Goal: Task Accomplishment & Management: Manage account settings

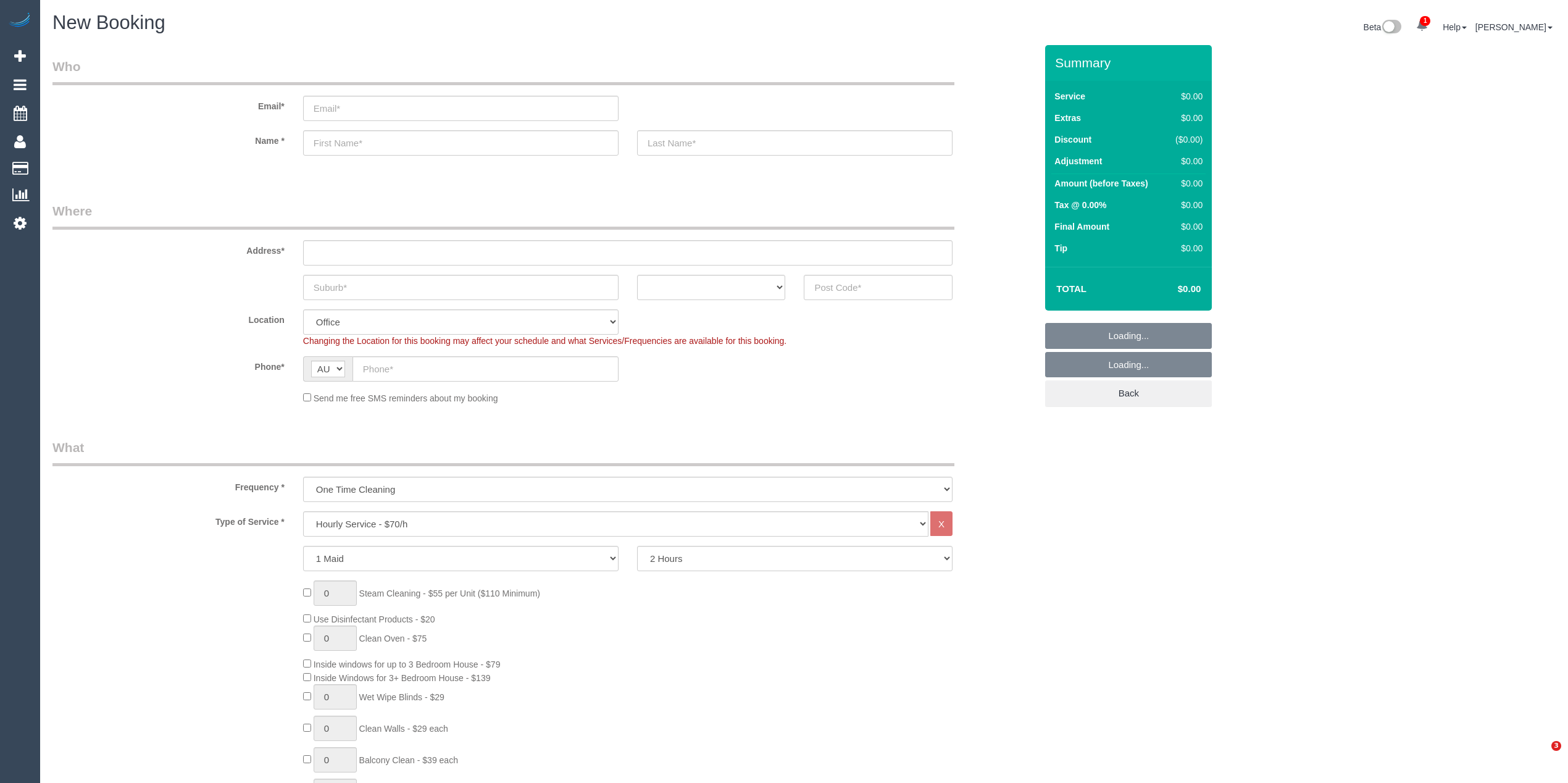
select select "object:2113"
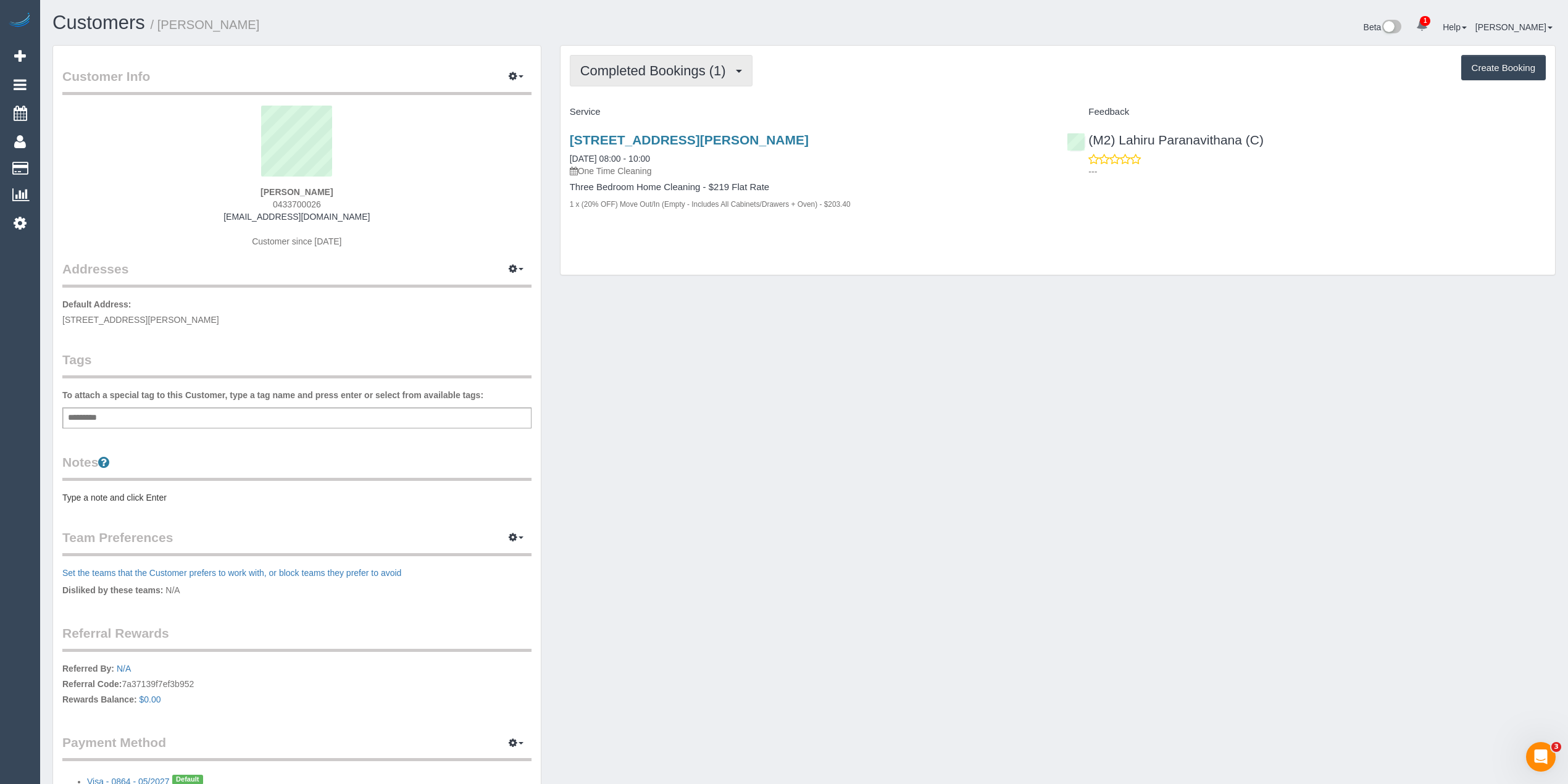
click at [624, 75] on span "Completed Bookings (1)" at bounding box center [656, 71] width 152 height 16
click at [622, 75] on span "Completed Bookings (1)" at bounding box center [656, 71] width 152 height 16
drag, startPoint x: 361, startPoint y: 217, endPoint x: 233, endPoint y: 216, distance: 128.0
click at [233, 216] on div "ethan judd 0433700026 ethanjudd89@gmail.com Customer since 2025" at bounding box center [296, 183] width 469 height 154
copy link "ethanjudd89@gmail.com"
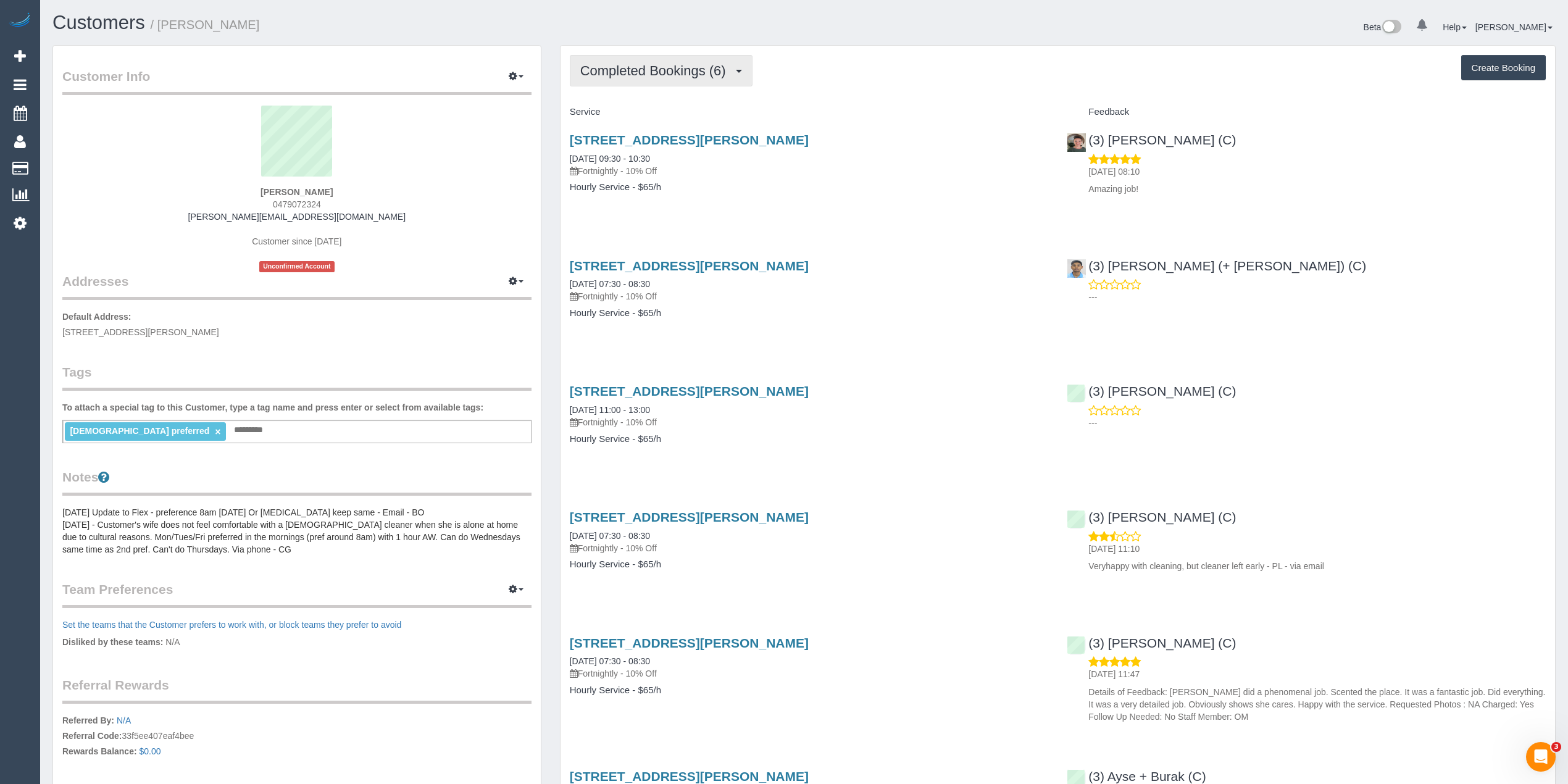
click at [626, 65] on span "Completed Bookings (6)" at bounding box center [656, 71] width 152 height 16
click at [617, 75] on span "Completed Bookings (6)" at bounding box center [656, 71] width 152 height 16
click at [647, 134] on link "Cancelled Bookings (4)" at bounding box center [634, 132] width 129 height 16
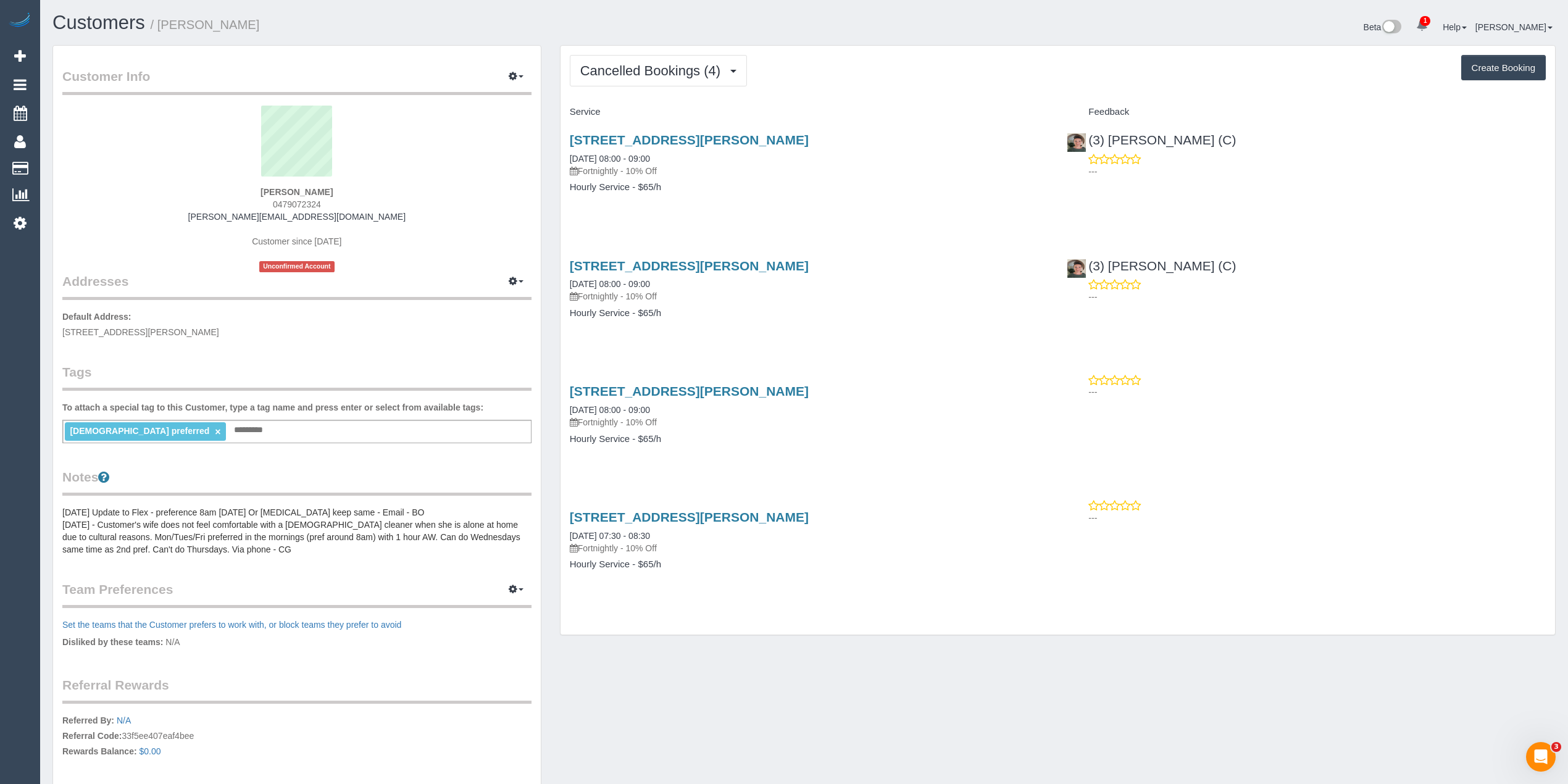
click at [677, 132] on div "2 Cassan Way, Caroline Springs, VIC 3023 27/12/2024 08:00 - 09:00 Fortnightly -…" at bounding box center [808, 170] width 497 height 95
click at [682, 142] on link "2 Cassan Way, Caroline Springs, VIC 3023" at bounding box center [690, 140] width 239 height 14
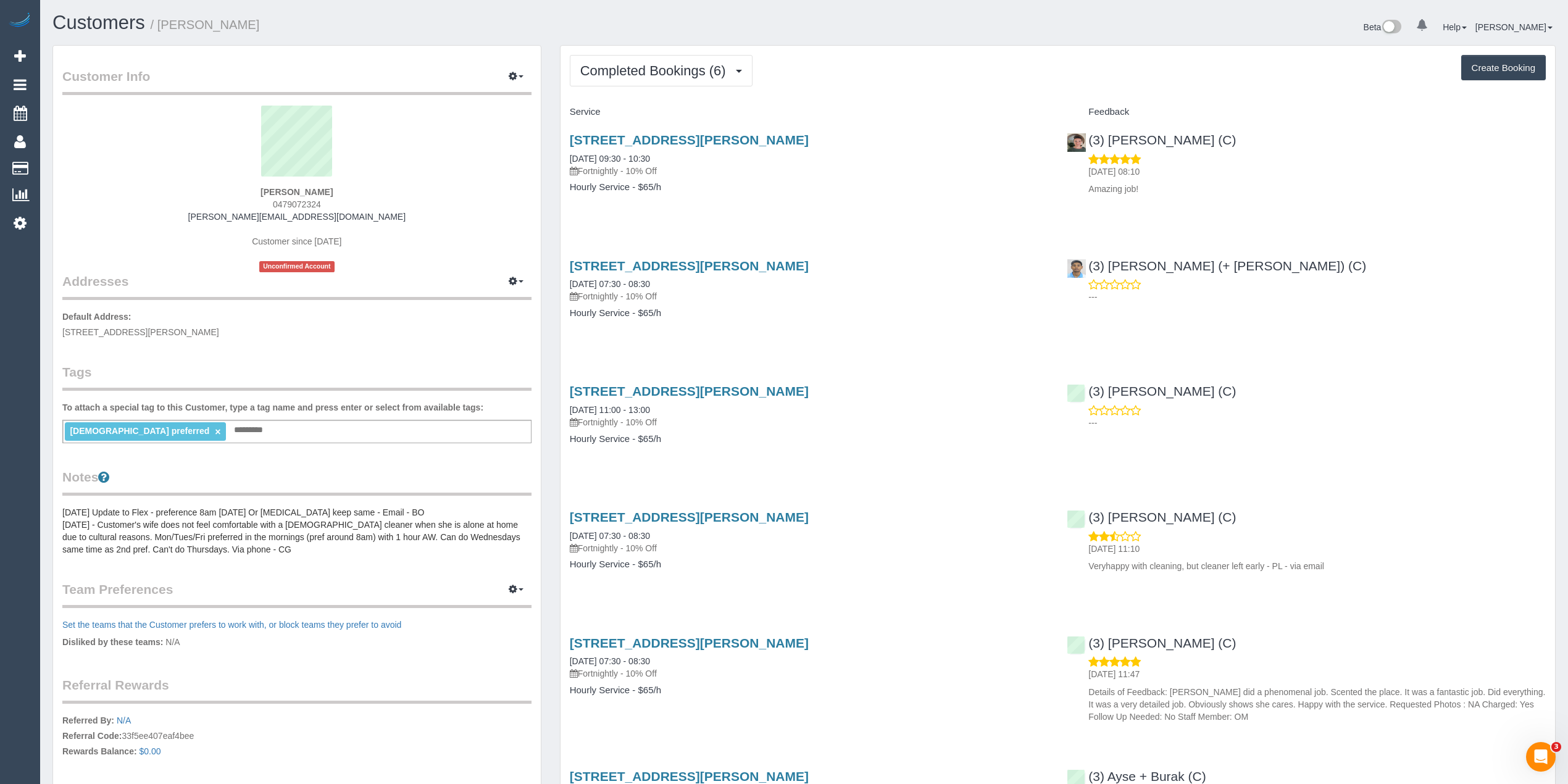
click at [1490, 66] on button "Create Booking" at bounding box center [1504, 68] width 85 height 26
select select "VIC"
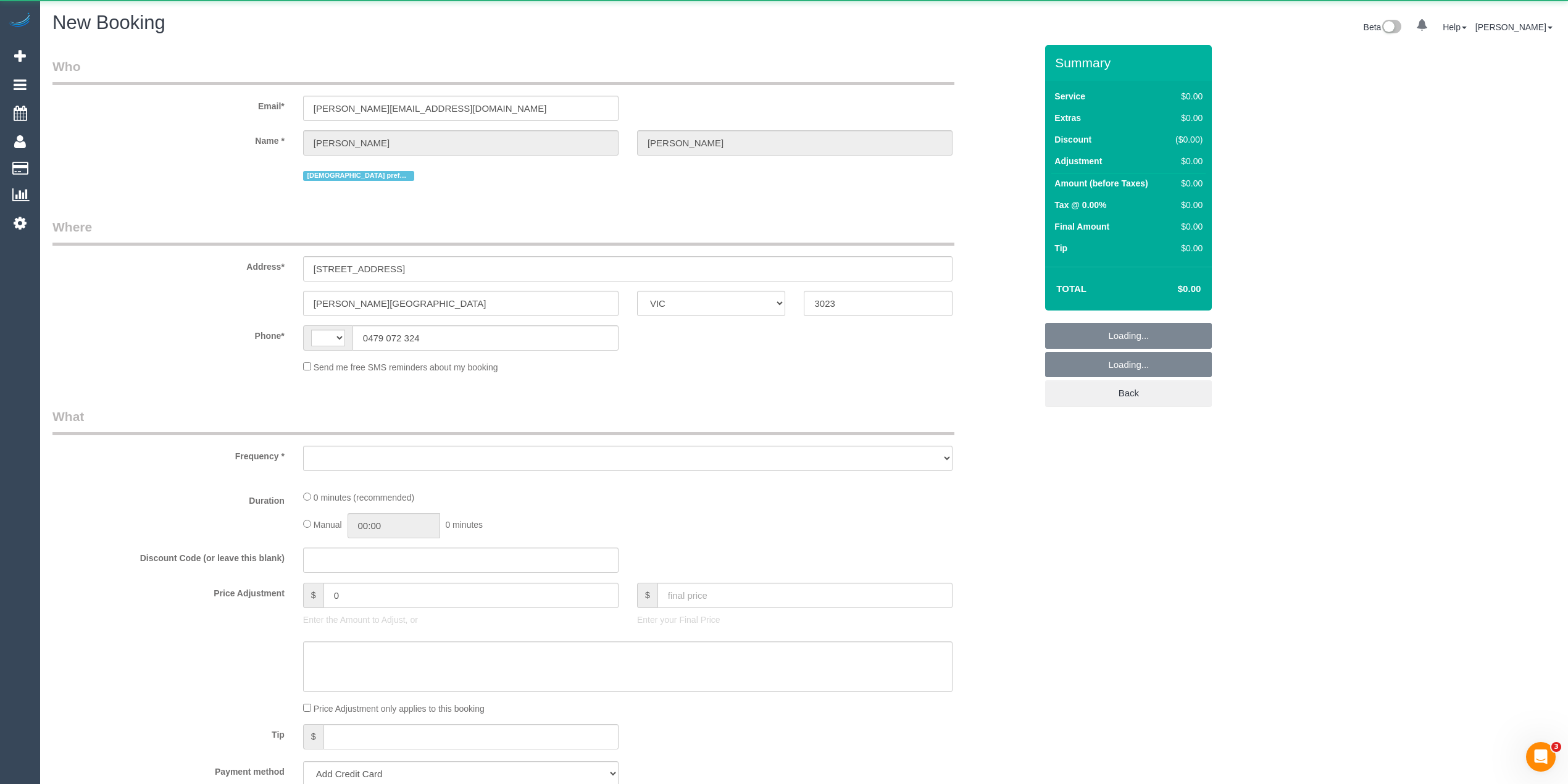
select select "string:AU"
select select "string:stripe-pm_1PxfbW2GScqysDRVeM5F8nHP"
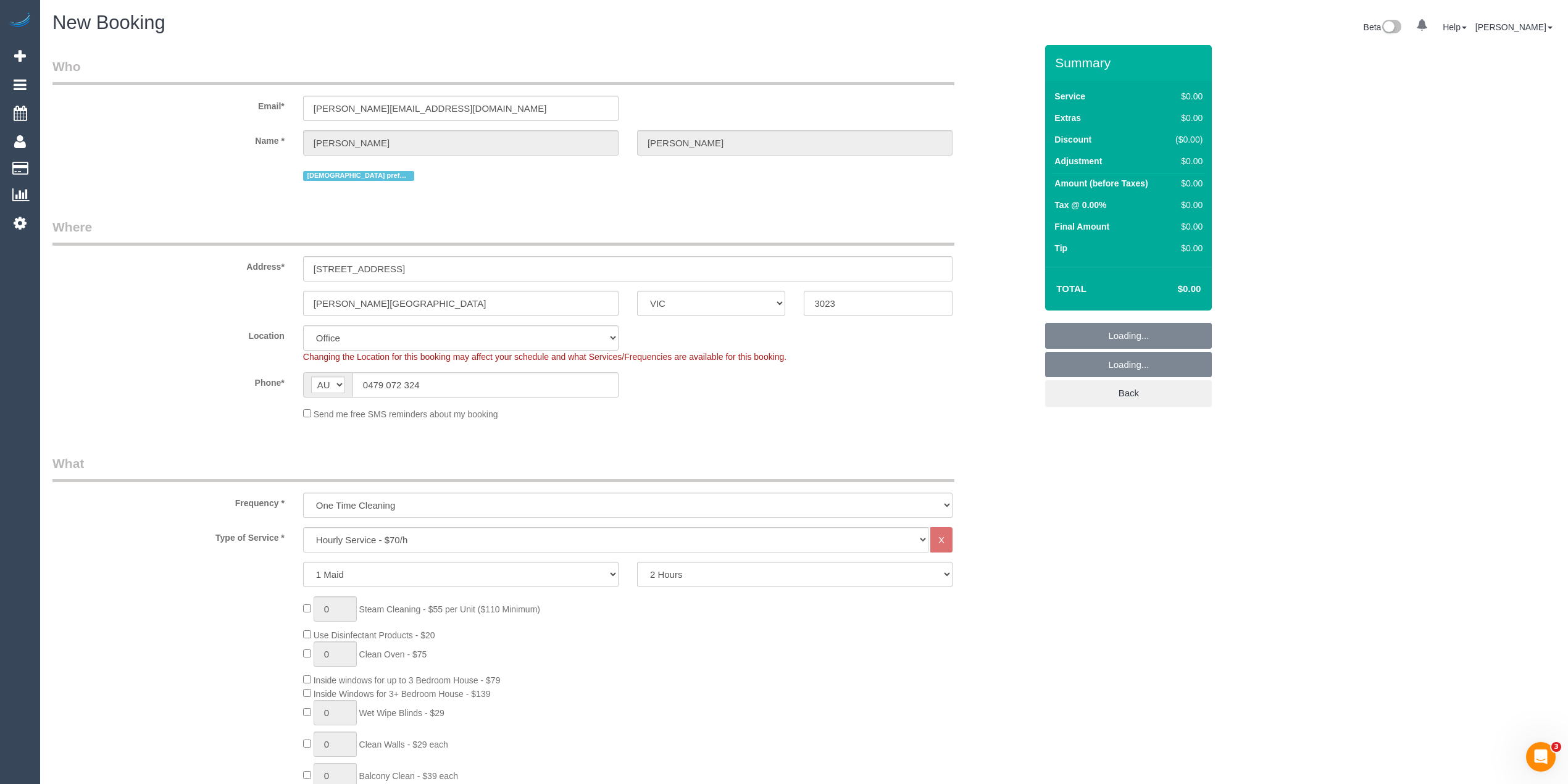
select select "object:2501"
select select "49"
select select "object:2511"
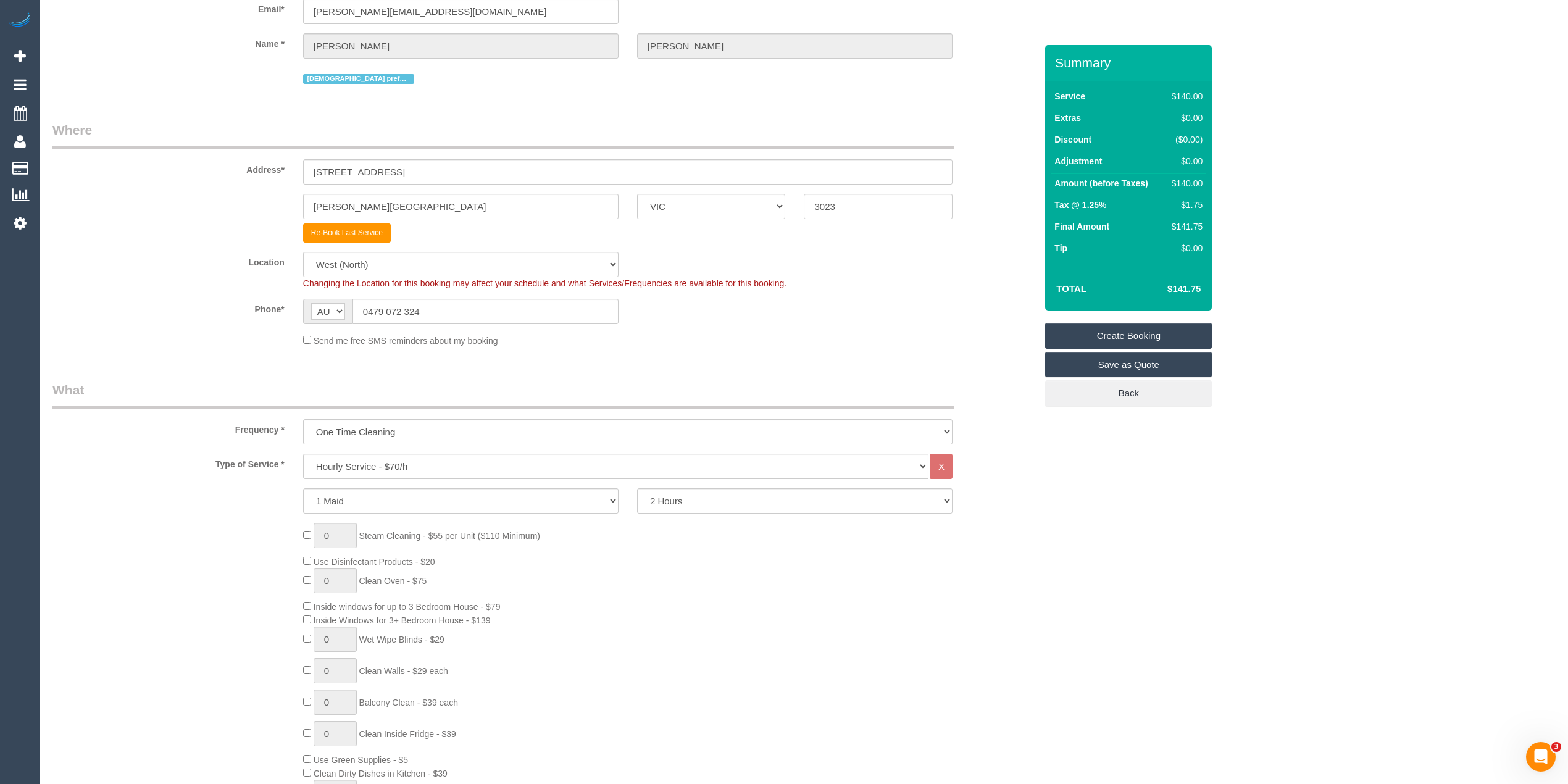
scroll to position [137, 0]
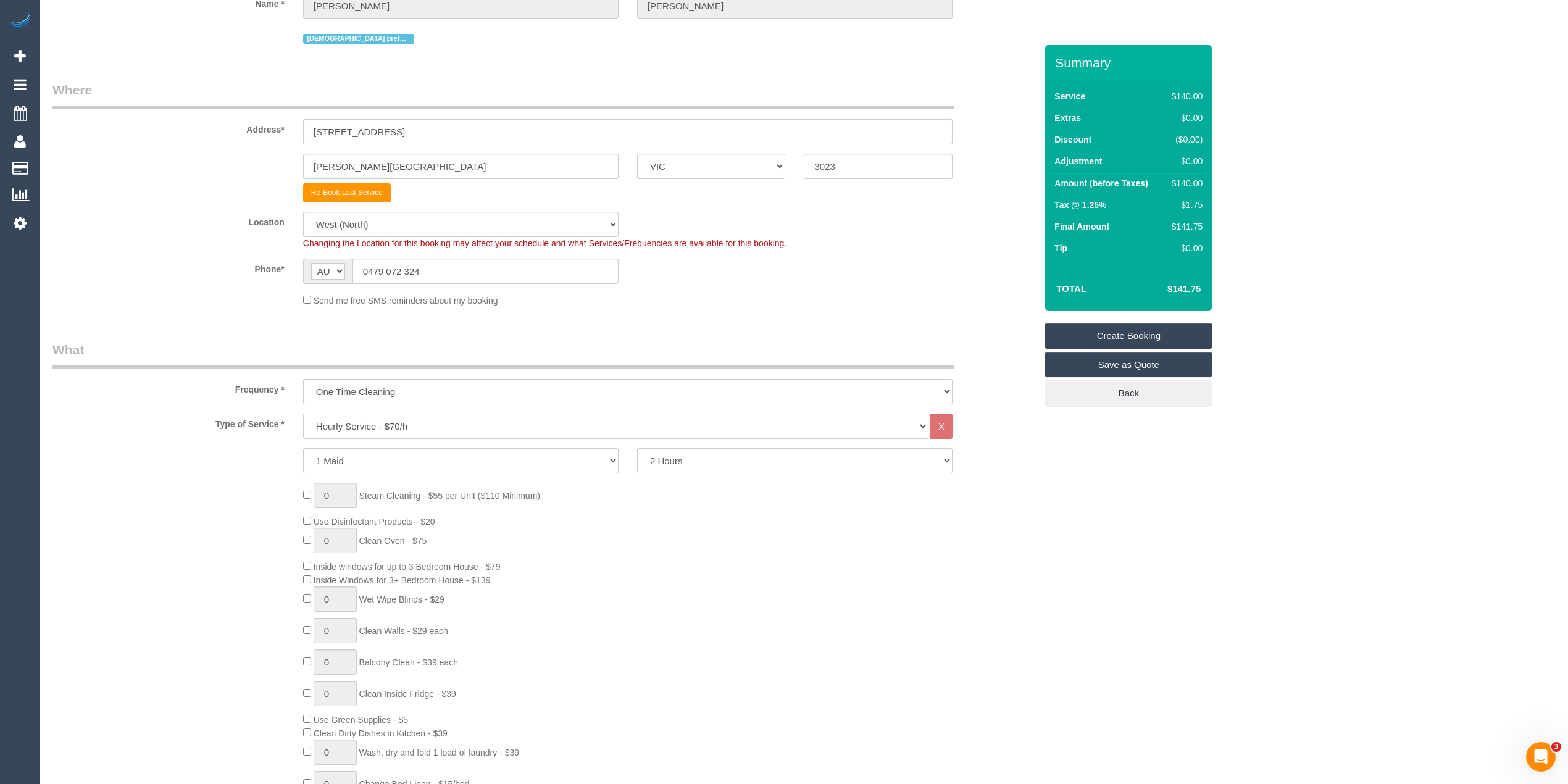
click at [410, 420] on select "Hourly Service - $70/h Hourly Service - $65/h Hourly Service - $60/h Hourly Ser…" at bounding box center [616, 427] width 625 height 25
select select "214"
click at [303, 414] on select "Hourly Service - $70/h Hourly Service - $65/h Hourly Service - $60/h Hourly Ser…" at bounding box center [616, 427] width 625 height 25
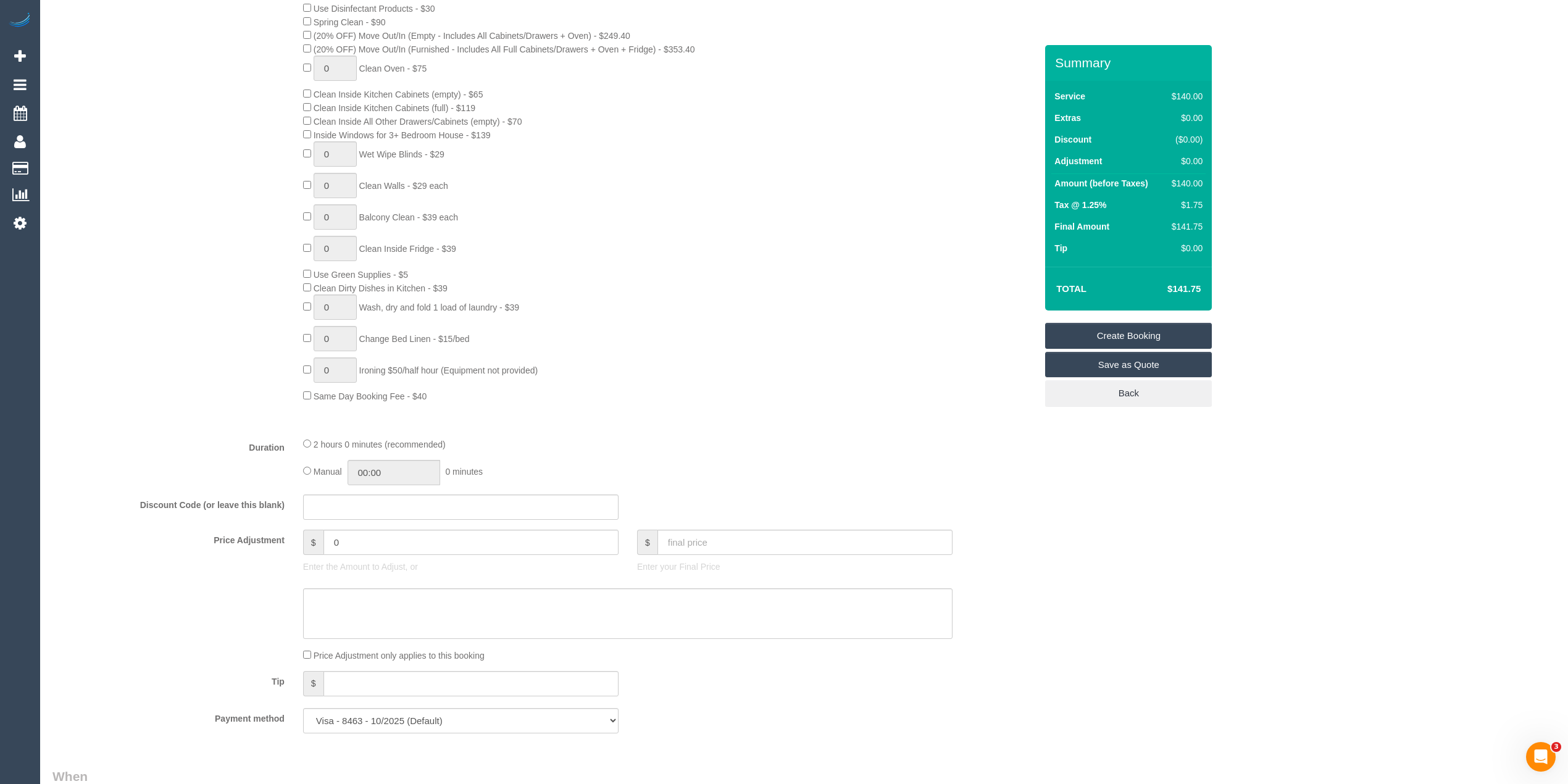
scroll to position [686, 0]
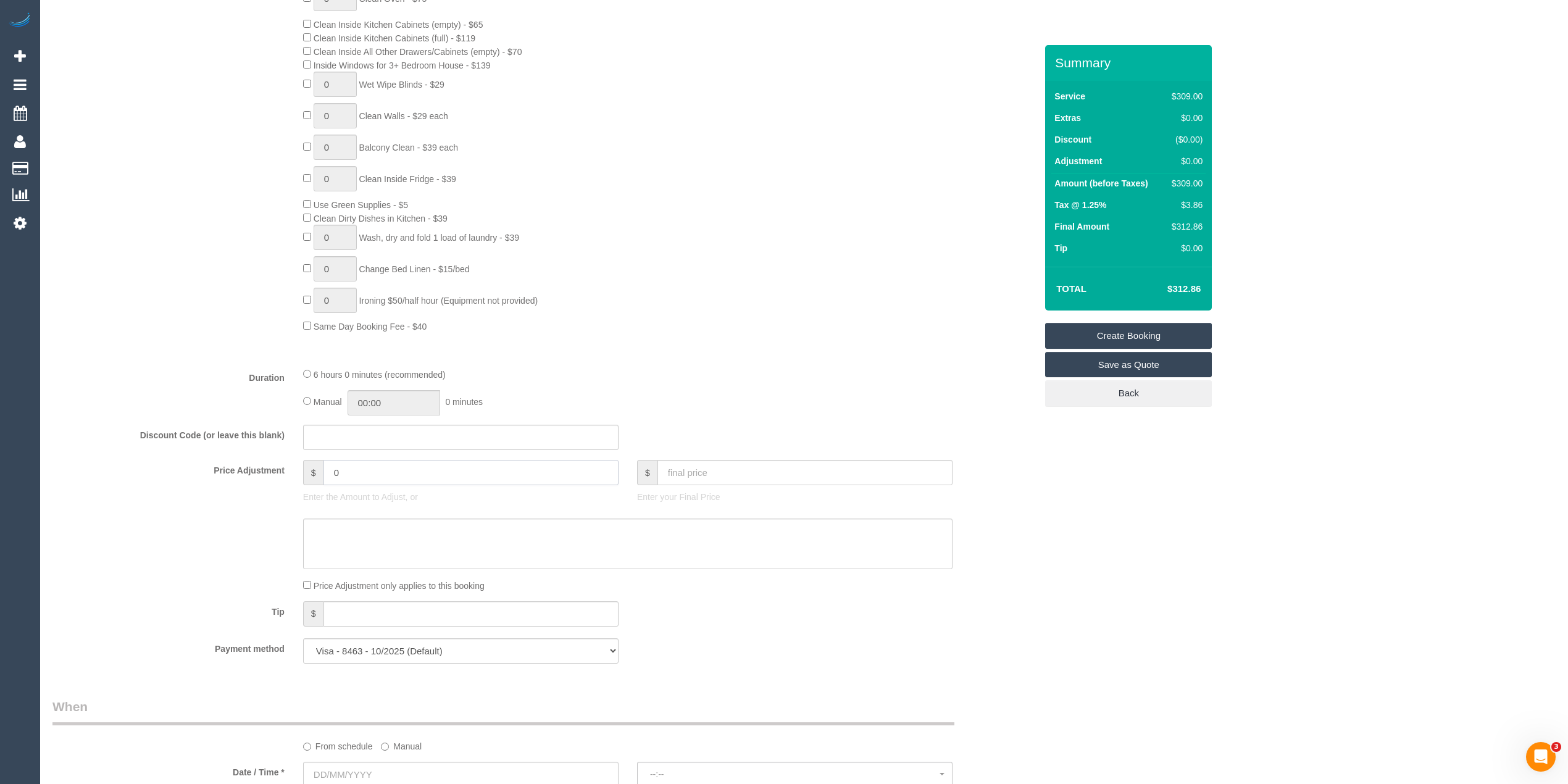
drag, startPoint x: 352, startPoint y: 478, endPoint x: 289, endPoint y: 485, distance: 63.4
click at [289, 483] on div "Price Adjustment $ 0 Enter the Amount to Adjust, or $ Enter your Final Price" at bounding box center [544, 485] width 1002 height 50
type input "-10"
click at [371, 535] on textarea at bounding box center [628, 544] width 649 height 51
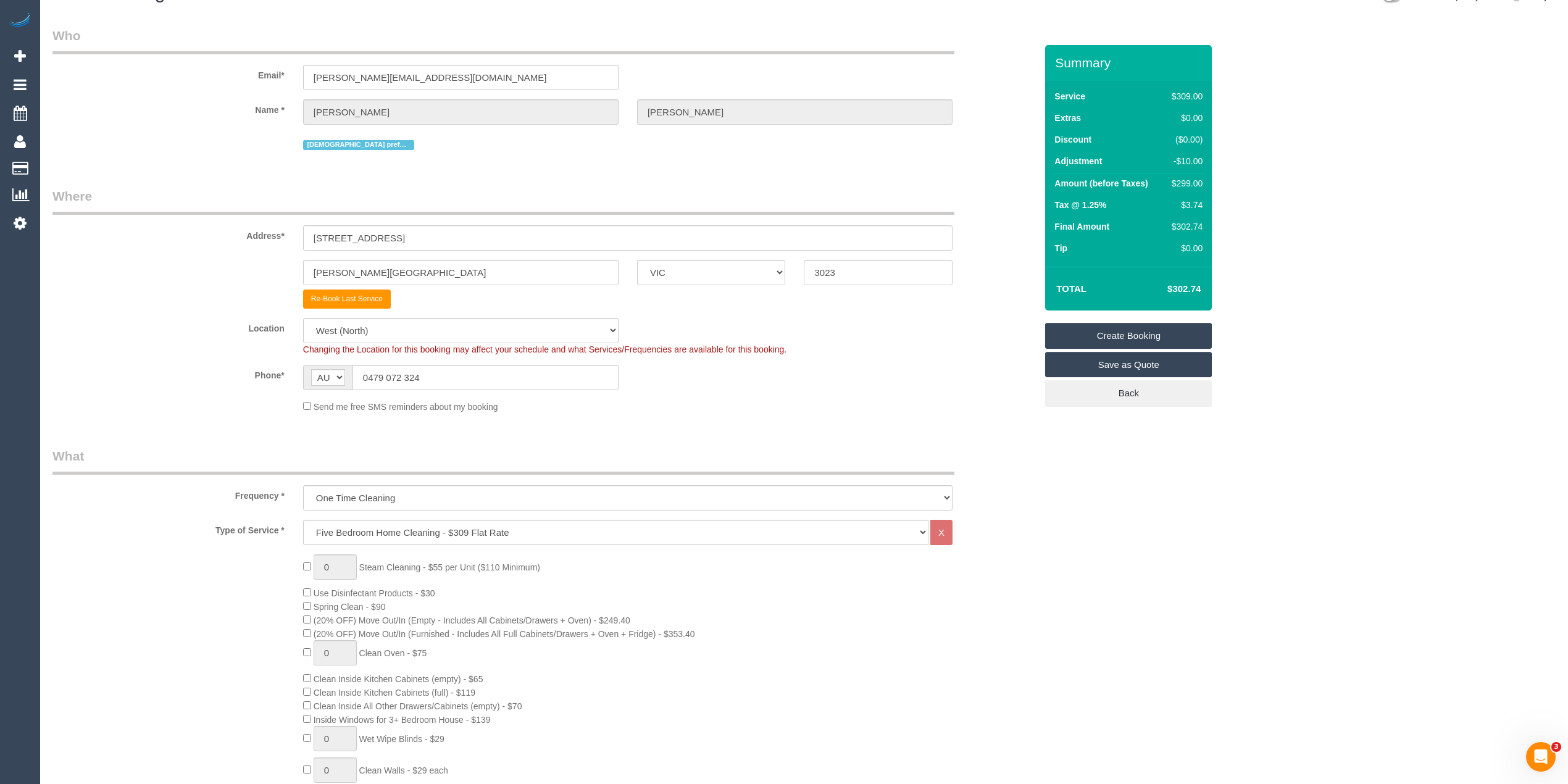
scroll to position [0, 0]
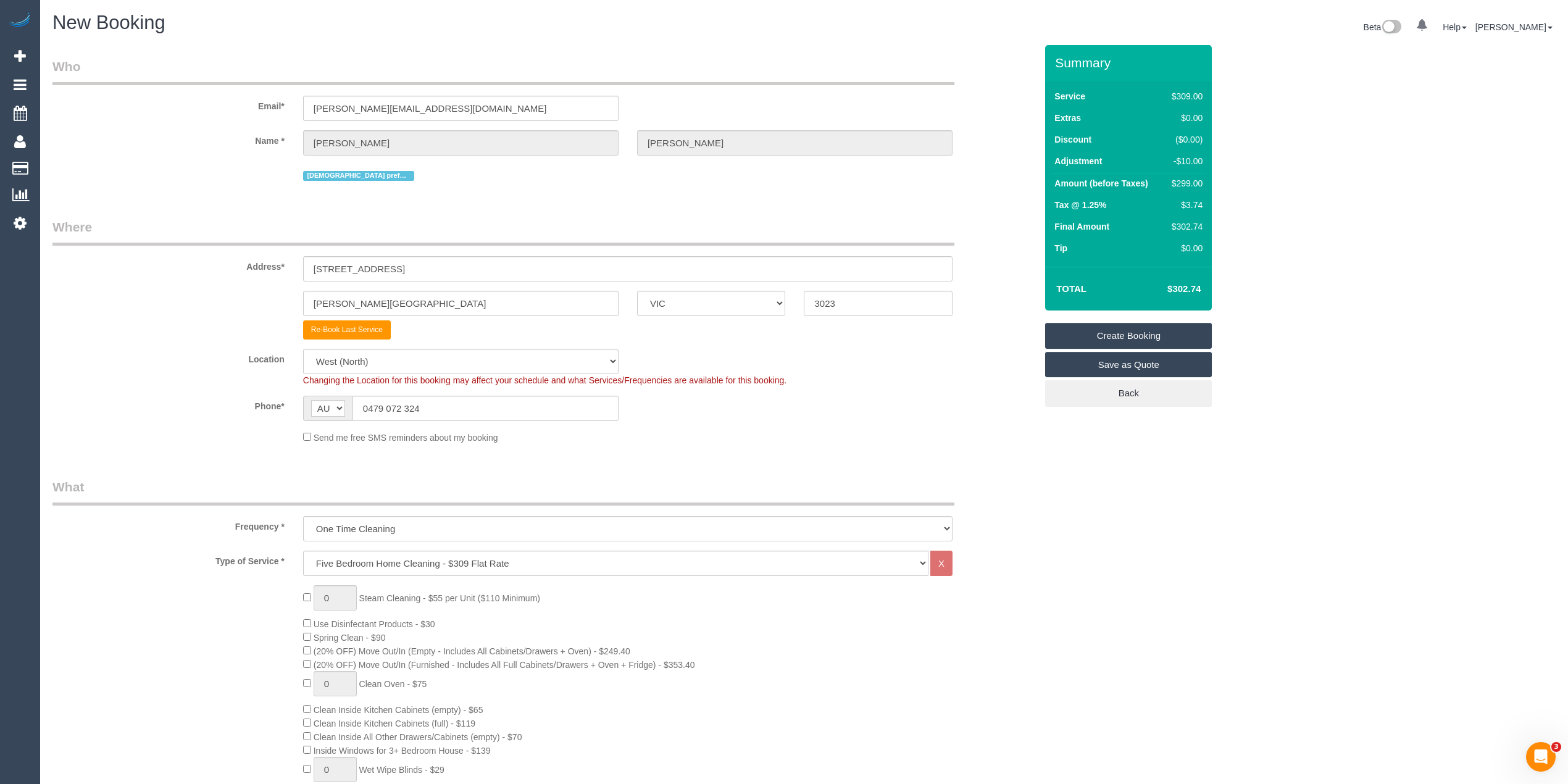
type textarea "$-10"
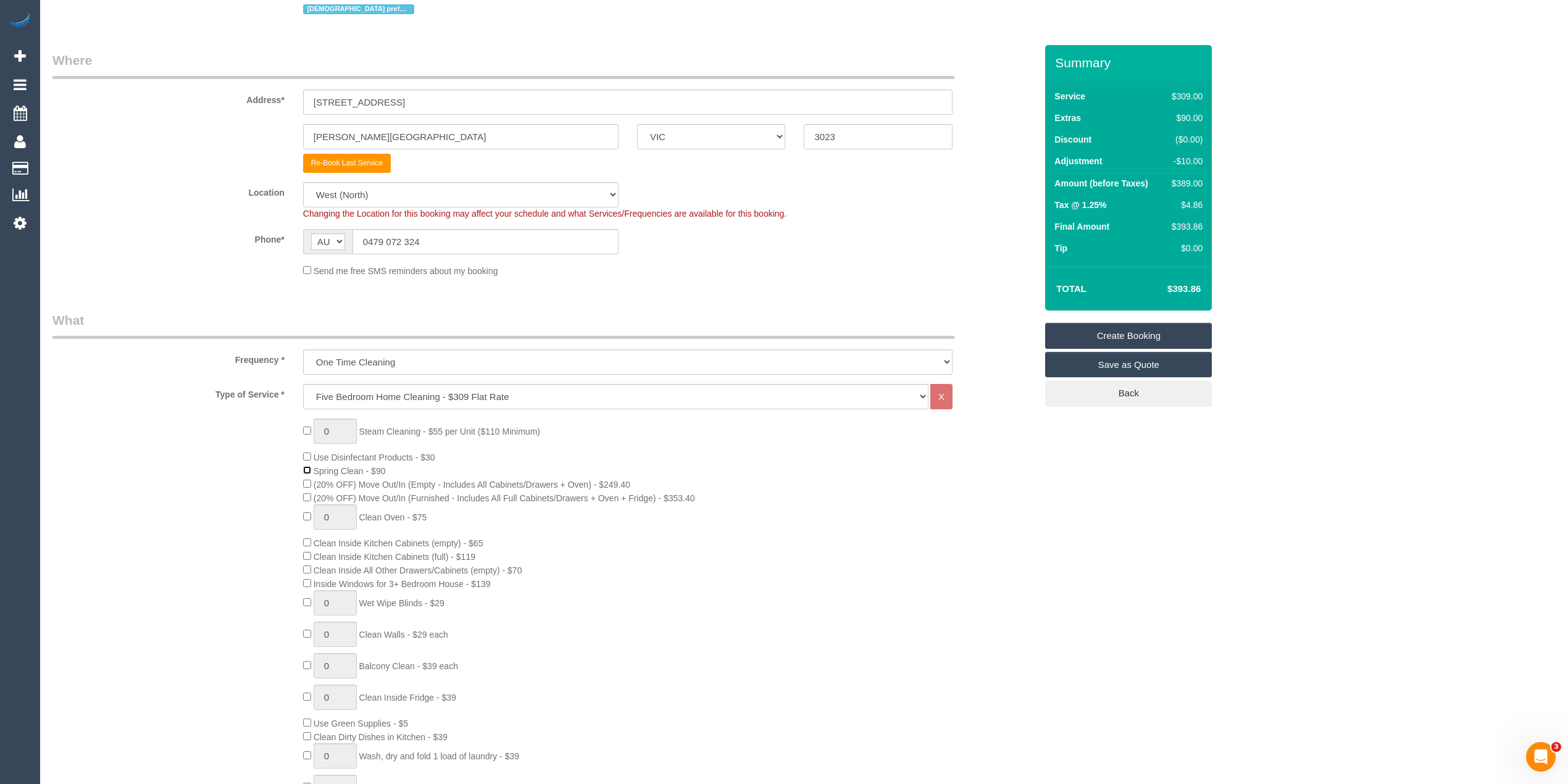
scroll to position [137, 0]
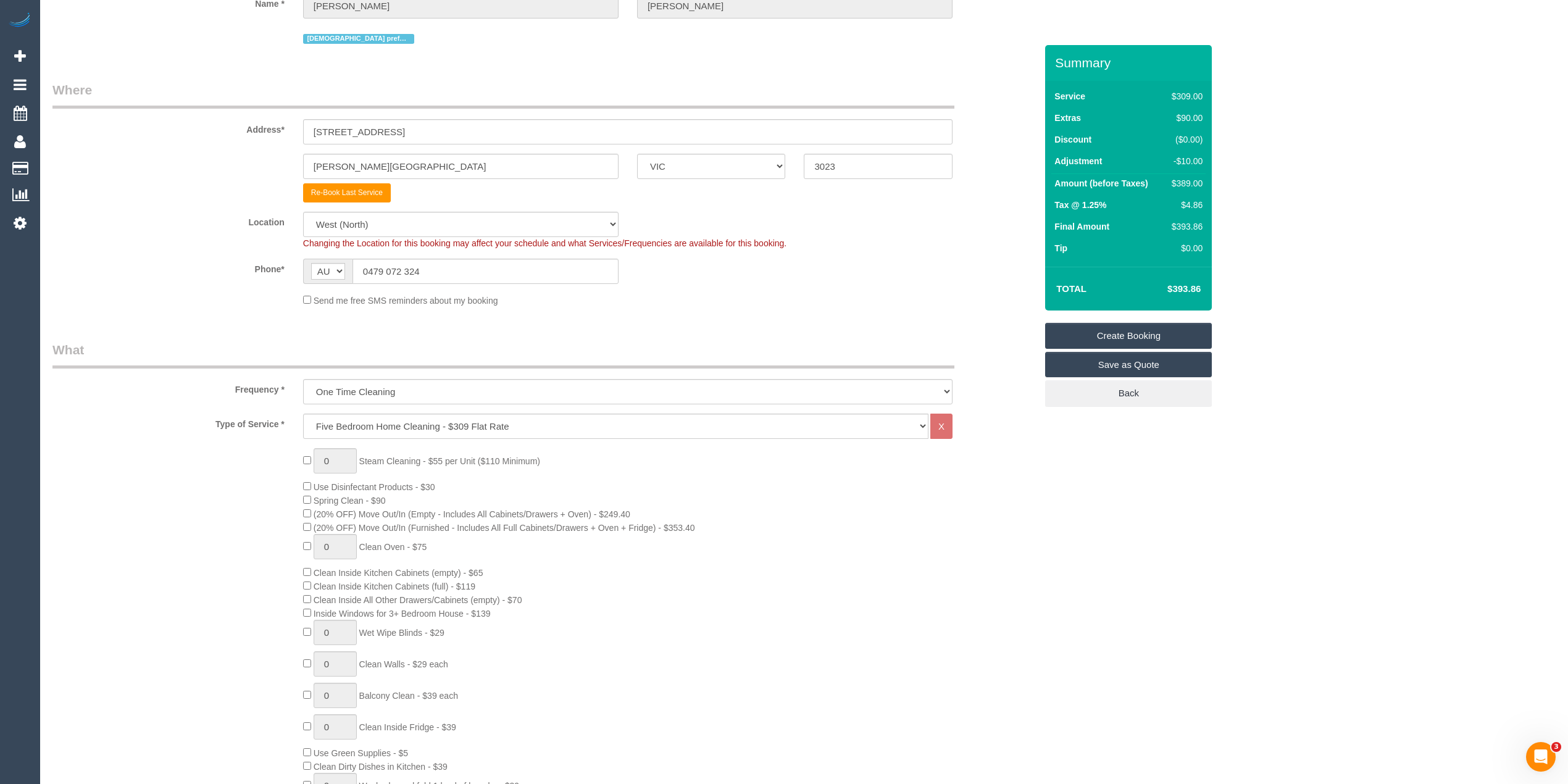
click at [190, 417] on label "Type of Service *" at bounding box center [168, 422] width 250 height 17
click at [162, 221] on label "Location" at bounding box center [168, 220] width 250 height 17
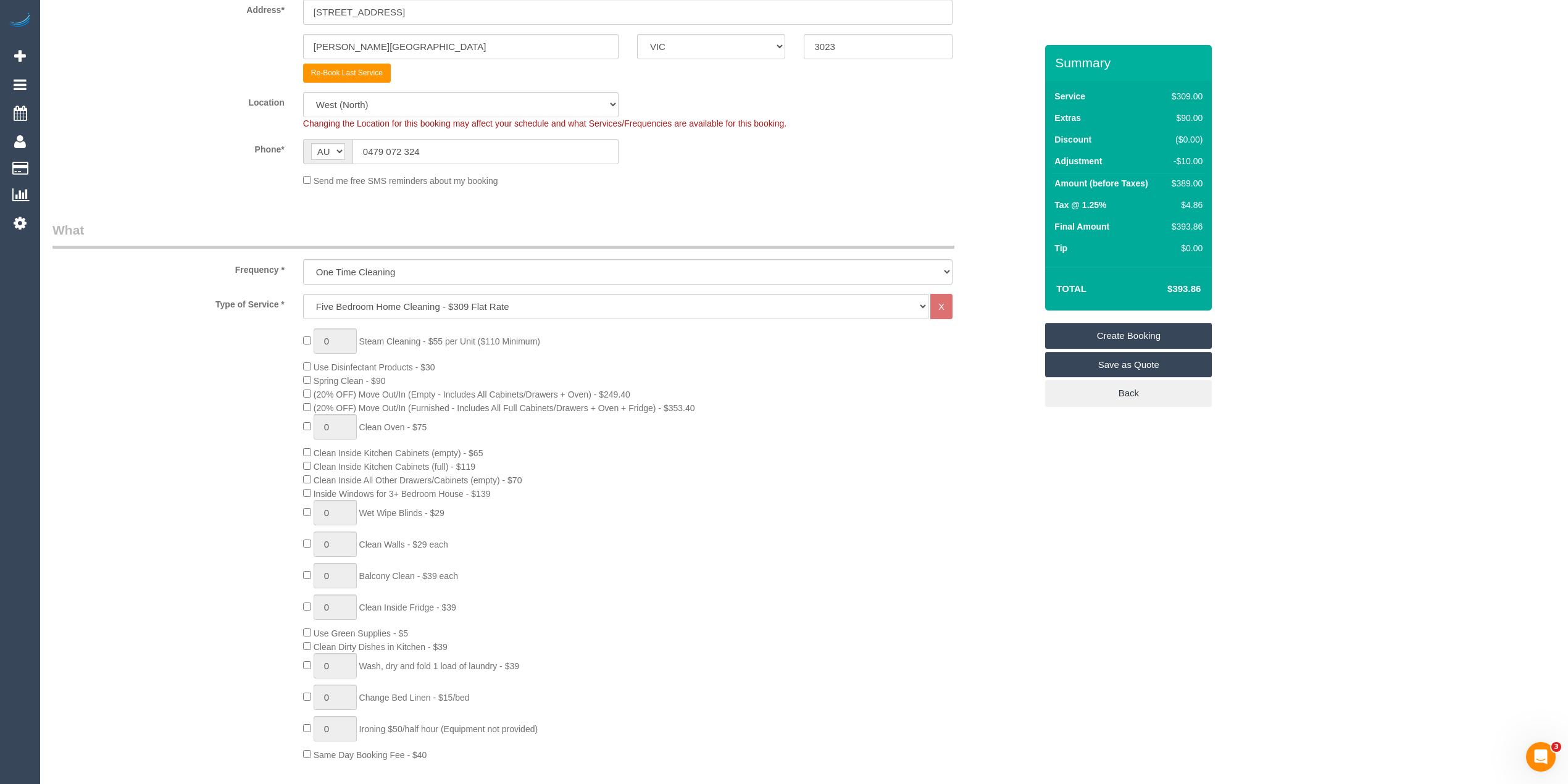
scroll to position [0, 0]
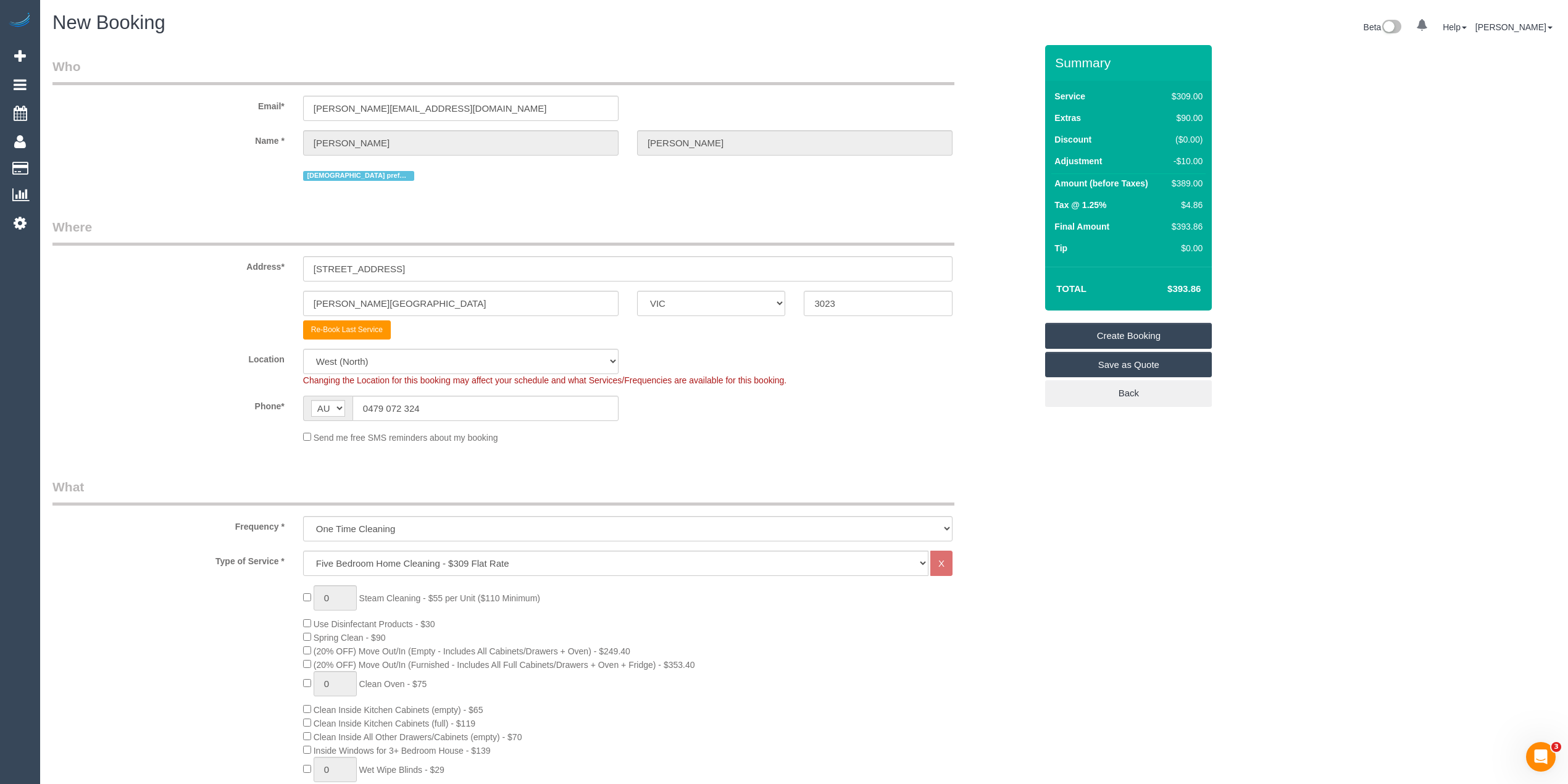
click at [221, 381] on div "Location Office City East (North) East (South) Inner East Inner North (East) In…" at bounding box center [544, 367] width 1002 height 38
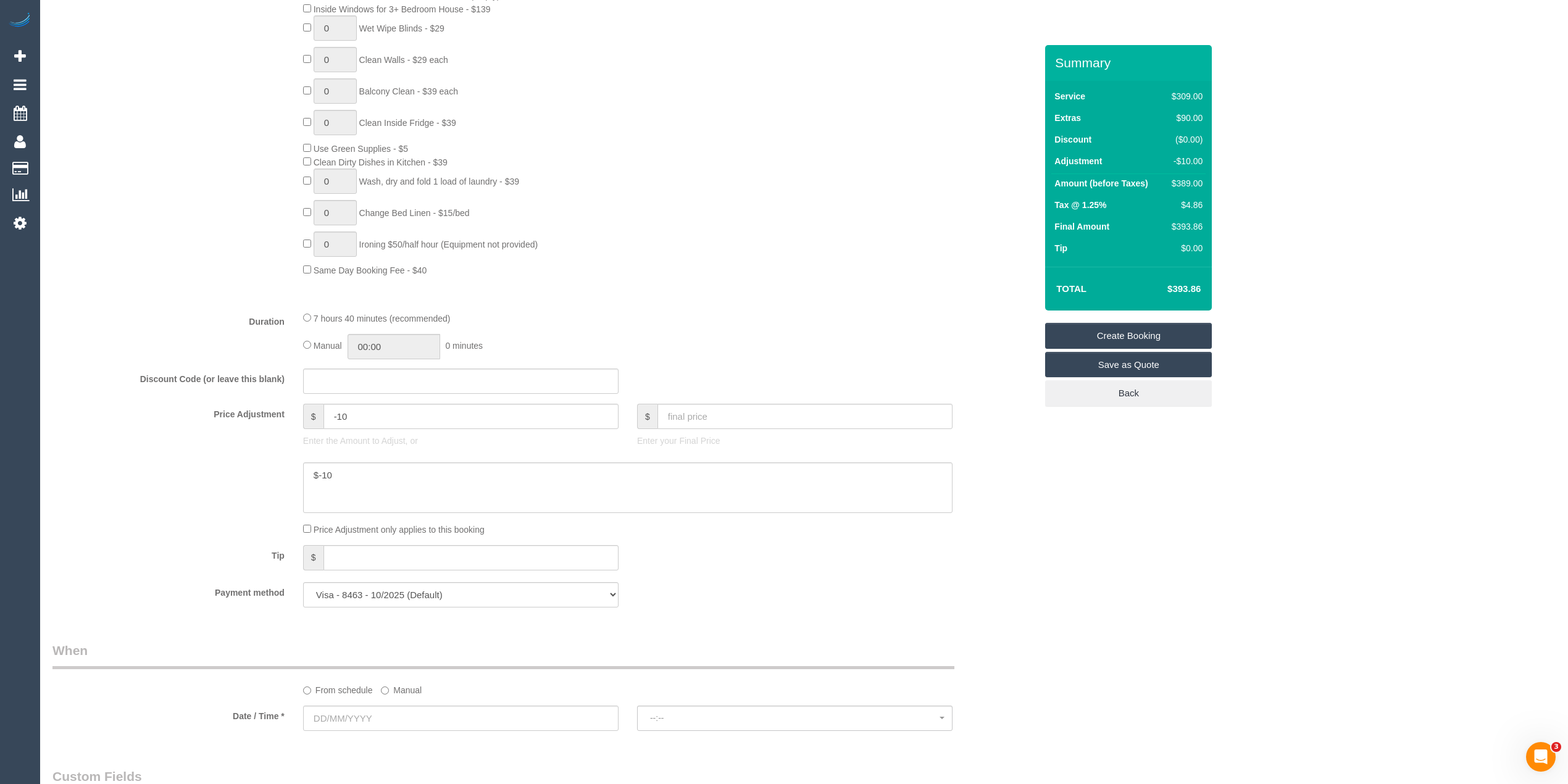
scroll to position [961, 0]
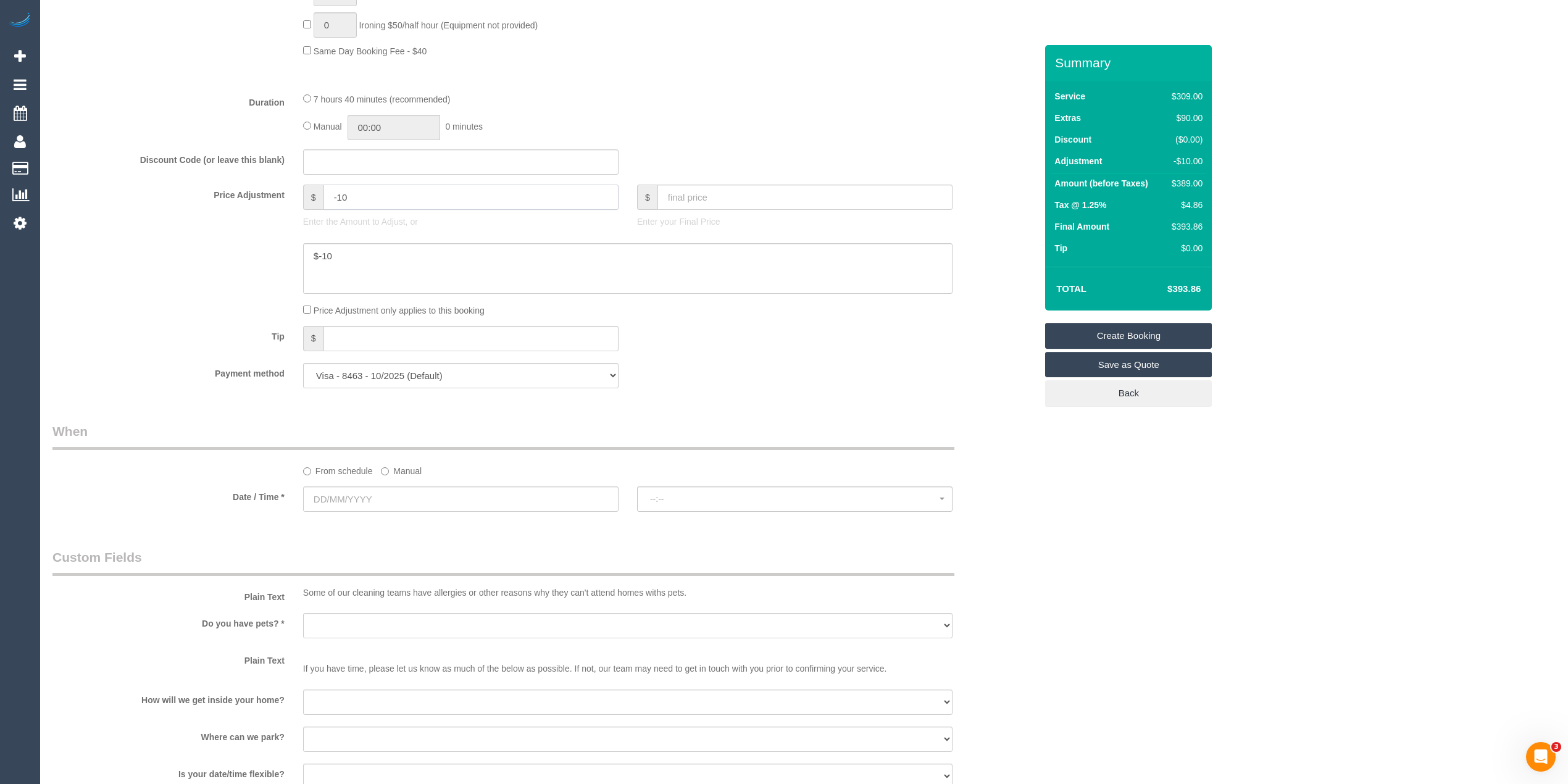
drag, startPoint x: 339, startPoint y: 197, endPoint x: 303, endPoint y: 197, distance: 36.0
click at [303, 197] on div "$ -10" at bounding box center [461, 197] width 315 height 25
type input "20"
drag, startPoint x: 347, startPoint y: 260, endPoint x: 320, endPoint y: 258, distance: 27.1
click at [320, 258] on textarea at bounding box center [628, 269] width 649 height 51
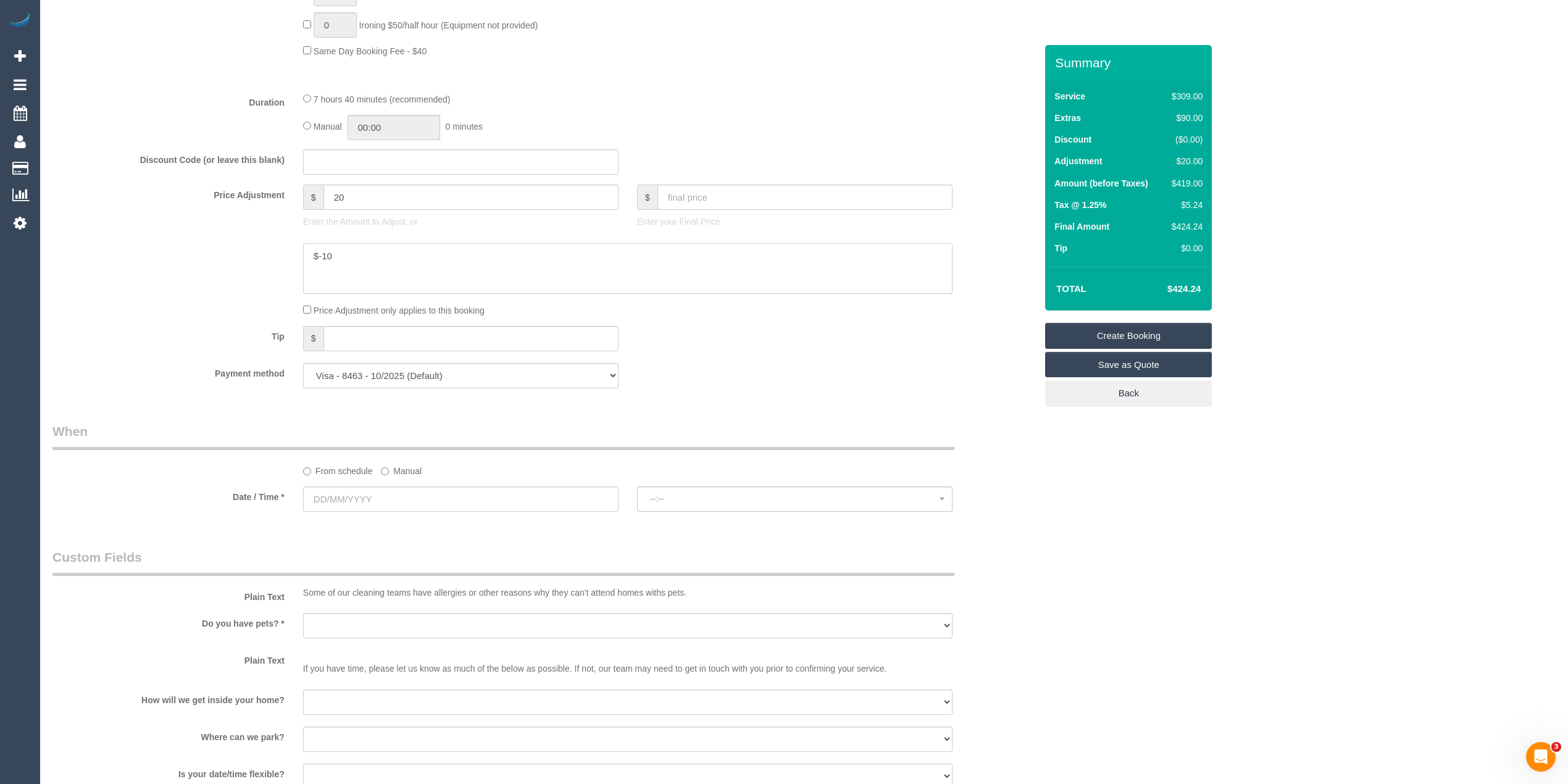
click at [395, 250] on textarea at bounding box center [628, 269] width 649 height 51
click at [335, 272] on textarea at bounding box center [628, 269] width 649 height 51
click at [450, 270] on textarea at bounding box center [628, 269] width 649 height 51
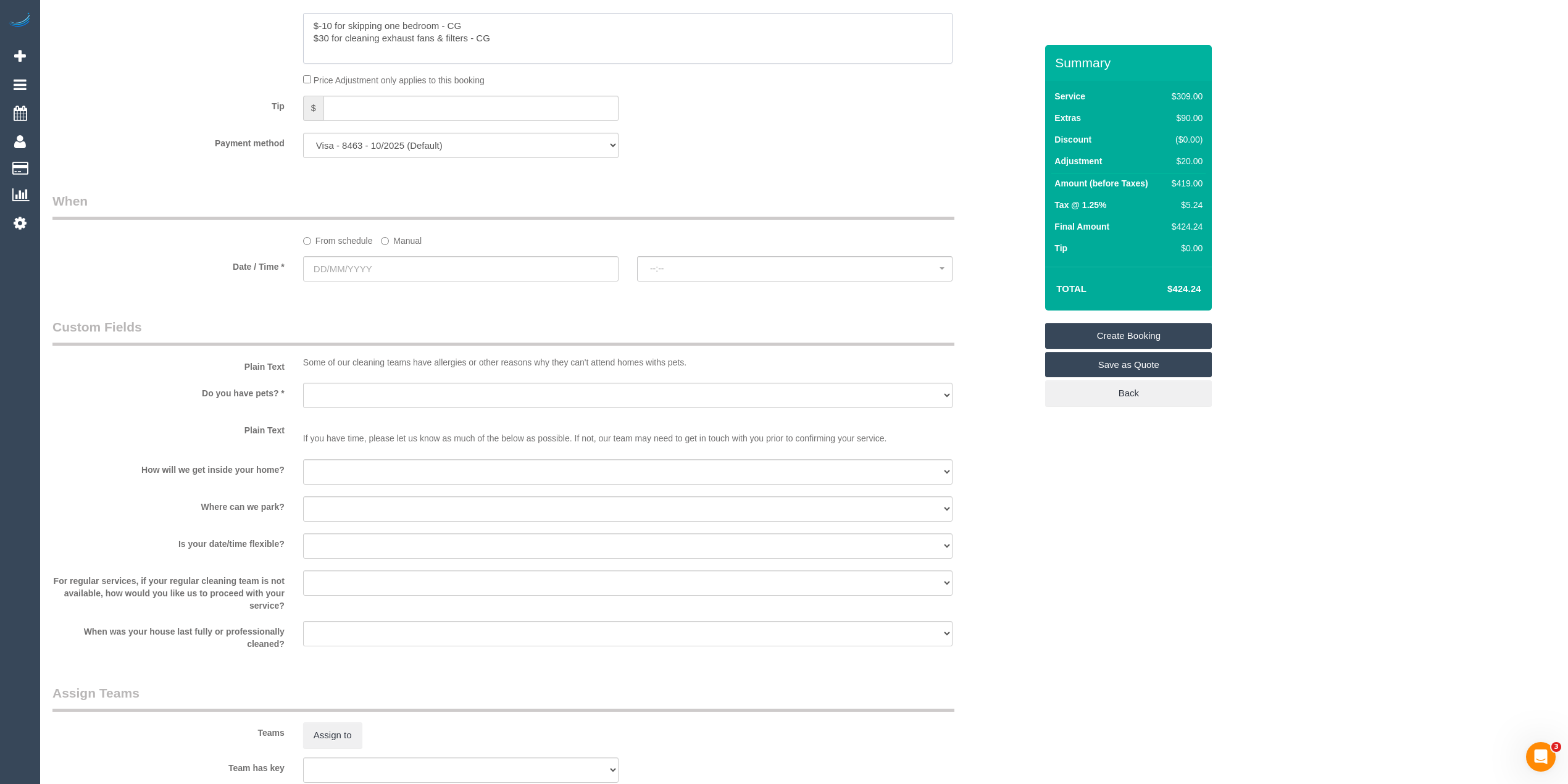
scroll to position [1509, 0]
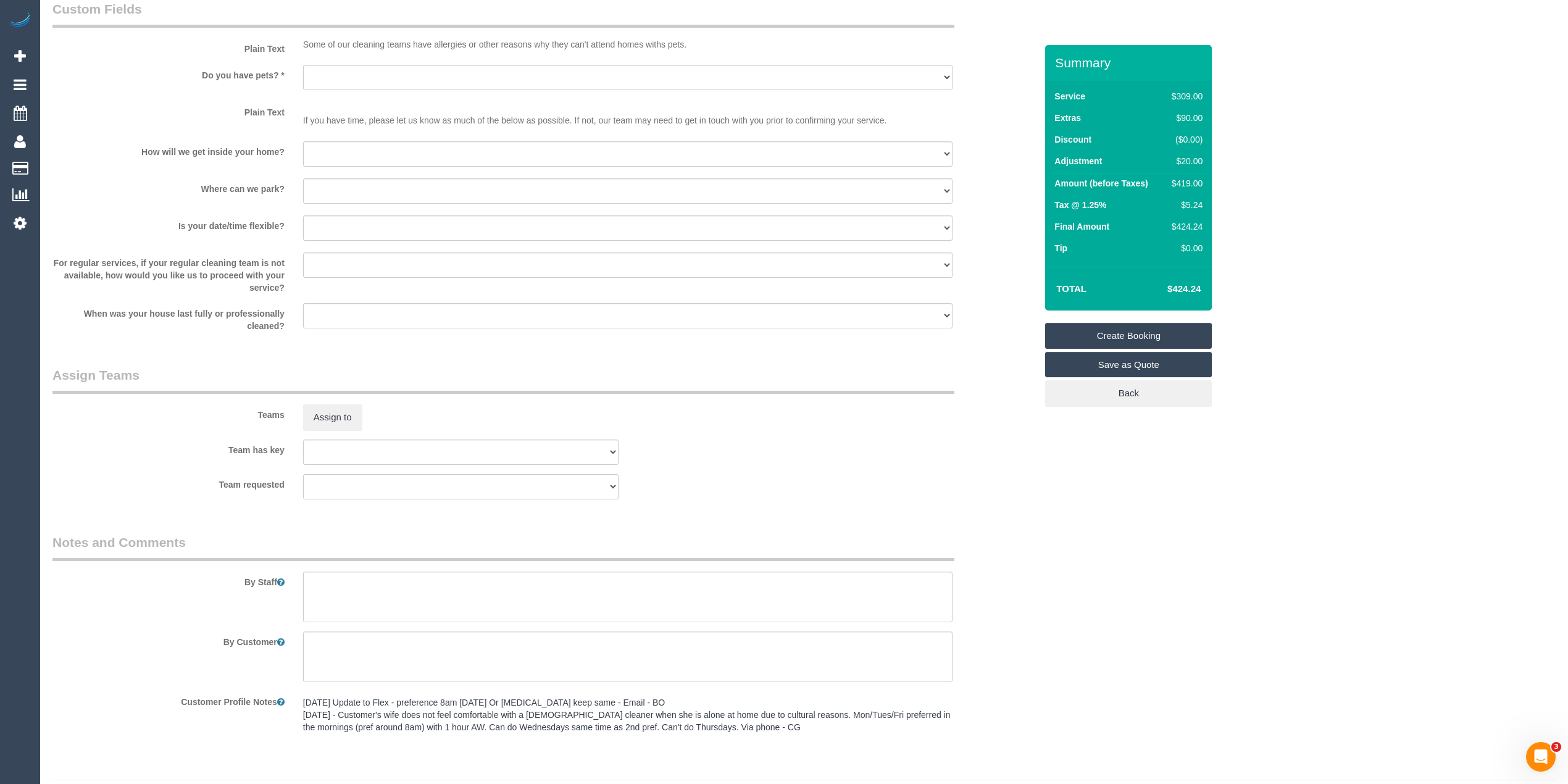
type textarea "$-10 for skipping one bedroom - CG $30 for cleaning exhaust fans & filters - CG"
click at [363, 592] on textarea at bounding box center [628, 597] width 649 height 51
paste textarea "for cleaning exhaust fans & filters"
drag, startPoint x: 434, startPoint y: 585, endPoint x: 385, endPoint y: 582, distance: 49.1
click at [385, 582] on textarea at bounding box center [628, 597] width 649 height 51
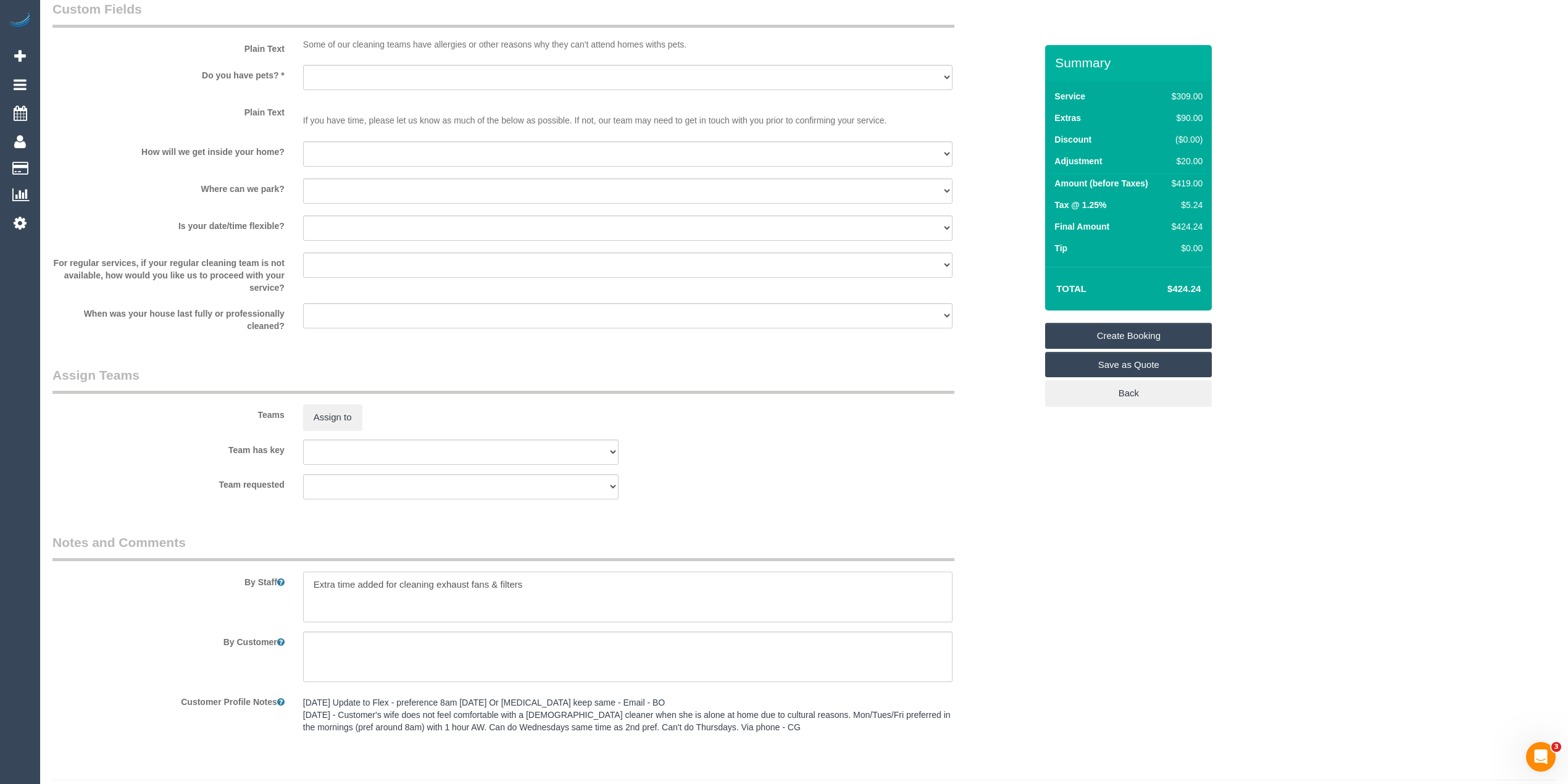
type textarea "Extra time added for cleaning exhaust fans & filters"
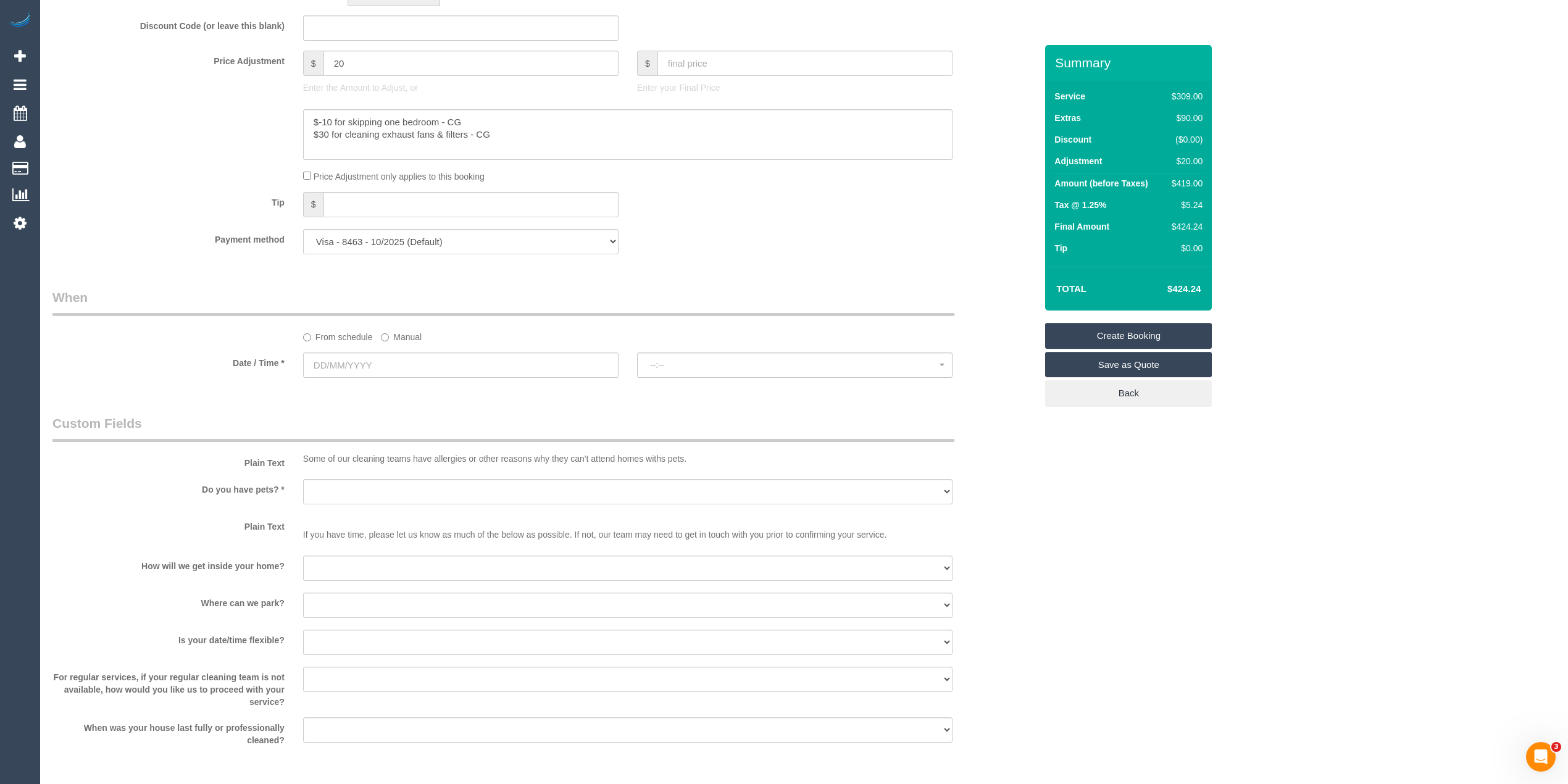
scroll to position [1097, 0]
click at [359, 357] on input "text" at bounding box center [461, 363] width 315 height 25
click at [250, 275] on div "Who Email* jamiewri@me.com Name * Jamie Wright Female preferred Where Address* …" at bounding box center [544, 67] width 1002 height 2238
click at [354, 492] on select "Yes - Cats Yes - Dogs No pets Yes - Dogs and Cats Yes - Other" at bounding box center [628, 490] width 649 height 25
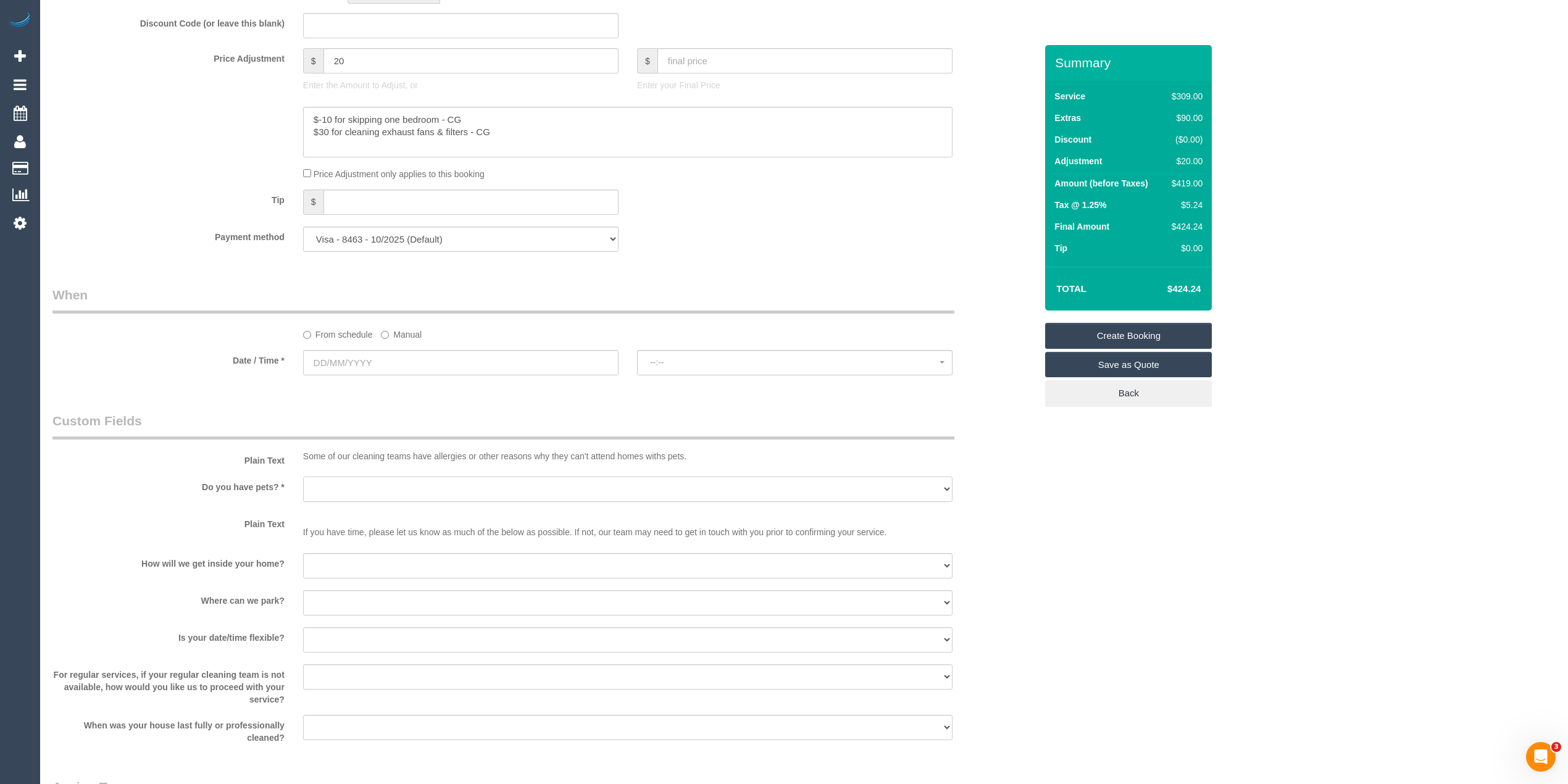
select select "number:27"
click at [303, 478] on select "Yes - Cats Yes - Dogs No pets Yes - Dogs and Cats Yes - Other" at bounding box center [628, 490] width 649 height 25
click at [329, 557] on select "I will be home Key will be left (please provide details below) Lock box/Access …" at bounding box center [628, 566] width 649 height 25
select select "number:14"
click at [303, 555] on select "I will be home Key will be left (please provide details below) Lock box/Access …" at bounding box center [628, 566] width 649 height 25
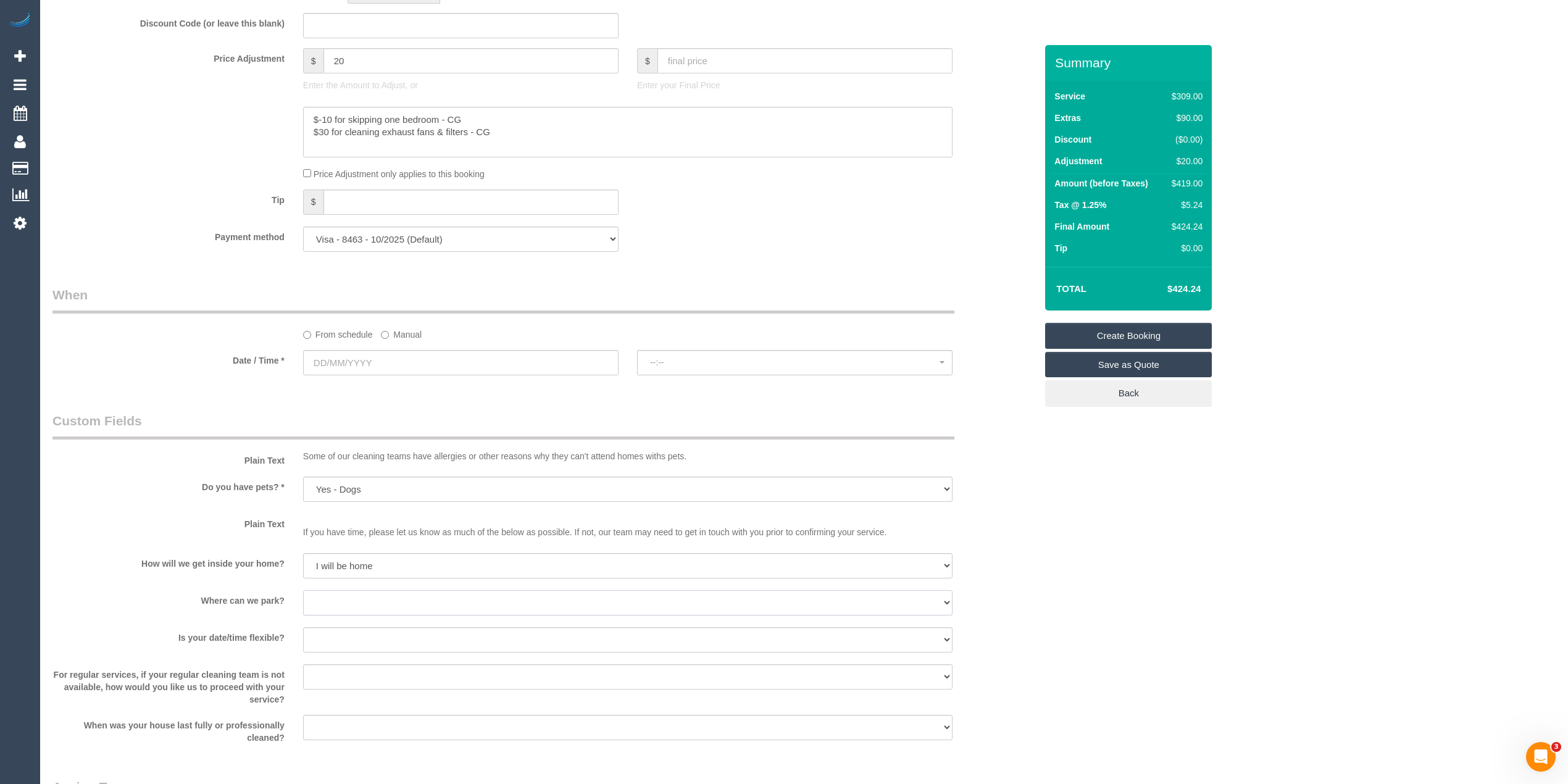
click at [330, 604] on select "I will provide parking on-site Free street parking Paid street parking (cost wi…" at bounding box center [628, 603] width 649 height 25
select select "number:19"
click at [303, 592] on select "I will provide parking on-site Free street parking Paid street parking (cost wi…" at bounding box center [628, 603] width 649 height 25
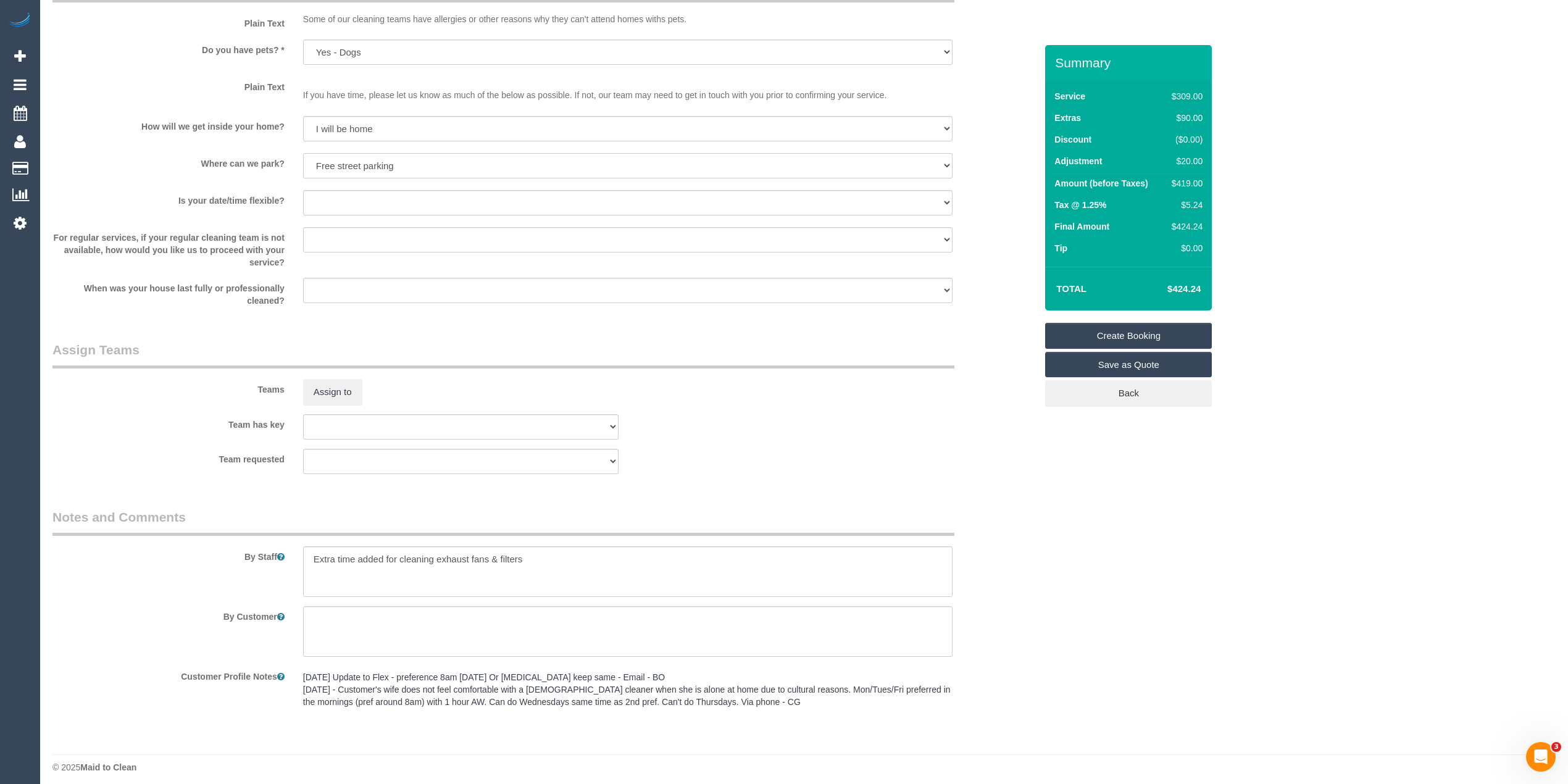
scroll to position [1543, 0]
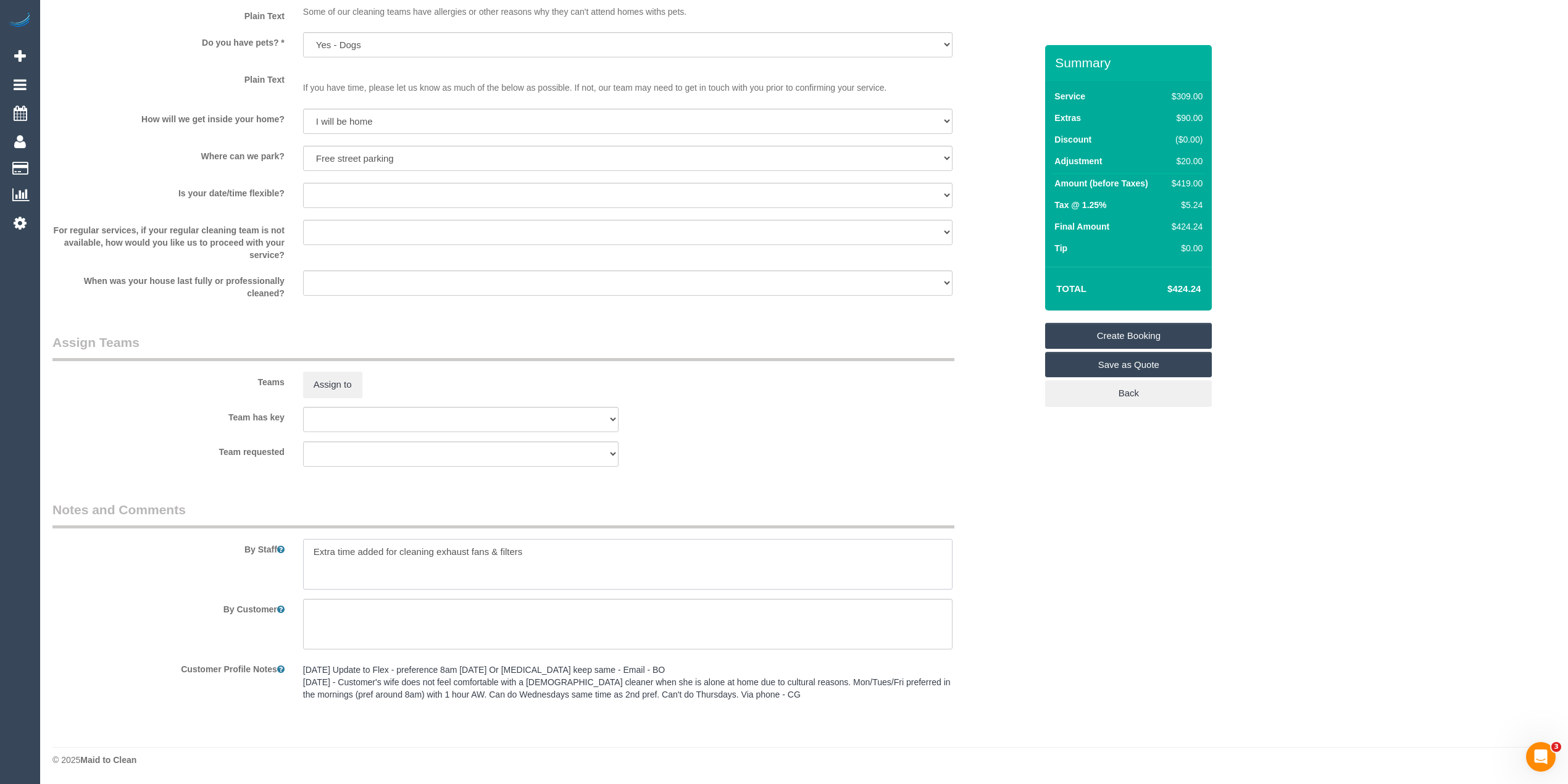
click at [550, 554] on textarea at bounding box center [628, 565] width 649 height 51
click at [454, 565] on textarea at bounding box center [628, 565] width 649 height 51
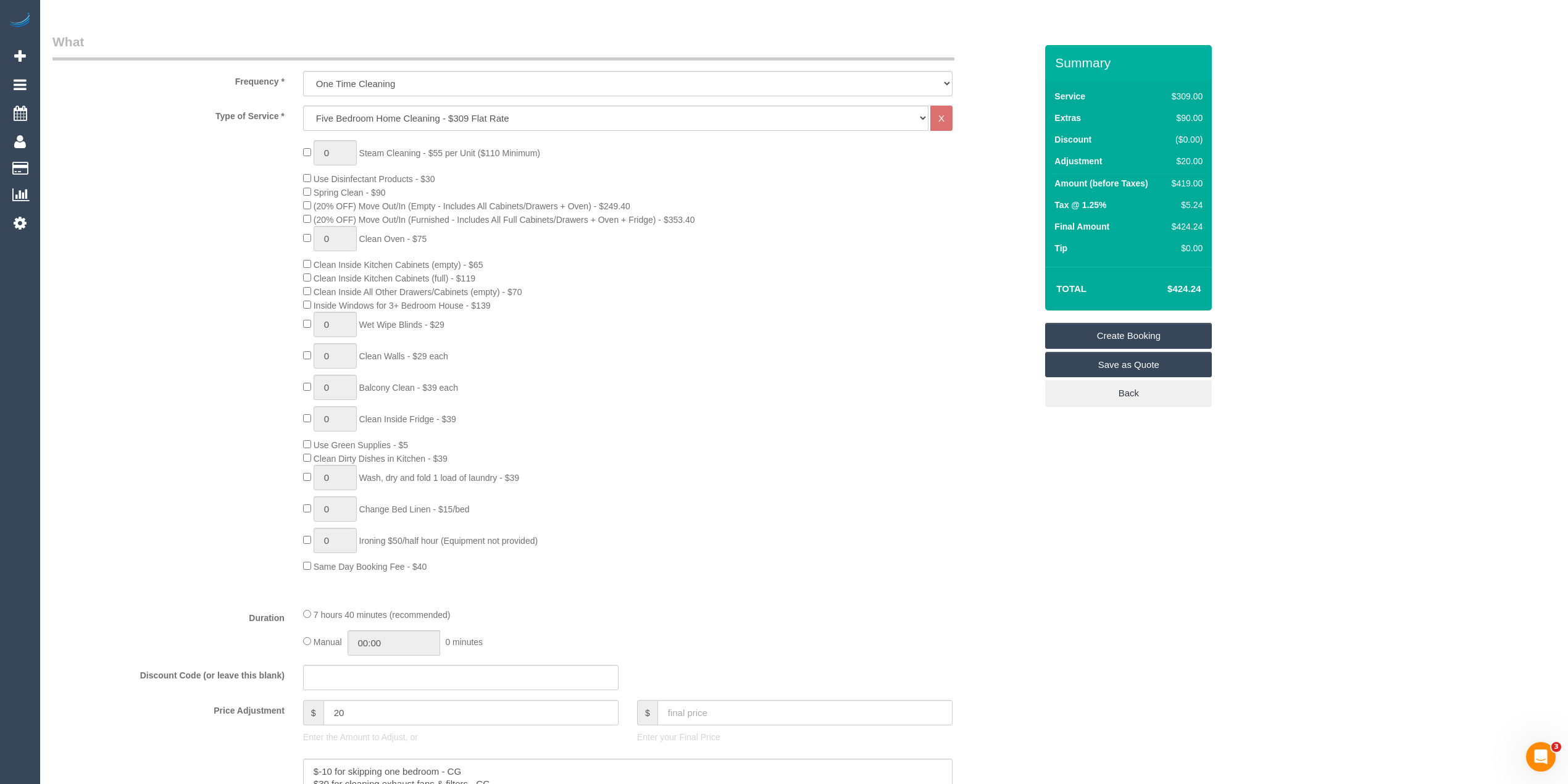
scroll to position [0, 0]
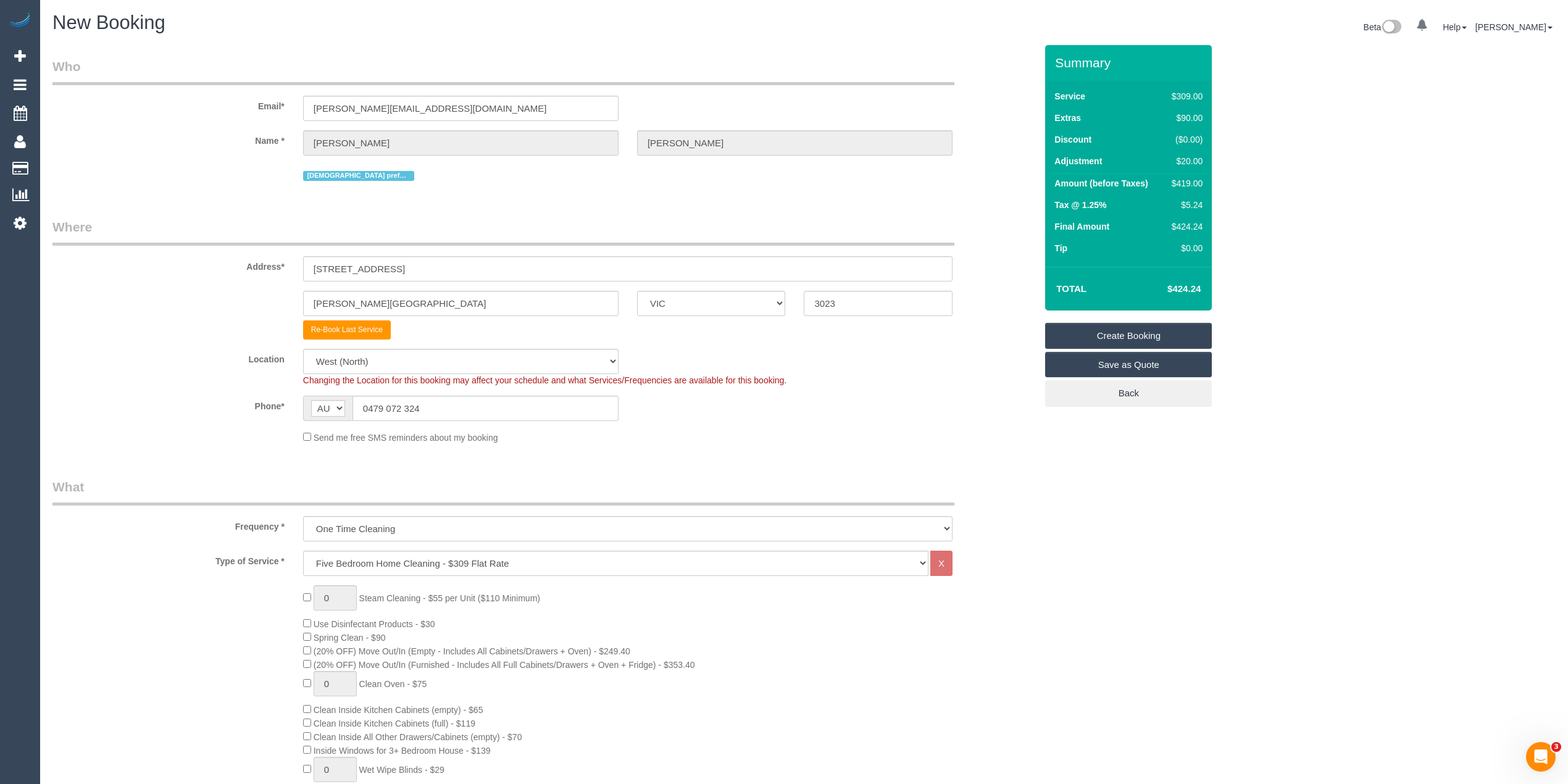
type textarea "Extra time added for cleaning exhaust fans & filters. Please ensure that all su…"
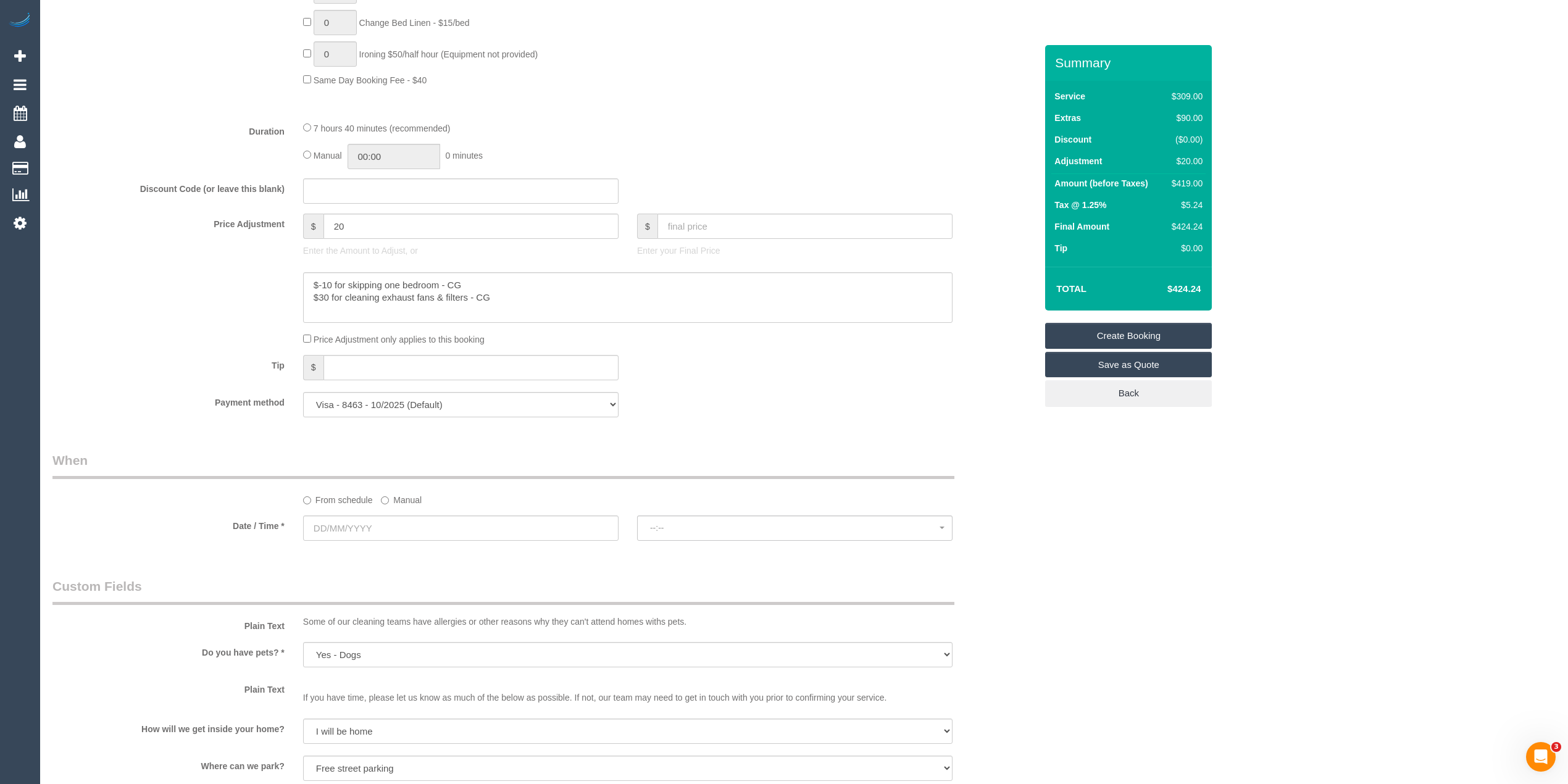
scroll to position [1097, 0]
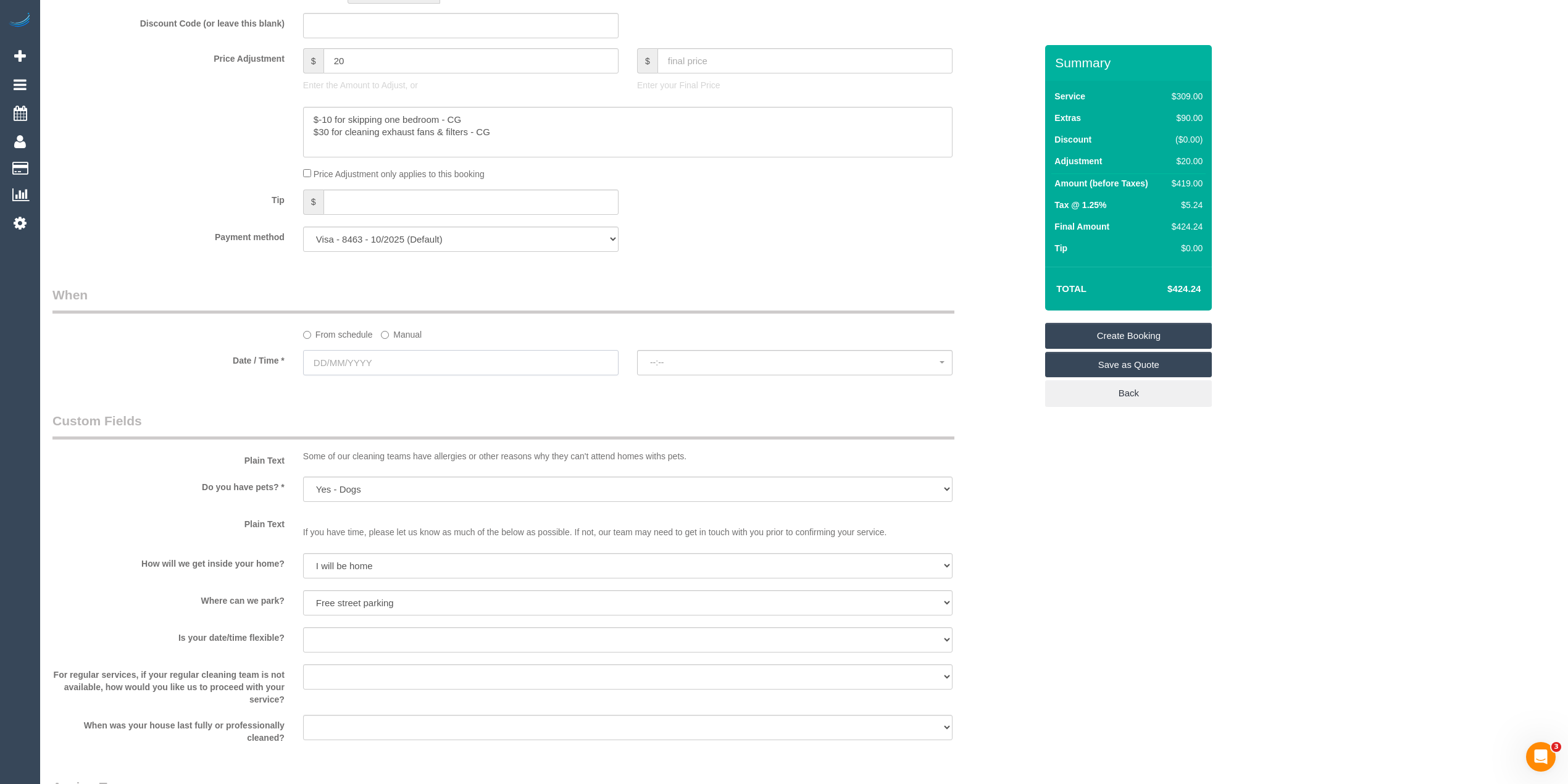
click at [336, 363] on input "text" at bounding box center [461, 363] width 315 height 25
click at [344, 474] on link "15" at bounding box center [339, 472] width 23 height 17
type input "15/09/2025"
click at [695, 358] on button "--:--" at bounding box center [795, 363] width 315 height 25
select select "spot1"
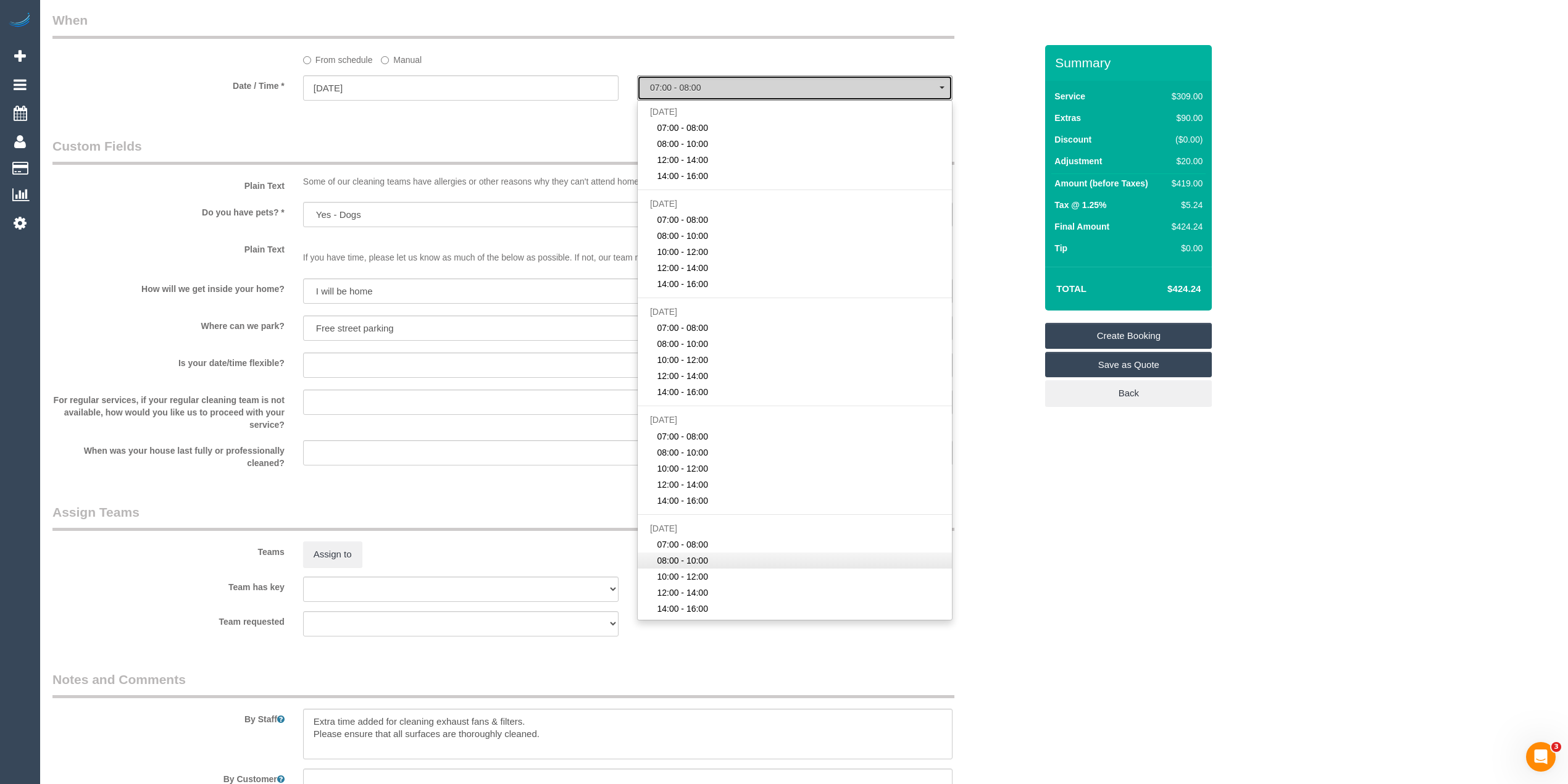
scroll to position [1235, 0]
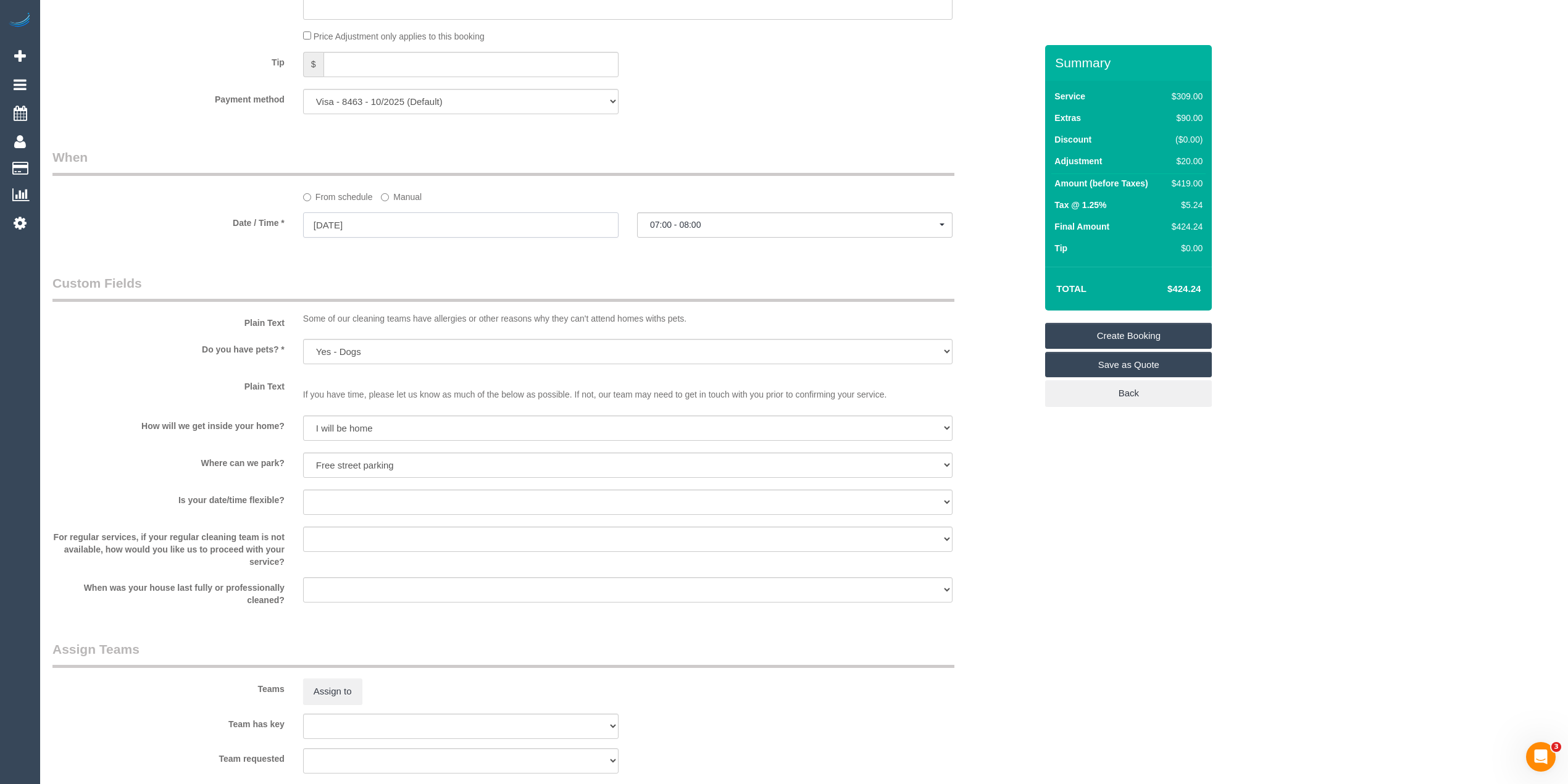
click at [344, 221] on input "15/09/2025" at bounding box center [461, 225] width 315 height 25
click at [727, 198] on div "From schedule Manual" at bounding box center [627, 195] width 668 height 17
click at [697, 226] on span "07:00 - 08:00" at bounding box center [794, 225] width 289 height 10
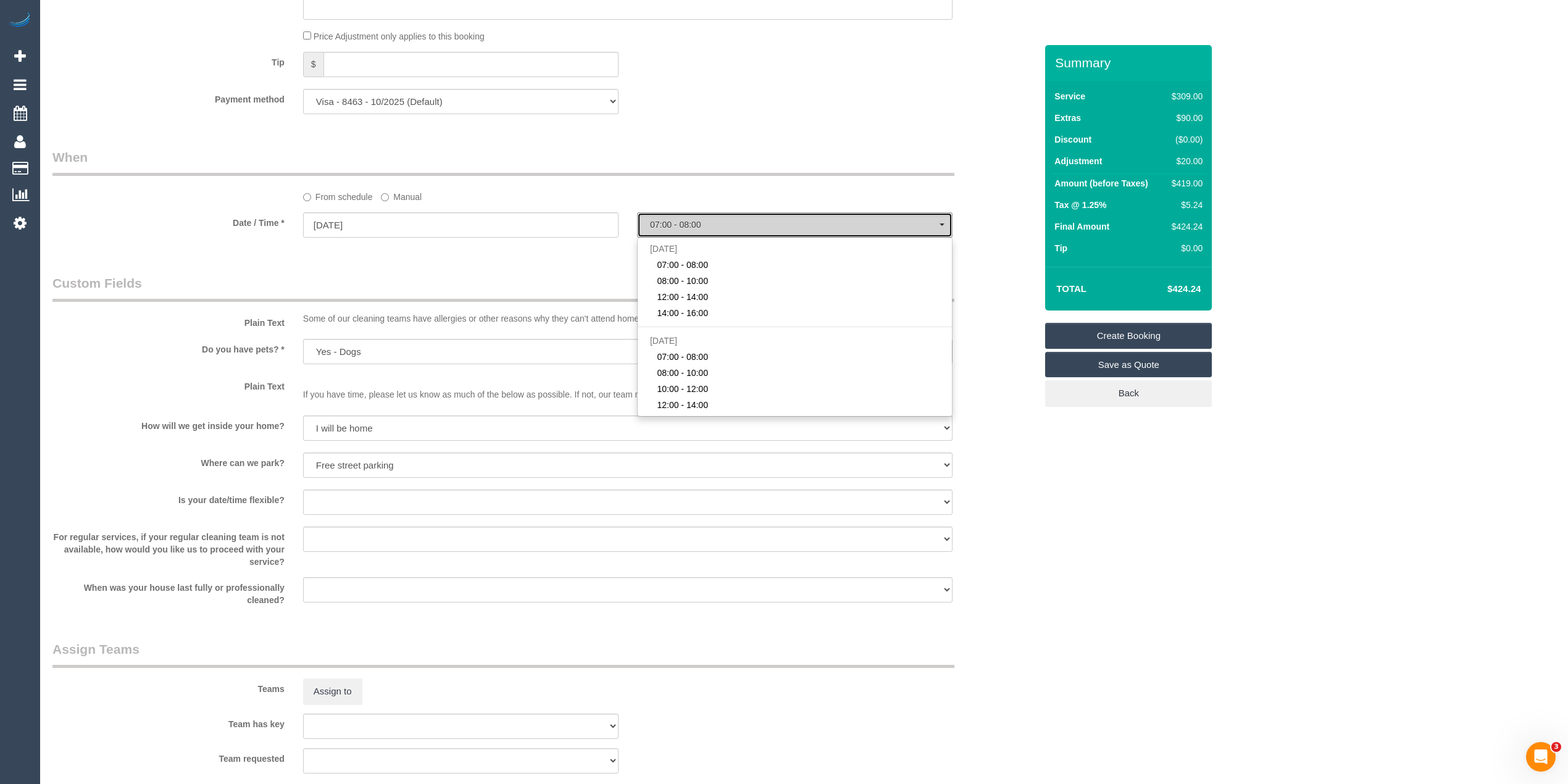
click at [697, 226] on span "07:00 - 08:00" at bounding box center [794, 225] width 289 height 10
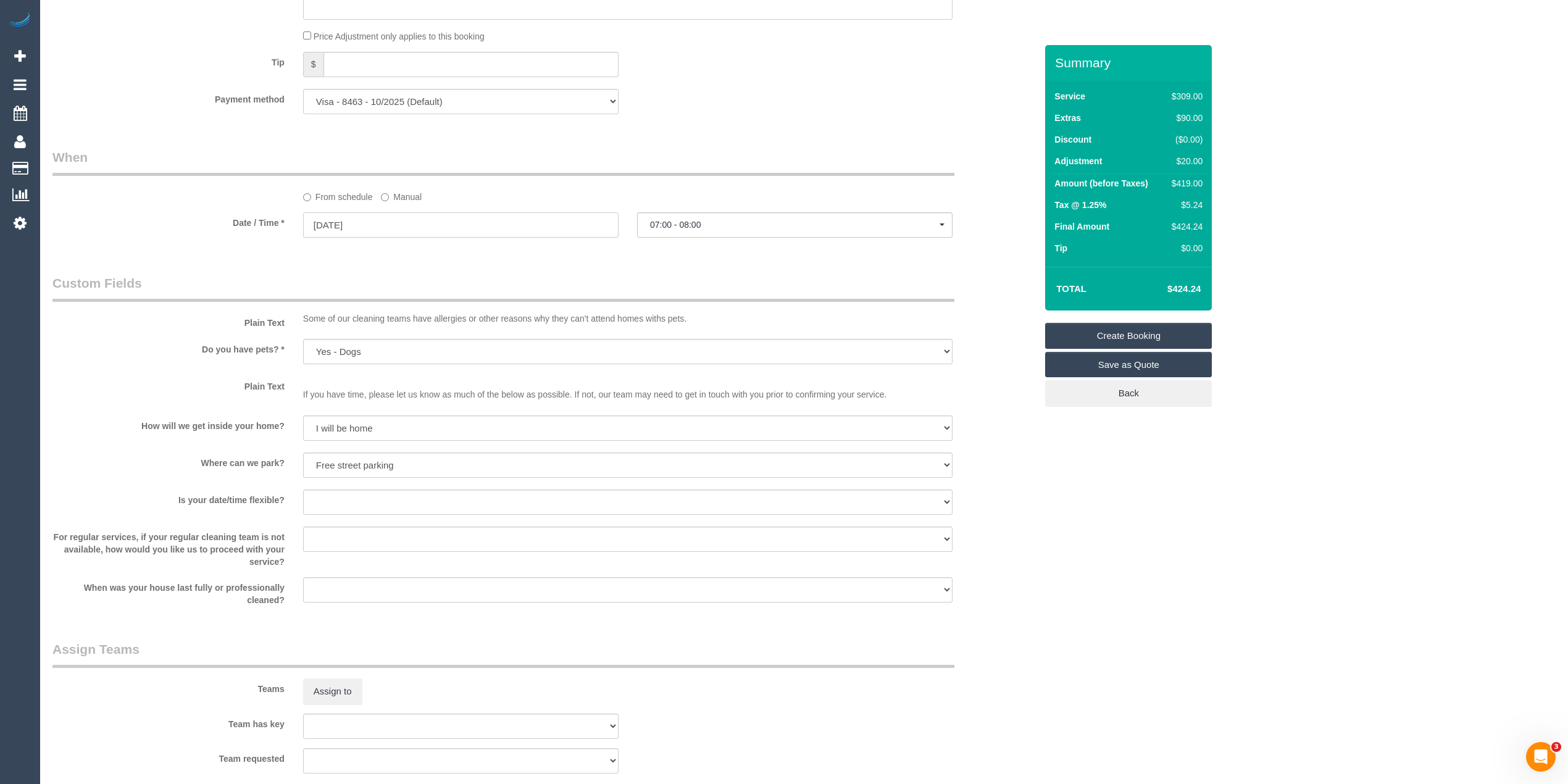
click at [339, 219] on input "15/09/2025" at bounding box center [461, 225] width 315 height 25
click at [366, 328] on link "16" at bounding box center [362, 334] width 20 height 17
type input "16/09/2025"
select select "spot5"
click at [702, 225] on span "07:00 - 08:00" at bounding box center [794, 225] width 289 height 10
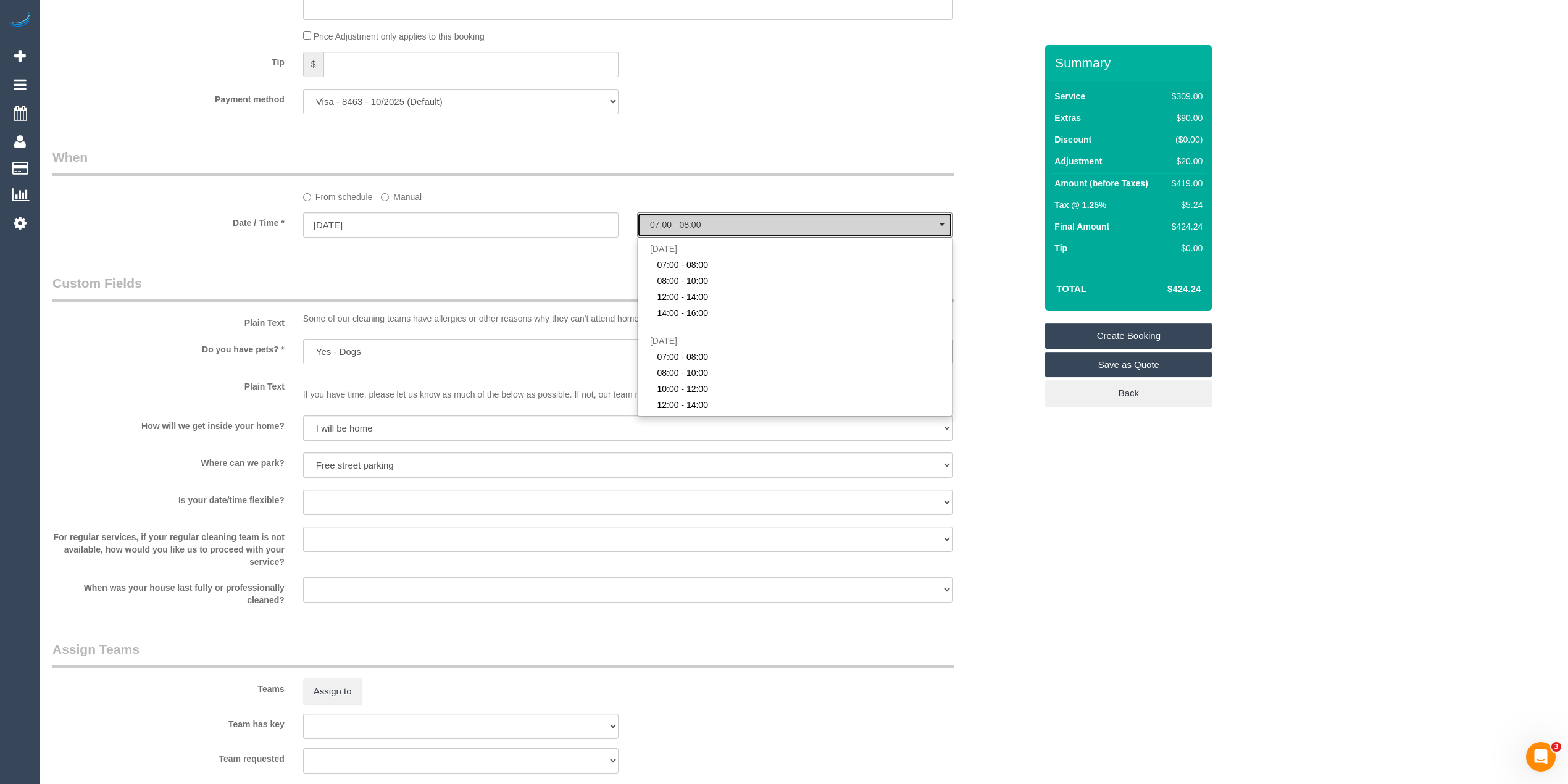
click at [702, 225] on span "07:00 - 08:00" at bounding box center [794, 225] width 289 height 10
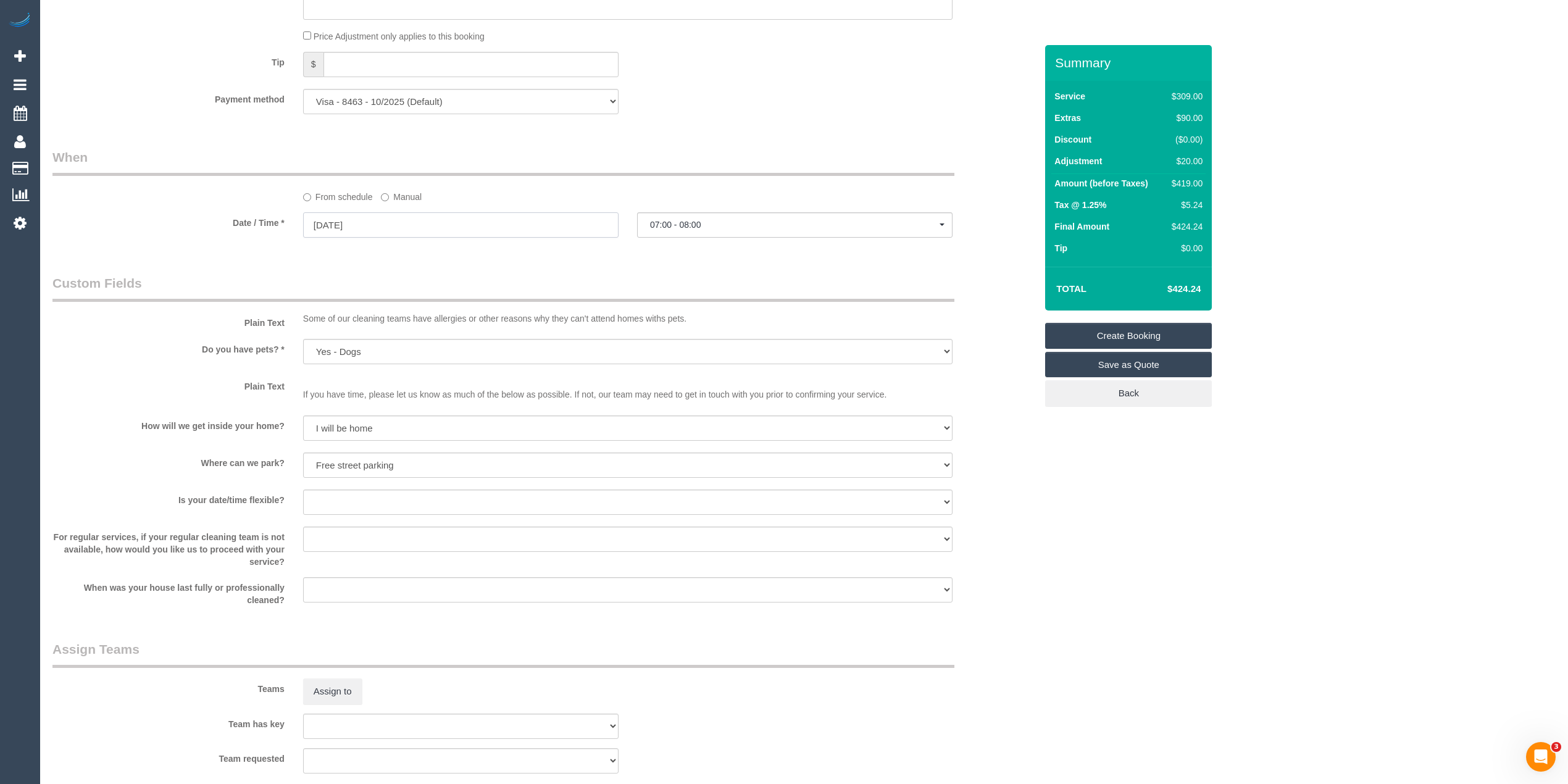
click at [334, 219] on input "16/09/2025" at bounding box center [461, 225] width 315 height 25
click at [339, 334] on link "15" at bounding box center [339, 334] width 23 height 17
type input "15/09/2025"
click at [689, 234] on button "07:00 - 08:00" at bounding box center [795, 225] width 315 height 25
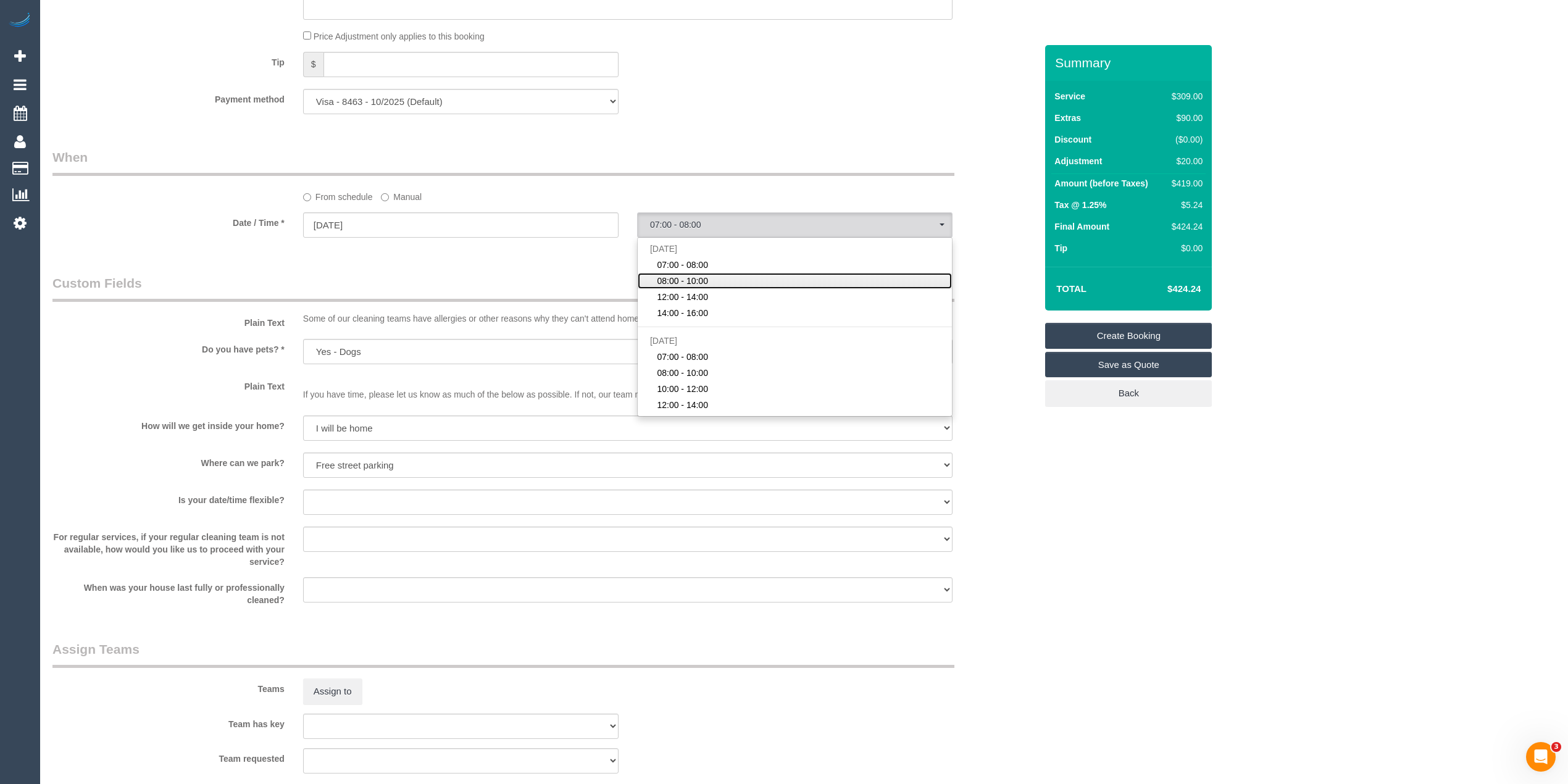
click at [707, 283] on span "08:00 - 10:00" at bounding box center [683, 280] width 51 height 12
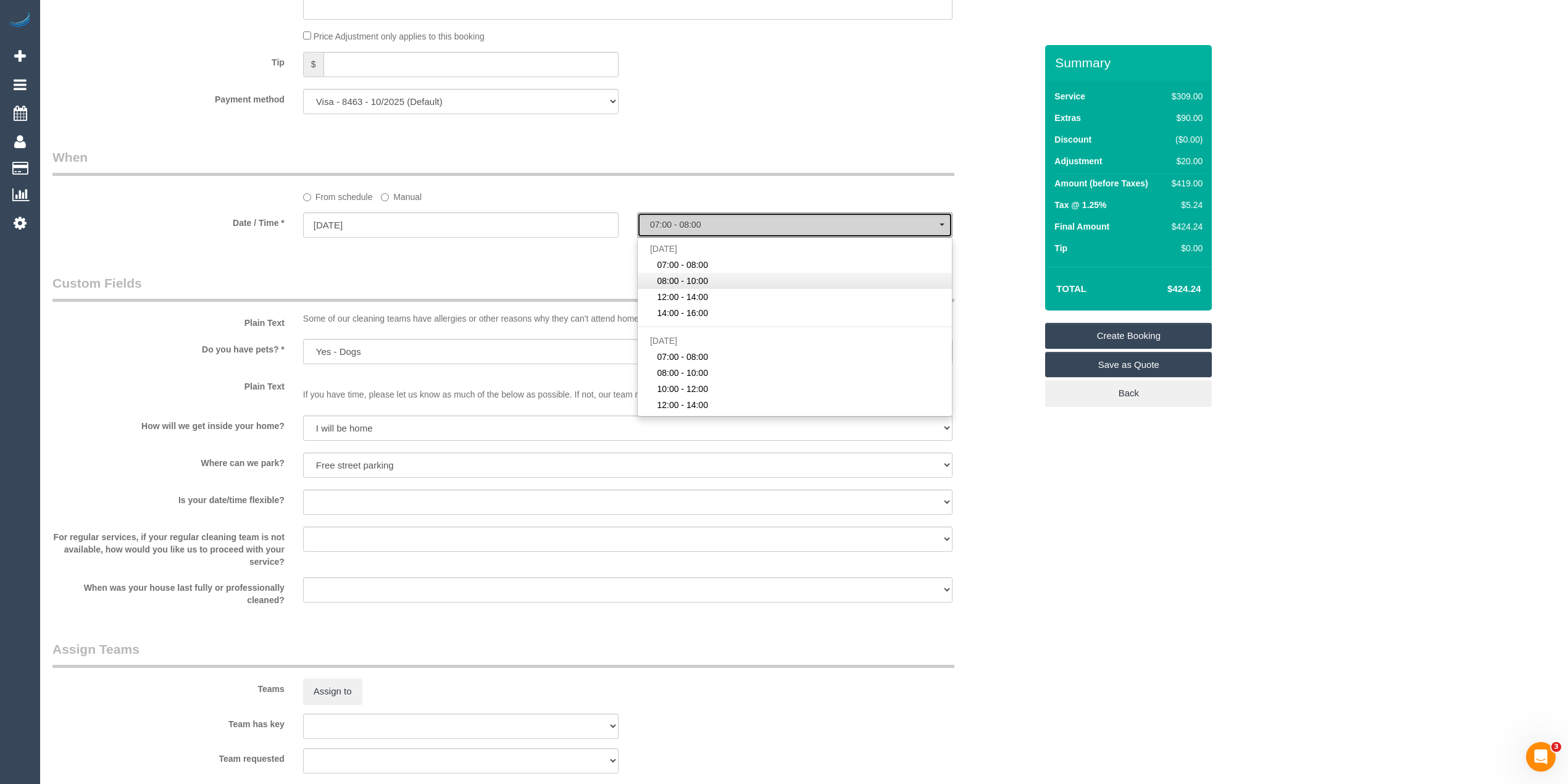
select select "spot2"
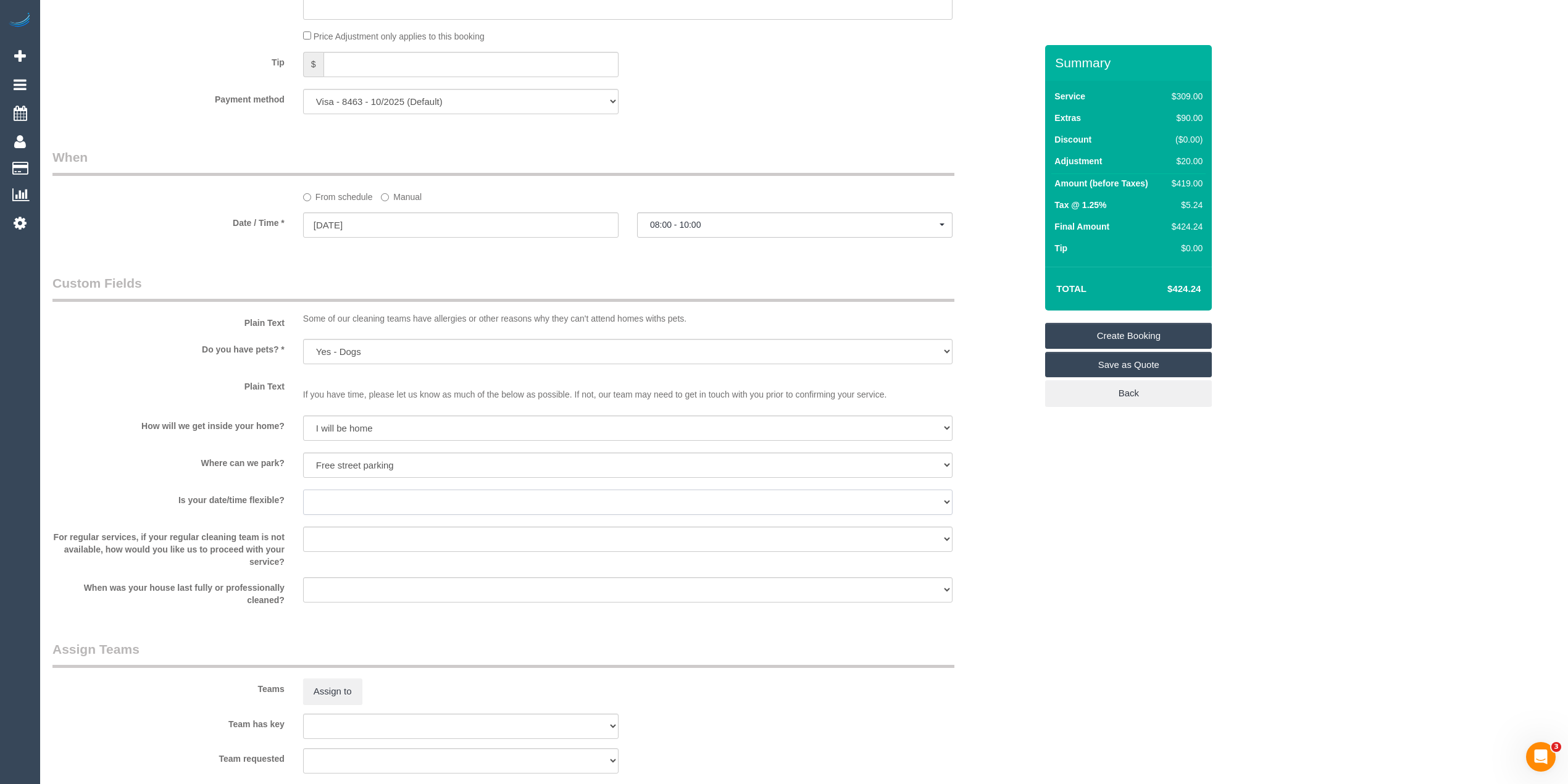
click at [322, 500] on select "Yes - date and time Yes - date but not time Yes - time but not date No - No fle…" at bounding box center [628, 502] width 649 height 25
select select "number:36"
click at [303, 491] on select "Yes - date and time Yes - date but not time Yes - time but not date No - No fle…" at bounding box center [628, 502] width 649 height 25
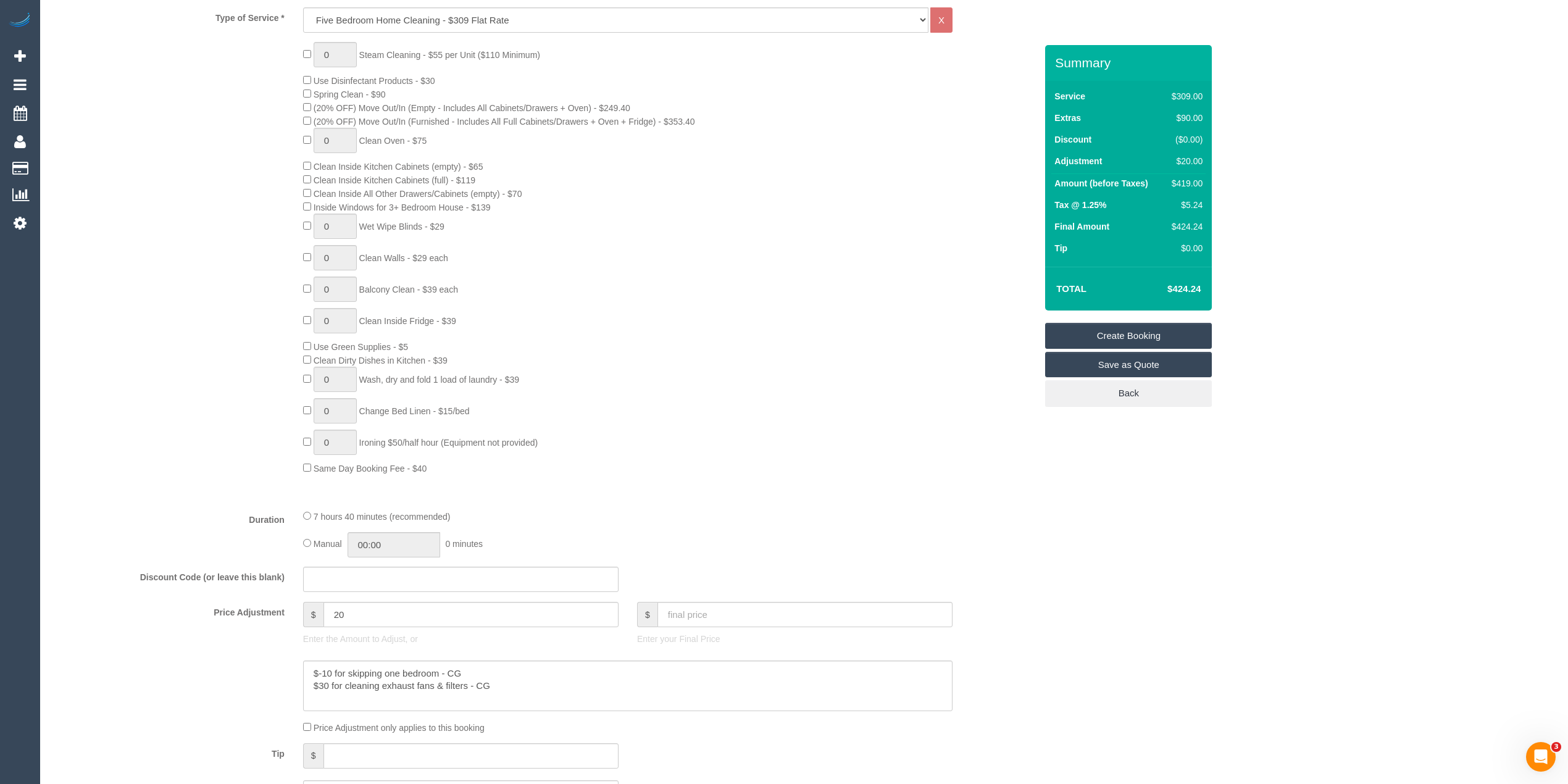
scroll to position [582, 0]
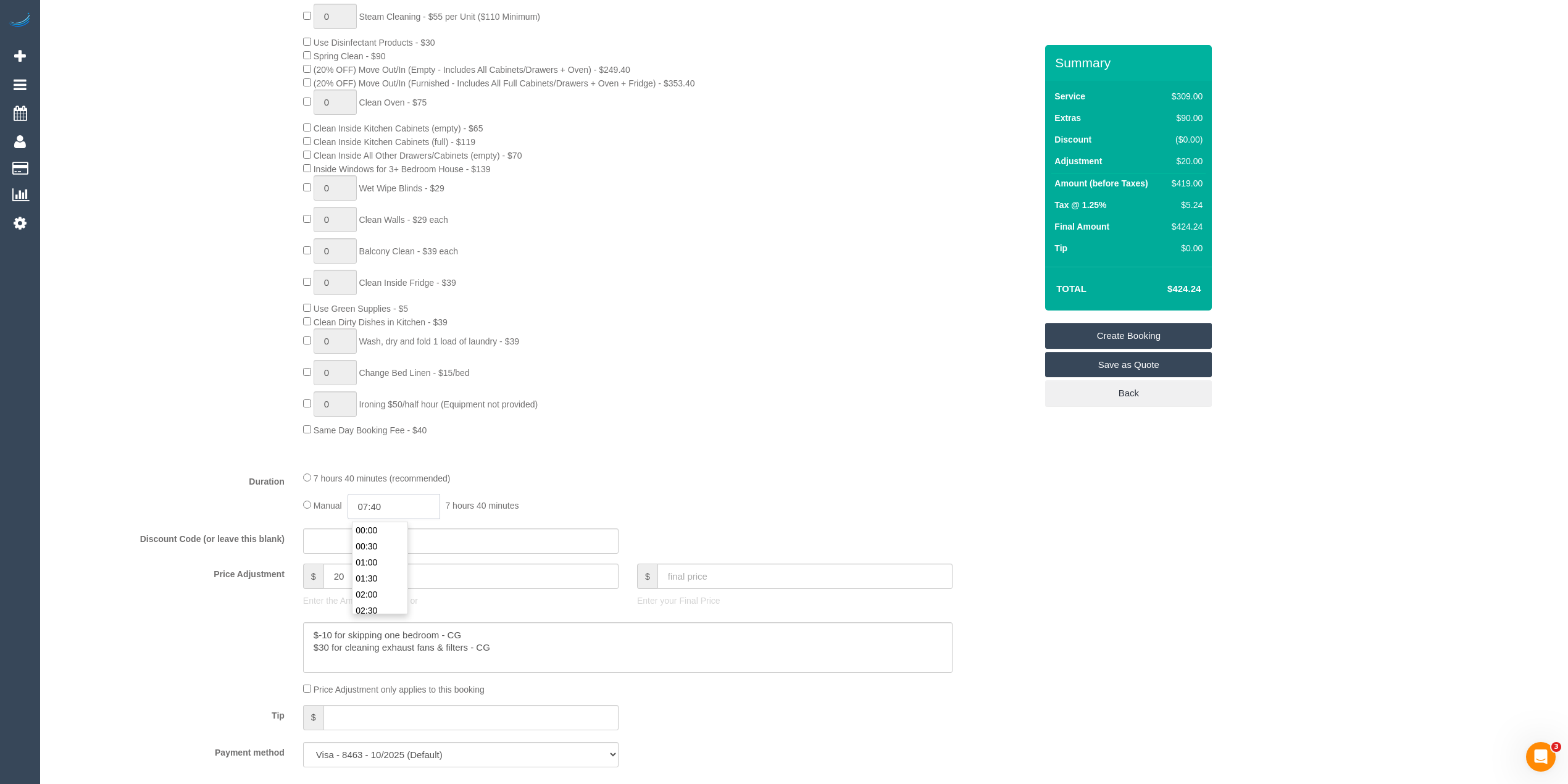
drag, startPoint x: 398, startPoint y: 512, endPoint x: 338, endPoint y: 507, distance: 60.2
click at [338, 507] on div "Manual 07:40 7 hours 40 minutes" at bounding box center [628, 507] width 649 height 25
type input "8:1"
select select "spot26"
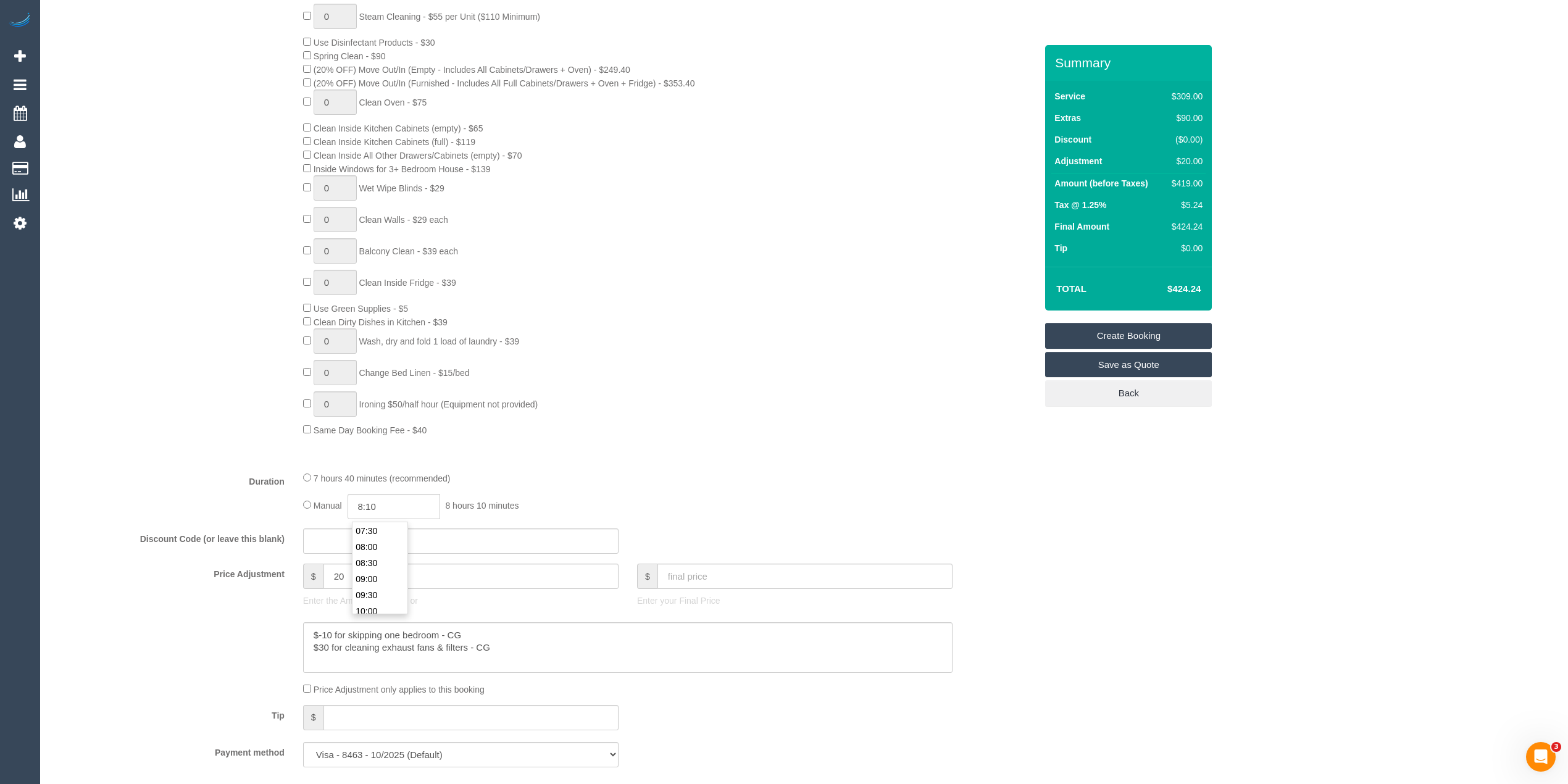
type input "08:10"
click at [924, 434] on div "0 Steam Cleaning - $55 per Unit ($110 Minimum) Use Disinfectant Products - $30 …" at bounding box center [669, 220] width 751 height 433
select select "spot50"
select select "spot74"
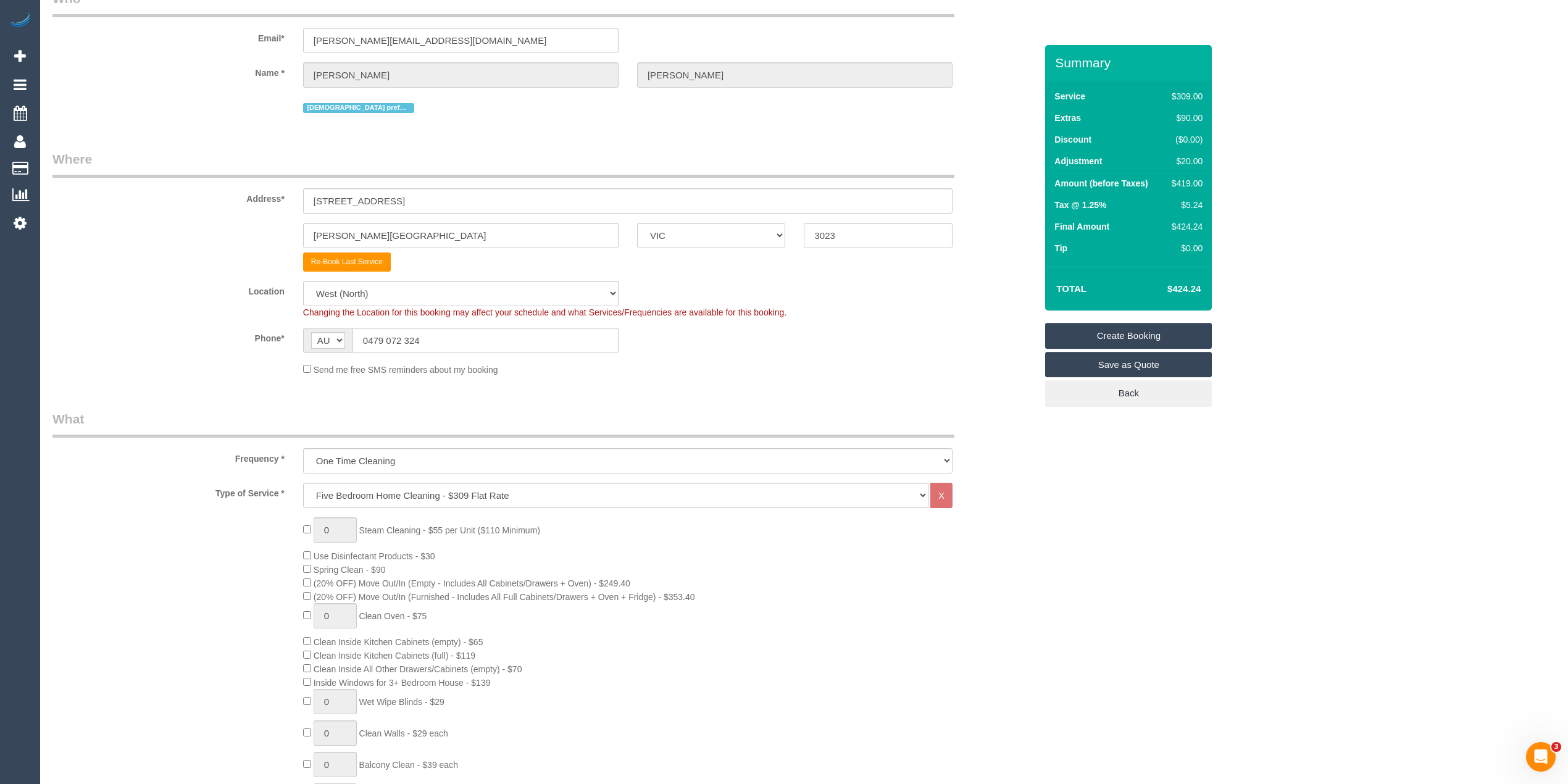
scroll to position [0, 0]
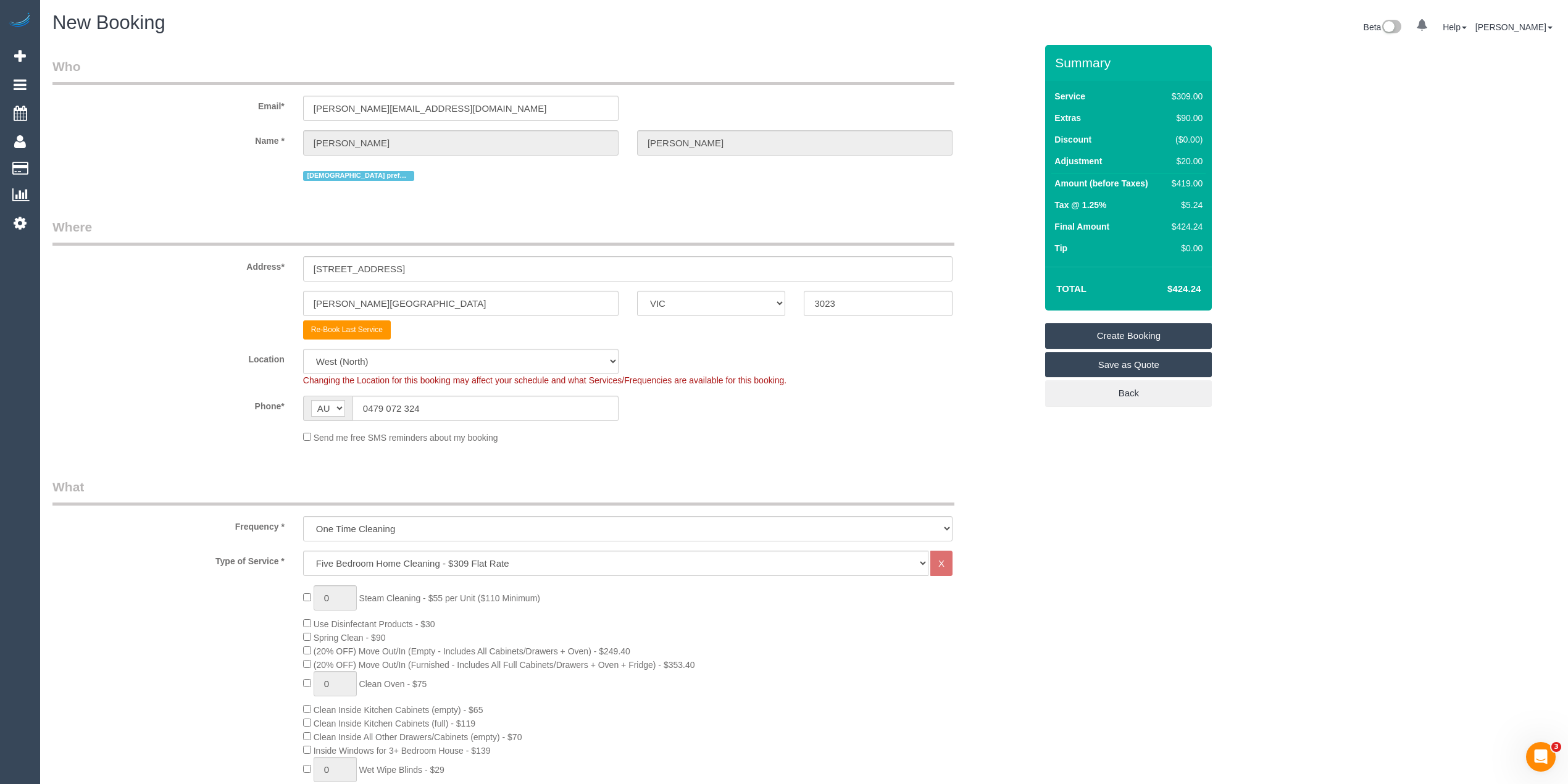
click at [898, 38] on div "Beta 0 Your Notifications You have 0 alerts Help Help Docs Take a Tour Contact …" at bounding box center [1185, 28] width 761 height 33
click at [1142, 338] on link "Create Booking" at bounding box center [1129, 335] width 167 height 26
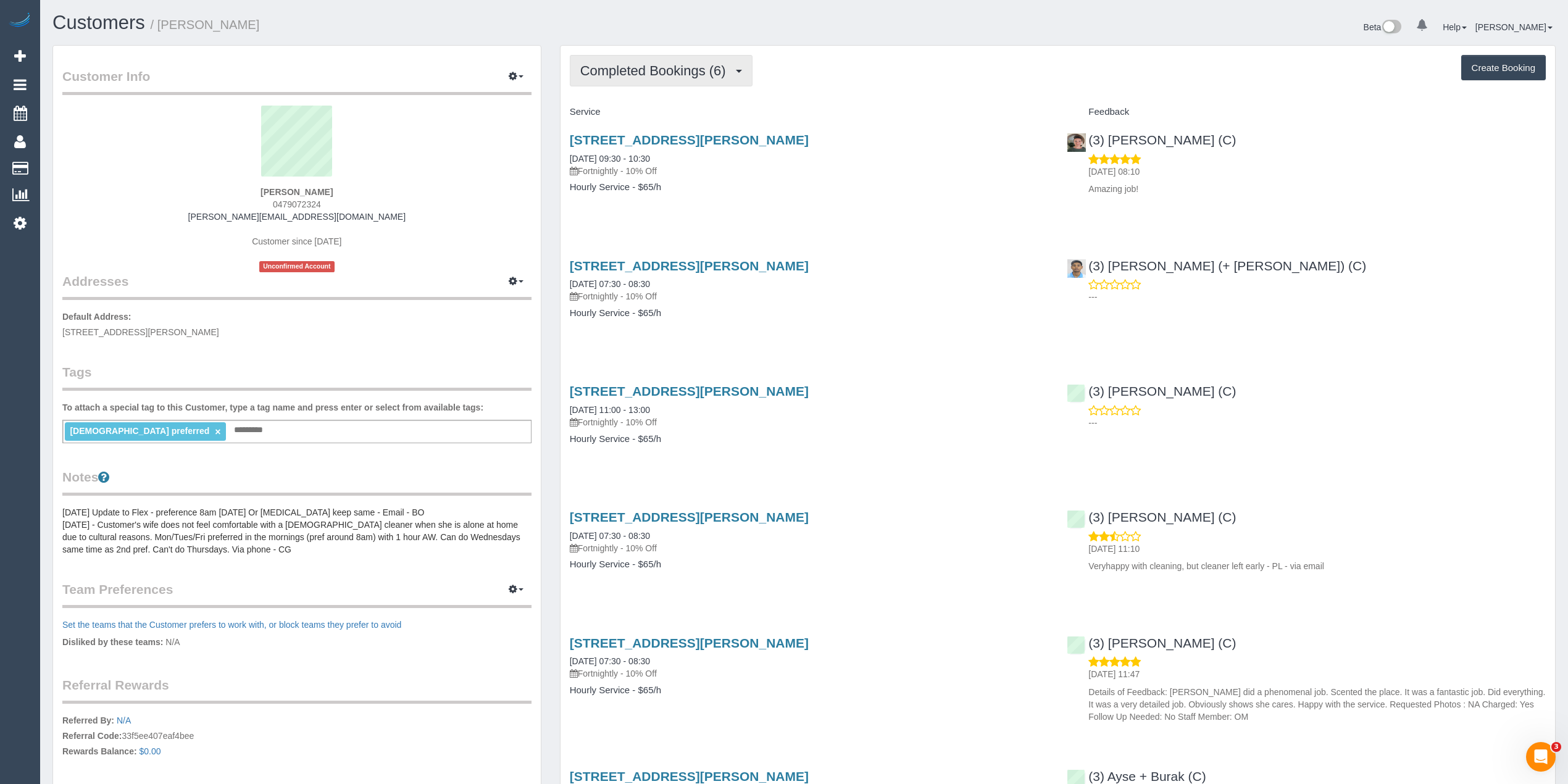
click at [636, 55] on button "Completed Bookings (6)" at bounding box center [661, 71] width 182 height 32
click at [638, 111] on link "Upcoming Bookings (0)" at bounding box center [634, 115] width 129 height 16
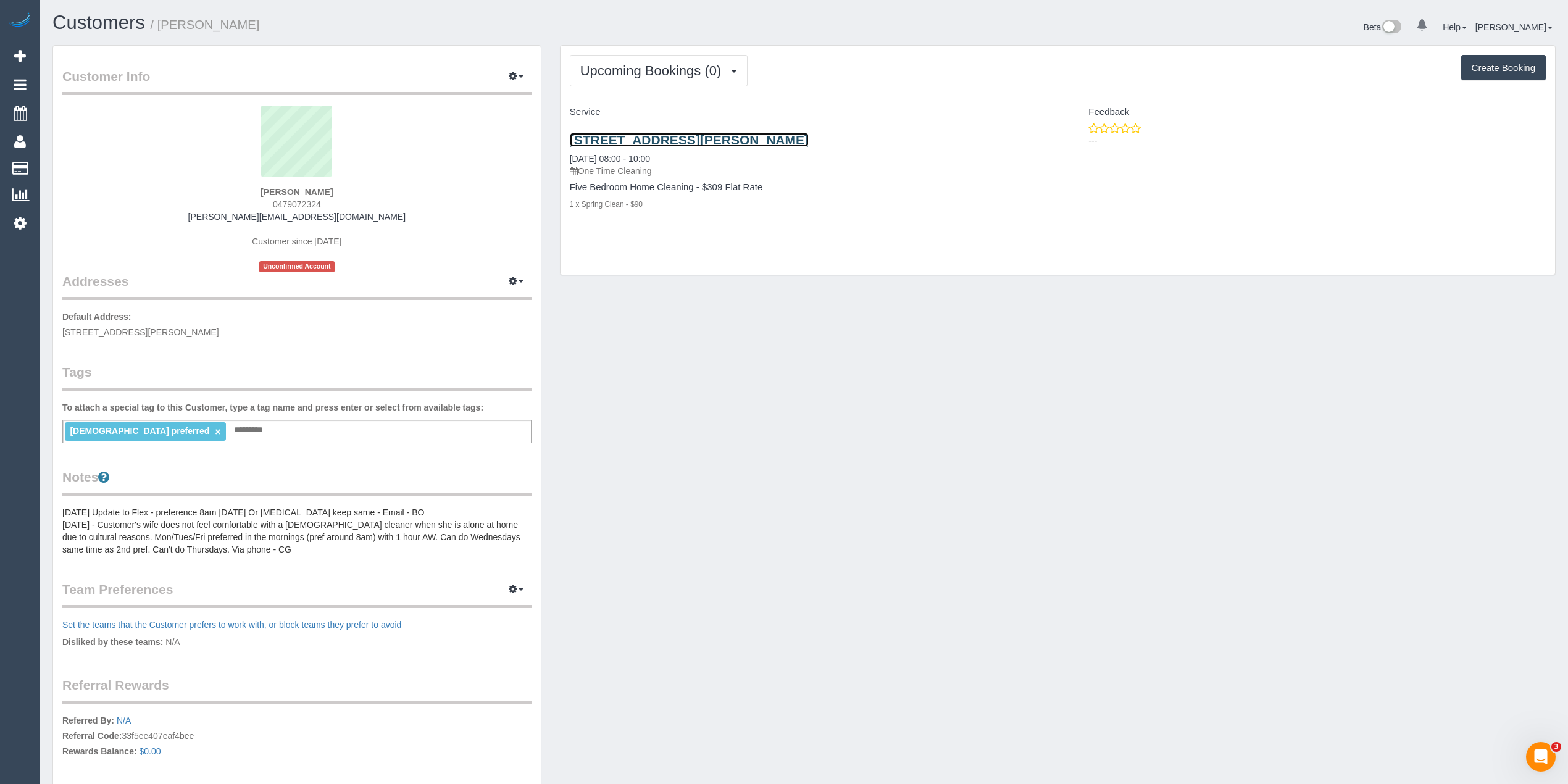
click at [692, 139] on link "2 Cassan Way, Caroline Springs, VIC 3023" at bounding box center [690, 140] width 239 height 14
click at [634, 67] on span "Upcoming Bookings (0)" at bounding box center [654, 71] width 148 height 16
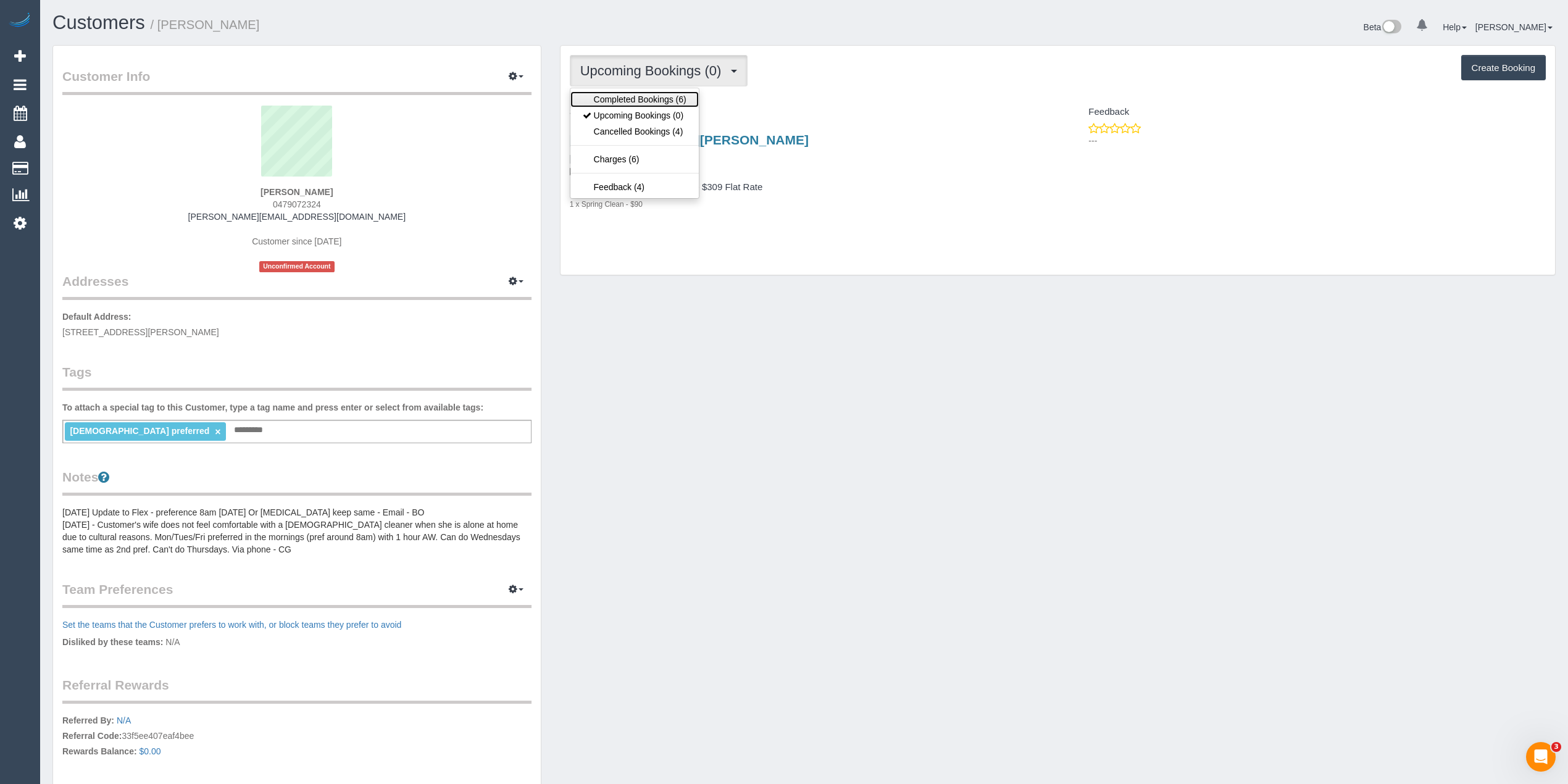
click at [630, 101] on link "Completed Bookings (6)" at bounding box center [634, 99] width 129 height 16
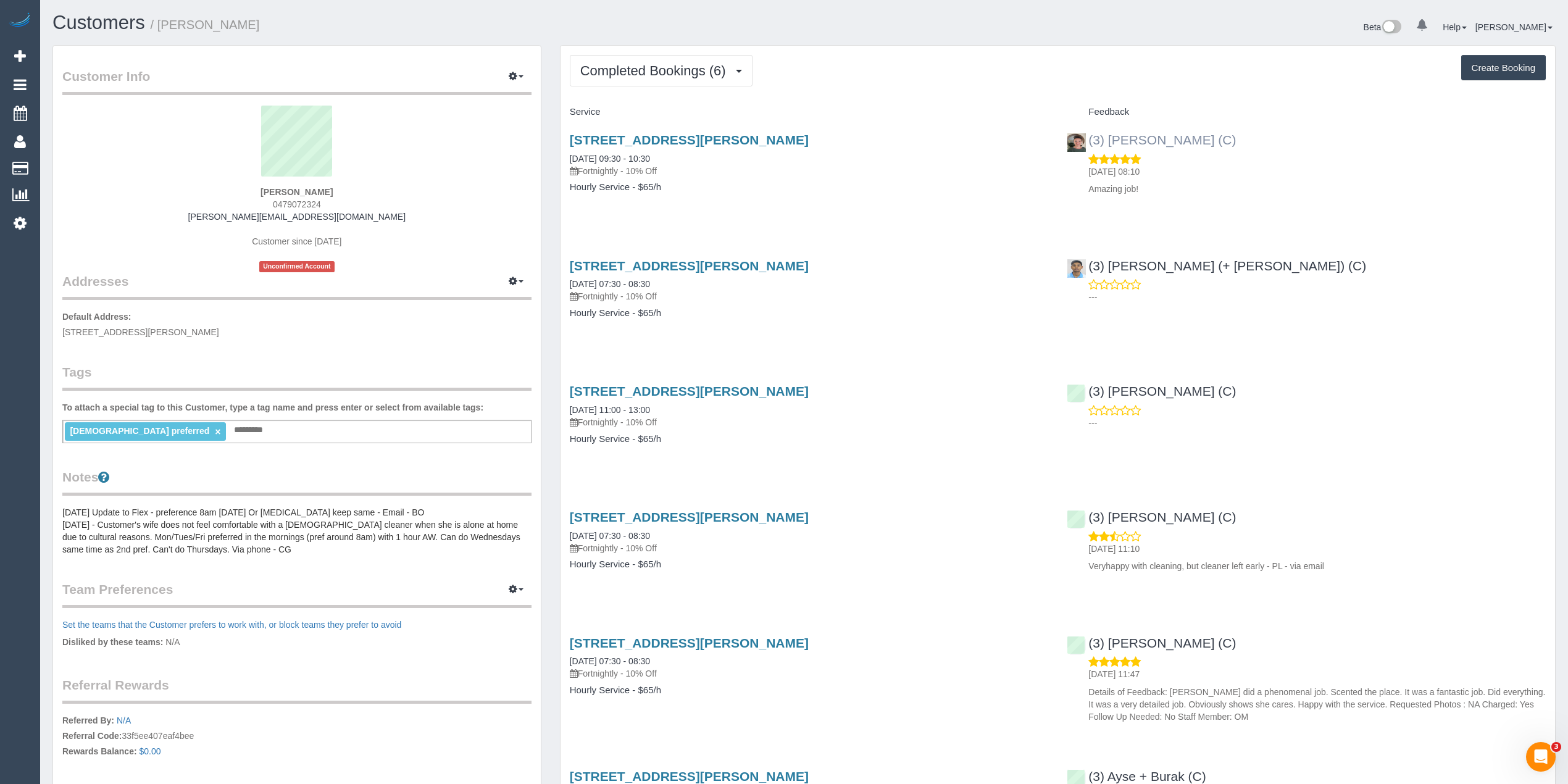
drag, startPoint x: 1218, startPoint y: 141, endPoint x: 1108, endPoint y: 144, distance: 110.0
click at [1108, 144] on div "(3) Katie Eichorn (C) 30/11/2024 08:10 Amazing job!" at bounding box center [1306, 161] width 497 height 79
copy link "Katie Eichorn (C)"
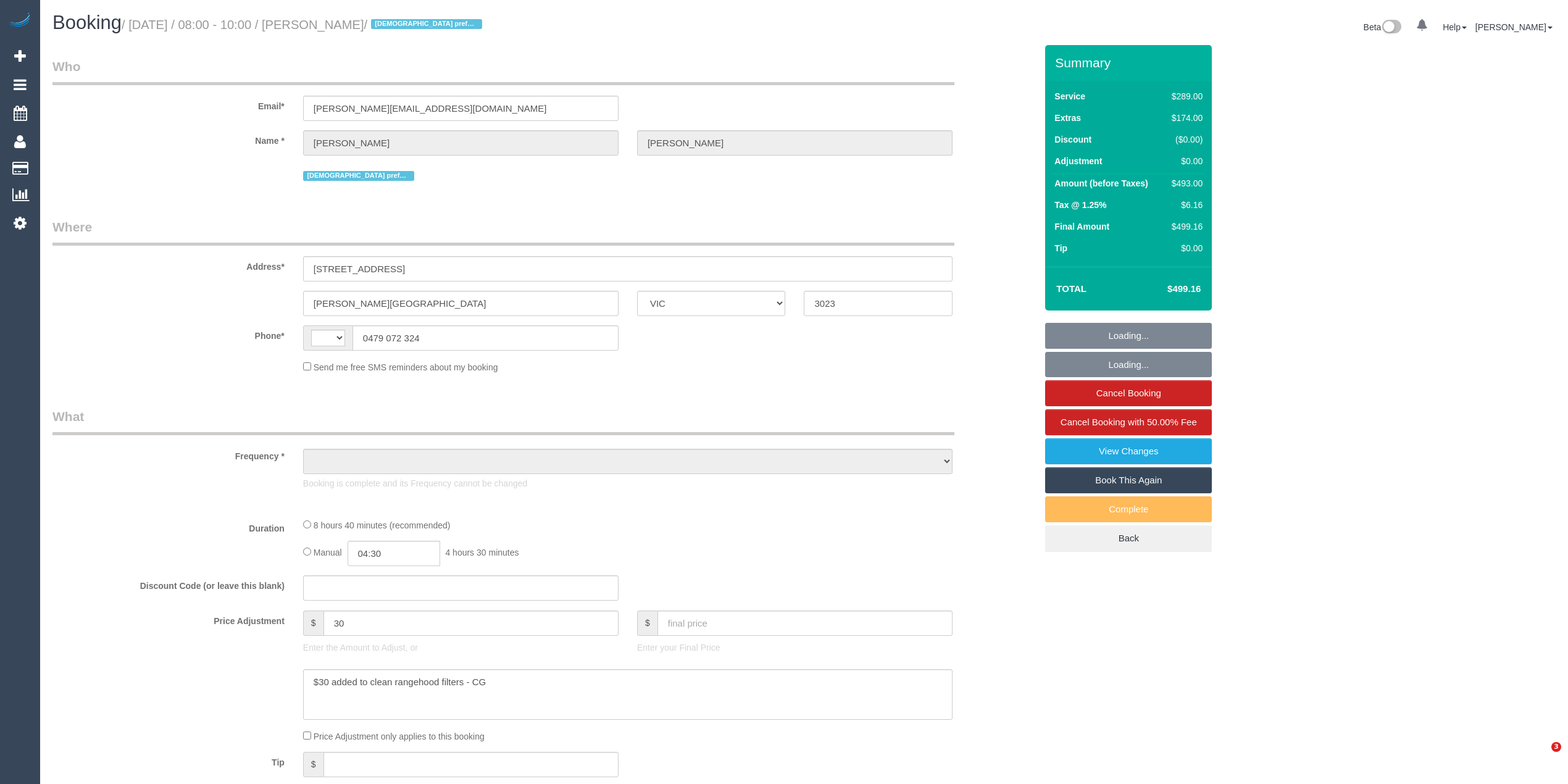
select select "VIC"
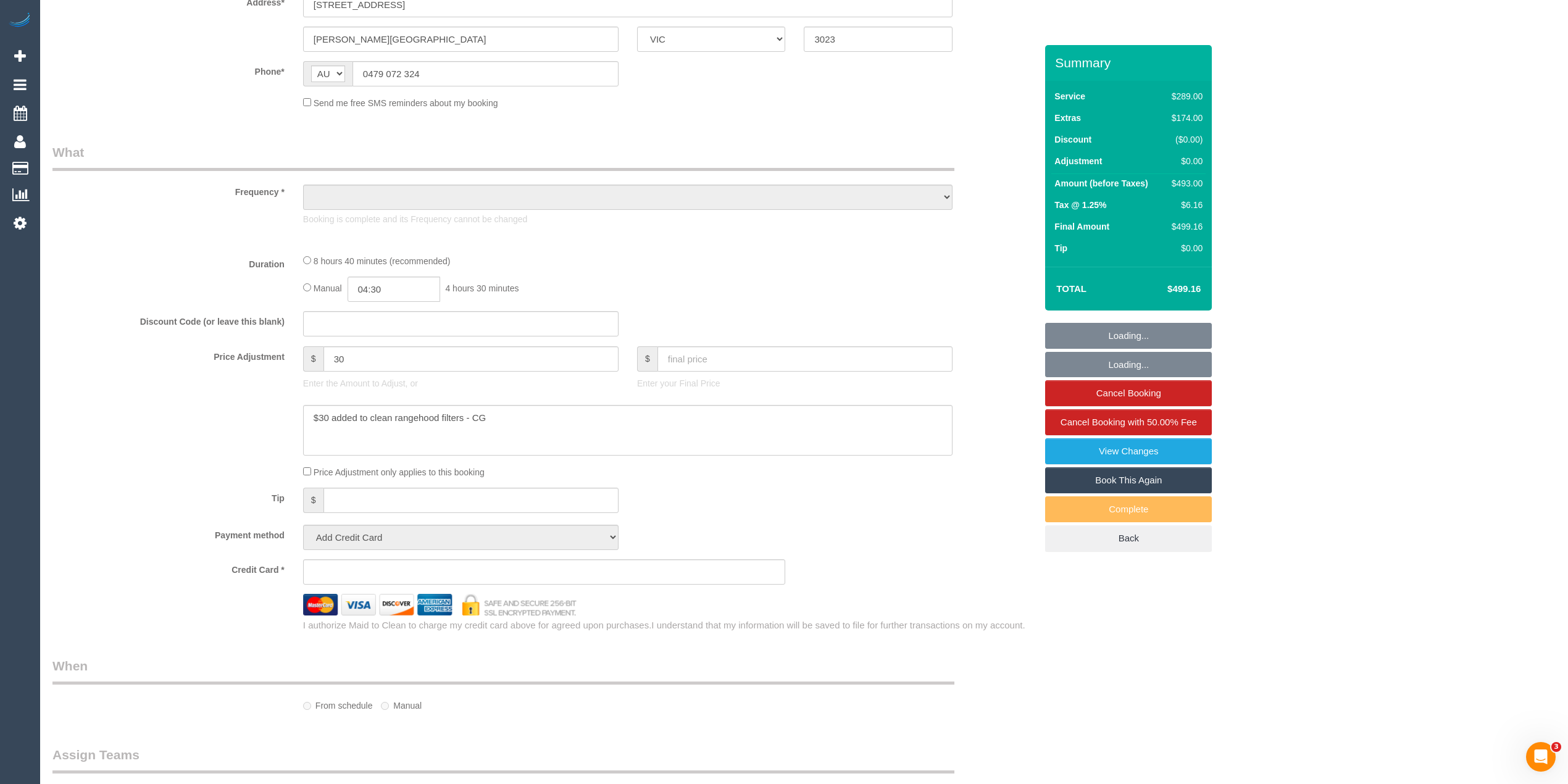
select select "string:AU"
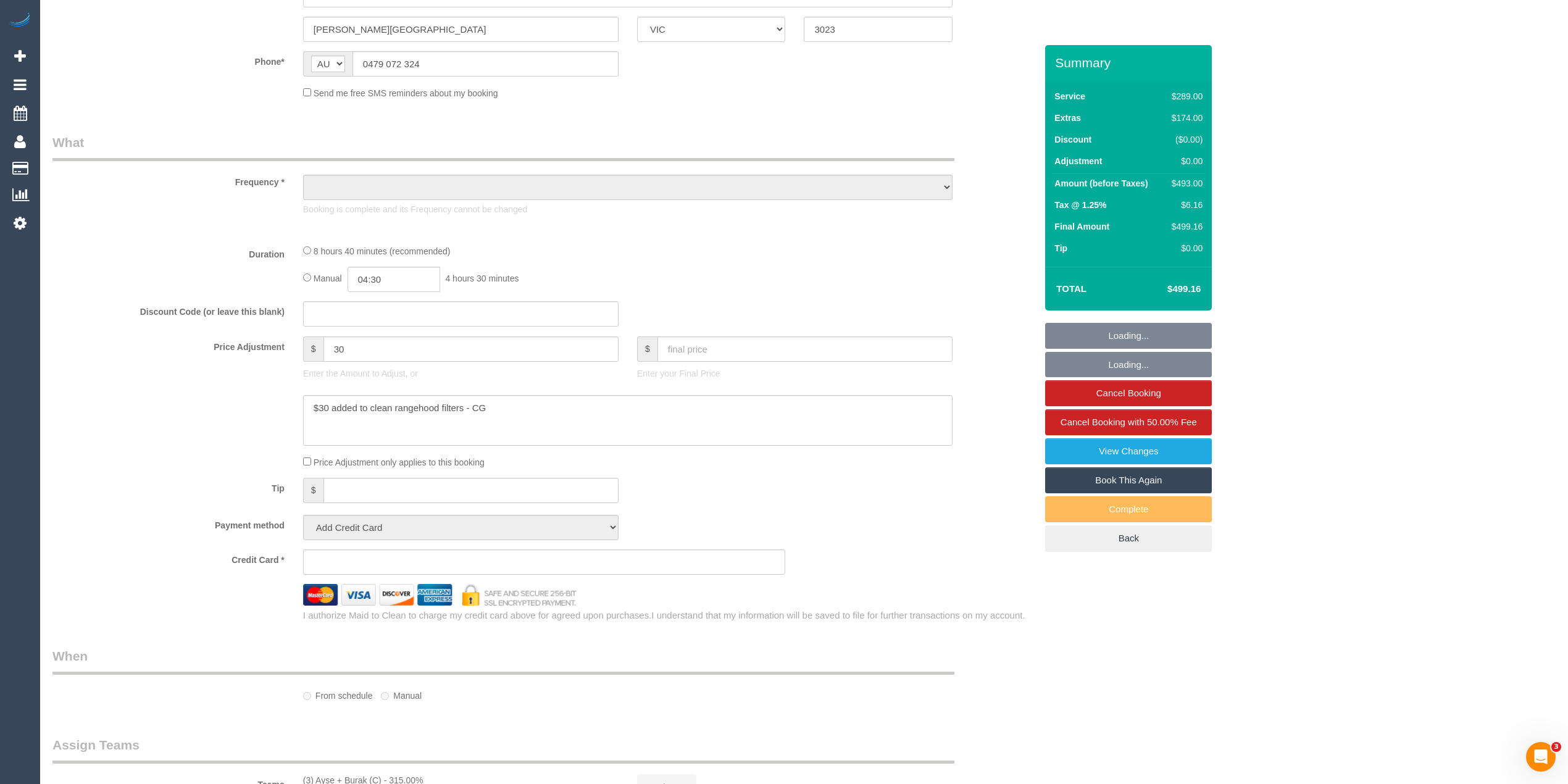
select select "object:668"
select select "string:stripe-pm_1PpjIB2GScqysDRVgTWTlAWV"
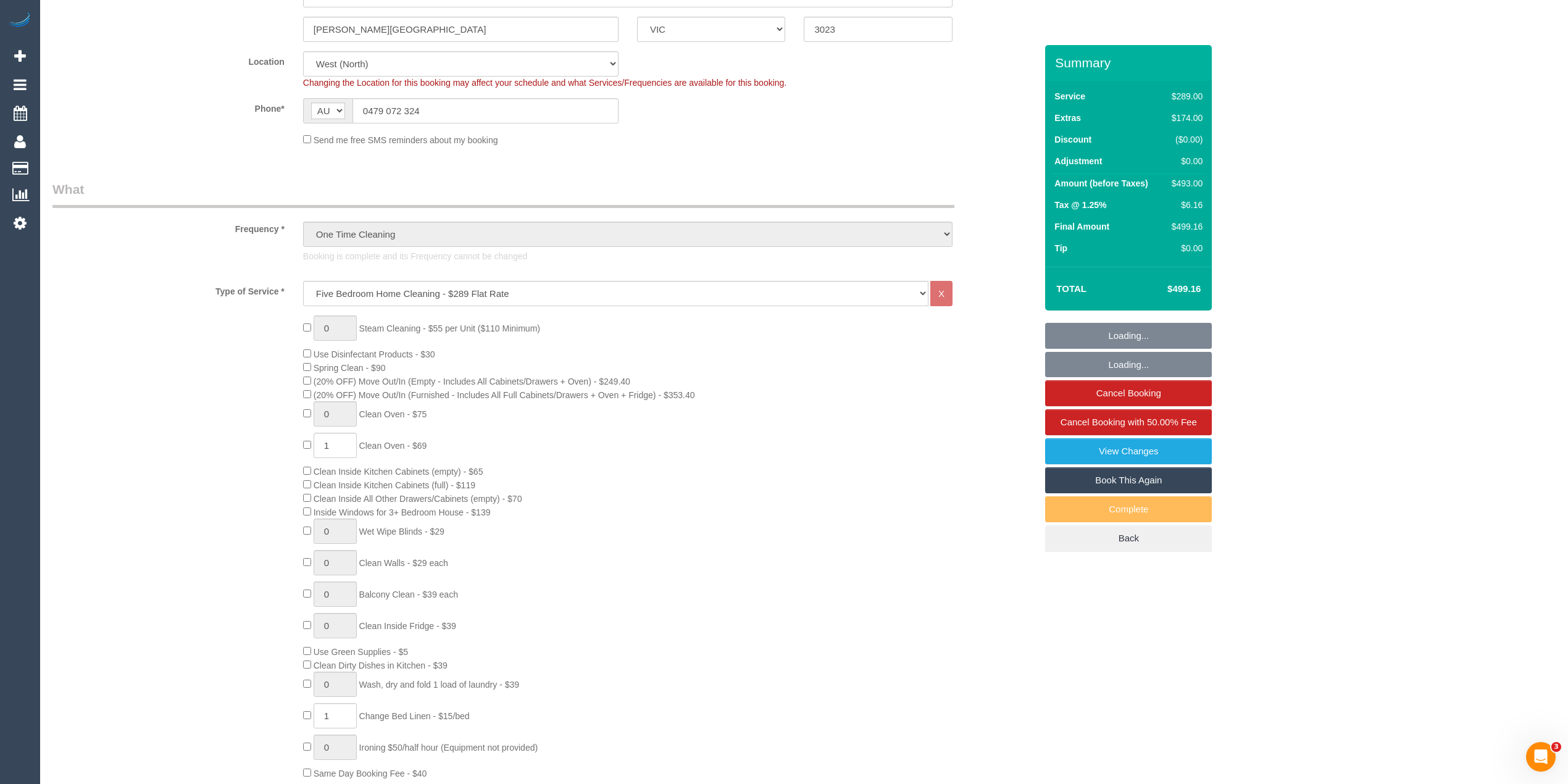
select select "spot1"
select select "number:27"
select select "number:14"
select select "number:19"
select select "number:36"
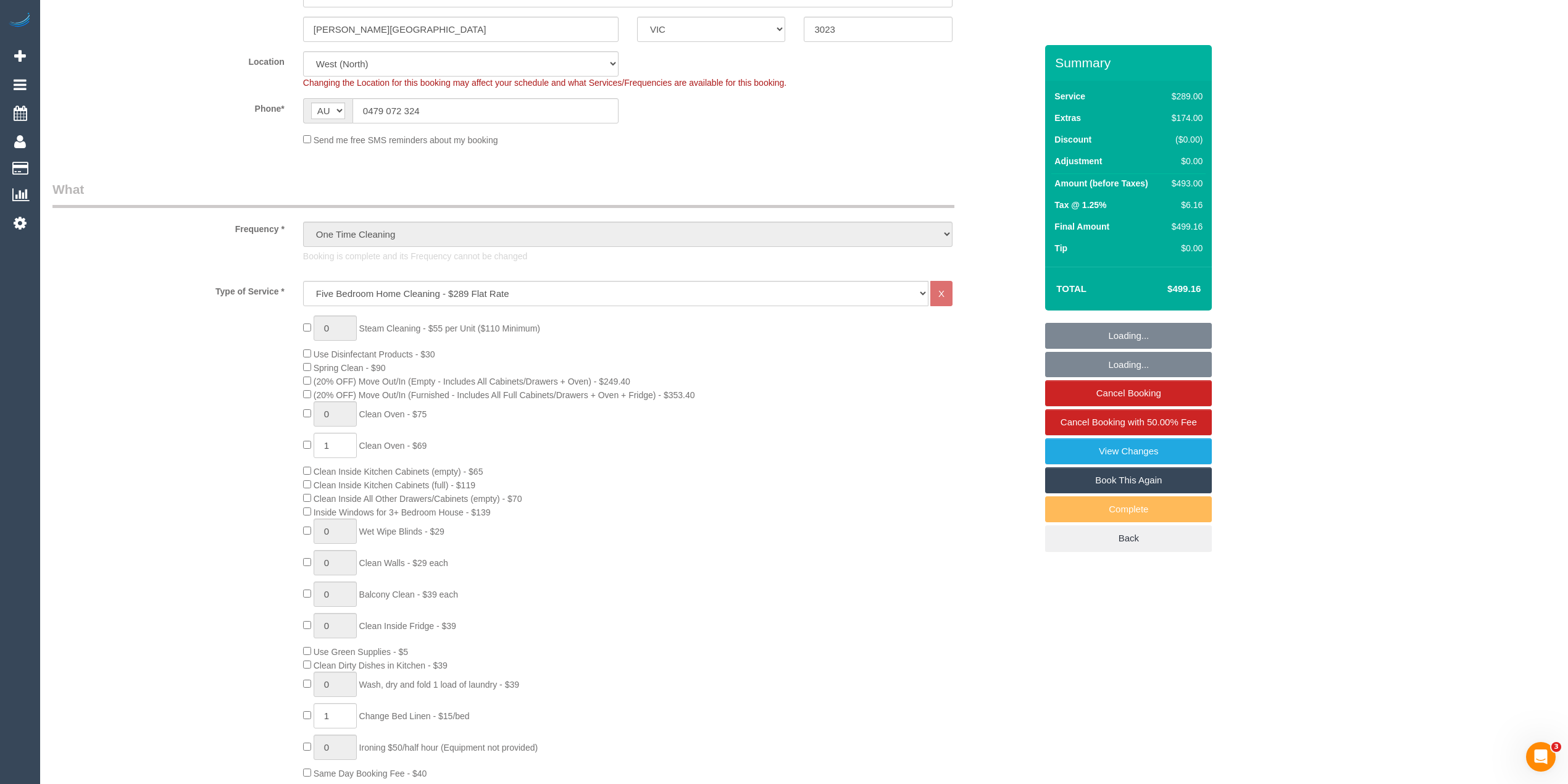
select select "object:1386"
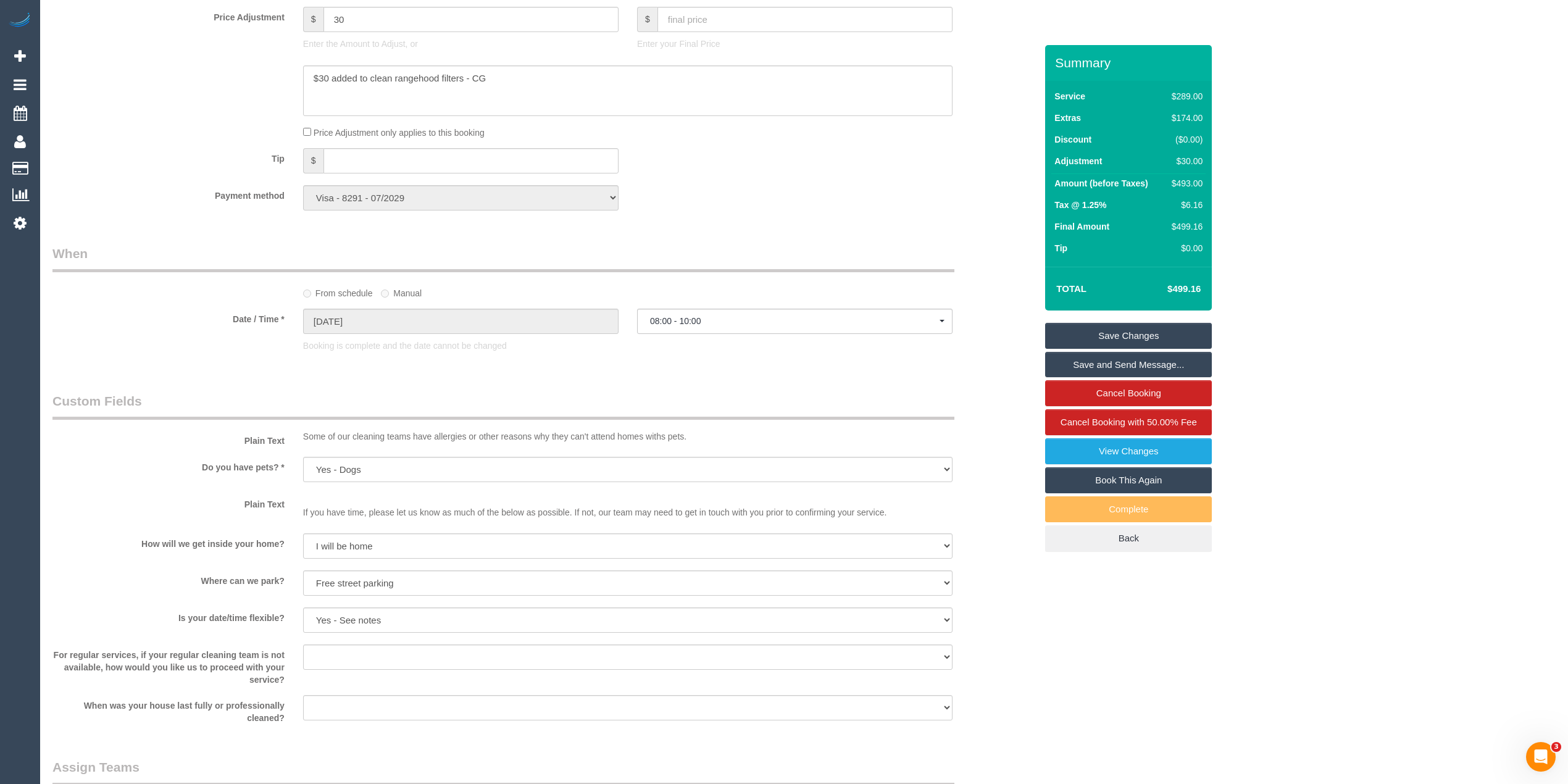
scroll to position [1235, 0]
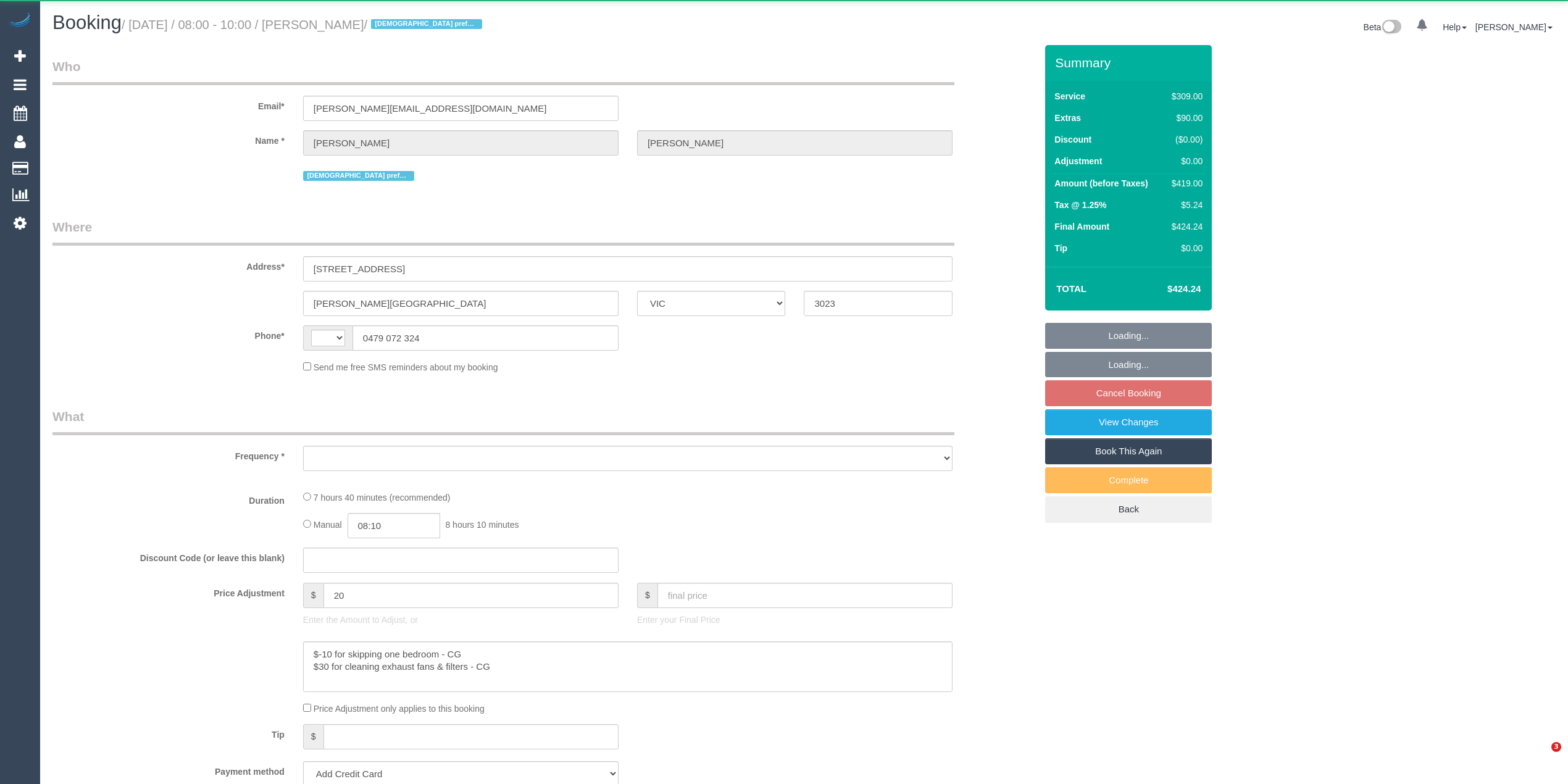
select select "VIC"
select select "string:AU"
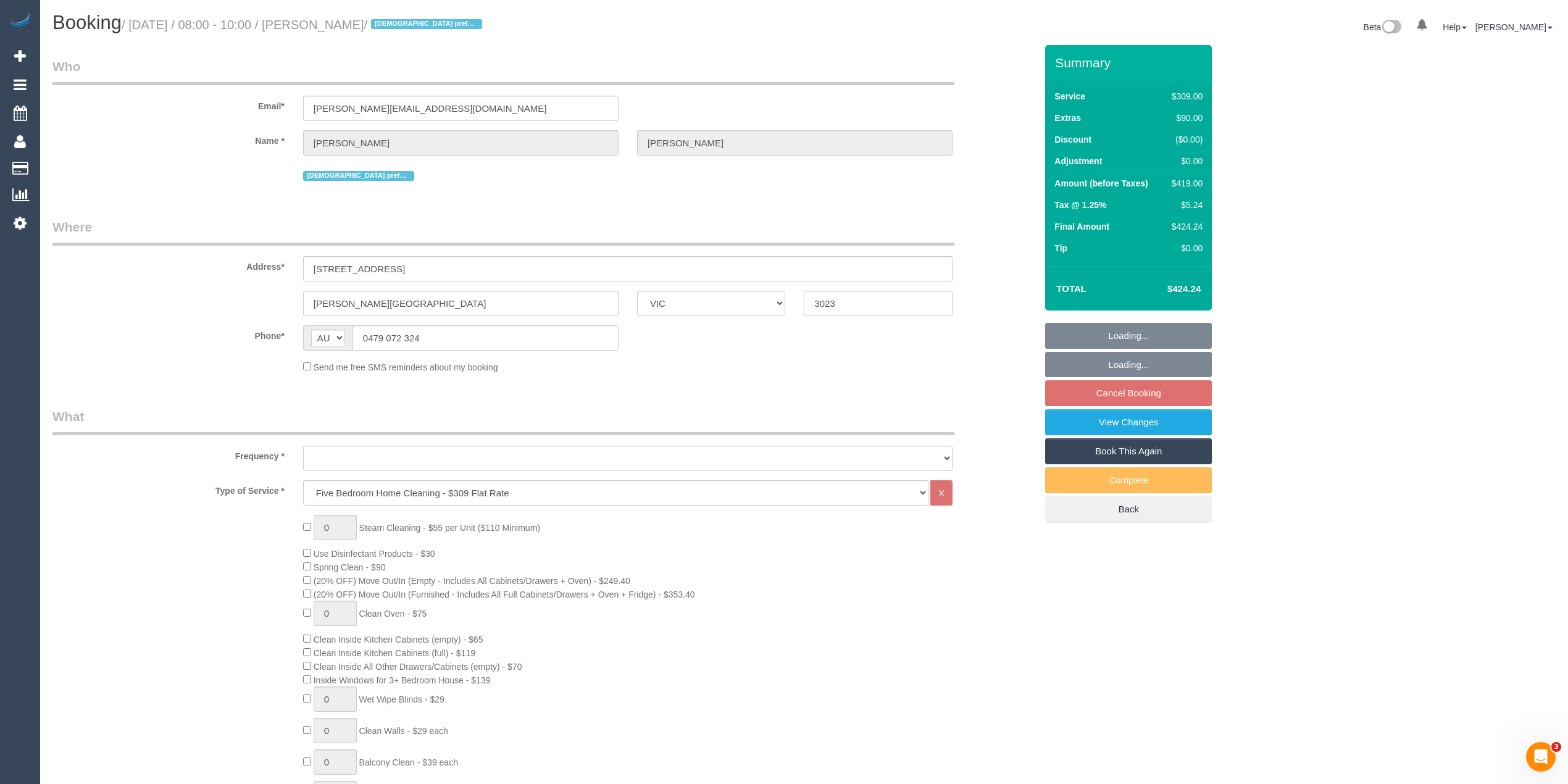
select select "number:27"
select select "number:14"
select select "number:19"
select select "number:36"
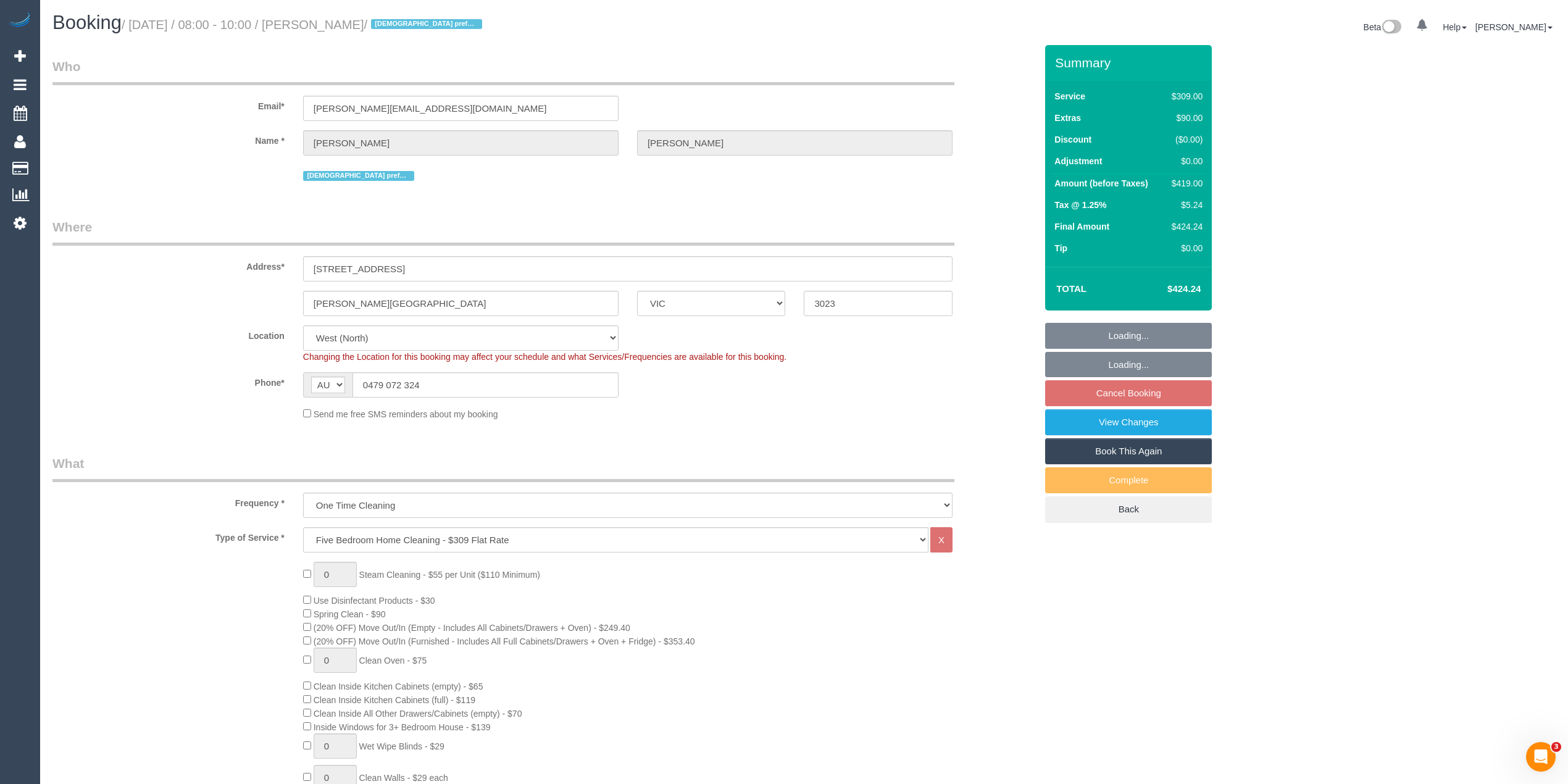
select select "object:775"
select select "string:stripe-pm_1PxfbW2GScqysDRVeM5F8nHP"
select select "spot2"
select select "object:1336"
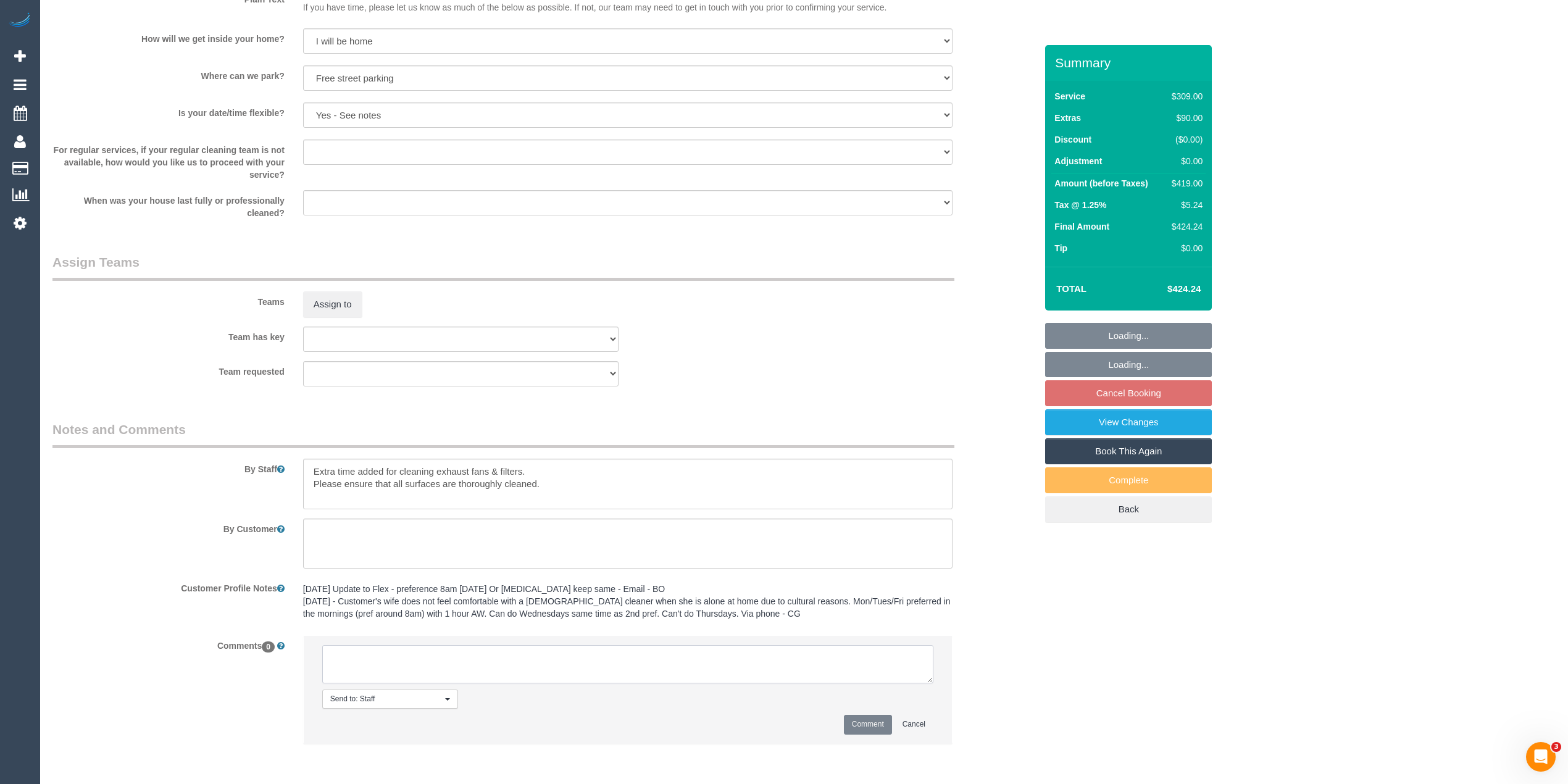
click at [492, 661] on textarea at bounding box center [628, 664] width 611 height 38
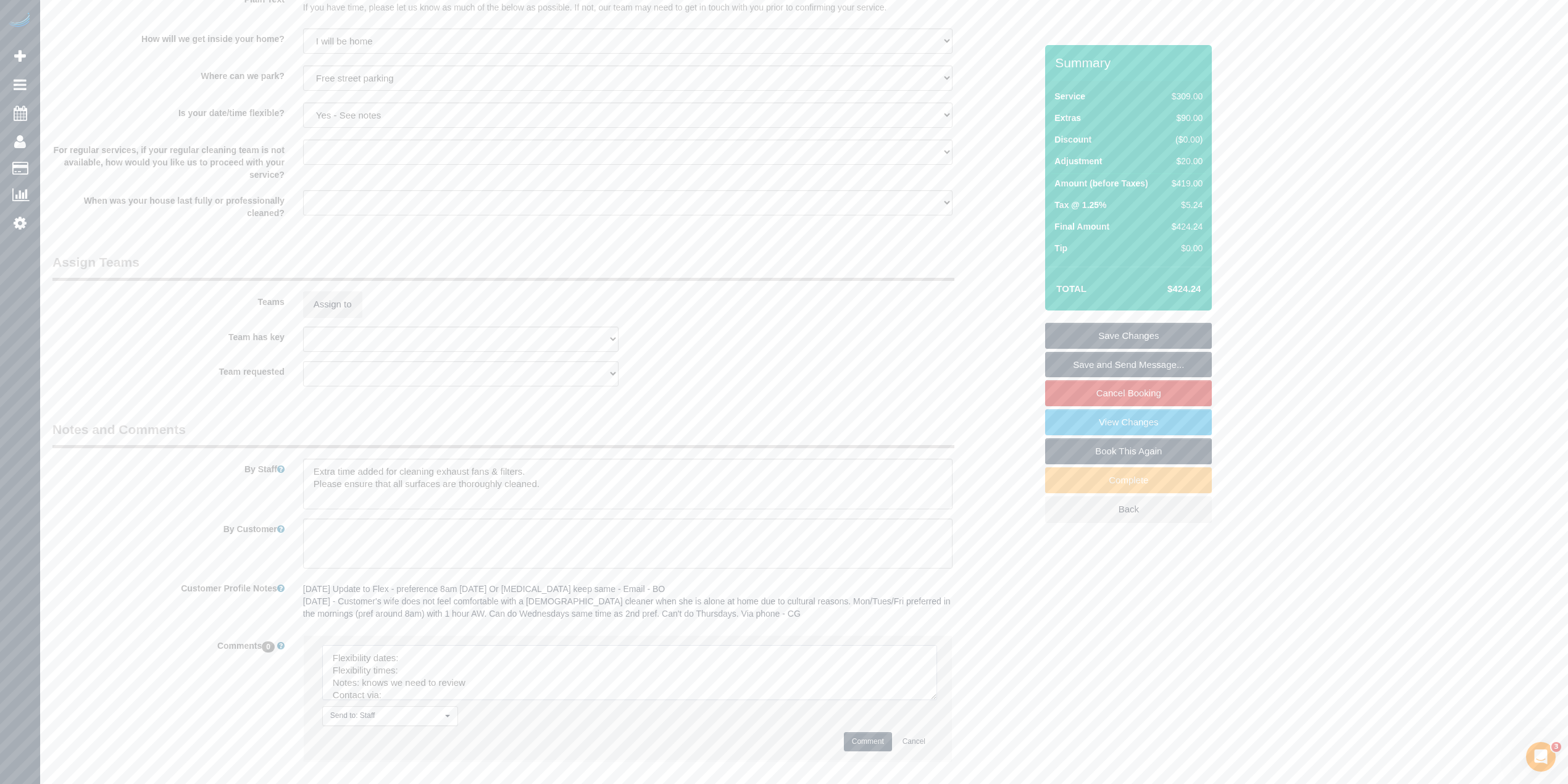
drag, startPoint x: 924, startPoint y: 681, endPoint x: 894, endPoint y: 730, distance: 57.5
click at [922, 701] on textarea at bounding box center [629, 673] width 615 height 55
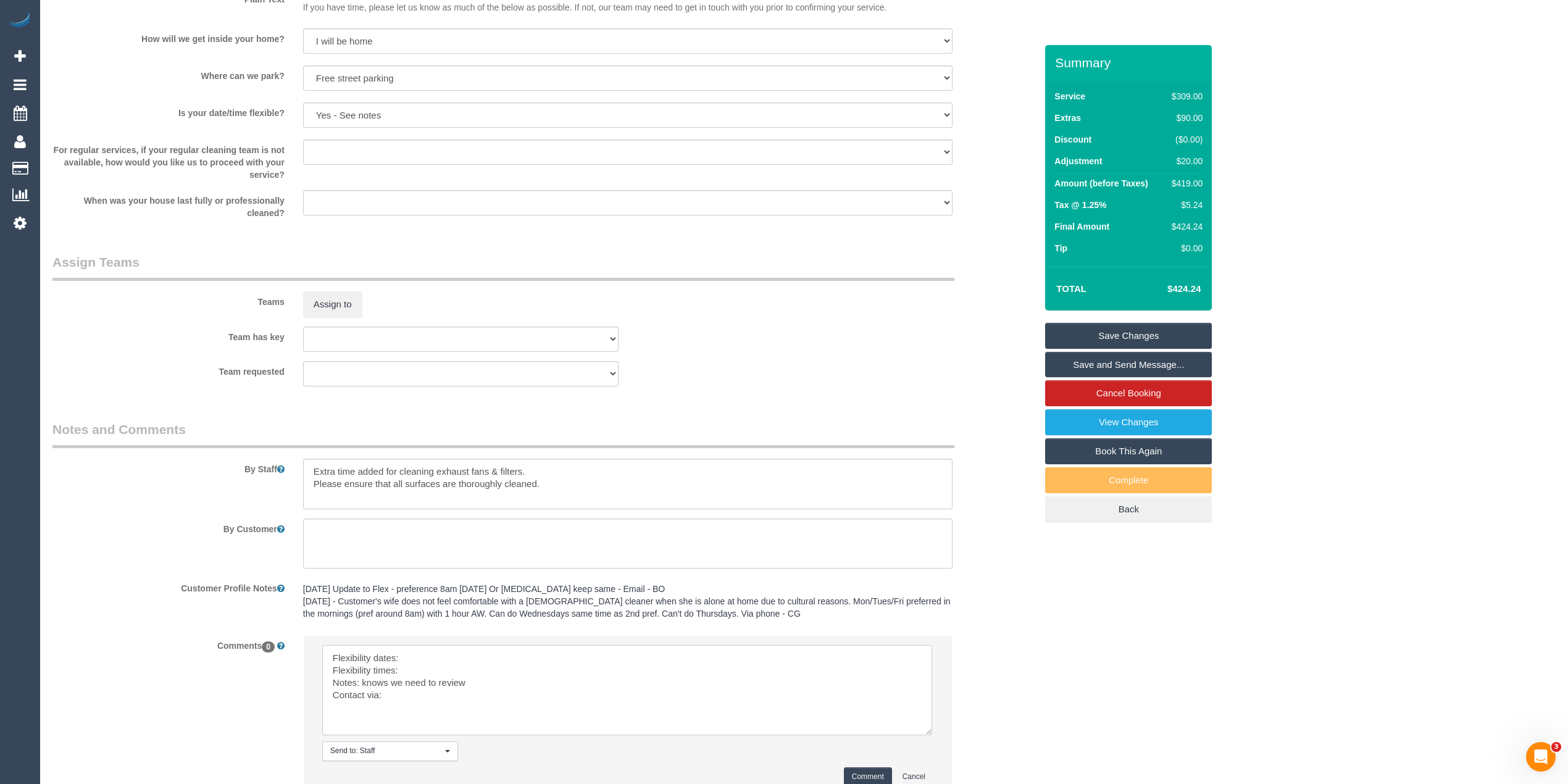
click at [419, 662] on textarea at bounding box center [627, 690] width 610 height 90
click at [446, 670] on textarea at bounding box center [627, 690] width 610 height 90
click at [494, 687] on textarea at bounding box center [627, 690] width 610 height 90
paste textarea "Katie Eichorn (C)"
click at [397, 711] on textarea at bounding box center [627, 690] width 610 height 90
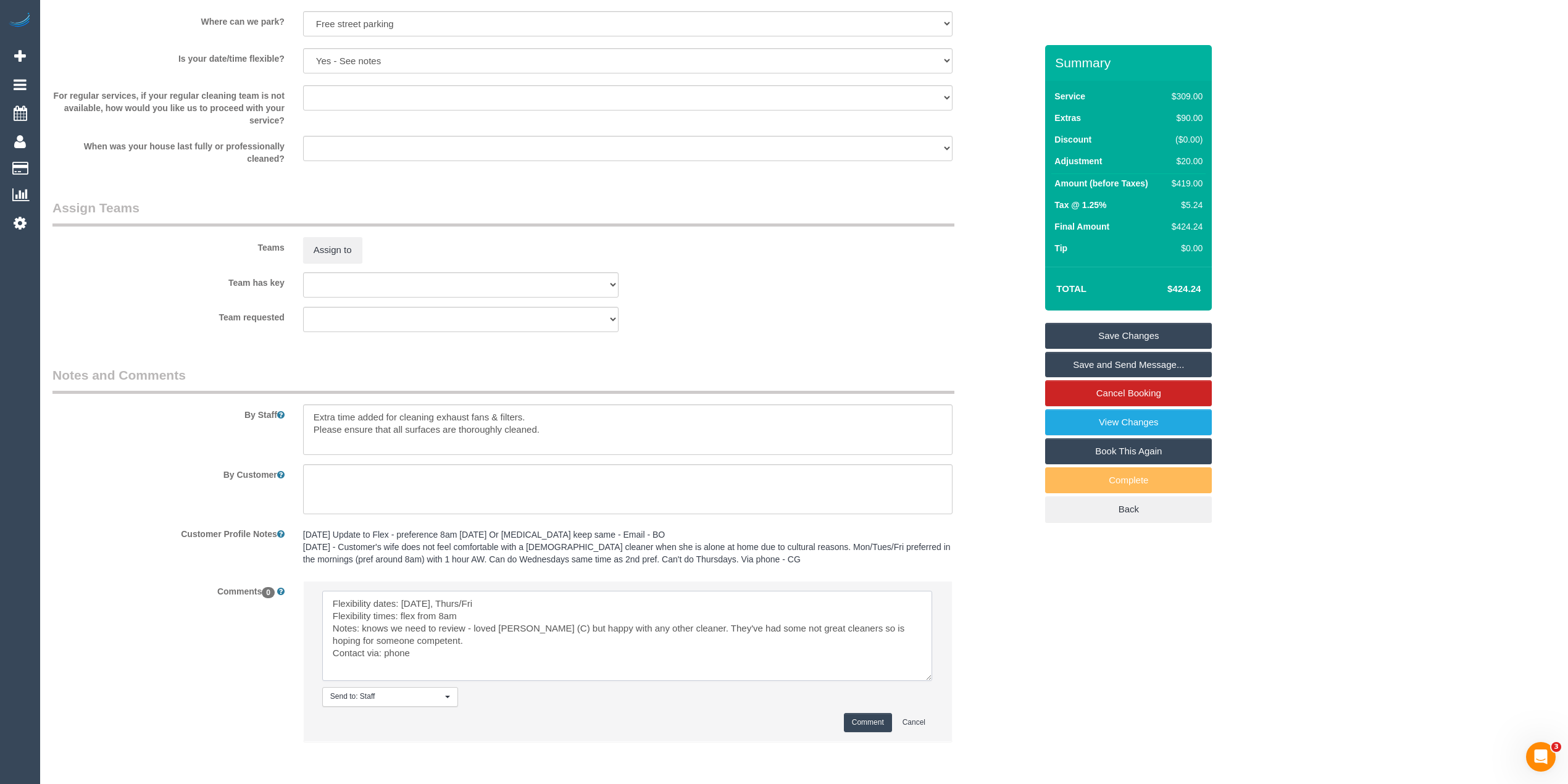
scroll to position [1702, 0]
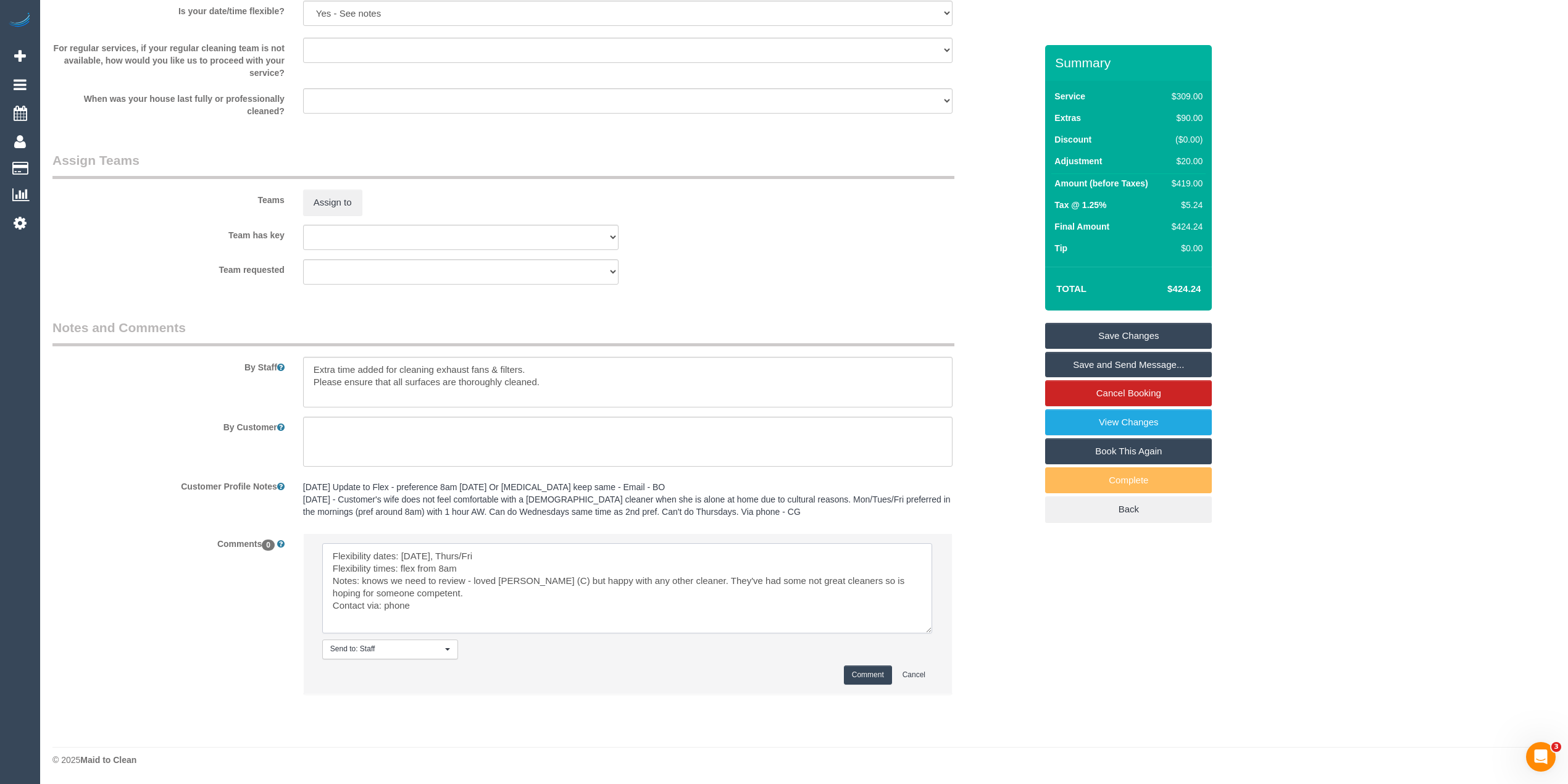
type textarea "Flexibility dates: Monday, Thurs/Fri Flexibility times: flex from 8am Notes: kn…"
click at [872, 666] on button "Comment" at bounding box center [868, 675] width 48 height 19
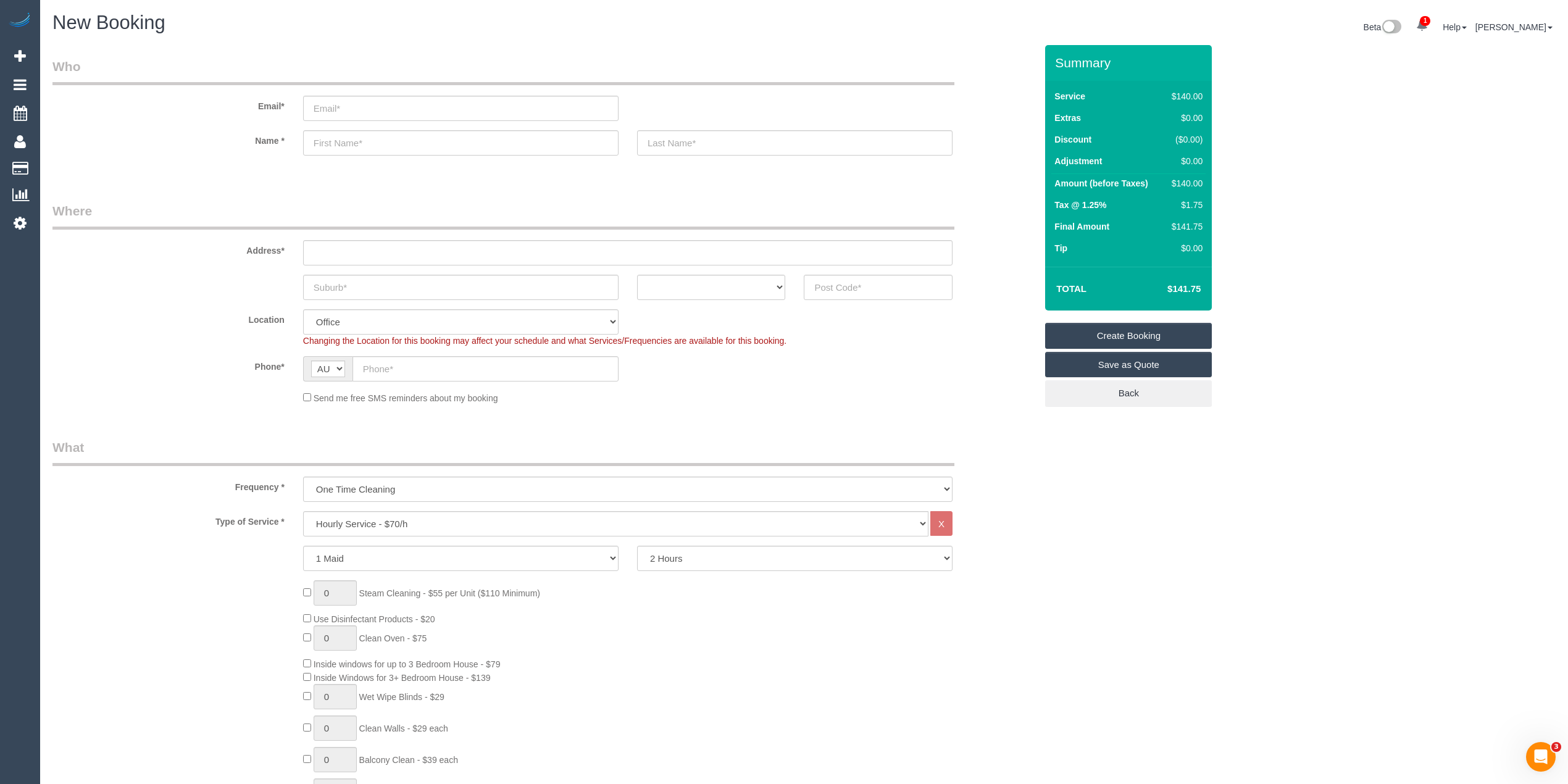
click at [900, 268] on sui-booking-address "Address* ACT [GEOGRAPHIC_DATA] NT [GEOGRAPHIC_DATA] SA TAS [GEOGRAPHIC_DATA] [G…" at bounding box center [544, 250] width 983 height 98
click at [900, 297] on input "text" at bounding box center [878, 287] width 149 height 25
type input "3106"
click at [411, 252] on input "text" at bounding box center [628, 253] width 649 height 25
type input "-"
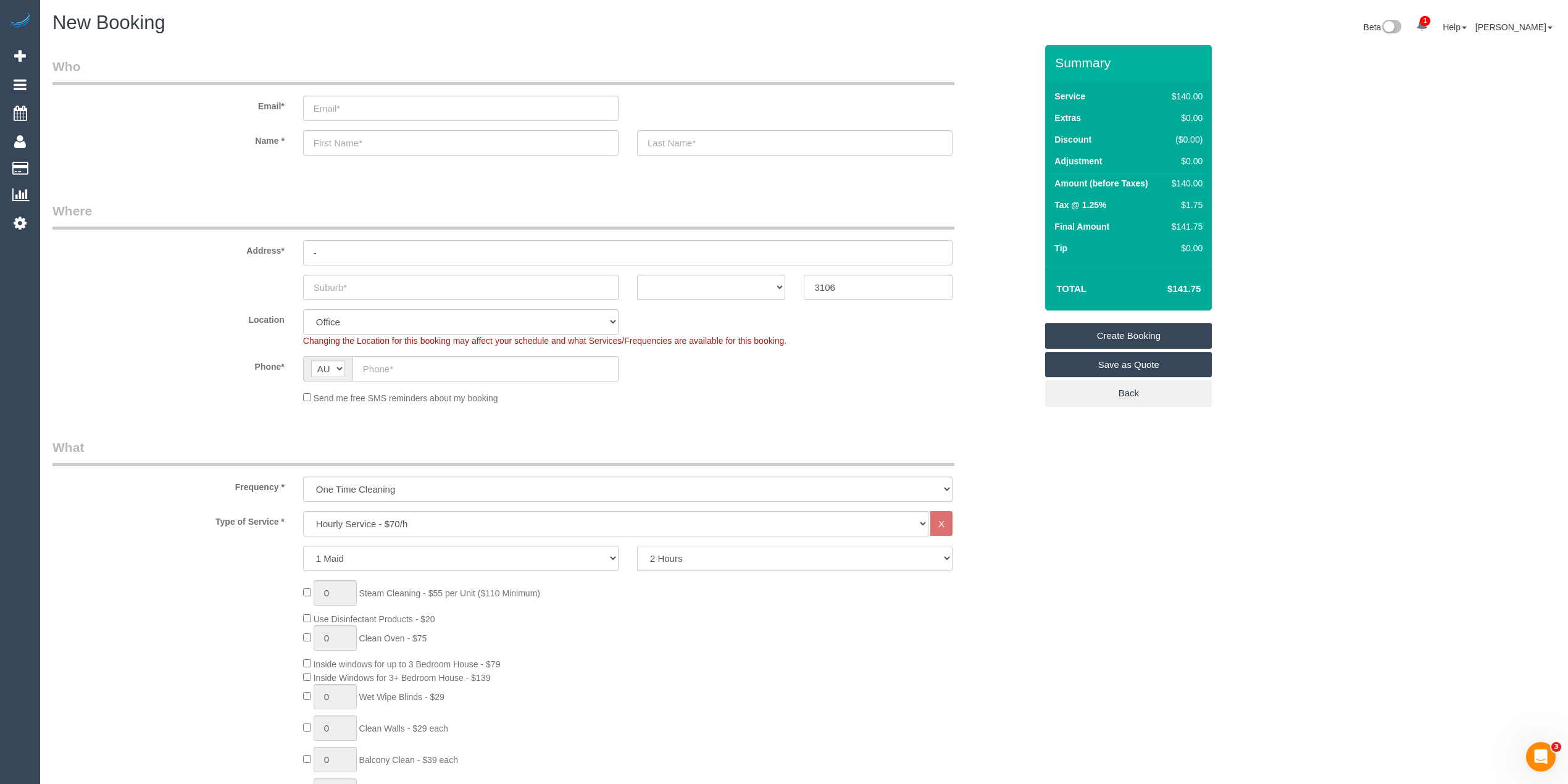
click at [701, 556] on select "2 Hours 2.5 Hours 3 Hours 3.5 Hours 4 Hours 4.5 Hours 5 Hours 5.5 Hours 6 Hours…" at bounding box center [795, 559] width 315 height 25
select select "180"
click at [637, 546] on select "2 Hours 2.5 Hours 3 Hours 3.5 Hours 4 Hours 4.5 Hours 5 Hours 5.5 Hours 6 Hours…" at bounding box center [795, 559] width 315 height 25
select select "56"
select select "object:2118"
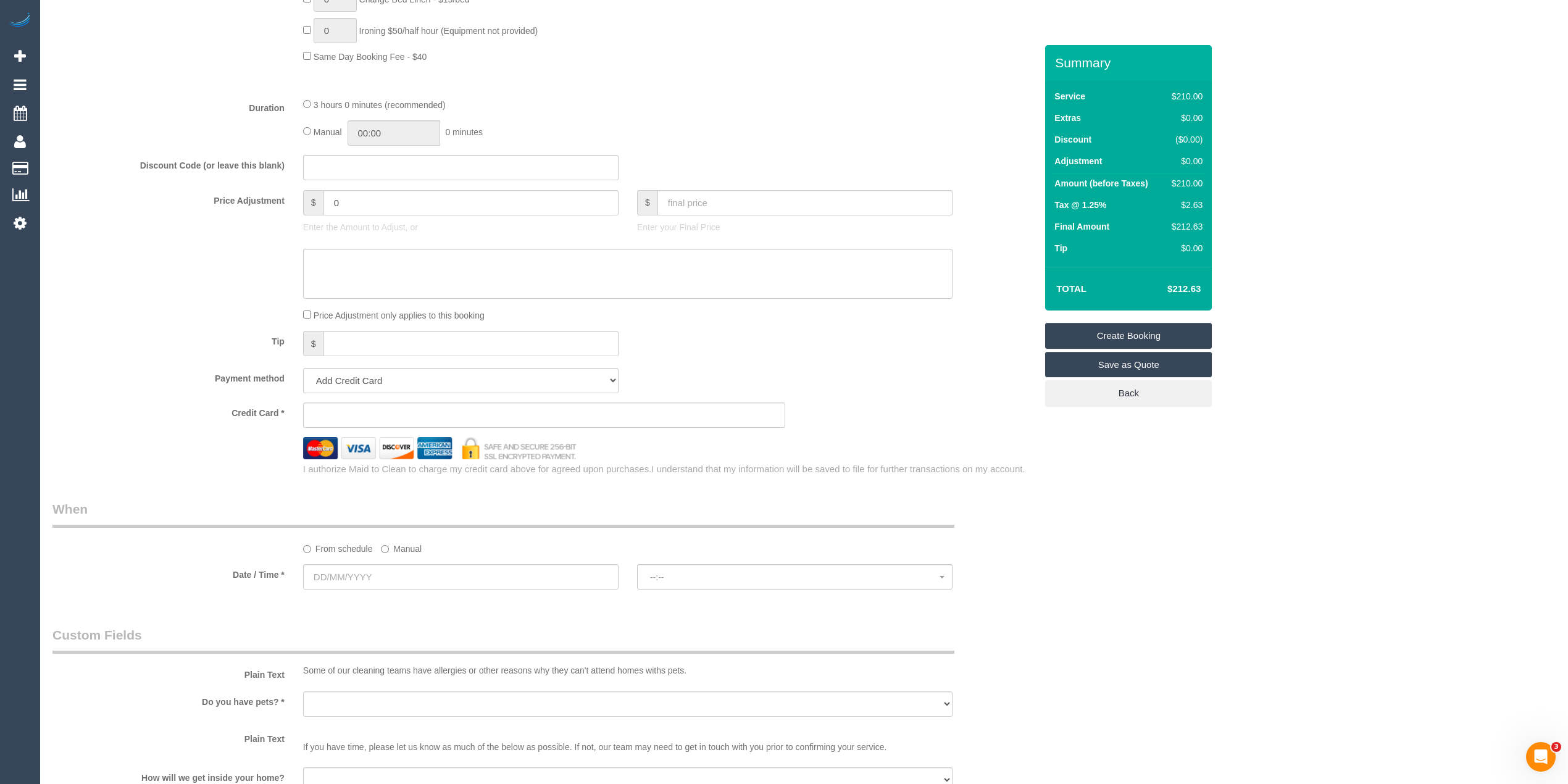
scroll to position [961, 0]
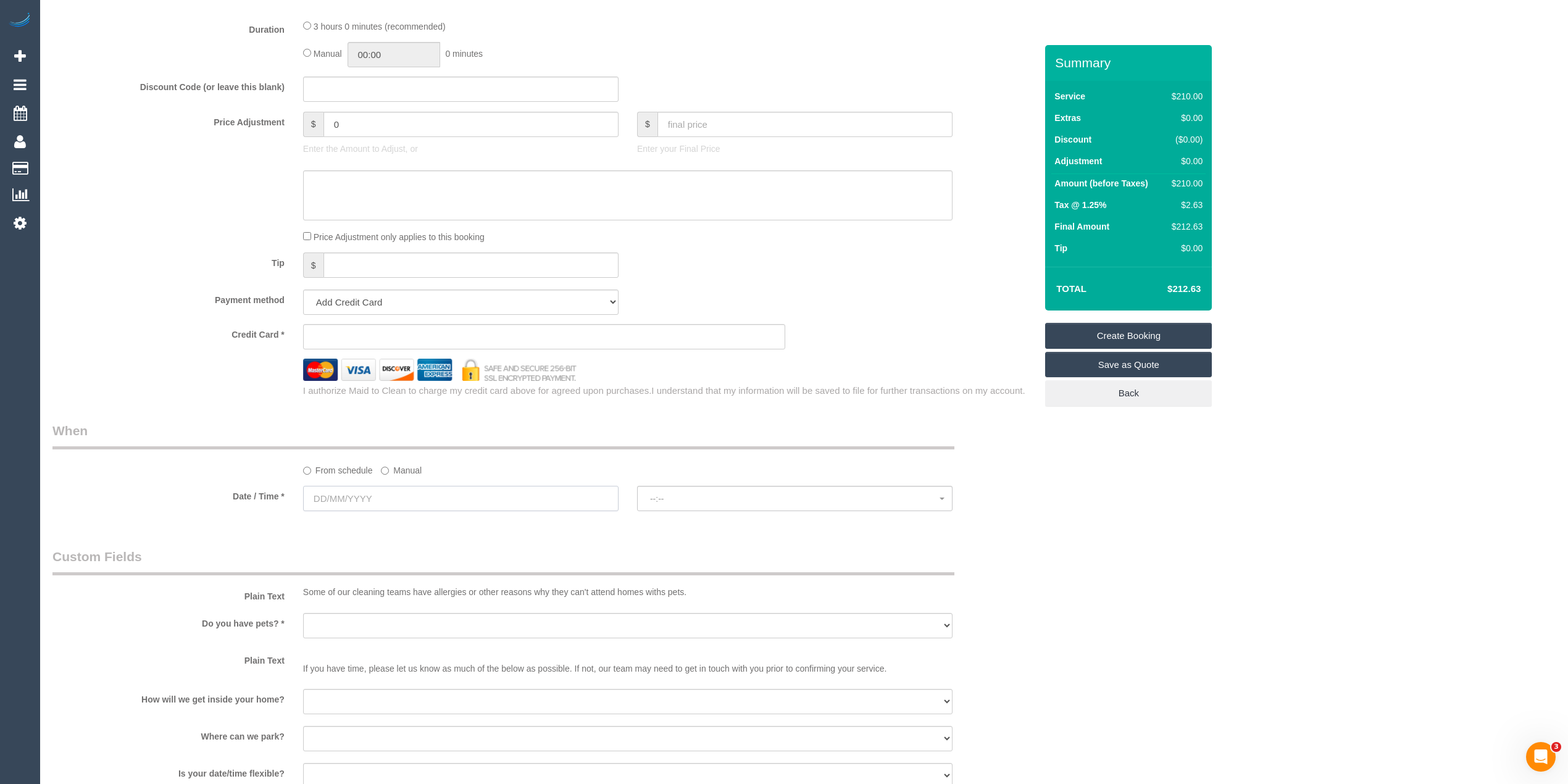
click at [363, 494] on input "text" at bounding box center [461, 499] width 315 height 25
click at [1093, 628] on div "Who Email* Name * Where Address* - ACT NSW NT QLD SA TAS VIC WA 3106 Location O…" at bounding box center [803, 174] width 1503 height 2180
click at [356, 500] on input "text" at bounding box center [461, 499] width 315 height 25
click at [428, 591] on link "12" at bounding box center [429, 588] width 20 height 17
type input "12/09/2025"
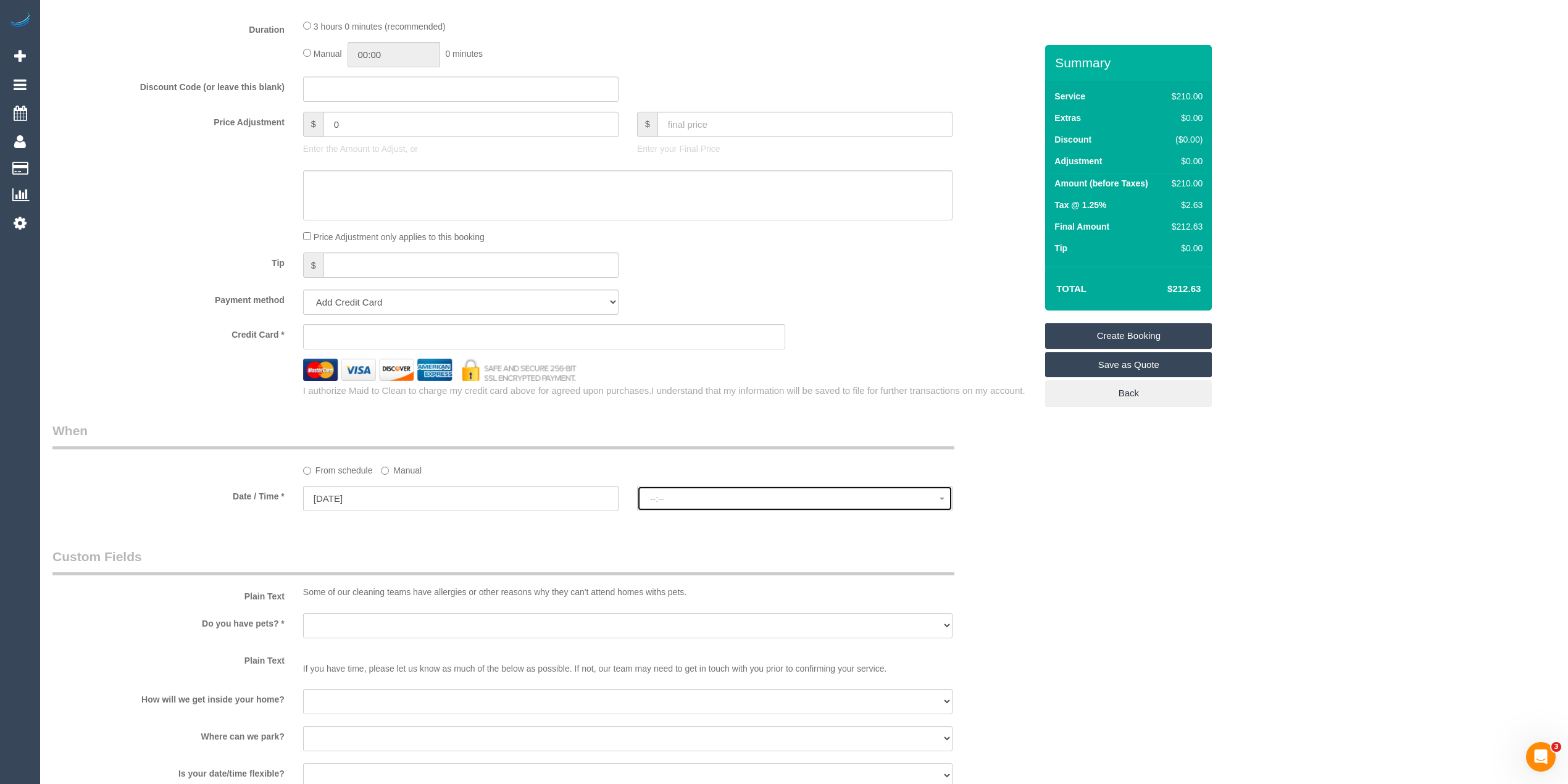
click at [709, 488] on button "--:--" at bounding box center [795, 499] width 315 height 25
select select "spot1"
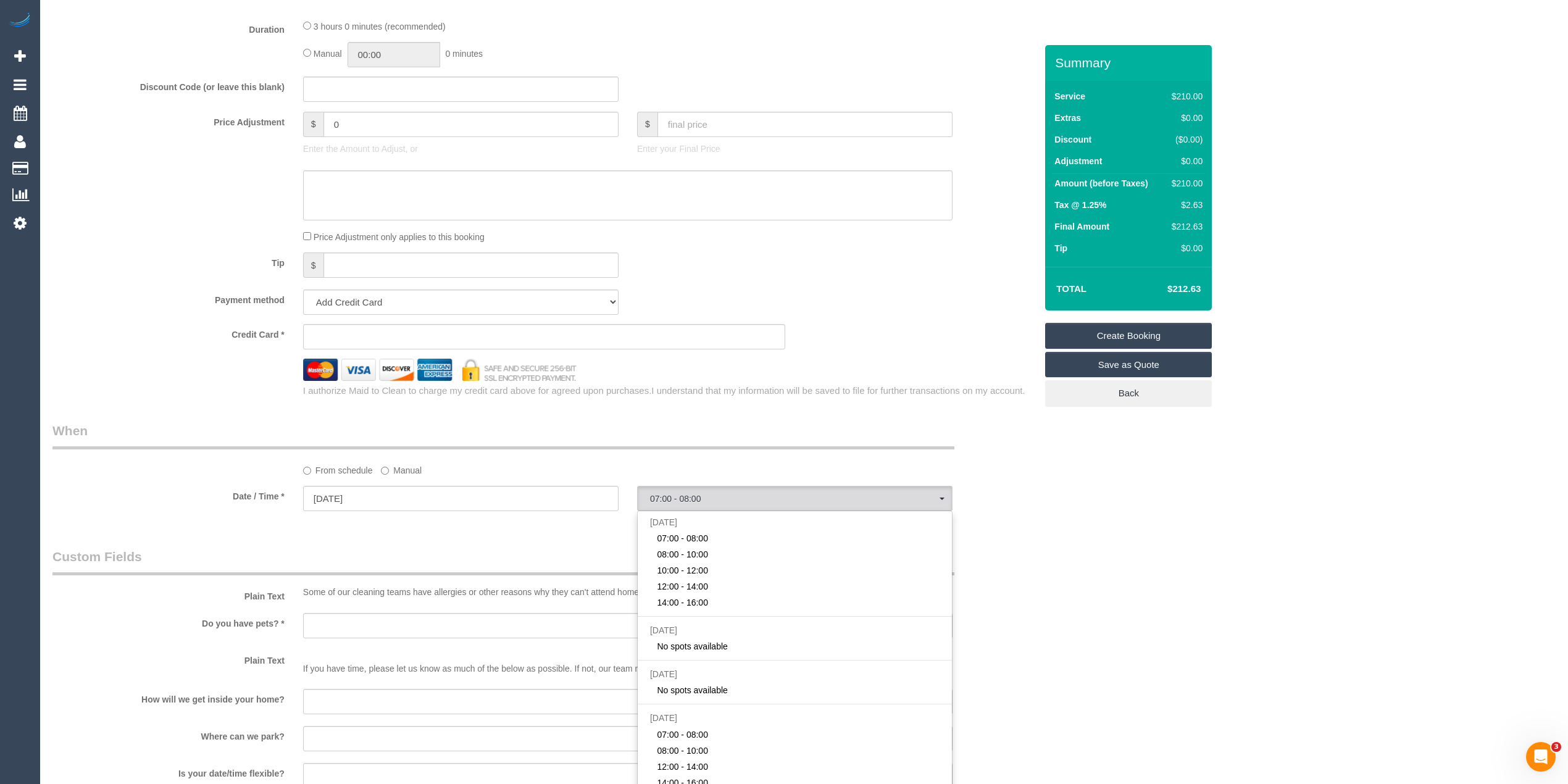
click at [1449, 572] on div "Who Email* Name * Where Address* - ACT NSW NT QLD SA TAS VIC WA 3106 Location O…" at bounding box center [803, 174] width 1503 height 2180
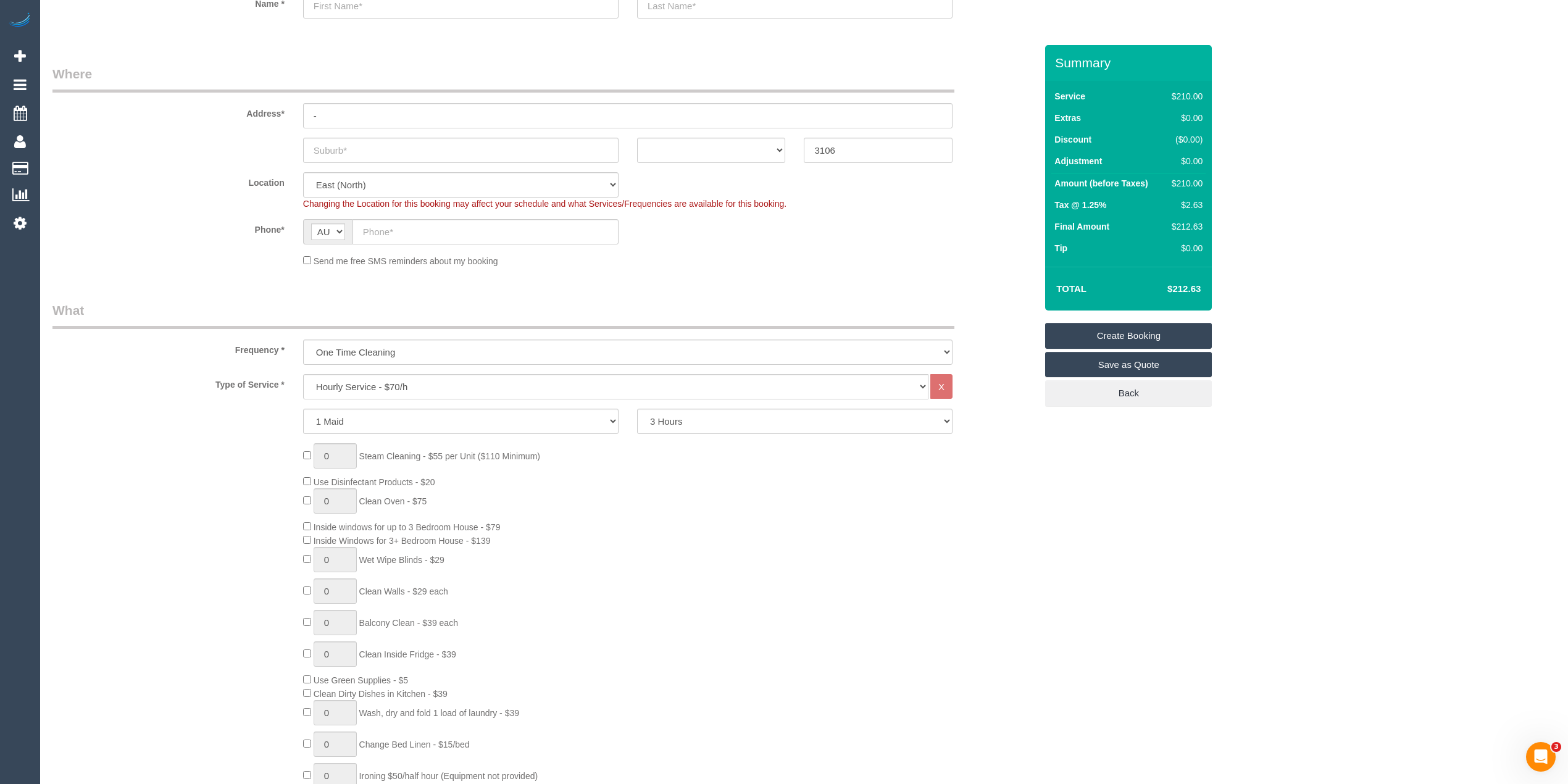
scroll to position [0, 0]
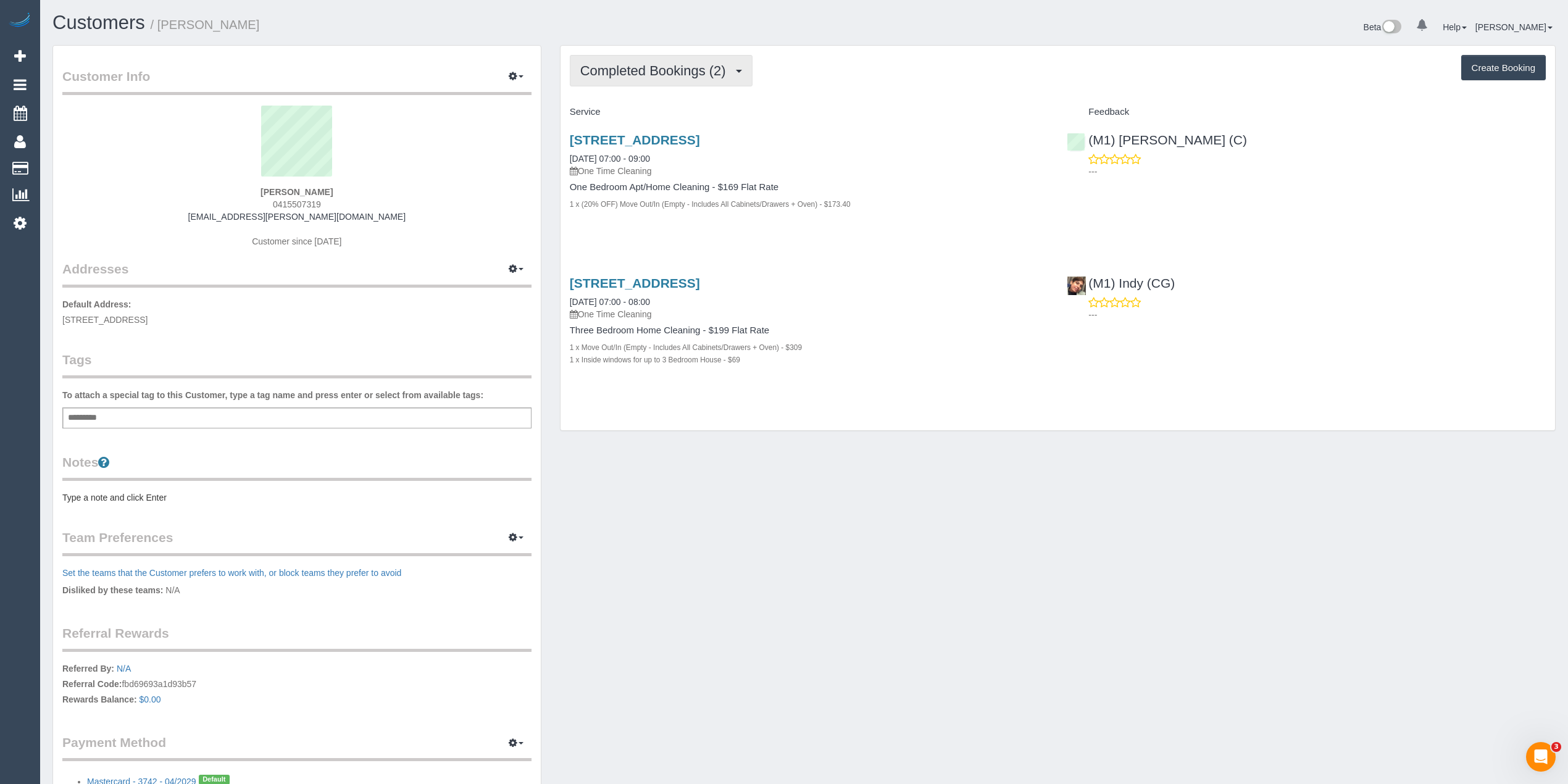
click at [640, 72] on span "Completed Bookings (2)" at bounding box center [656, 71] width 152 height 16
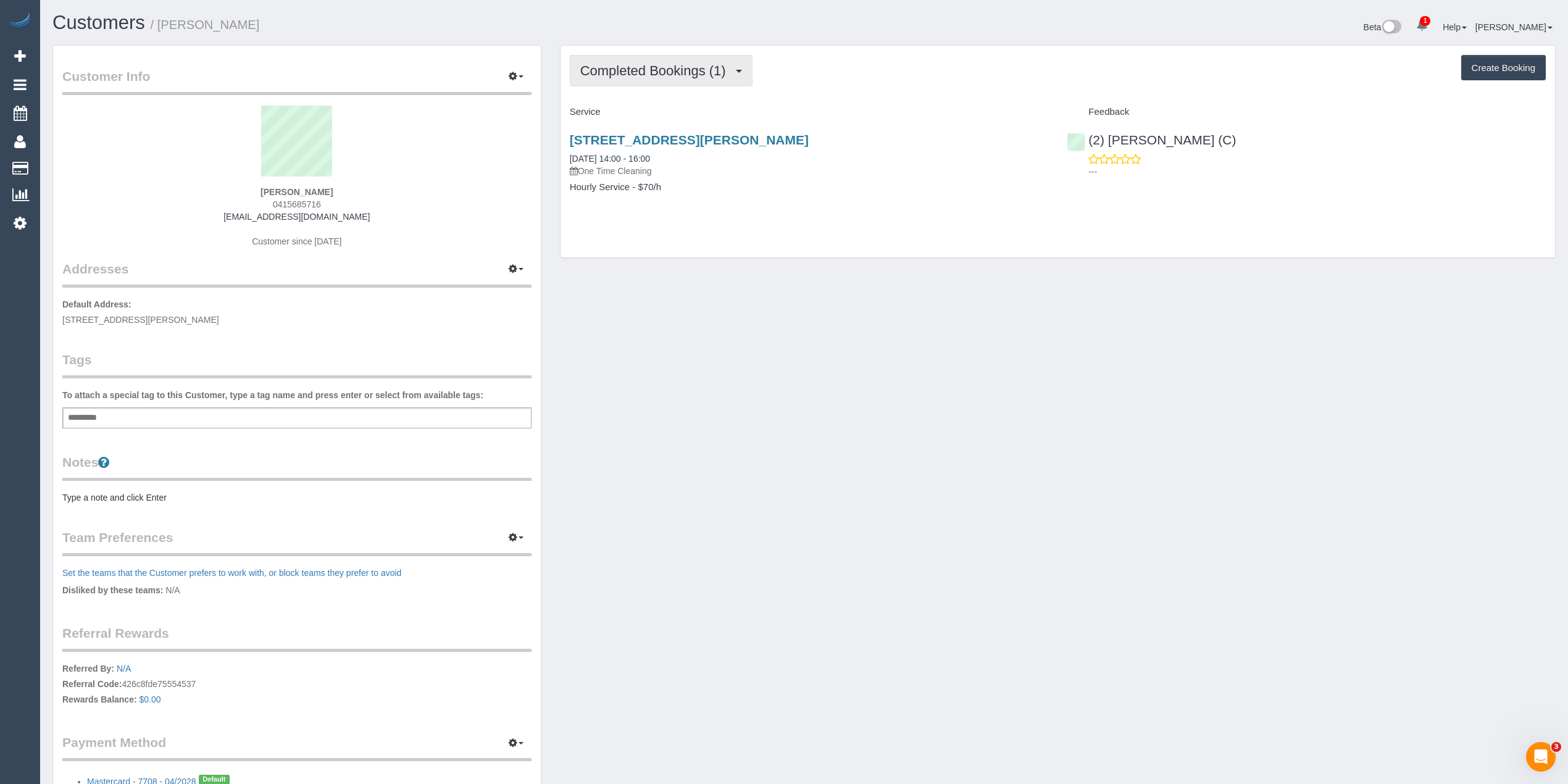
click at [683, 70] on span "Completed Bookings (1)" at bounding box center [656, 71] width 152 height 16
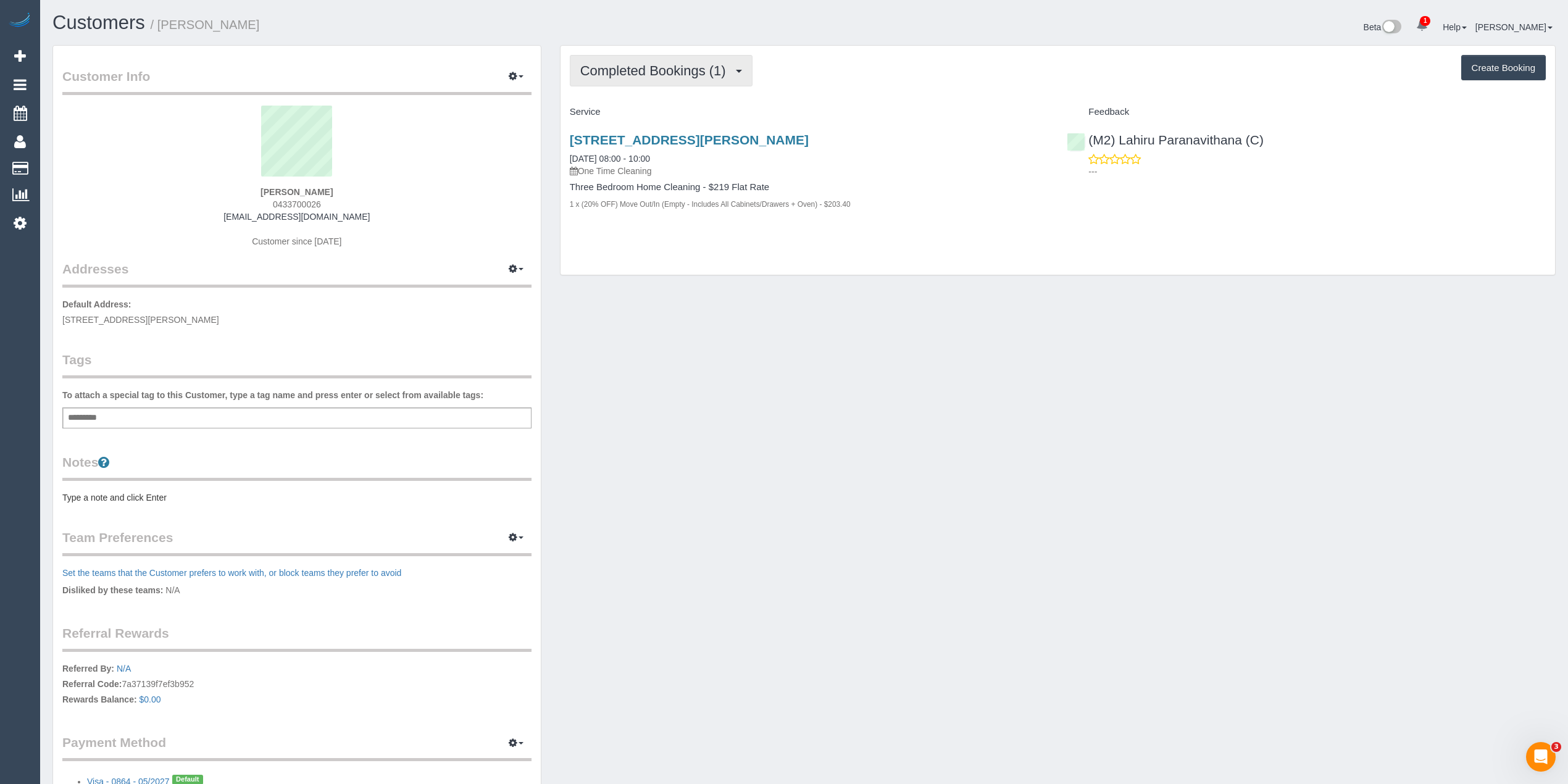
click at [663, 77] on button "Completed Bookings (1)" at bounding box center [661, 71] width 182 height 32
click at [647, 68] on span "Completed Bookings (1)" at bounding box center [656, 71] width 152 height 16
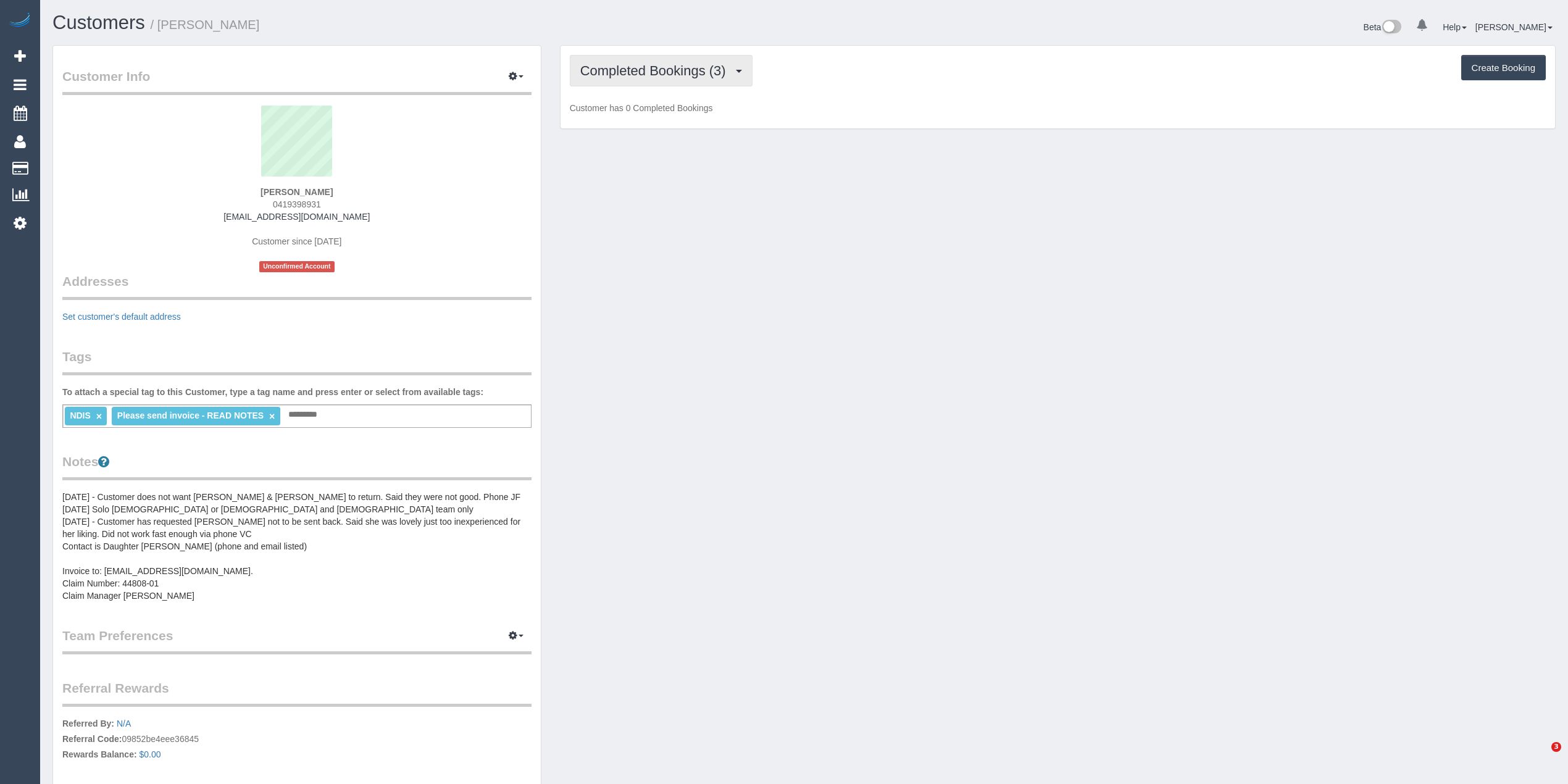
click at [665, 82] on button "Completed Bookings (3)" at bounding box center [661, 71] width 182 height 32
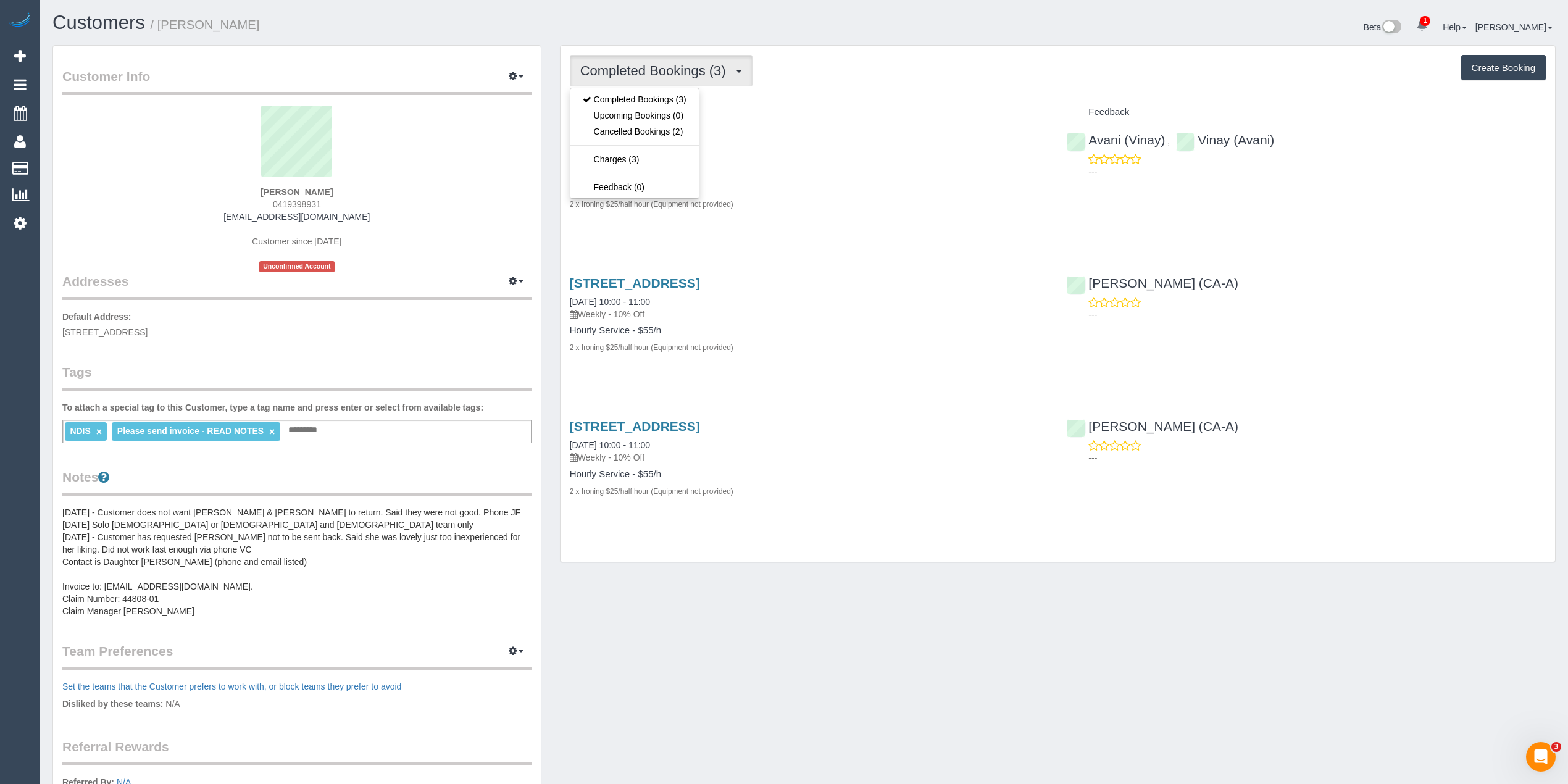
click at [658, 73] on span "Completed Bookings (3)" at bounding box center [656, 71] width 152 height 16
click at [876, 77] on div "Completed Bookings (3) Completed Bookings (3) Upcoming Bookings (0) Cancelled B…" at bounding box center [1058, 71] width 976 height 32
click at [516, 75] on icon "button" at bounding box center [513, 76] width 8 height 7
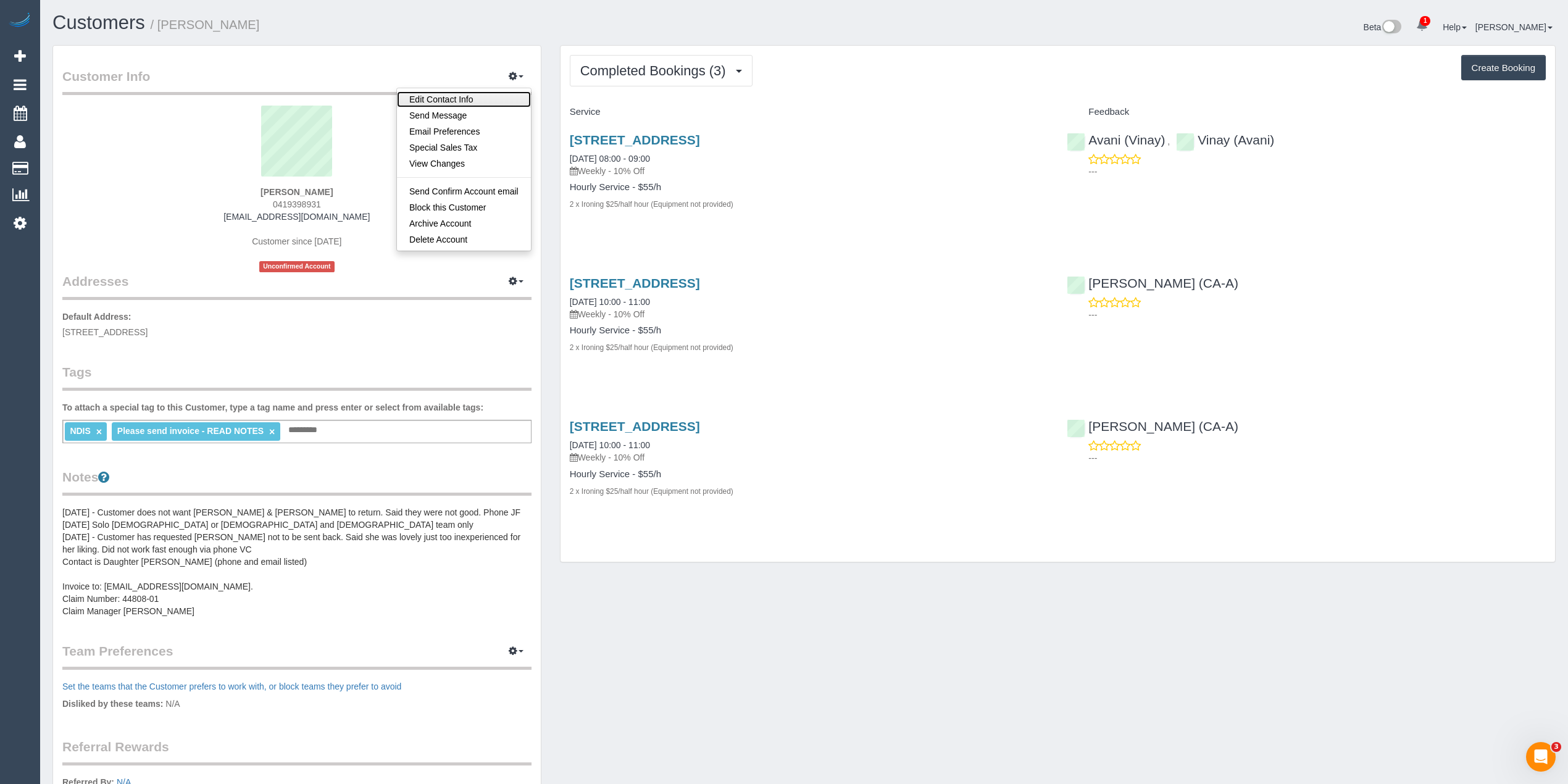
click at [478, 97] on link "Edit Contact Info" at bounding box center [463, 99] width 134 height 16
select select "VIC"
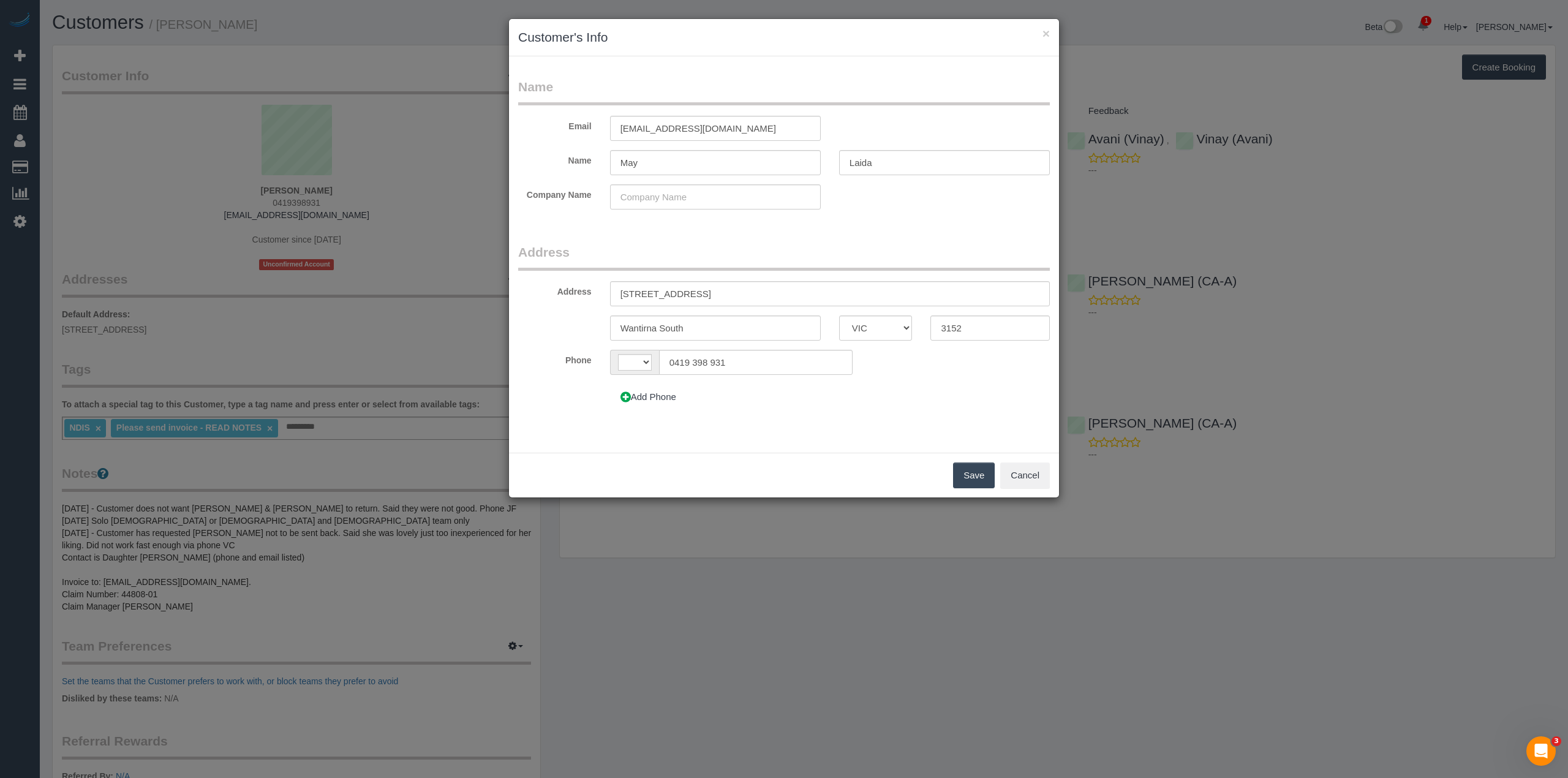
select select "string:AU"
click at [1020, 482] on button "Cancel" at bounding box center [1025, 475] width 50 height 26
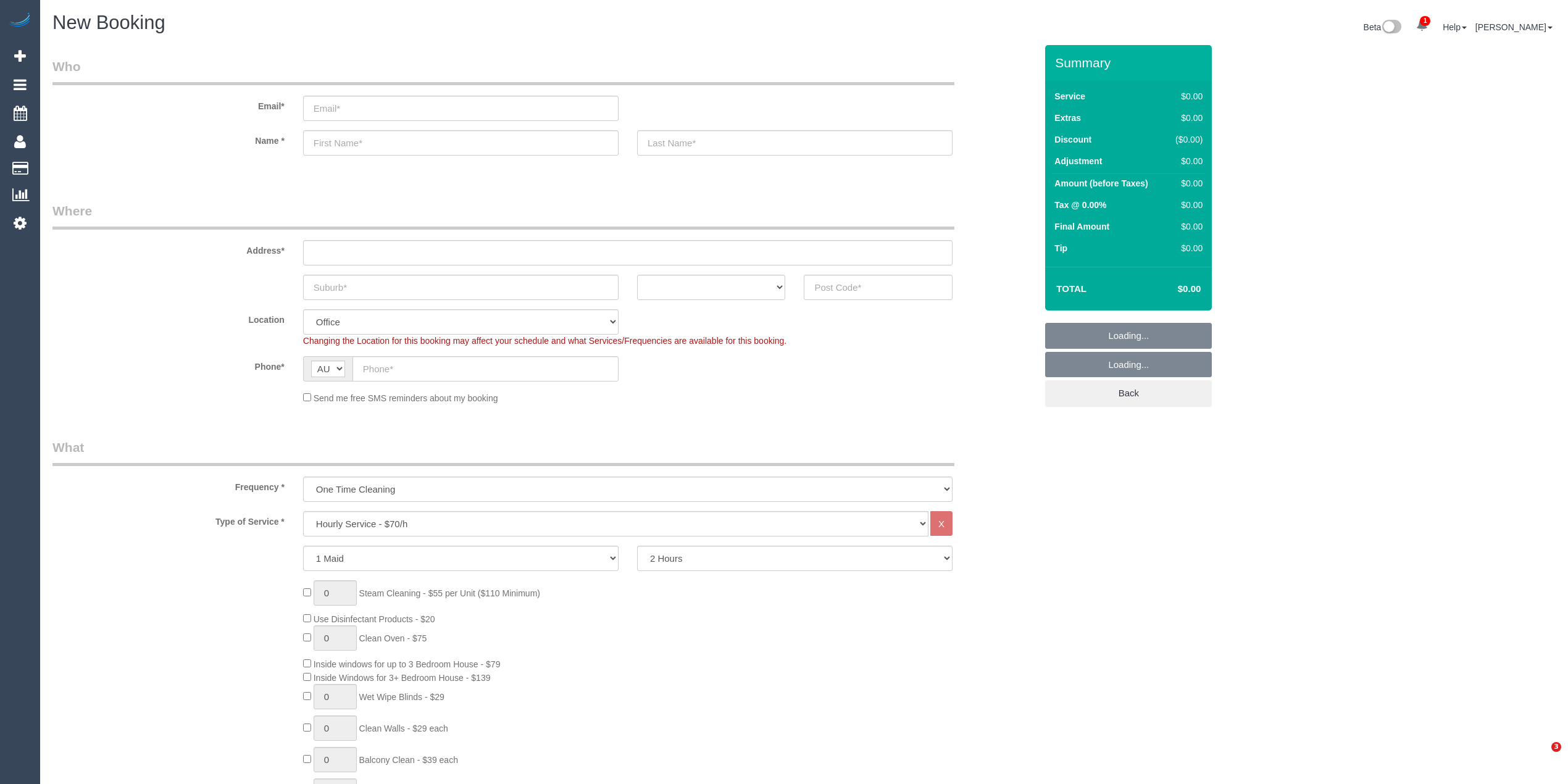
select select "object:2113"
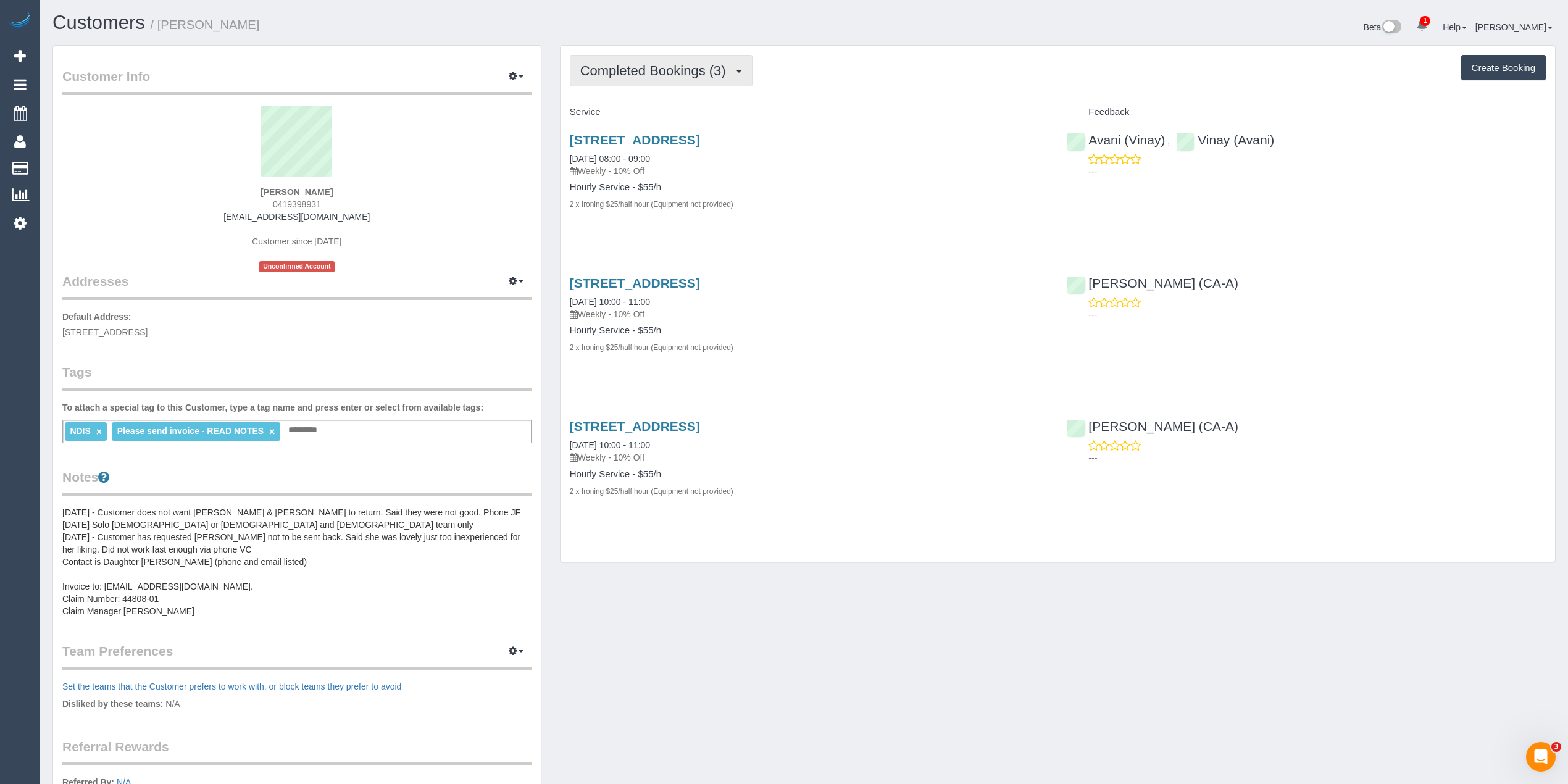
click at [619, 70] on span "Completed Bookings (3)" at bounding box center [656, 71] width 152 height 16
click at [507, 76] on button "button" at bounding box center [516, 76] width 31 height 19
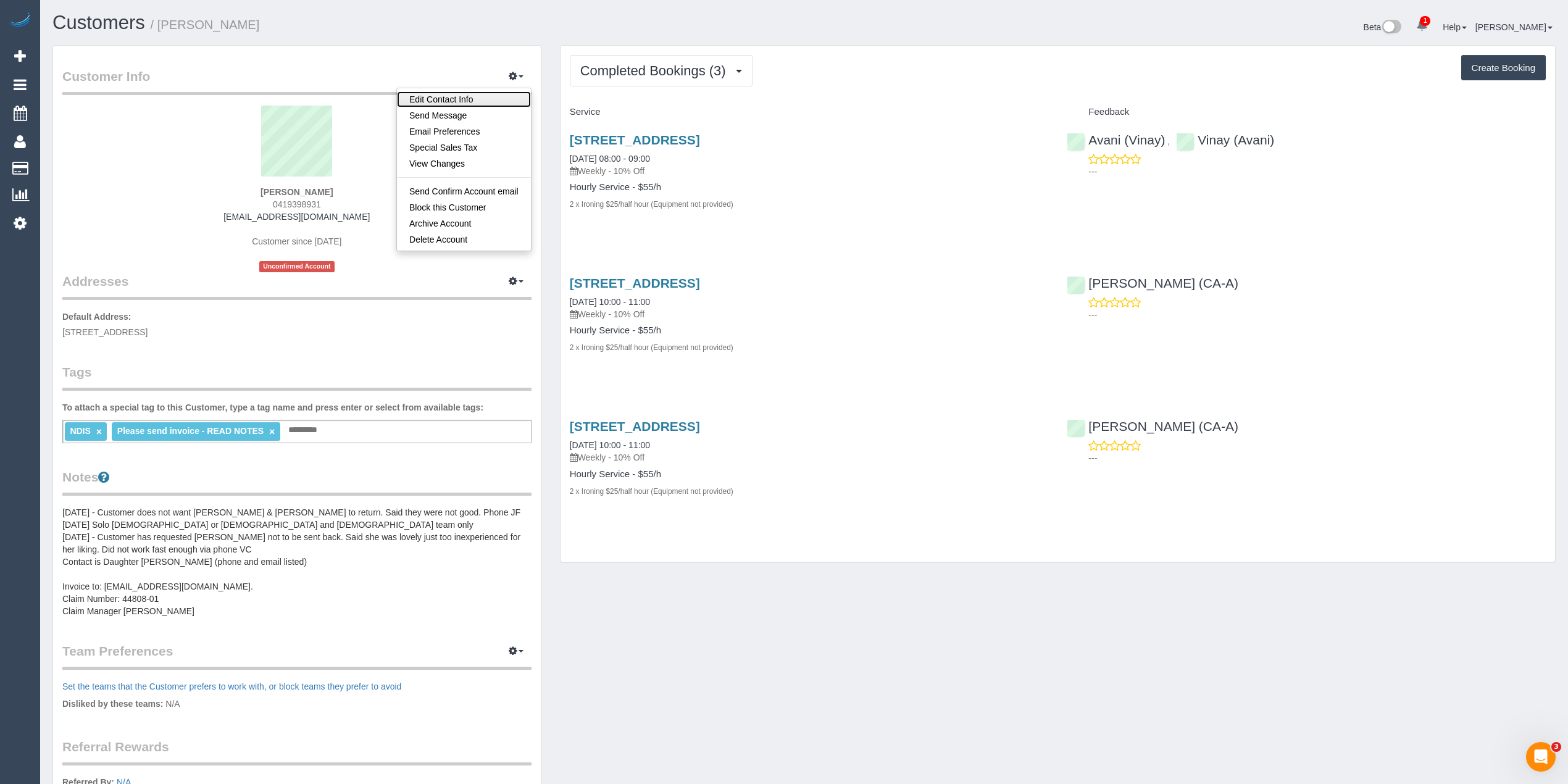
click at [463, 95] on link "Edit Contact Info" at bounding box center [463, 99] width 134 height 16
select select "VIC"
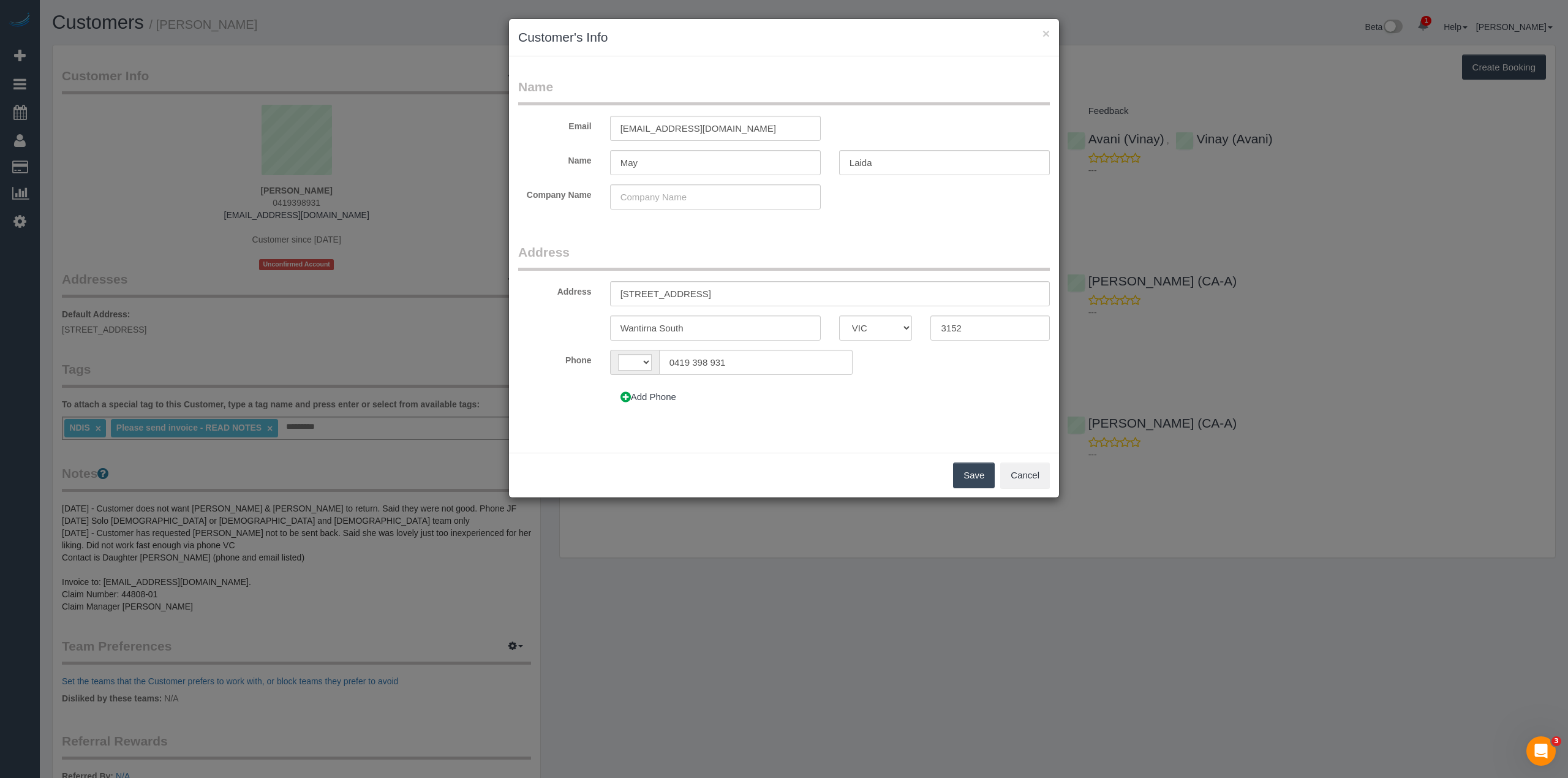
select select "string:AU"
drag, startPoint x: 663, startPoint y: 168, endPoint x: 591, endPoint y: 165, distance: 72.1
click at [591, 165] on div "Name May [GEOGRAPHIC_DATA]" at bounding box center [784, 163] width 550 height 25
type input "[PERSON_NAME]"
drag, startPoint x: 900, startPoint y: 163, endPoint x: 812, endPoint y: 157, distance: 88.2
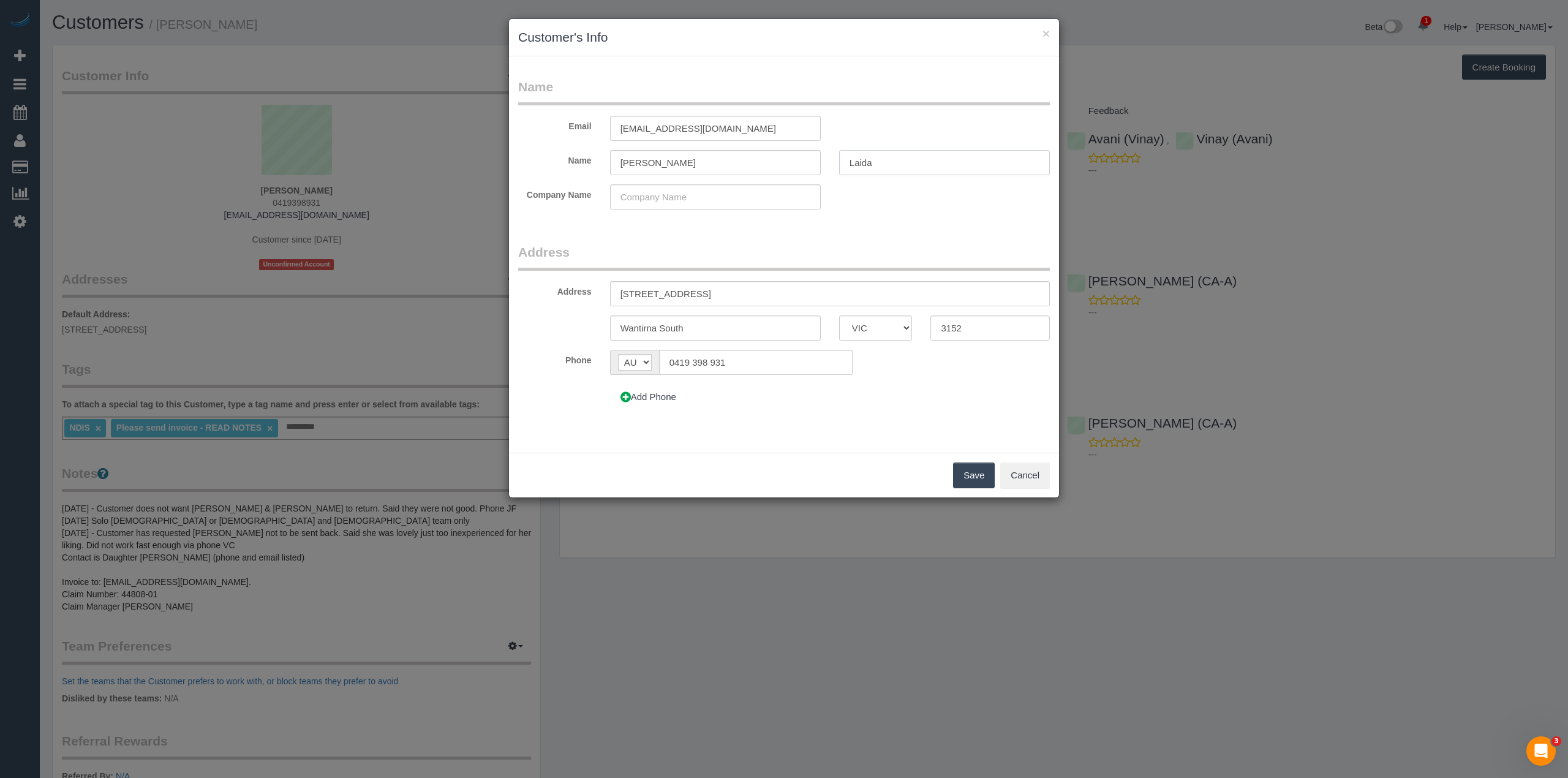
click at [812, 157] on div "Name [PERSON_NAME][GEOGRAPHIC_DATA]" at bounding box center [784, 163] width 550 height 25
type input "Bogaars"
drag, startPoint x: 733, startPoint y: 289, endPoint x: 559, endPoint y: 283, distance: 174.1
click at [559, 283] on div "Address [STREET_ADDRESS]" at bounding box center [784, 294] width 550 height 25
paste input "7 Kensington Plac"
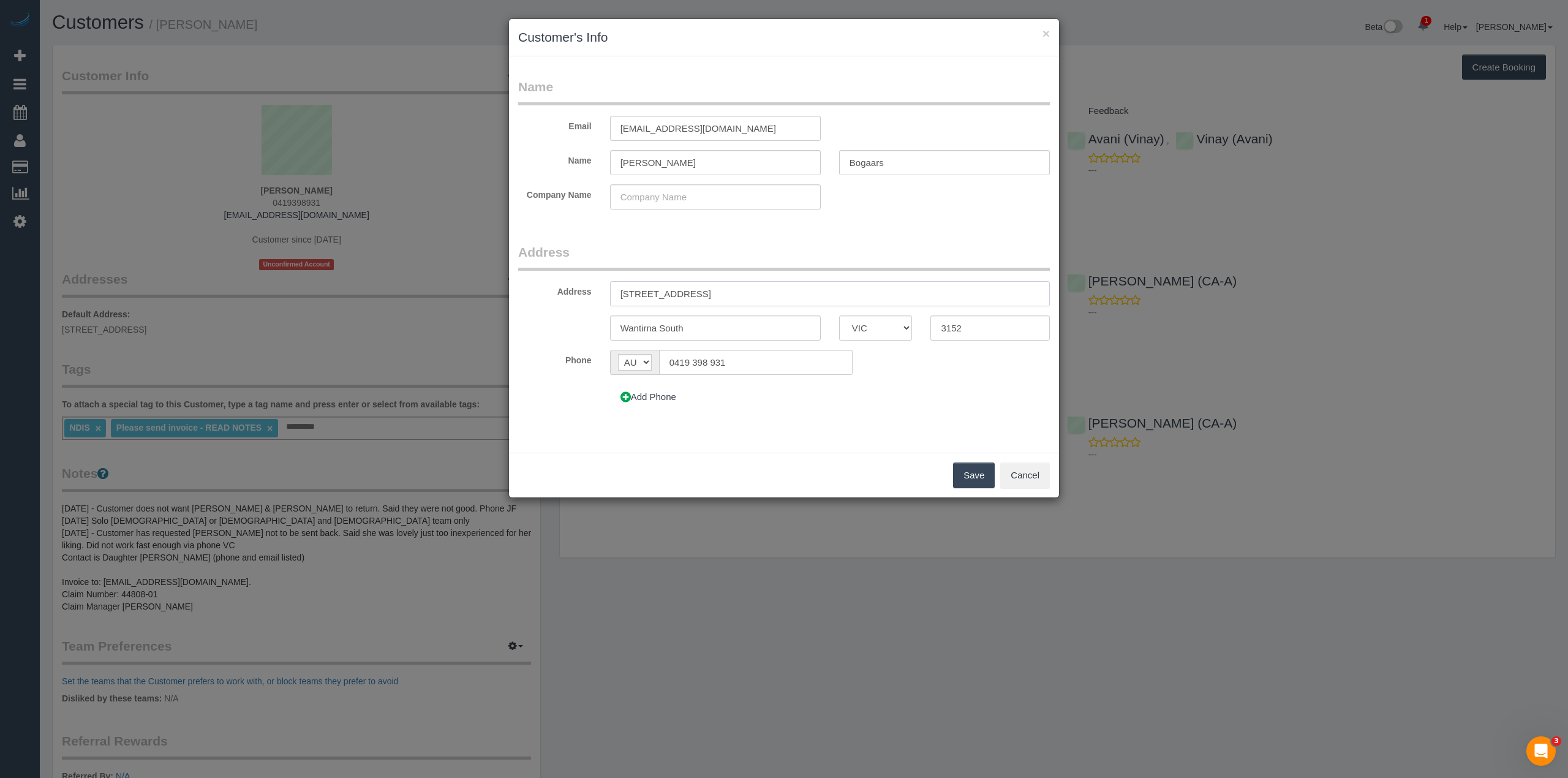
type input "[STREET_ADDRESS]"
drag, startPoint x: 709, startPoint y: 331, endPoint x: 503, endPoint y: 319, distance: 206.3
click at [503, 319] on div "× Customer's Info Name Email [EMAIL_ADDRESS][DOMAIN_NAME] Name [PERSON_NAME][GE…" at bounding box center [784, 389] width 1568 height 778
paste input "[DEMOGRAPHIC_DATA]"
type input "[DEMOGRAPHIC_DATA]"
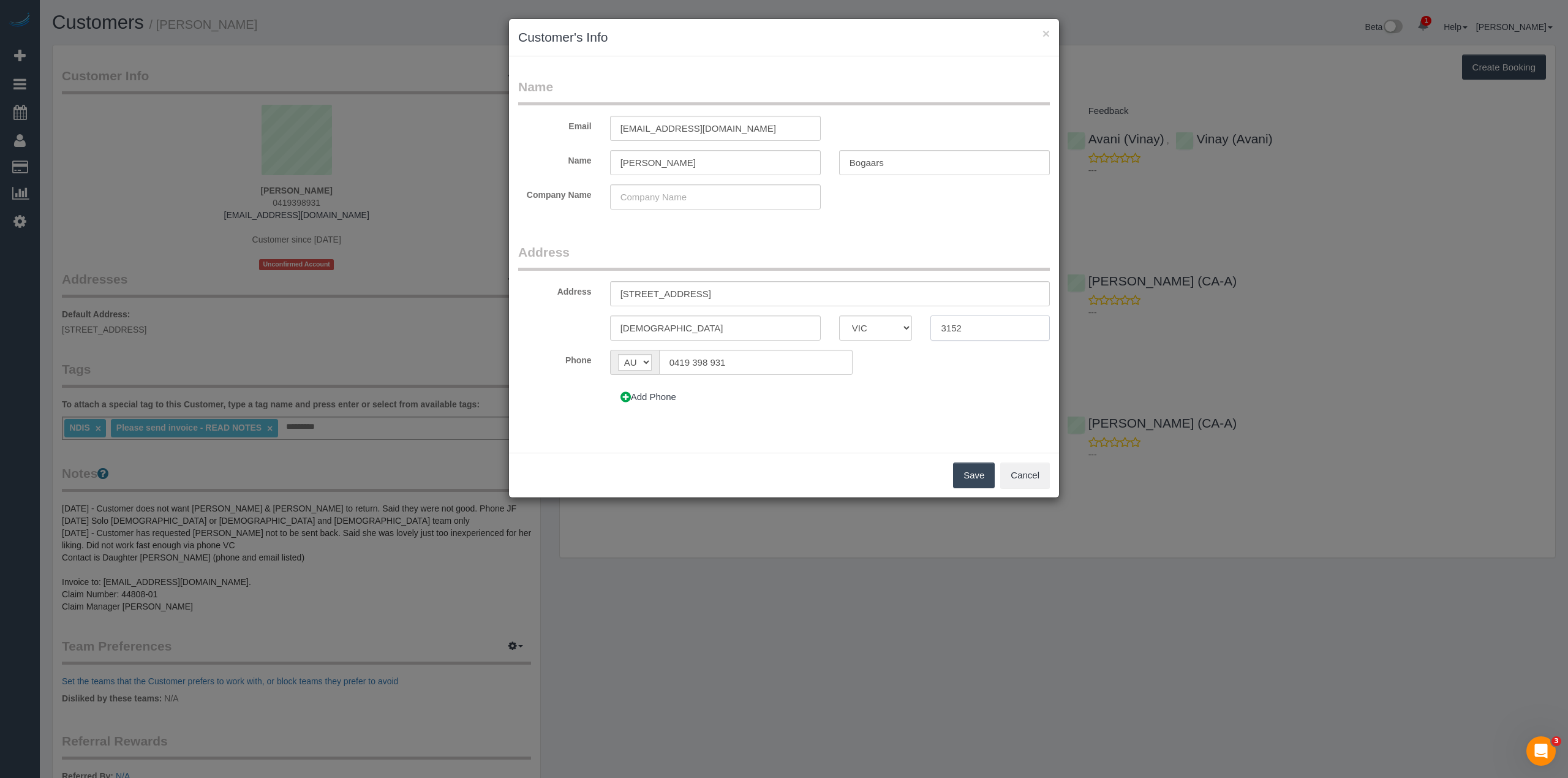
drag, startPoint x: 952, startPoint y: 327, endPoint x: 865, endPoint y: 322, distance: 87.1
click at [865, 324] on div "[DEMOGRAPHIC_DATA] ACT [GEOGRAPHIC_DATA] NT QLD SA TAS [GEOGRAPHIC_DATA] [GEOGR…" at bounding box center [784, 328] width 550 height 25
type input "3106"
click at [962, 471] on button "Save" at bounding box center [974, 475] width 41 height 26
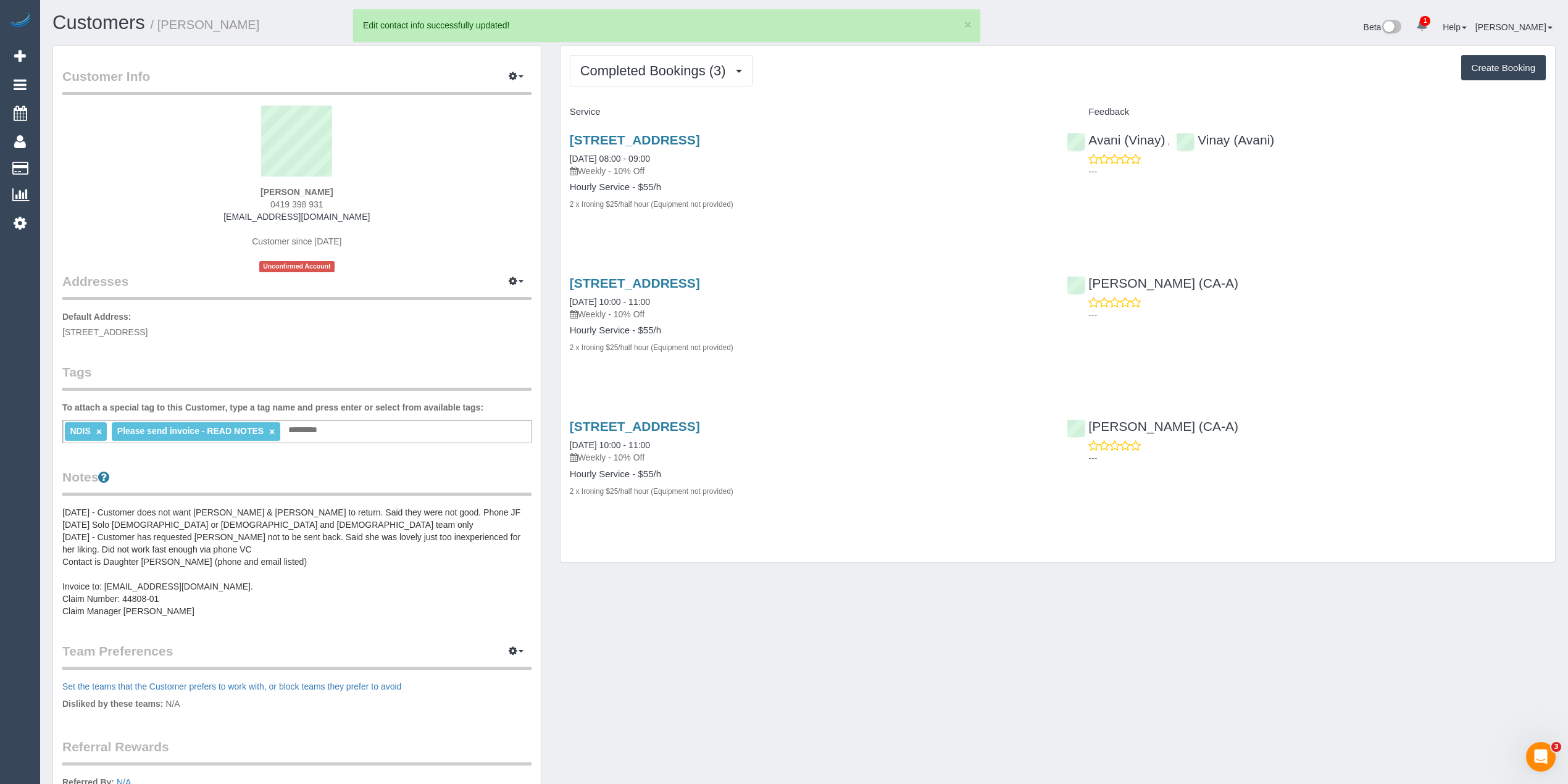
click at [1482, 64] on button "Create Booking" at bounding box center [1504, 68] width 85 height 26
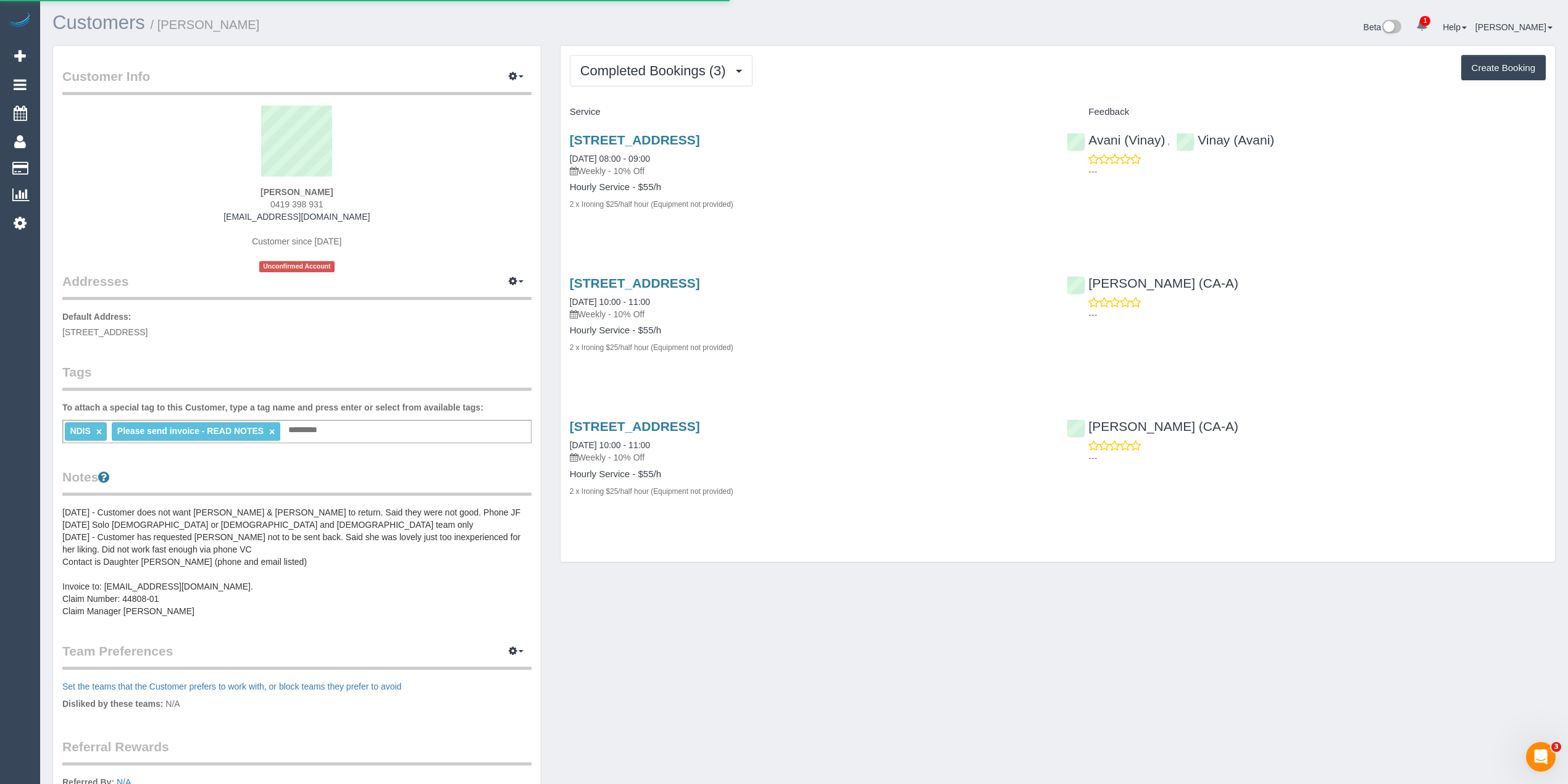
select select "VIC"
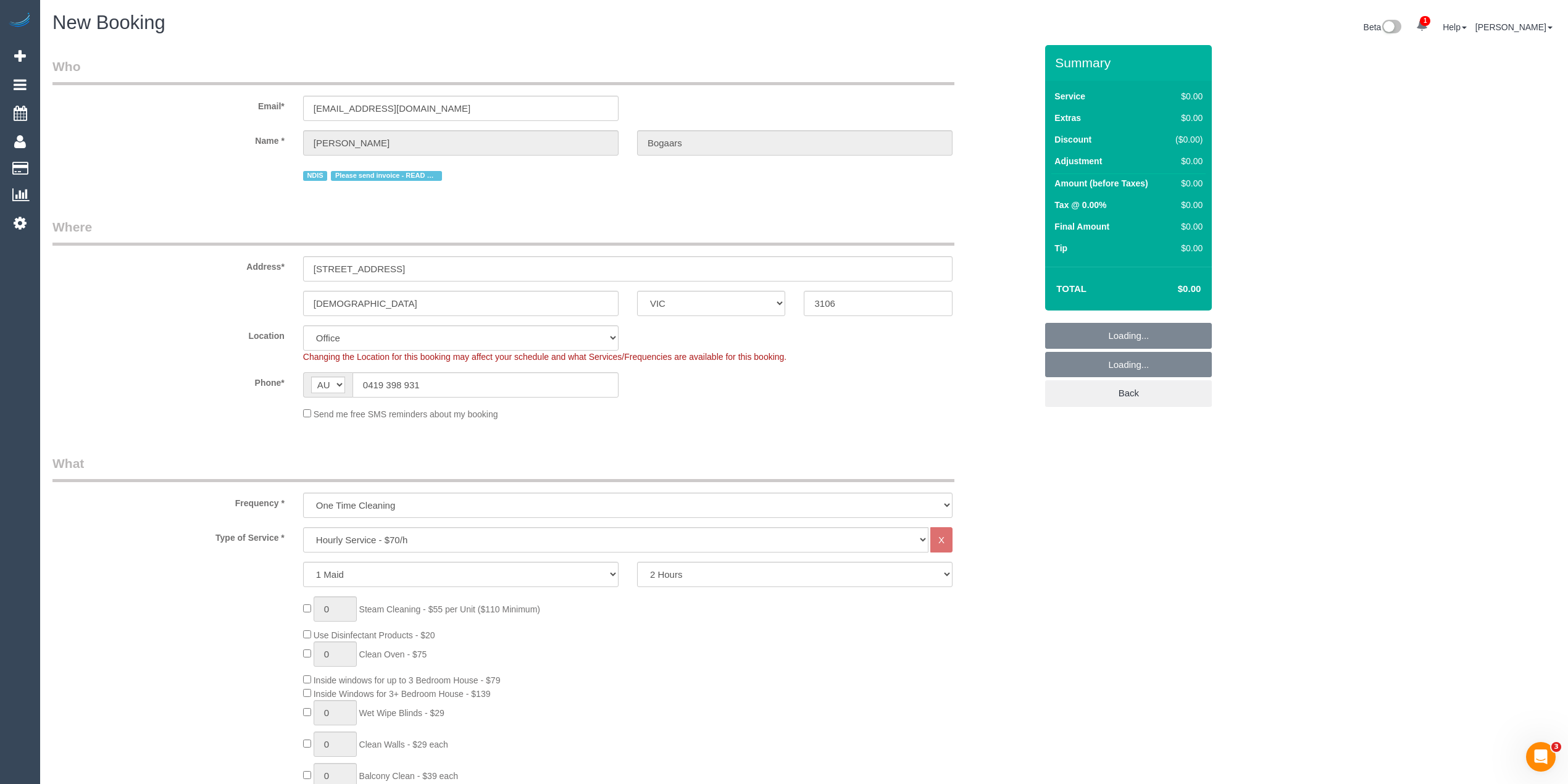
select select "object:2490"
select select "56"
select select "object:2495"
click at [450, 536] on select "Hourly Service - $70/h Hourly Service - $65/h Hourly Service - $60/h Hourly Ser…" at bounding box center [616, 540] width 625 height 25
select select "275"
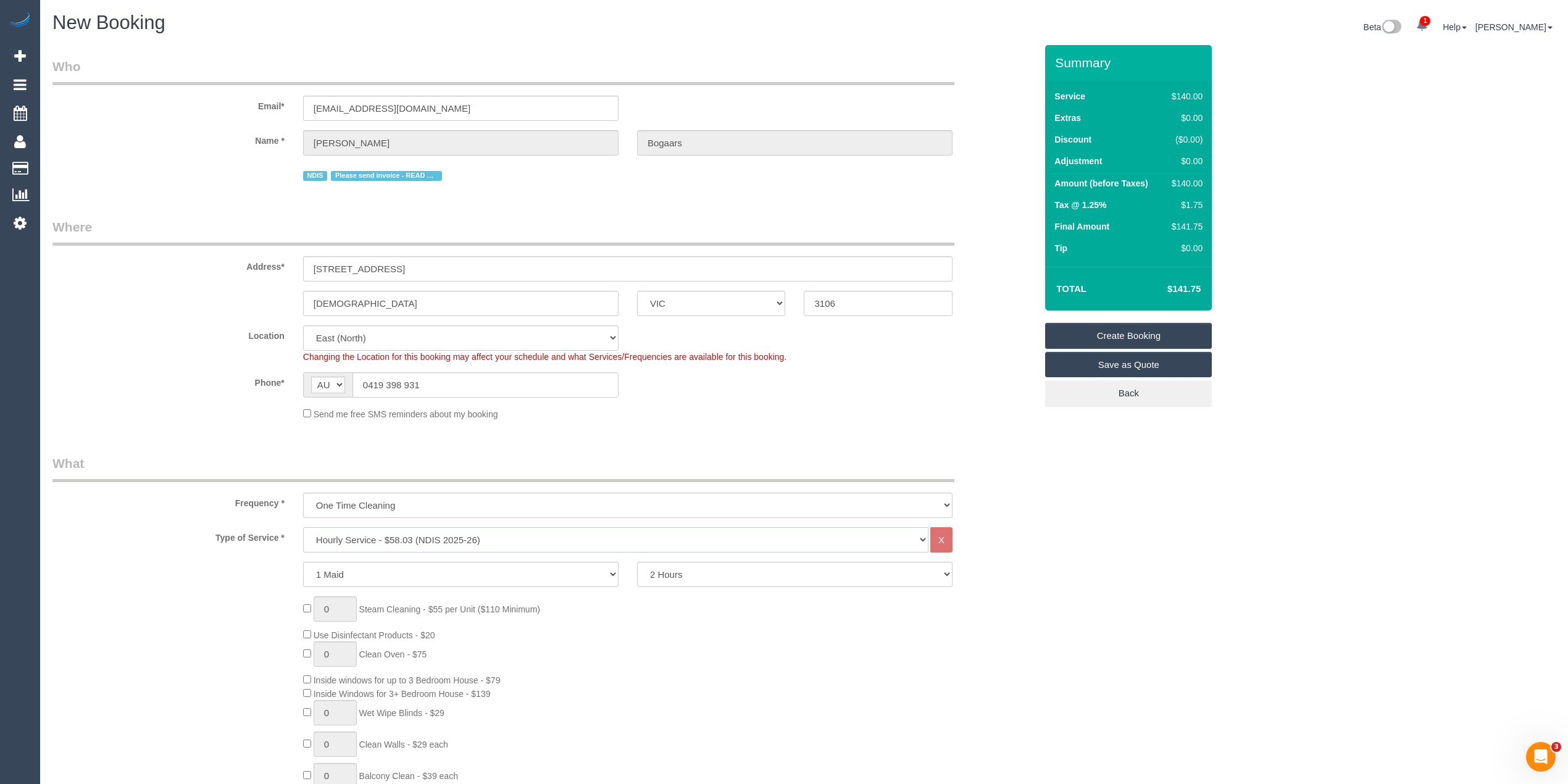
click at [303, 527] on select "Hourly Service - $70/h Hourly Service - $65/h Hourly Service - $60/h Hourly Ser…" at bounding box center [616, 540] width 625 height 25
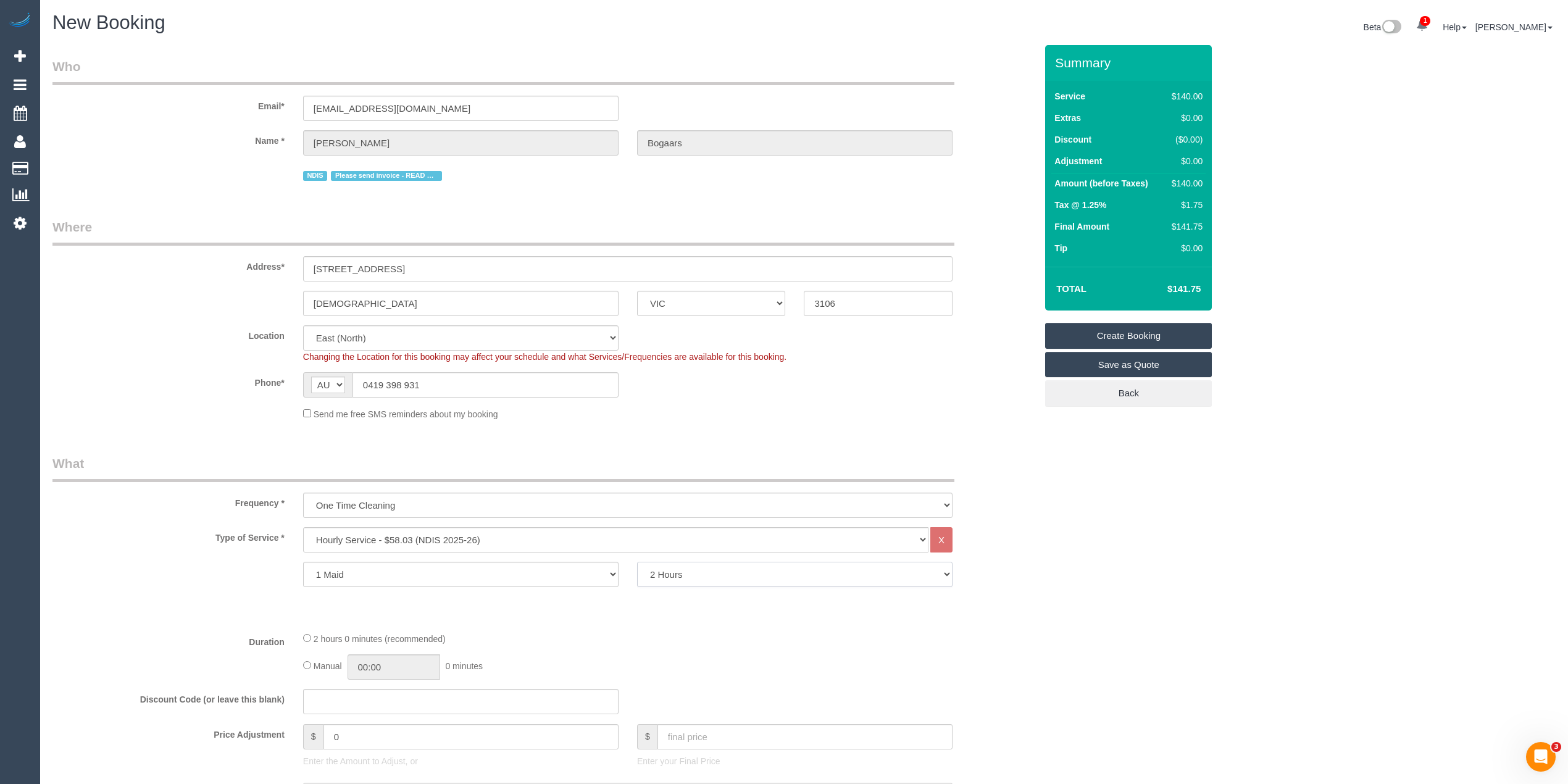
click at [707, 576] on select "2 Hours 2.5 Hours 3 Hours 3.5 Hours 4 Hours 4.5 Hours 5 Hours 5.5 Hours 6 Hours…" at bounding box center [795, 575] width 315 height 25
select select "180"
click at [637, 562] on select "2 Hours 2.5 Hours 3 Hours 3.5 Hours 4 Hours 4.5 Hours 5 Hours 5.5 Hours 6 Hours…" at bounding box center [795, 575] width 315 height 25
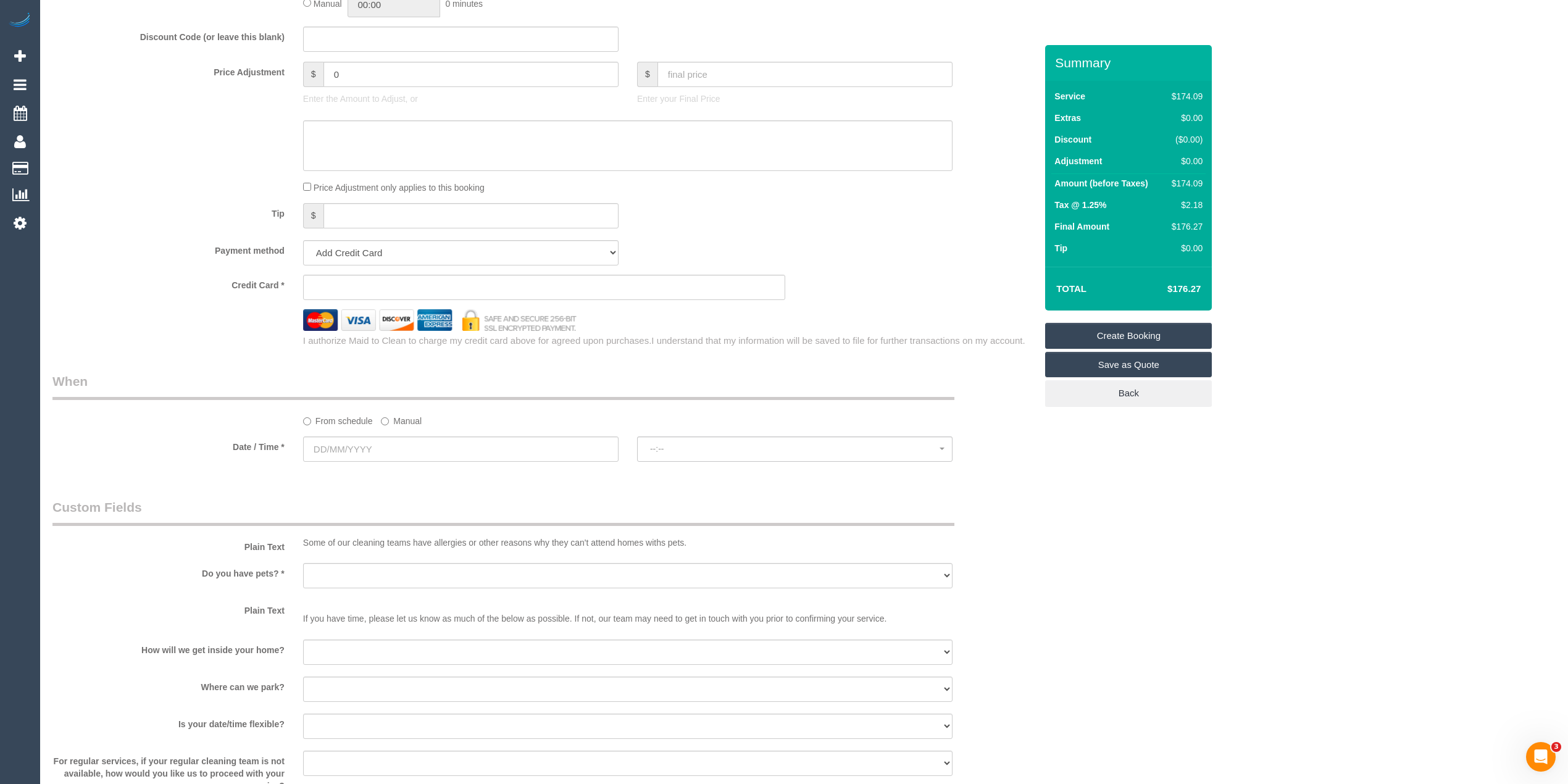
scroll to position [686, 0]
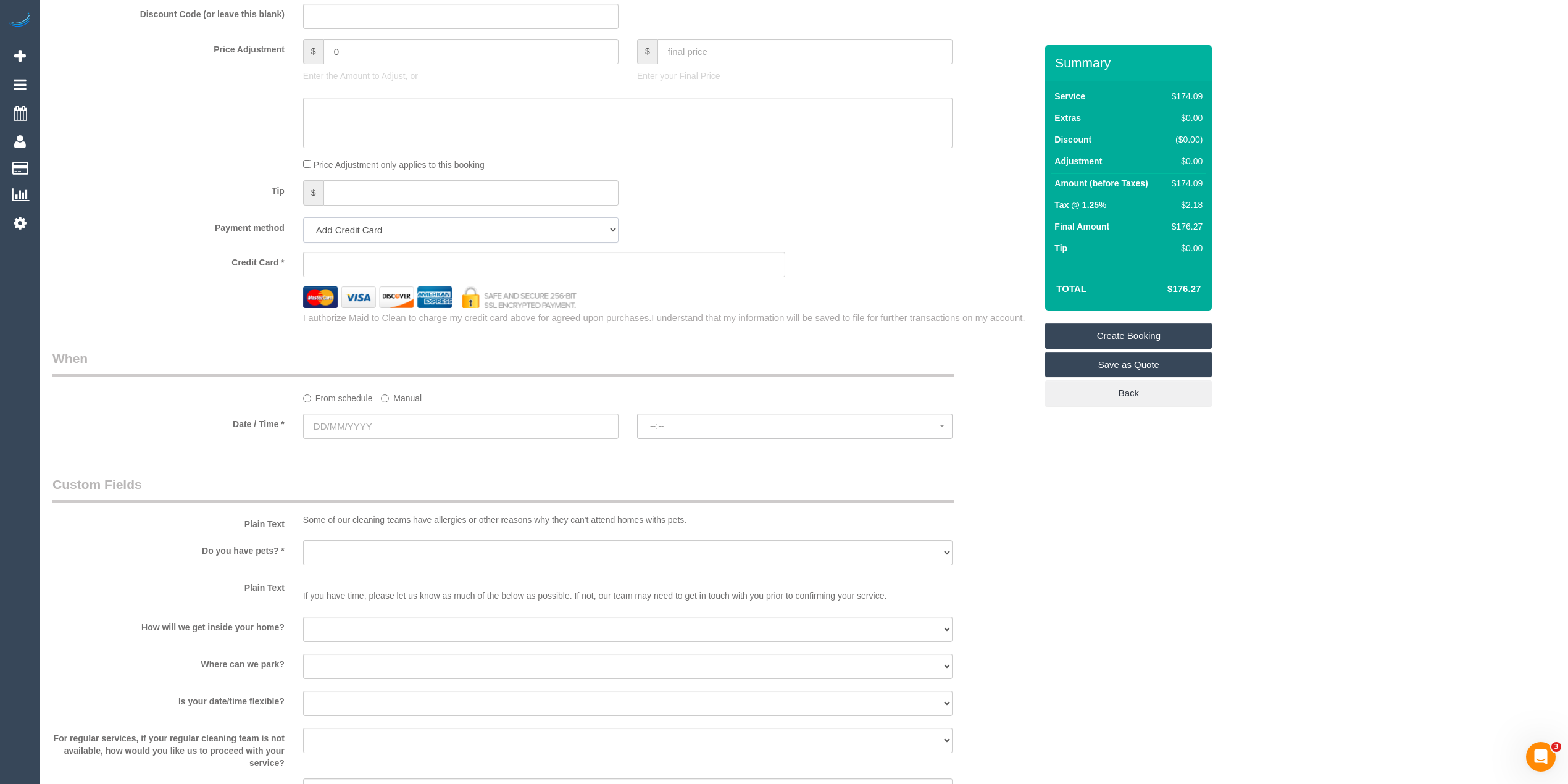
click at [379, 229] on select "Add Credit Card Cash Check Paypal" at bounding box center [461, 230] width 315 height 25
select select "string:check"
click at [303, 217] on select "Add Credit Card Cash Check Paypal" at bounding box center [461, 230] width 315 height 25
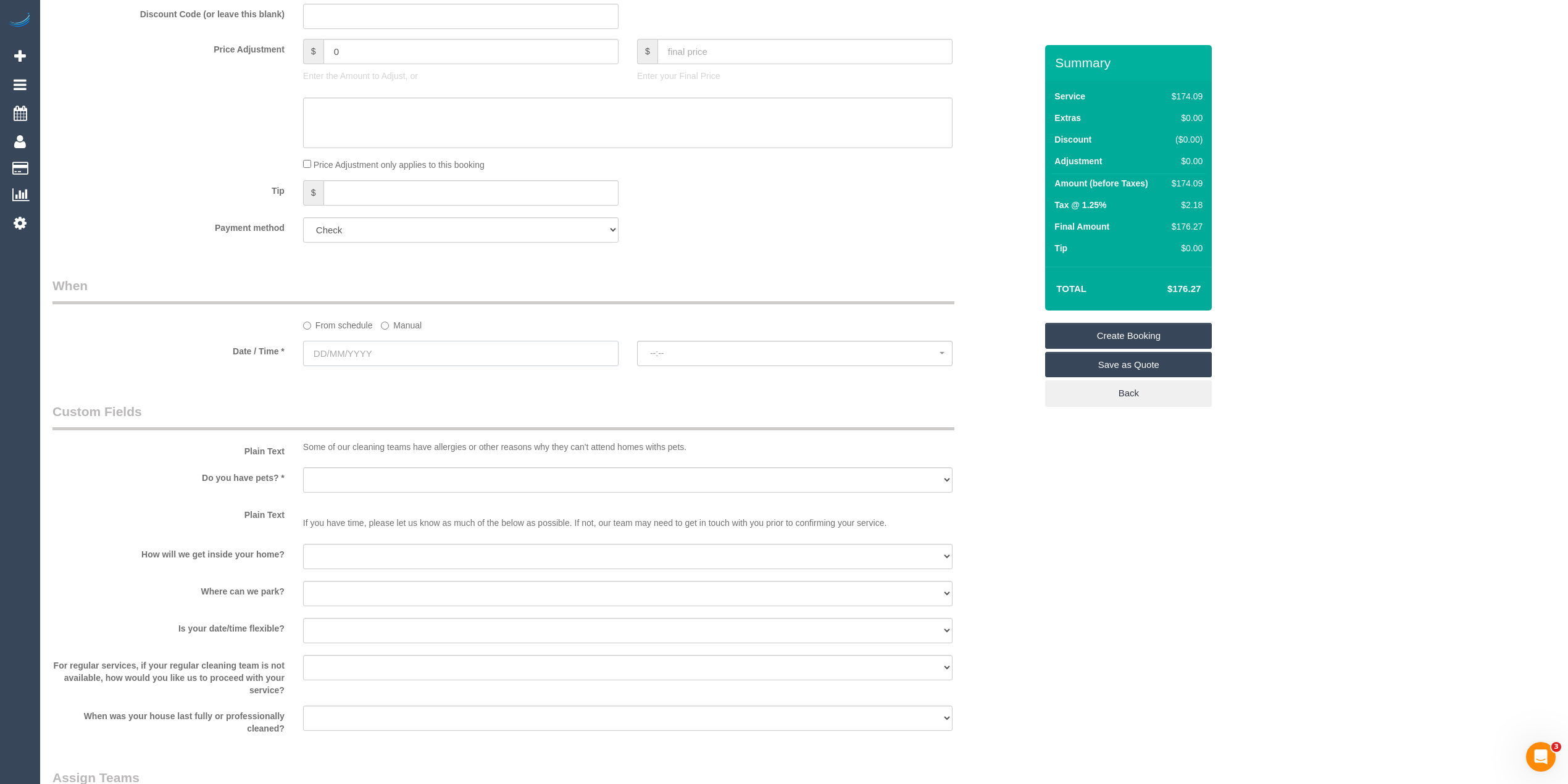
click at [343, 350] on input "text" at bounding box center [461, 354] width 315 height 25
click at [434, 439] on link "12" at bounding box center [429, 442] width 20 height 17
type input "[DATE]"
click at [650, 351] on span "--:--" at bounding box center [794, 353] width 289 height 10
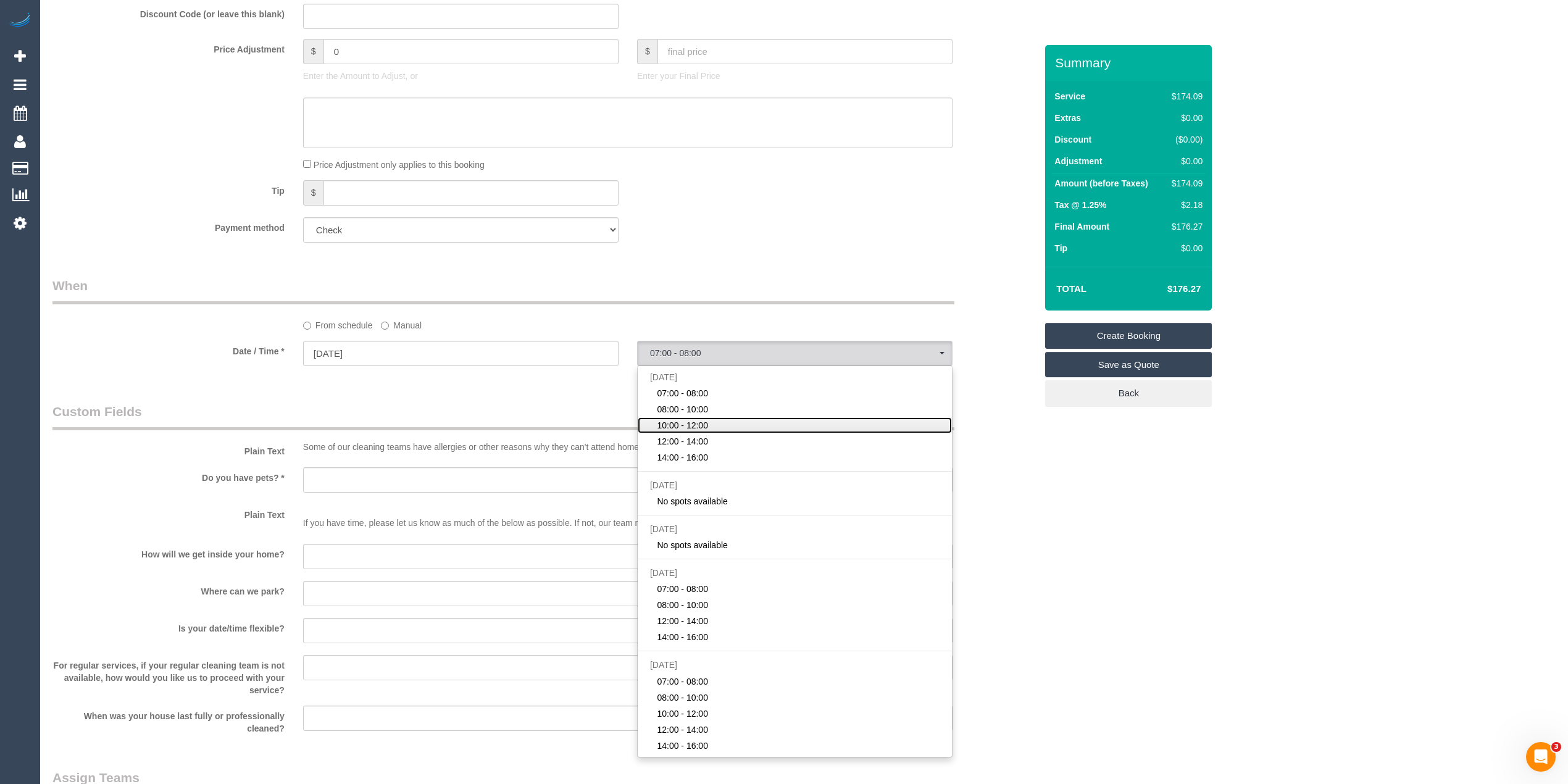
click at [715, 417] on link "10:00 - 12:00" at bounding box center [795, 425] width 314 height 16
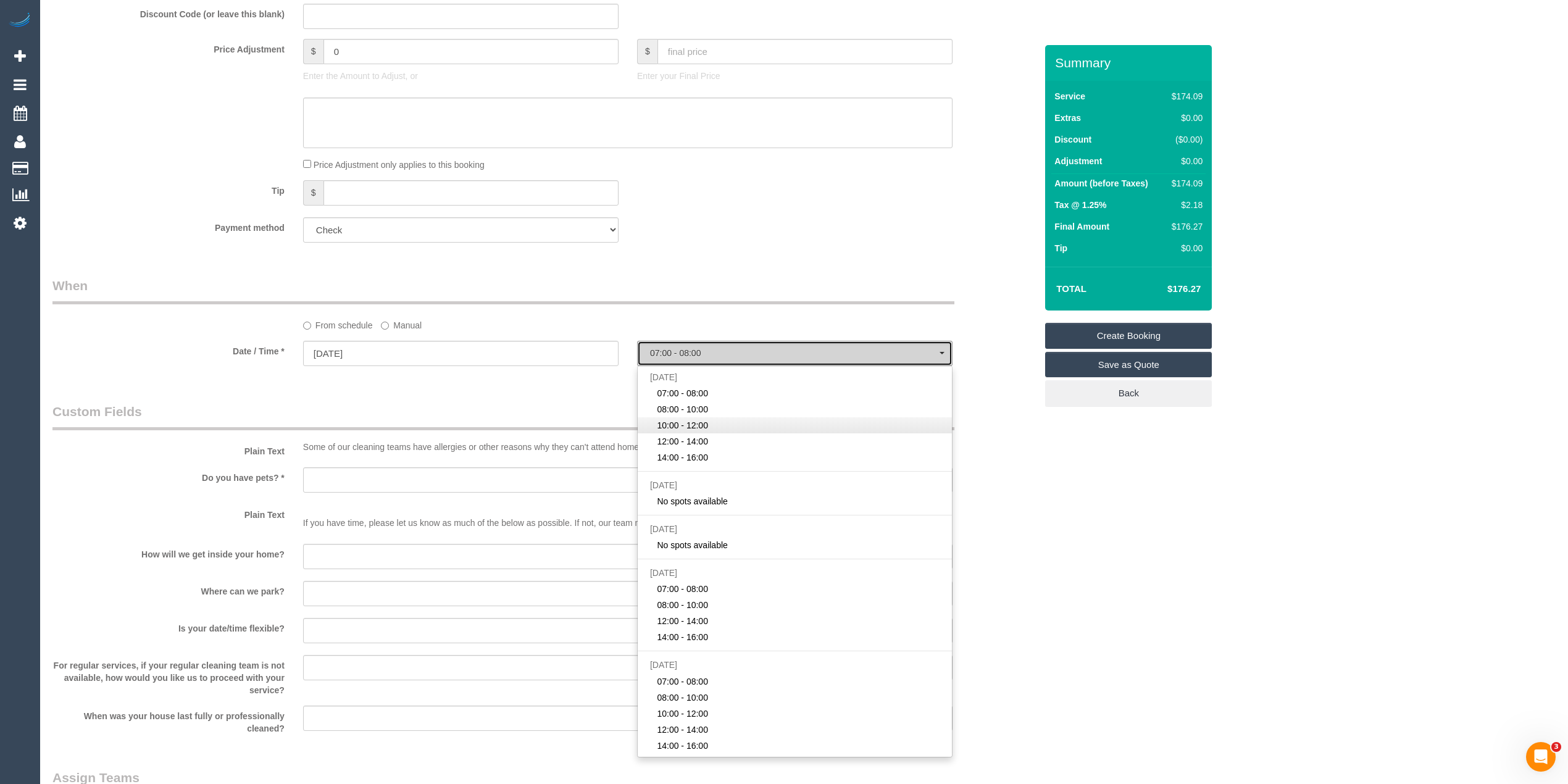
select select "spot3"
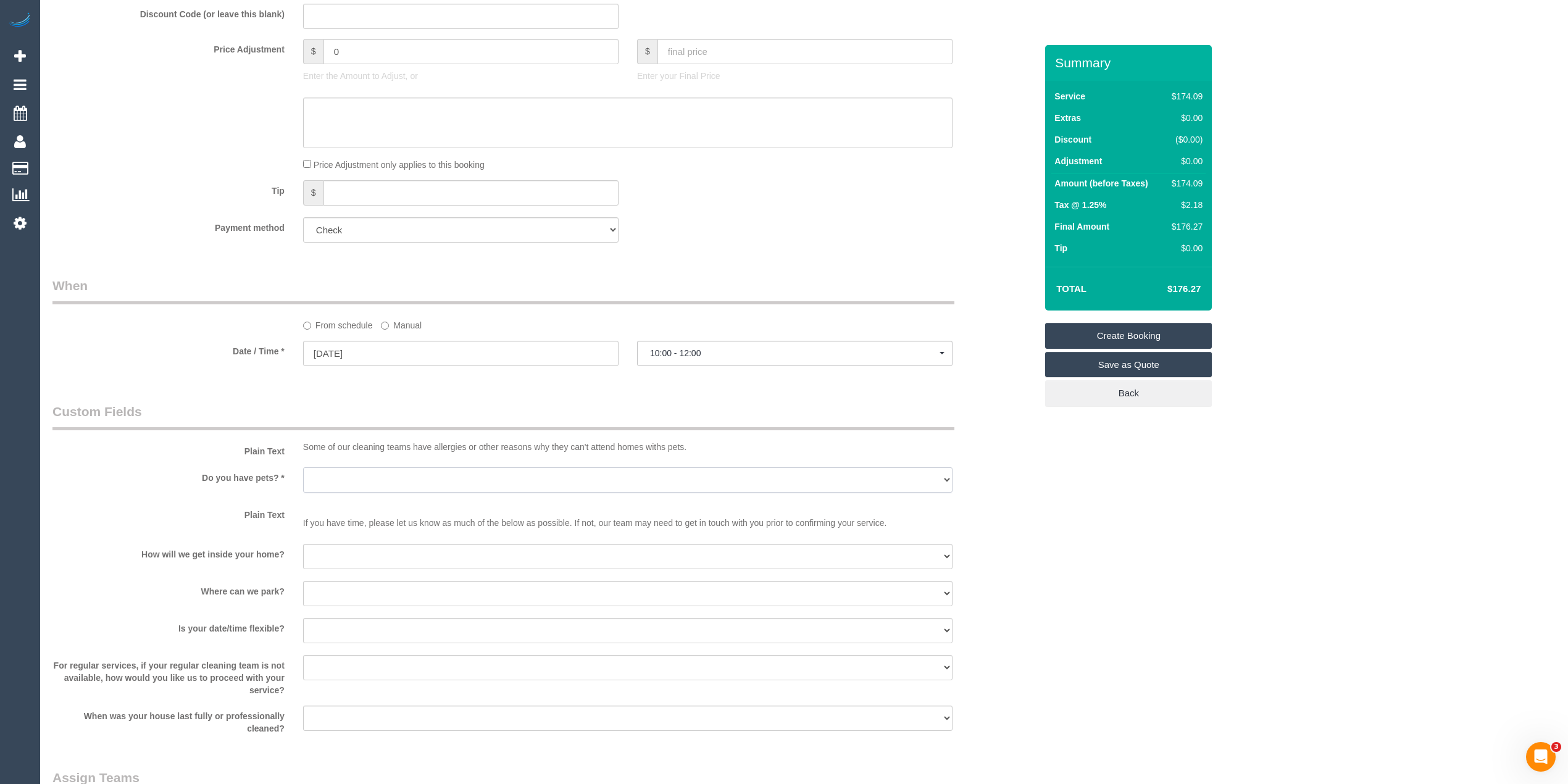
click at [332, 479] on select "Yes - Cats Yes - Dogs No pets Yes - Dogs and Cats Yes - Other" at bounding box center [628, 480] width 649 height 25
select select "number:28"
click at [303, 468] on select "Yes - Cats Yes - Dogs No pets Yes - Dogs and Cats Yes - Other" at bounding box center [628, 480] width 649 height 25
click at [352, 558] on select "I will be home Key will be left (please provide details below) Lock box/Access …" at bounding box center [628, 557] width 649 height 25
select select "number:14"
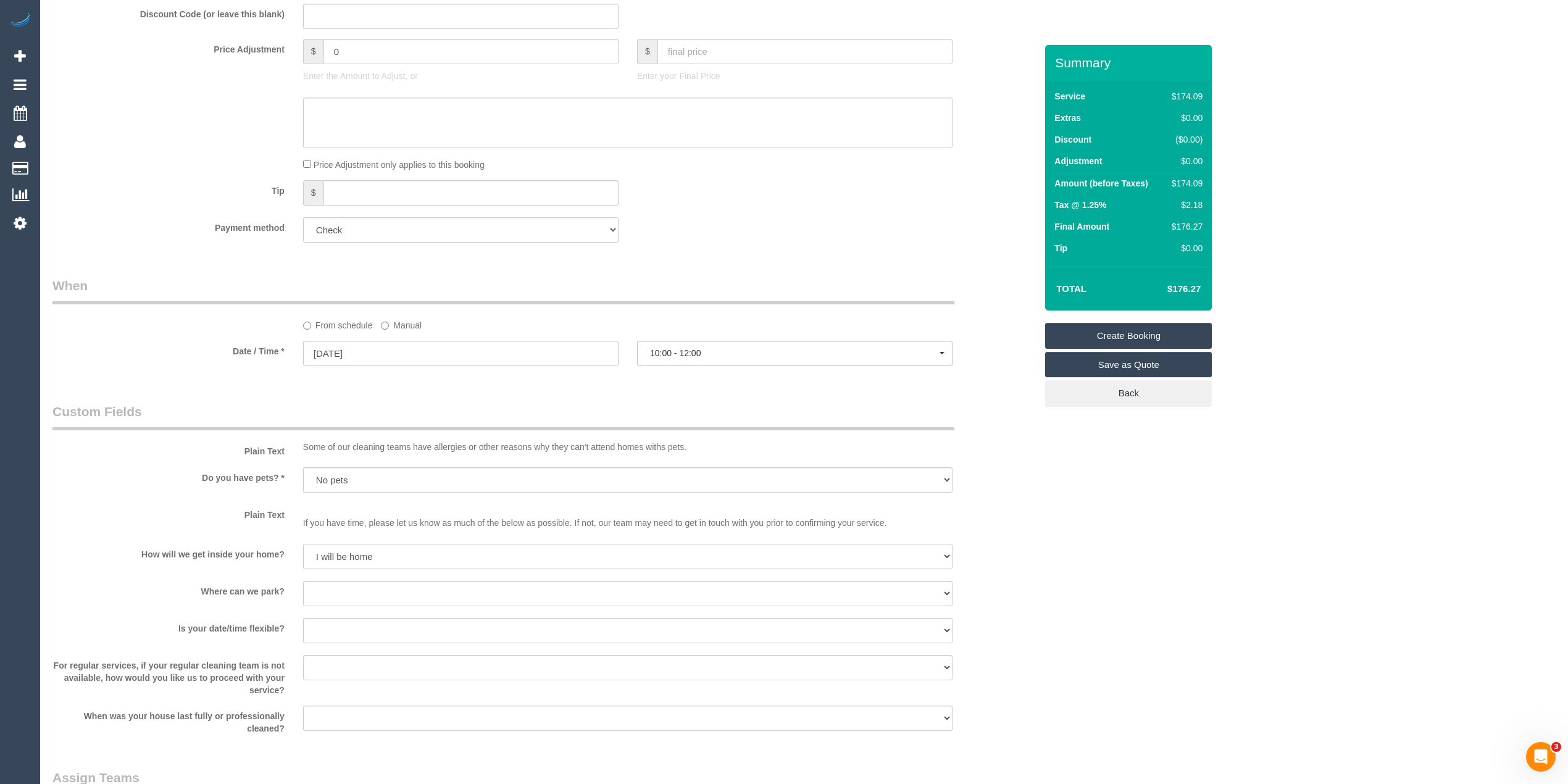
click at [303, 544] on select "I will be home Key will be left (please provide details below) Lock box/Access …" at bounding box center [628, 557] width 649 height 25
click at [333, 581] on select "I will provide parking on-site Free street parking Paid street parking (cost wi…" at bounding box center [628, 594] width 649 height 25
select select "number:19"
click at [303, 581] on select "I will provide parking on-site Free street parking Paid street parking (cost wi…" at bounding box center [628, 594] width 649 height 25
click at [1210, 542] on div "Who Email* [EMAIL_ADDRESS][DOMAIN_NAME] Name * [PERSON_NAME][GEOGRAPHIC_DATA] N…" at bounding box center [803, 305] width 1503 height 1891
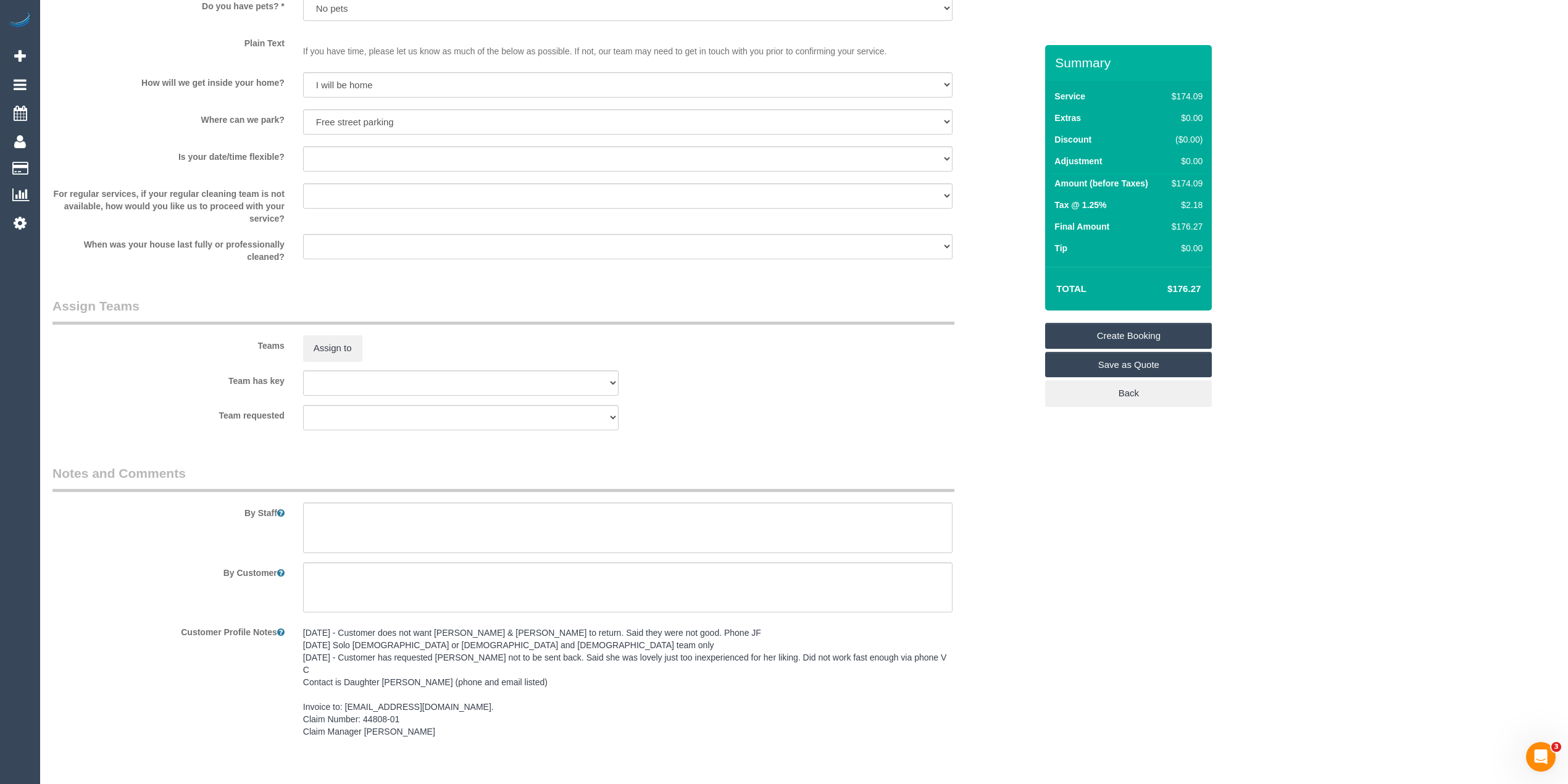
scroll to position [1181, 0]
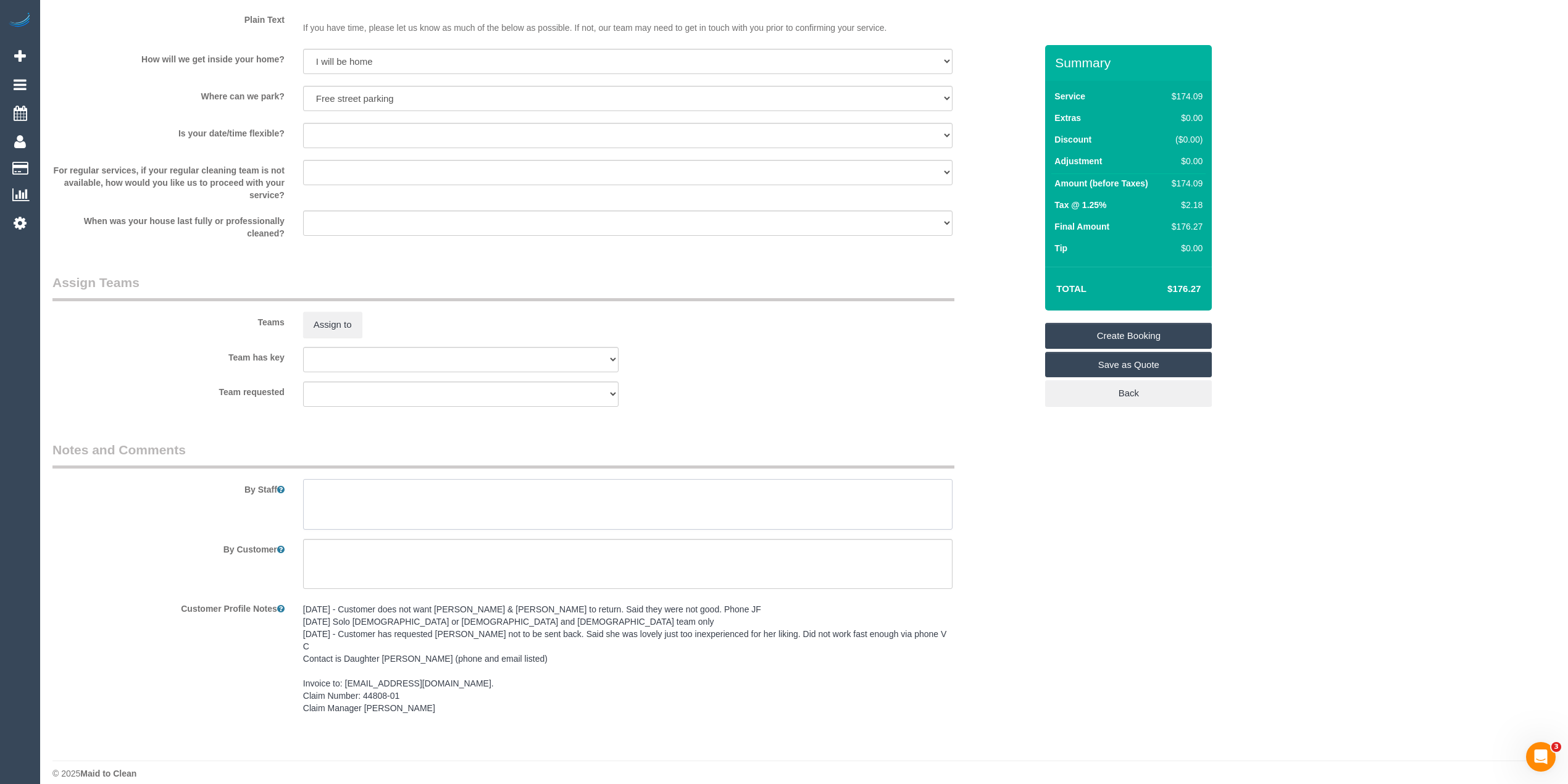
click at [376, 500] on textarea at bounding box center [628, 505] width 649 height 51
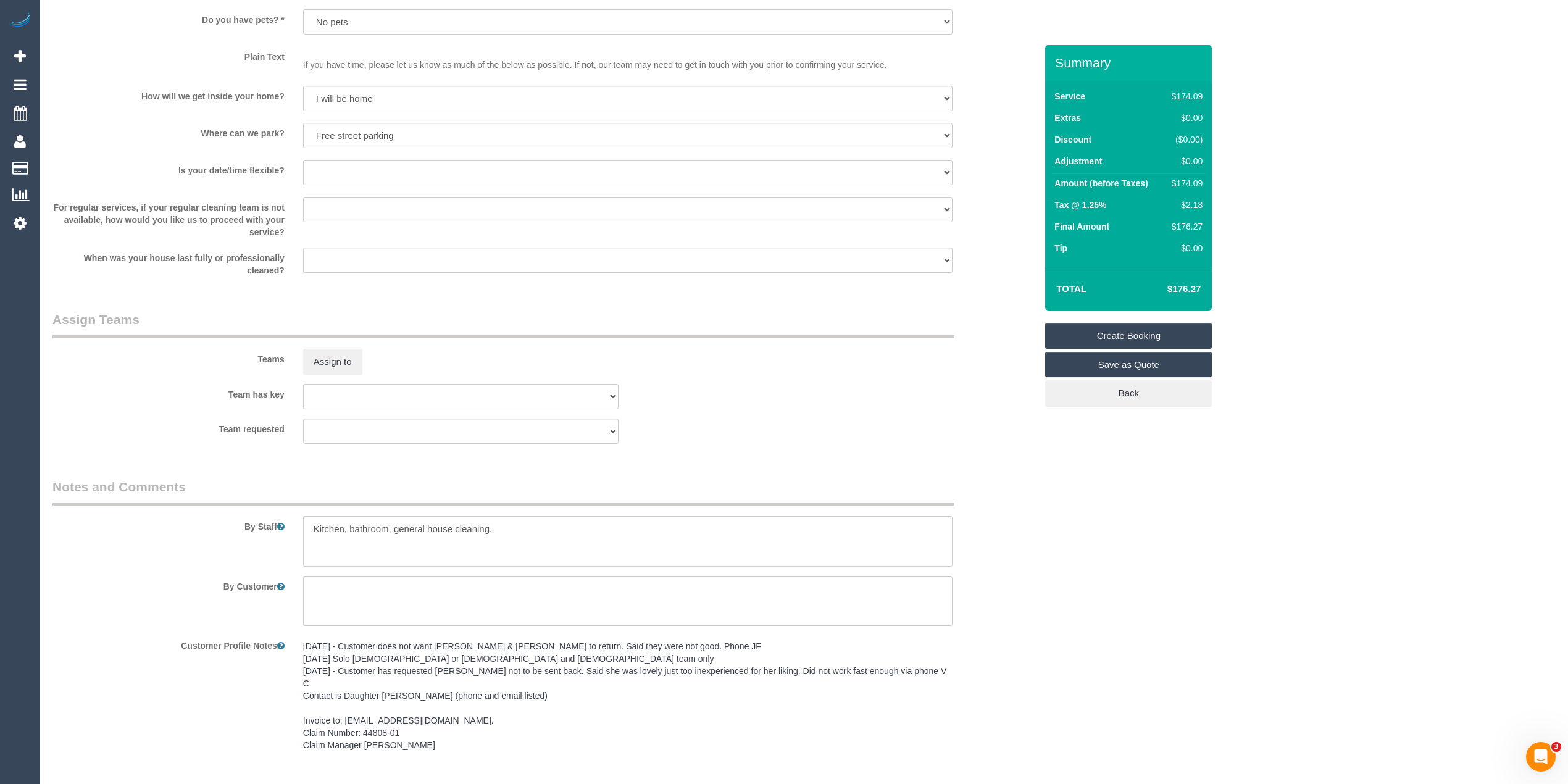
scroll to position [1043, 0]
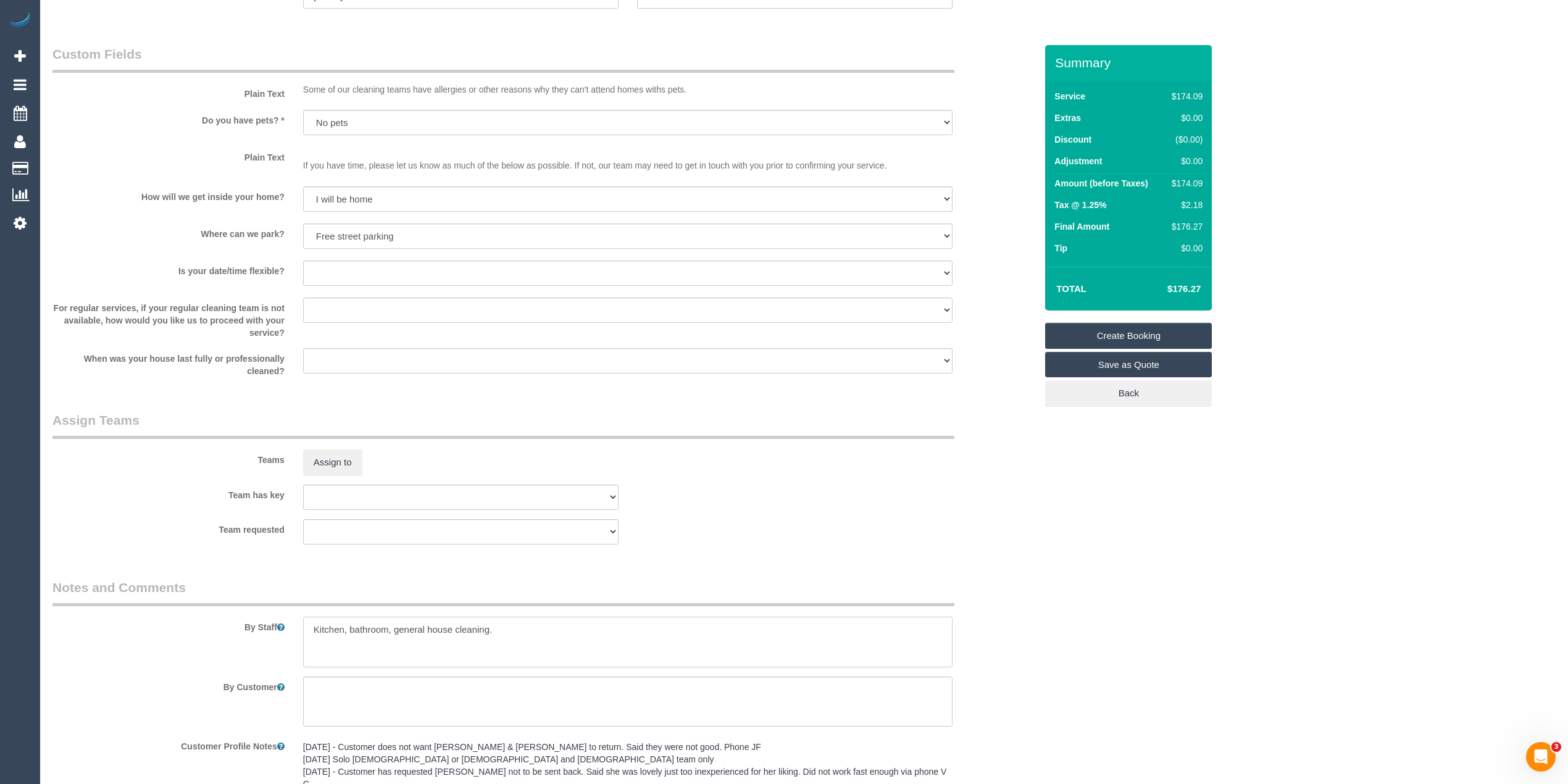
type textarea "Kitchen, bathroom, general house cleaning."
click at [323, 273] on select "Yes - date and time Yes - date but not time Yes - time but not date No - No fle…" at bounding box center [628, 273] width 649 height 25
click at [303, 260] on select "Yes - date and time Yes - date but not time Yes - time but not date No - No fle…" at bounding box center [628, 273] width 649 height 25
click at [328, 260] on select "Yes - date and time Yes - date but not time Yes - time but not date No - No fle…" at bounding box center [628, 273] width 649 height 25
select select "number:24"
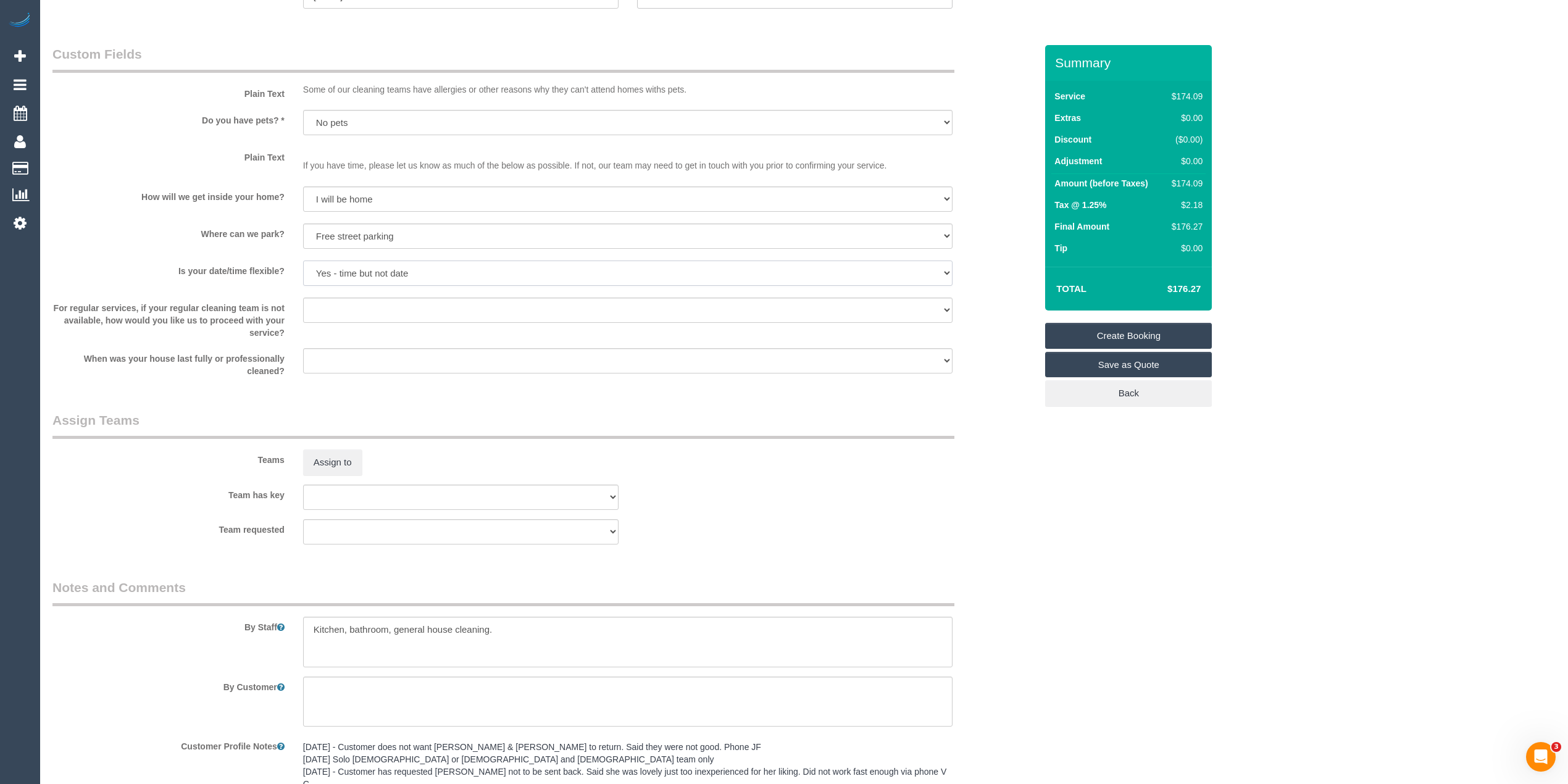
click at [303, 260] on select "Yes - date and time Yes - date but not time Yes - time but not date No - No fle…" at bounding box center [628, 273] width 649 height 25
click at [529, 630] on textarea at bounding box center [628, 642] width 649 height 51
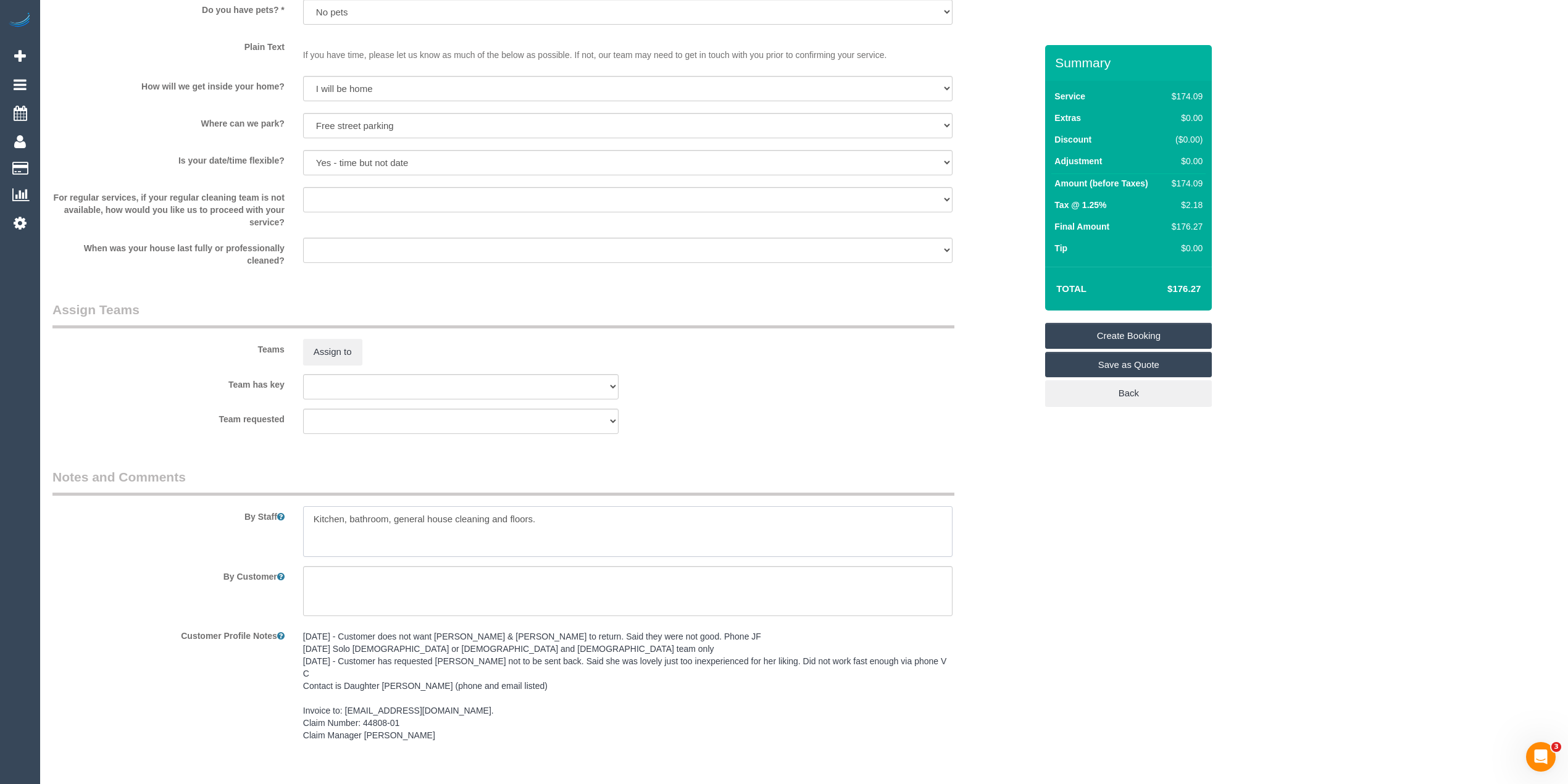
scroll to position [1181, 0]
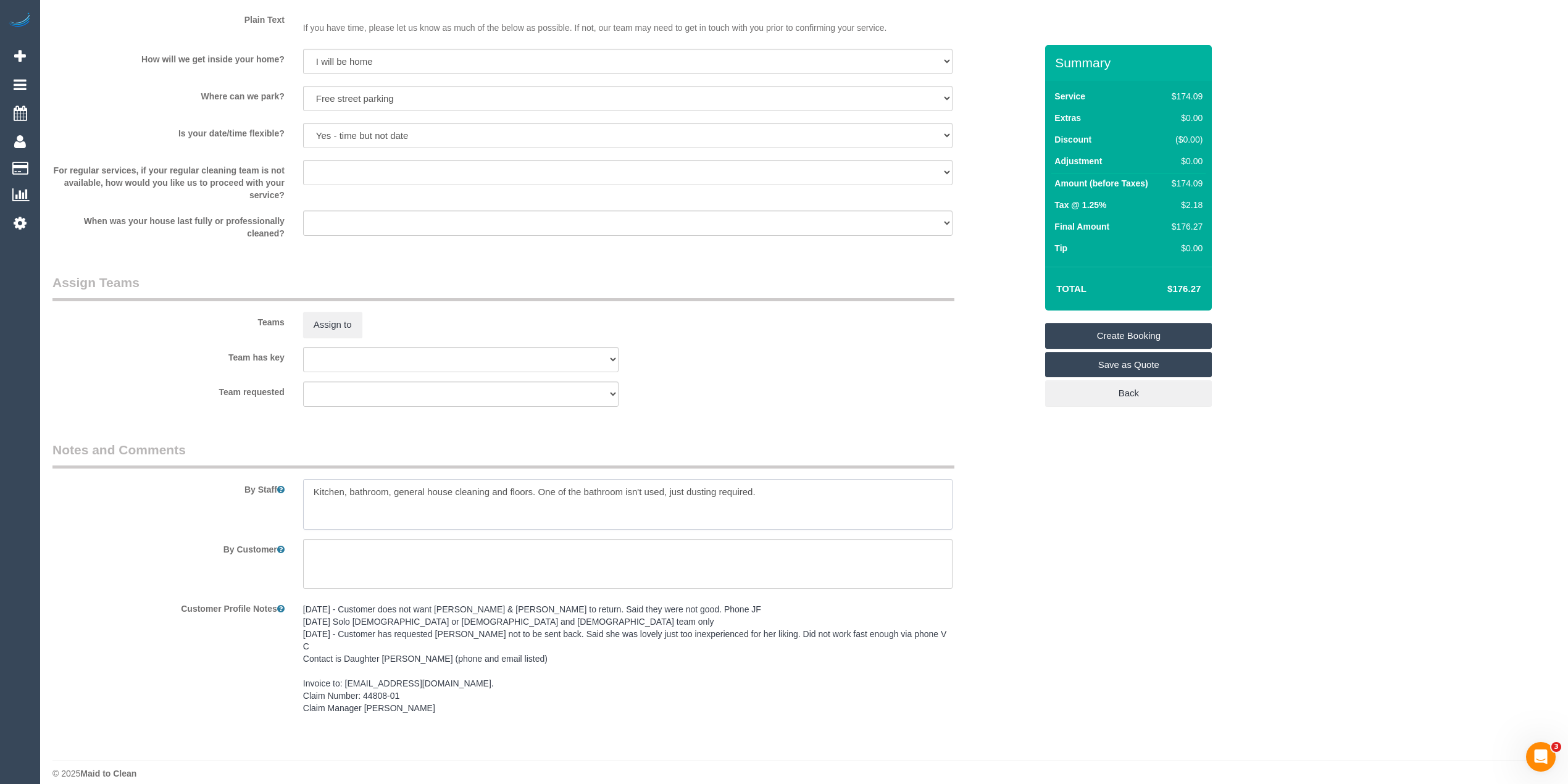
click at [538, 489] on textarea at bounding box center [628, 505] width 649 height 51
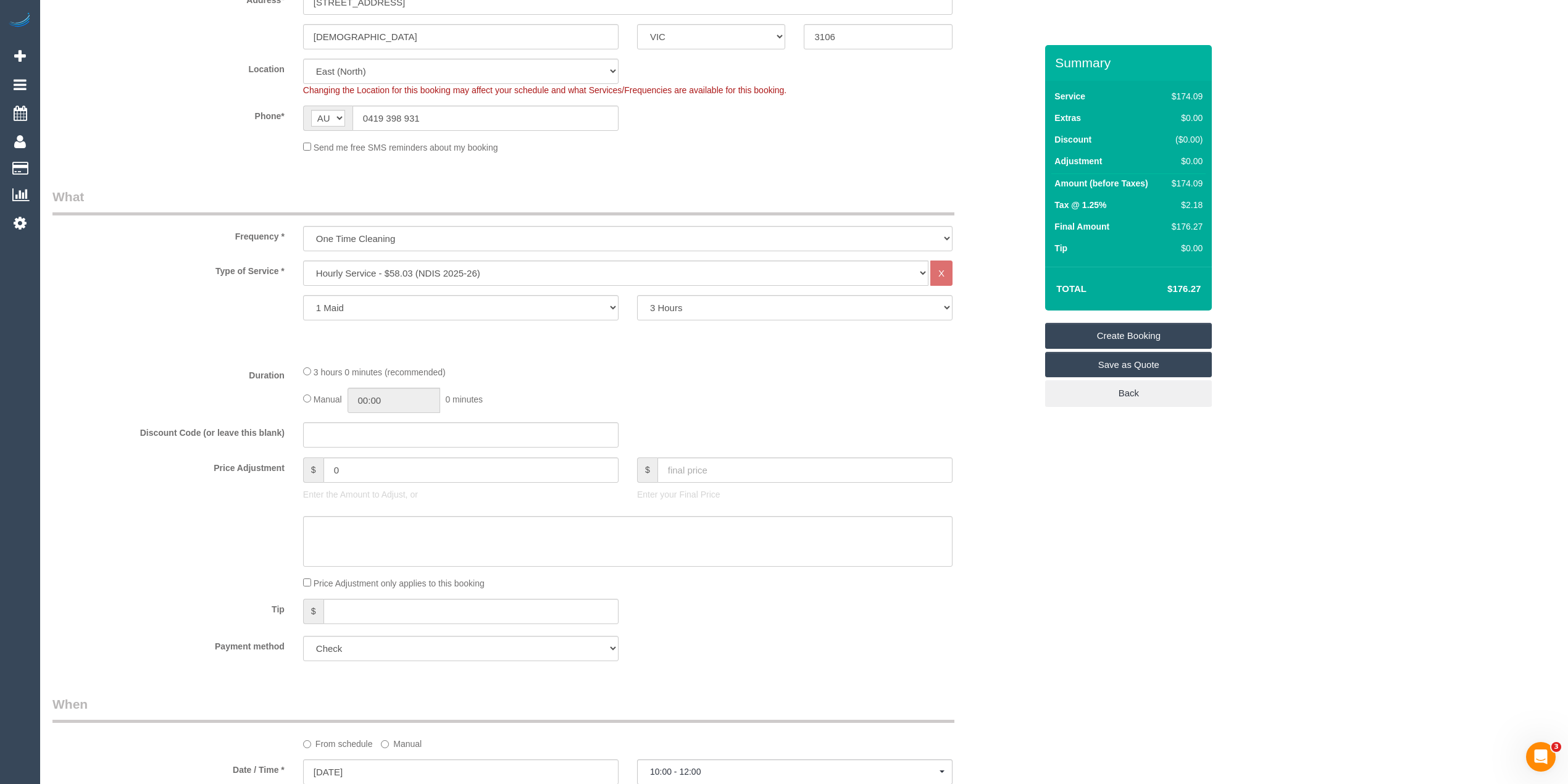
scroll to position [220, 0]
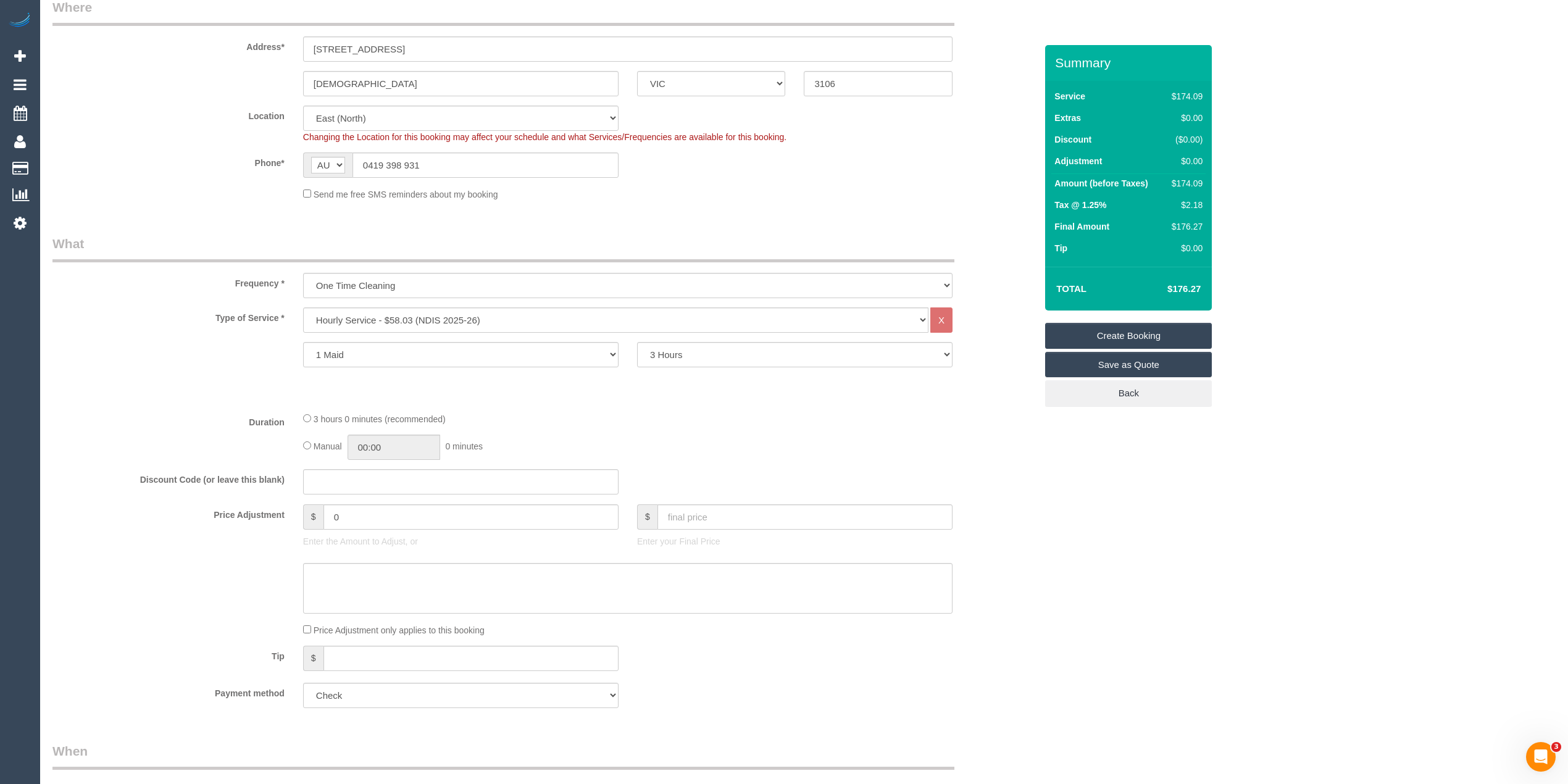
type textarea "Kitchen, bathroom, general house cleaning and floors. One of the bathroom isn't…"
click at [1116, 578] on div "Who Email* [EMAIL_ADDRESS][DOMAIN_NAME] Name * [PERSON_NAME][GEOGRAPHIC_DATA] N…" at bounding box center [803, 771] width 1503 height 1891
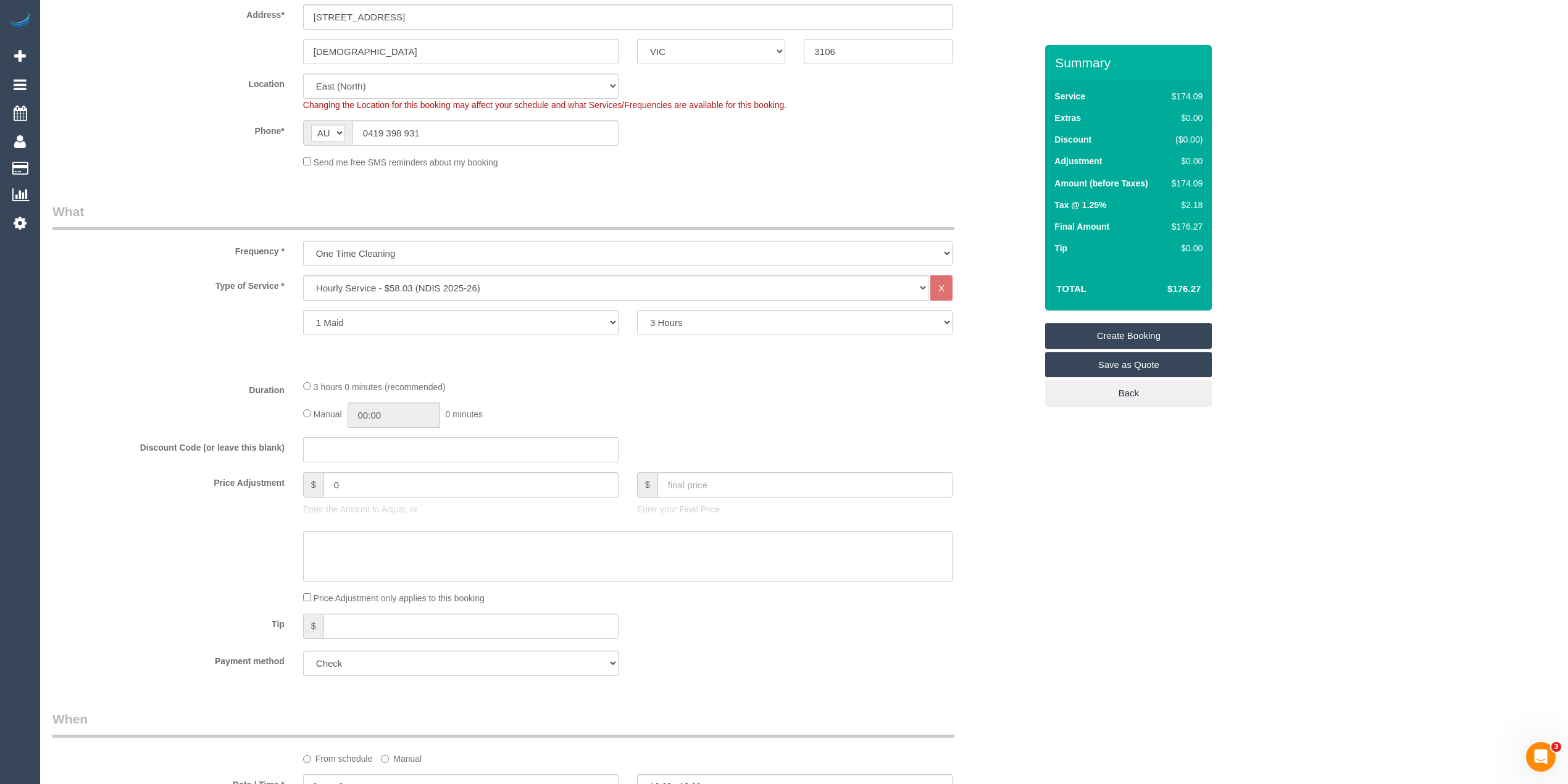
scroll to position [0, 0]
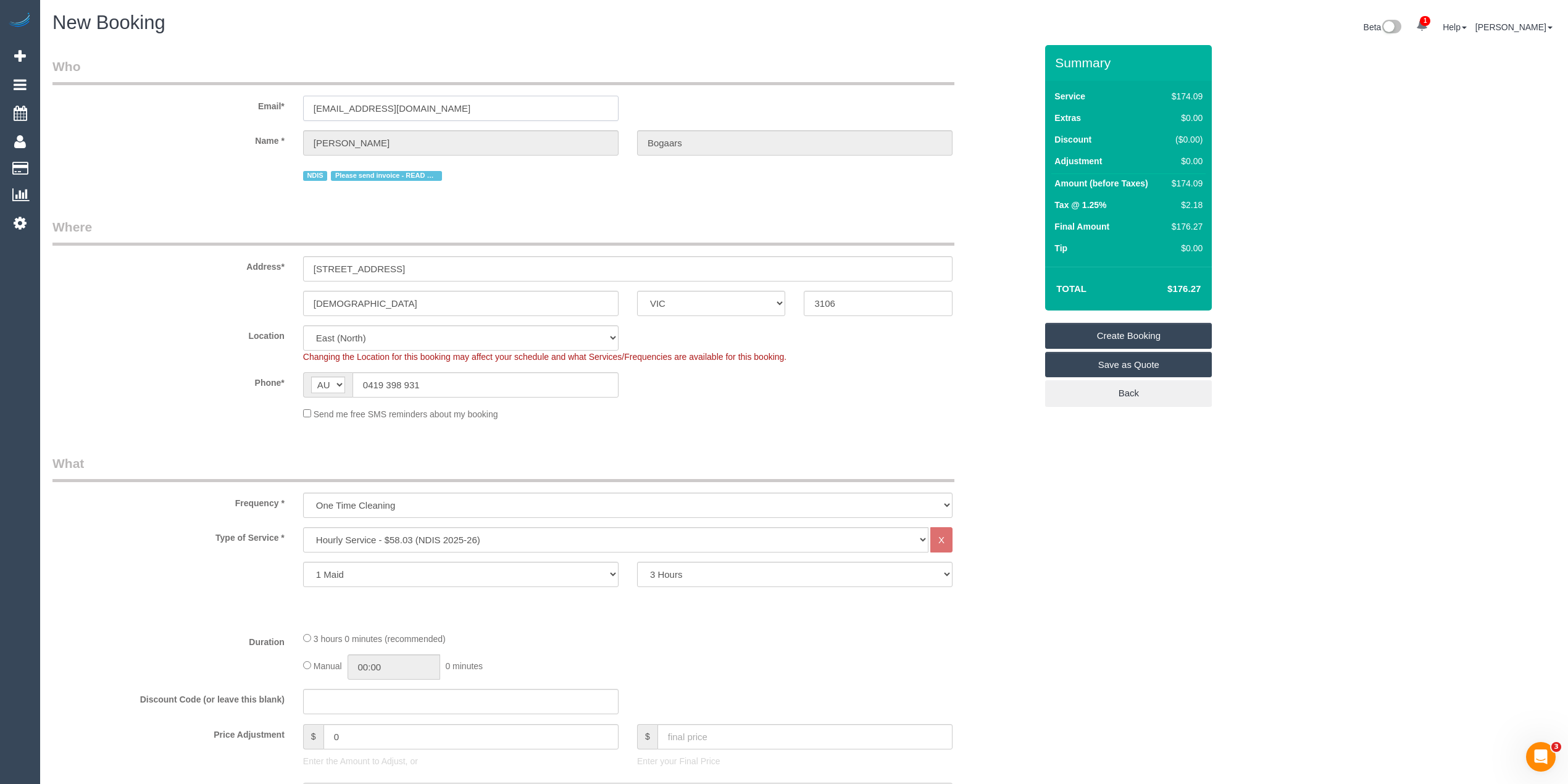
drag, startPoint x: 361, startPoint y: 101, endPoint x: 265, endPoint y: 95, distance: 96.2
click at [272, 95] on div "Email* [EMAIL_ADDRESS][DOMAIN_NAME]" at bounding box center [544, 89] width 1002 height 64
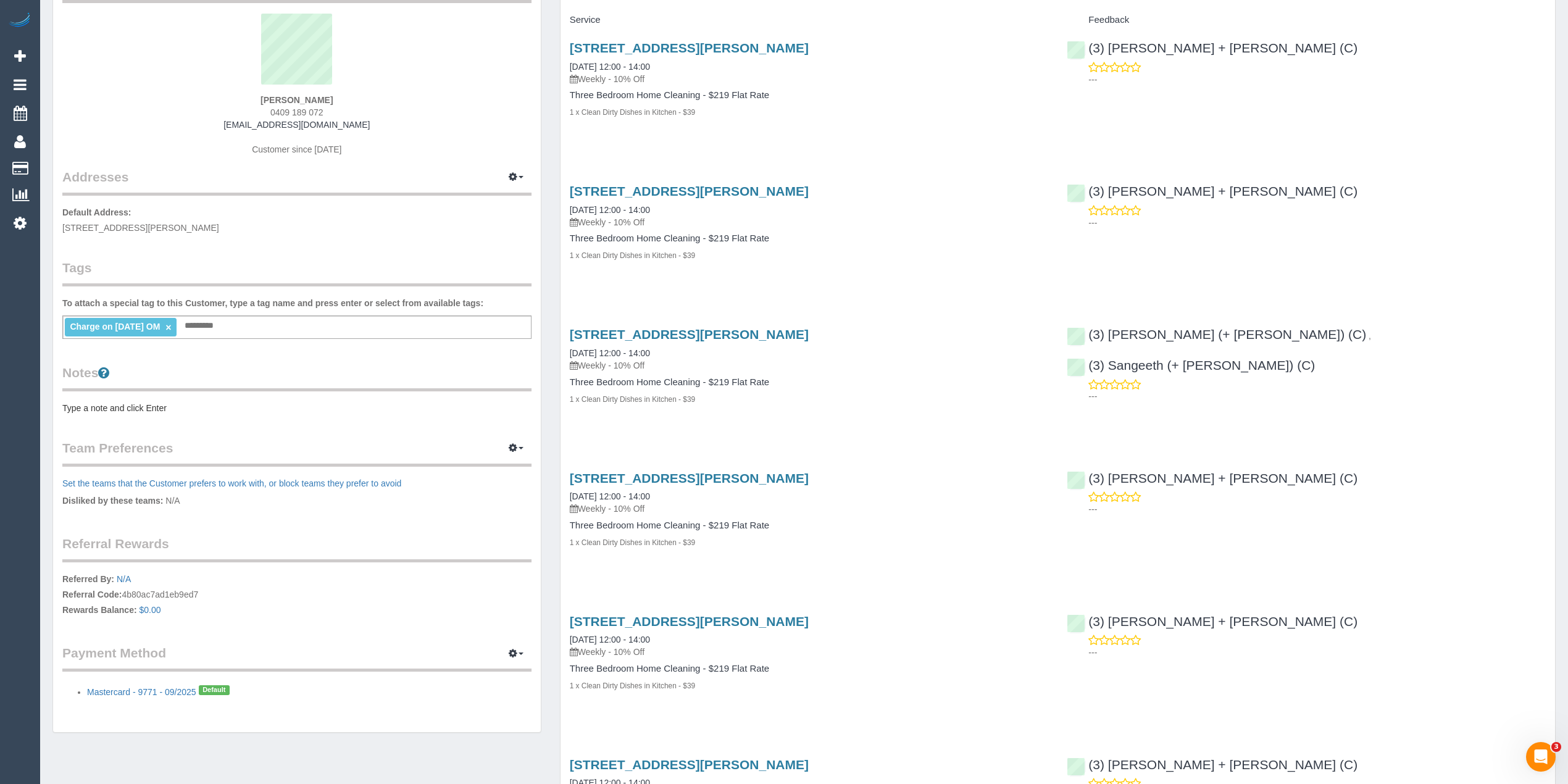
scroll to position [93, 0]
click at [518, 646] on button "button" at bounding box center [516, 652] width 31 height 19
click at [448, 142] on div "Samara Smith 0409 189 072 samara2k@gmail.com Customer since 2025" at bounding box center [296, 90] width 469 height 154
click at [337, 91] on div "Samara Smith 0409 189 072 samara2k@gmail.com Customer since 2025" at bounding box center [296, 90] width 469 height 154
click at [335, 91] on div "Samara Smith 0409 189 072 samara2k@gmail.com Customer since 2025" at bounding box center [296, 90] width 469 height 154
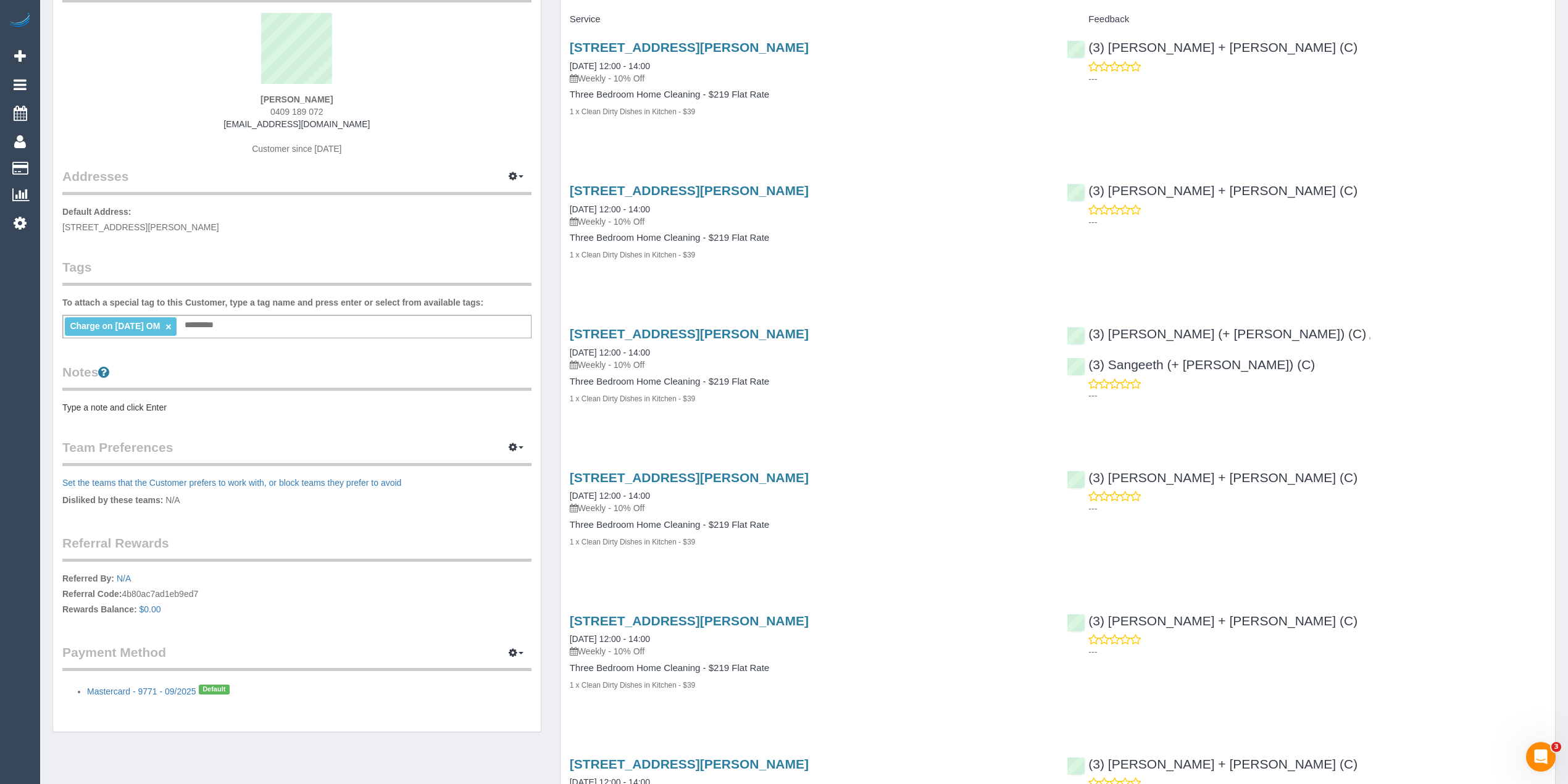
drag, startPoint x: 335, startPoint y: 95, endPoint x: 262, endPoint y: 92, distance: 73.1
click at [262, 92] on div "Samara Smith 0409 189 072 samara2k@gmail.com Customer since 2025" at bounding box center [296, 90] width 469 height 154
copy strong "Samara Smith"
click at [512, 649] on icon "button" at bounding box center [513, 652] width 8 height 7
click at [405, 688] on link "Add Credit/Debit Card" at bounding box center [432, 691] width 196 height 16
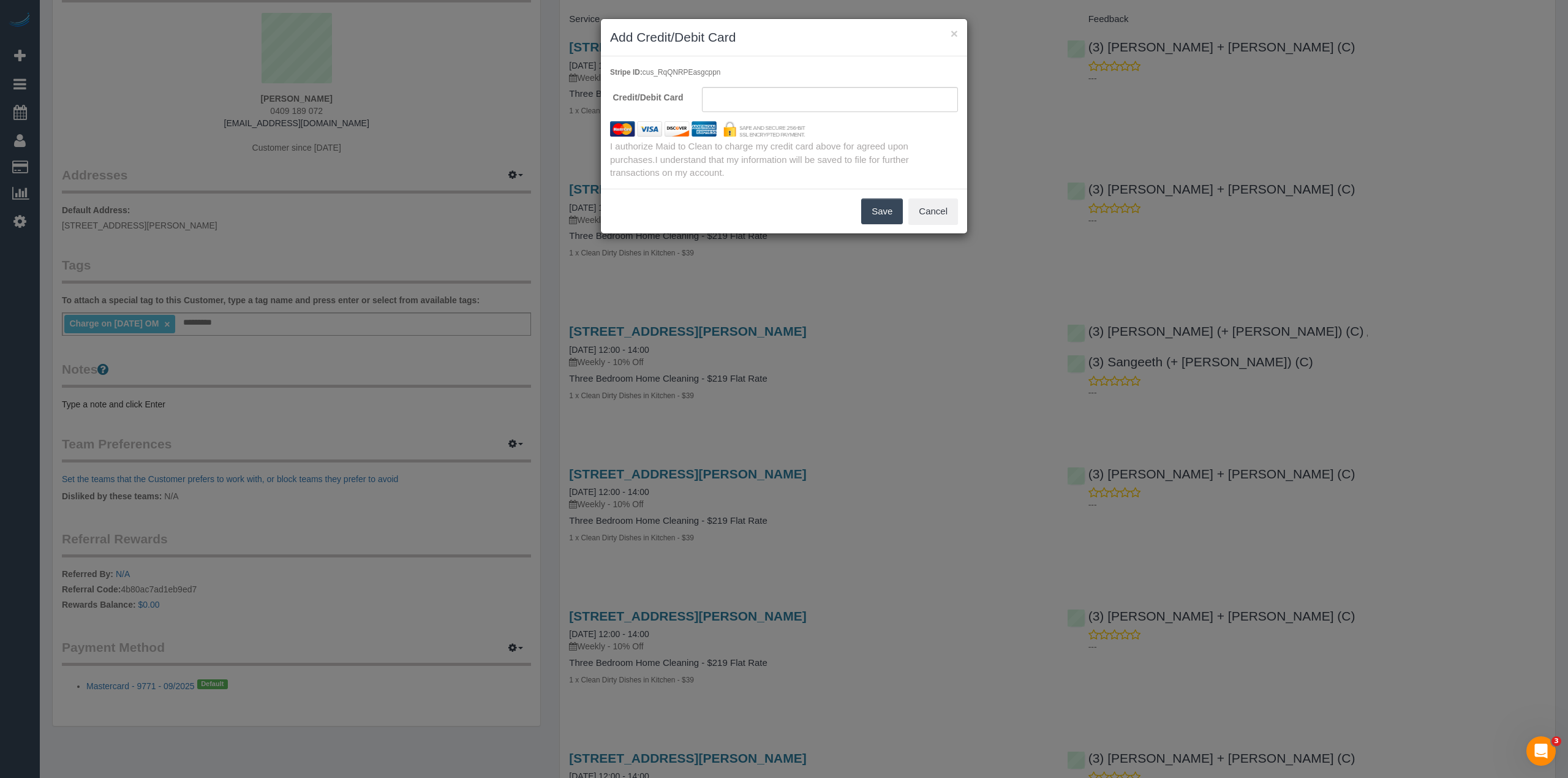
click at [736, 94] on iframe at bounding box center [830, 100] width 237 height 11
click at [872, 209] on button "Save" at bounding box center [882, 211] width 41 height 26
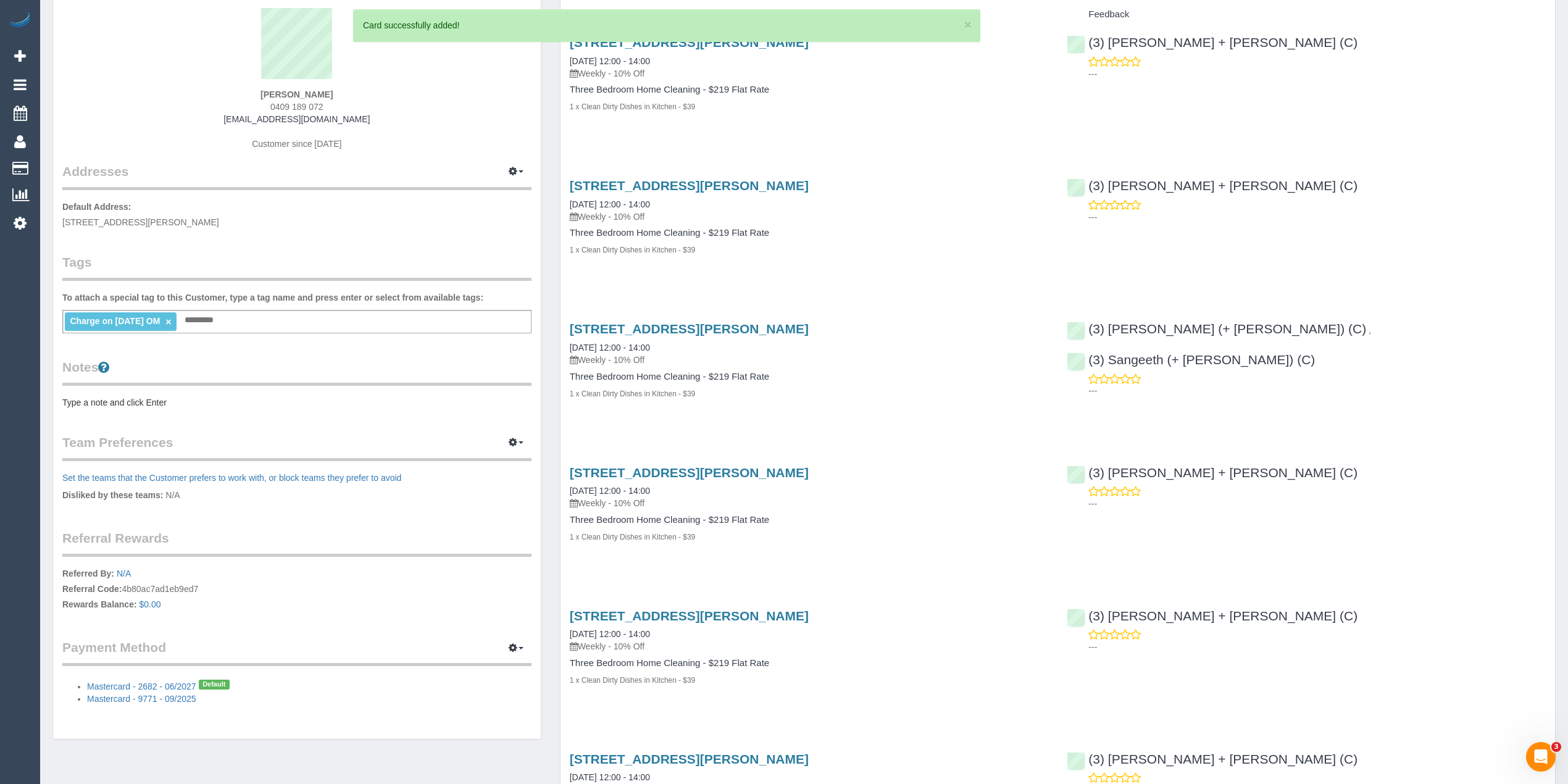
scroll to position [137, 0]
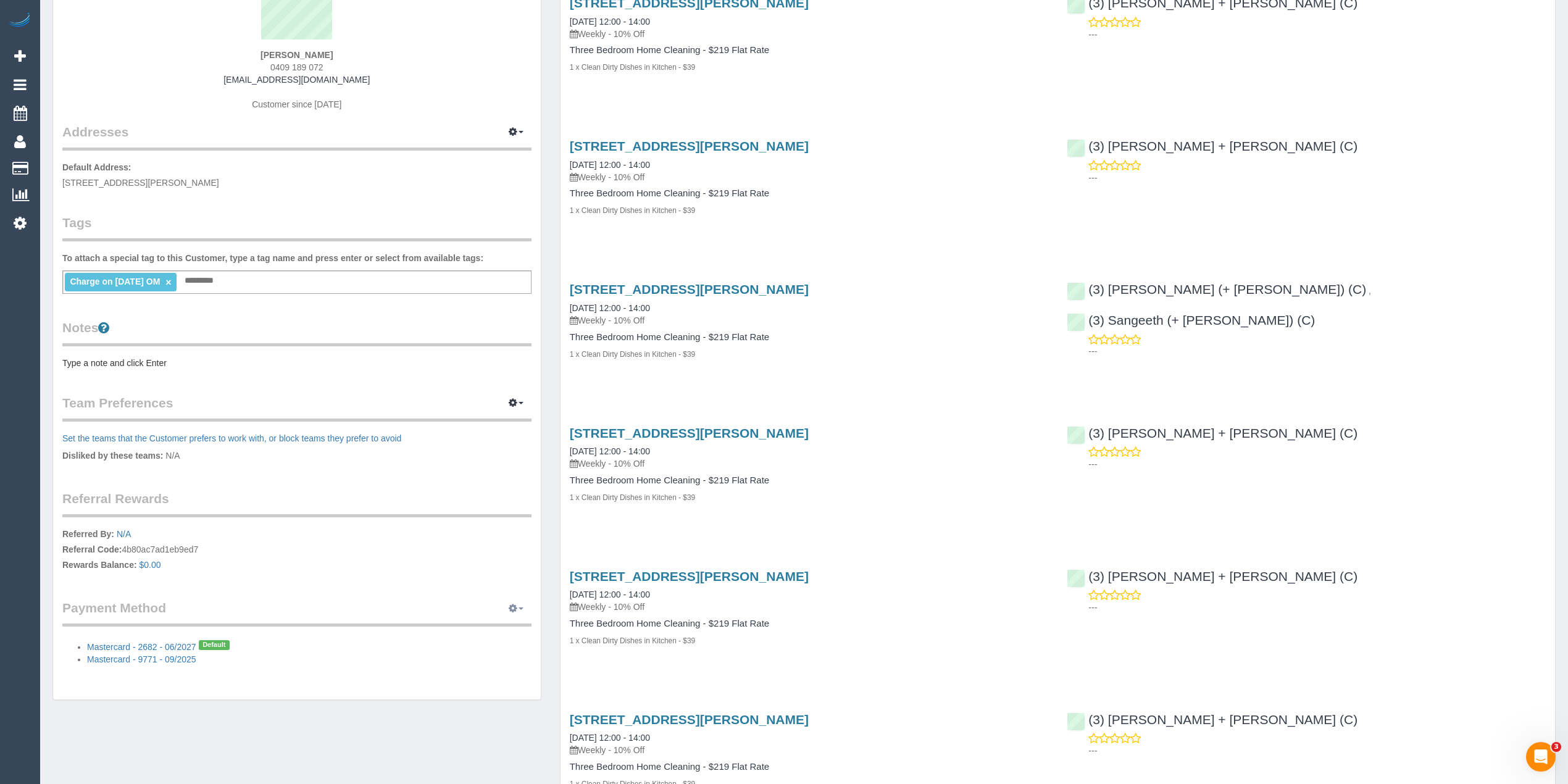
click at [523, 600] on button "button" at bounding box center [516, 609] width 31 height 19
click at [442, 624] on link "View Payment Methods" at bounding box center [432, 631] width 196 height 16
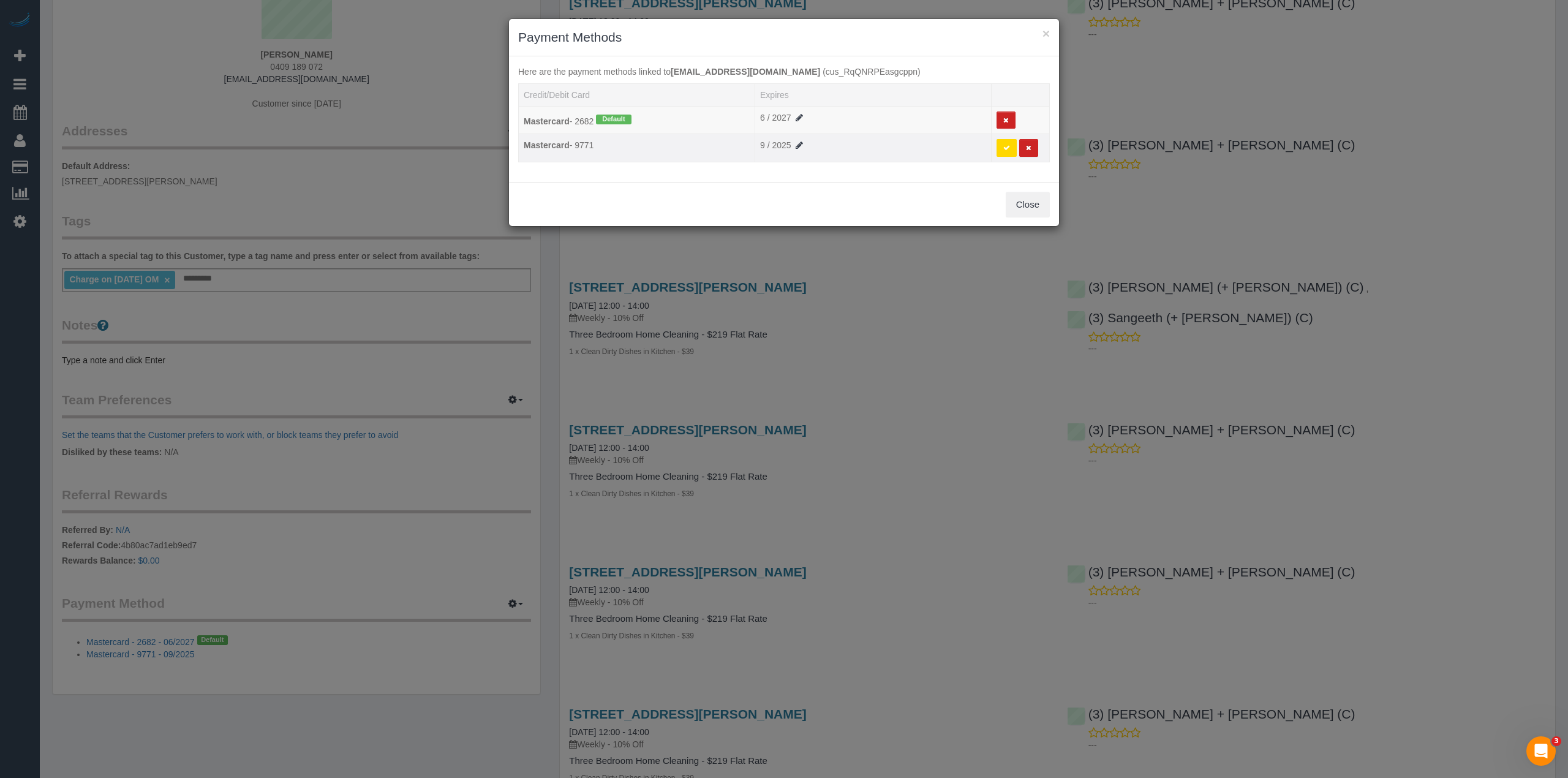
click at [630, 142] on td "Mastercard - 9771" at bounding box center [637, 148] width 237 height 28
click at [1000, 150] on button at bounding box center [1006, 147] width 20 height 18
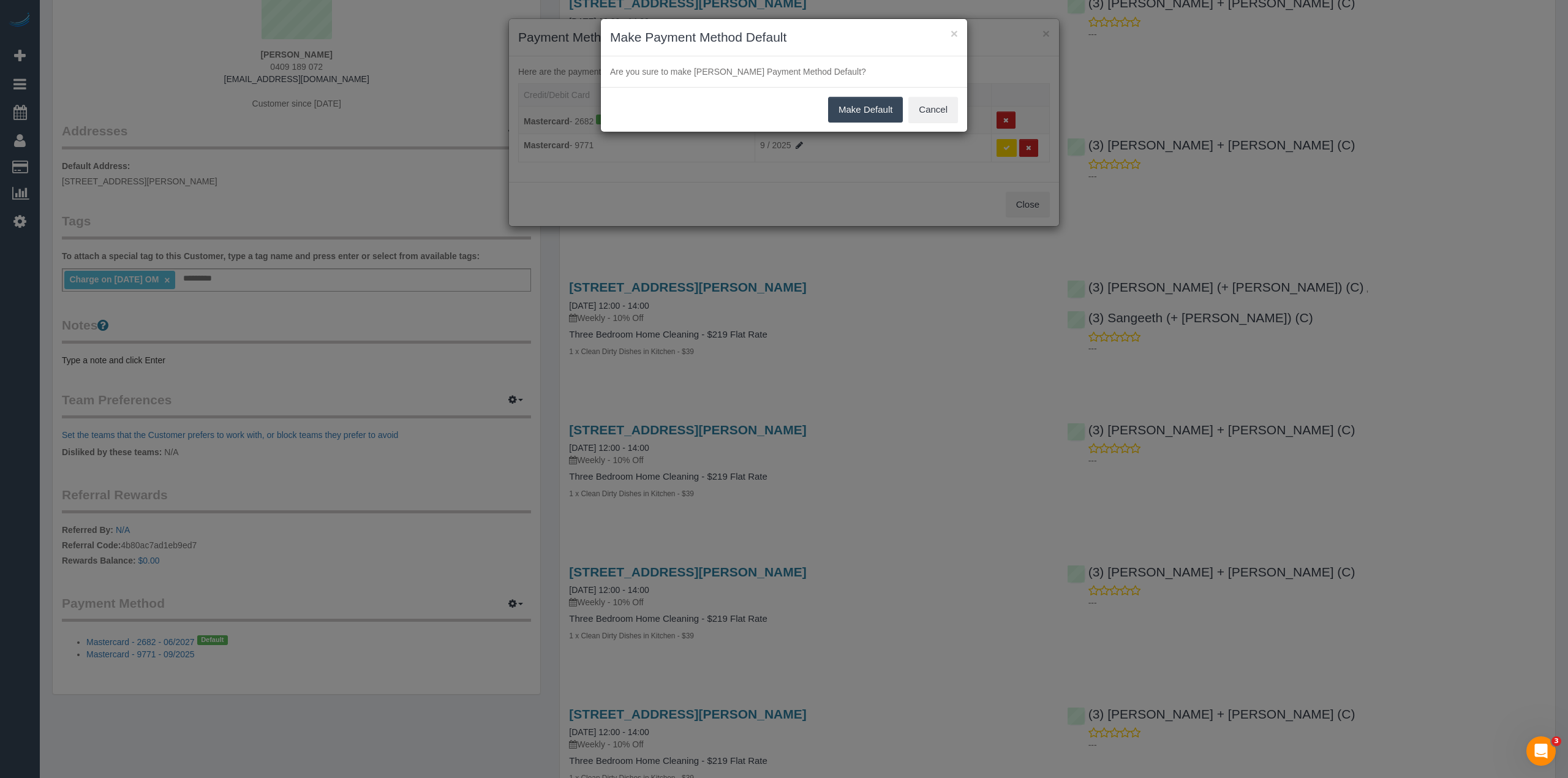
click at [864, 114] on button "Make Default" at bounding box center [865, 110] width 74 height 26
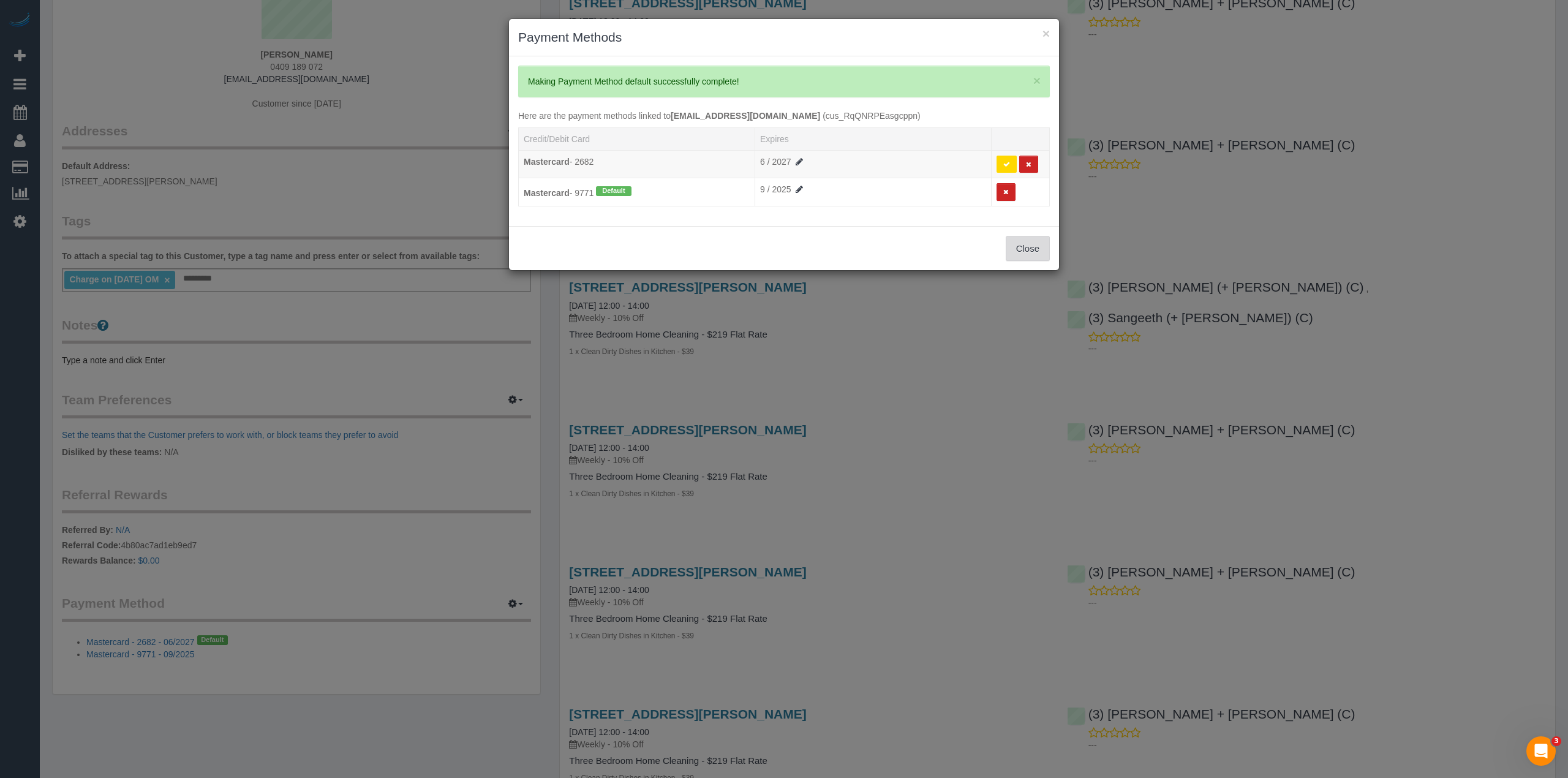
click at [1028, 256] on button "Close" at bounding box center [1028, 249] width 44 height 26
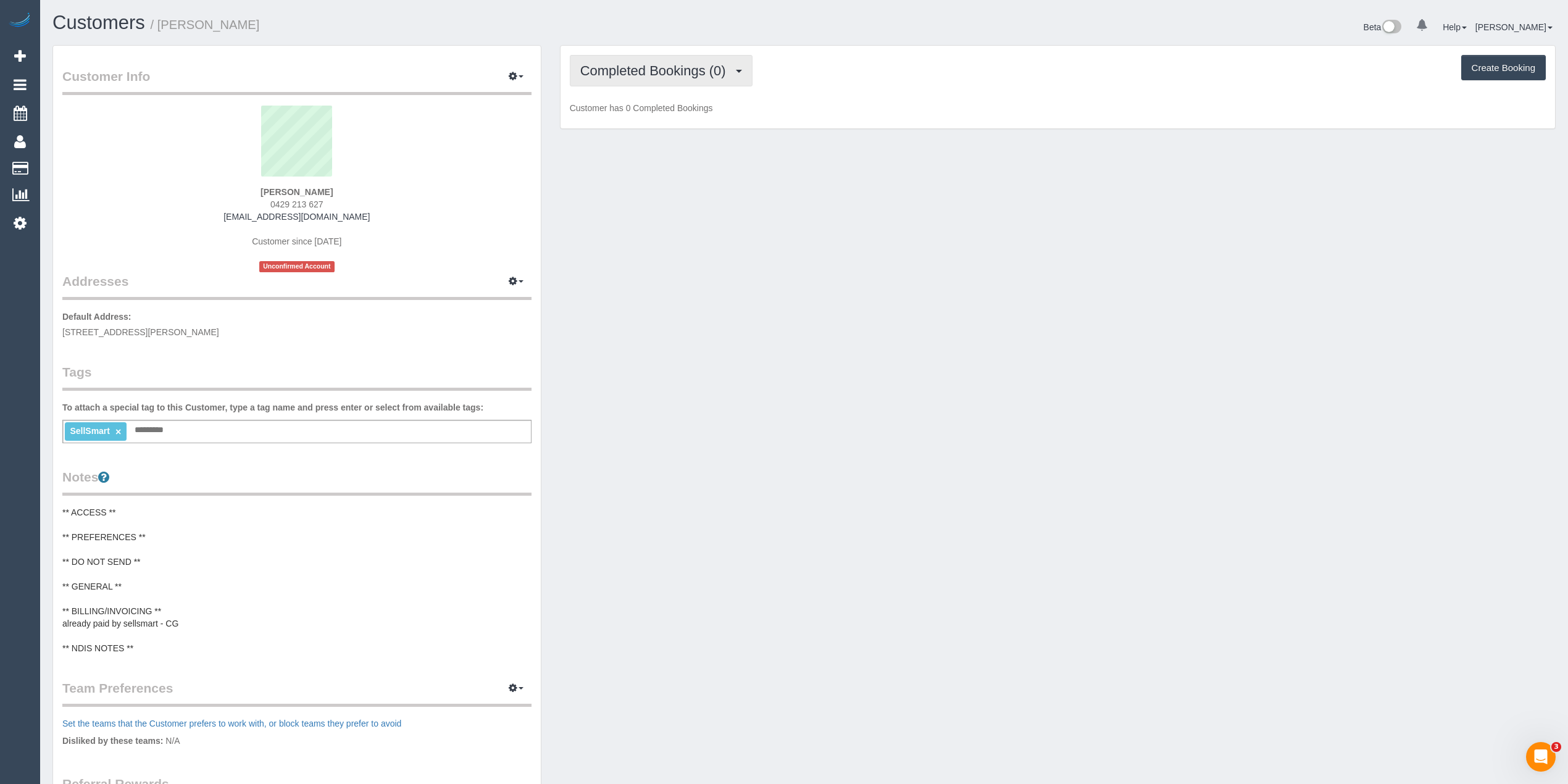
click at [656, 71] on span "Completed Bookings (0)" at bounding box center [656, 71] width 152 height 16
click at [664, 116] on link "Upcoming Bookings (1)" at bounding box center [634, 115] width 129 height 16
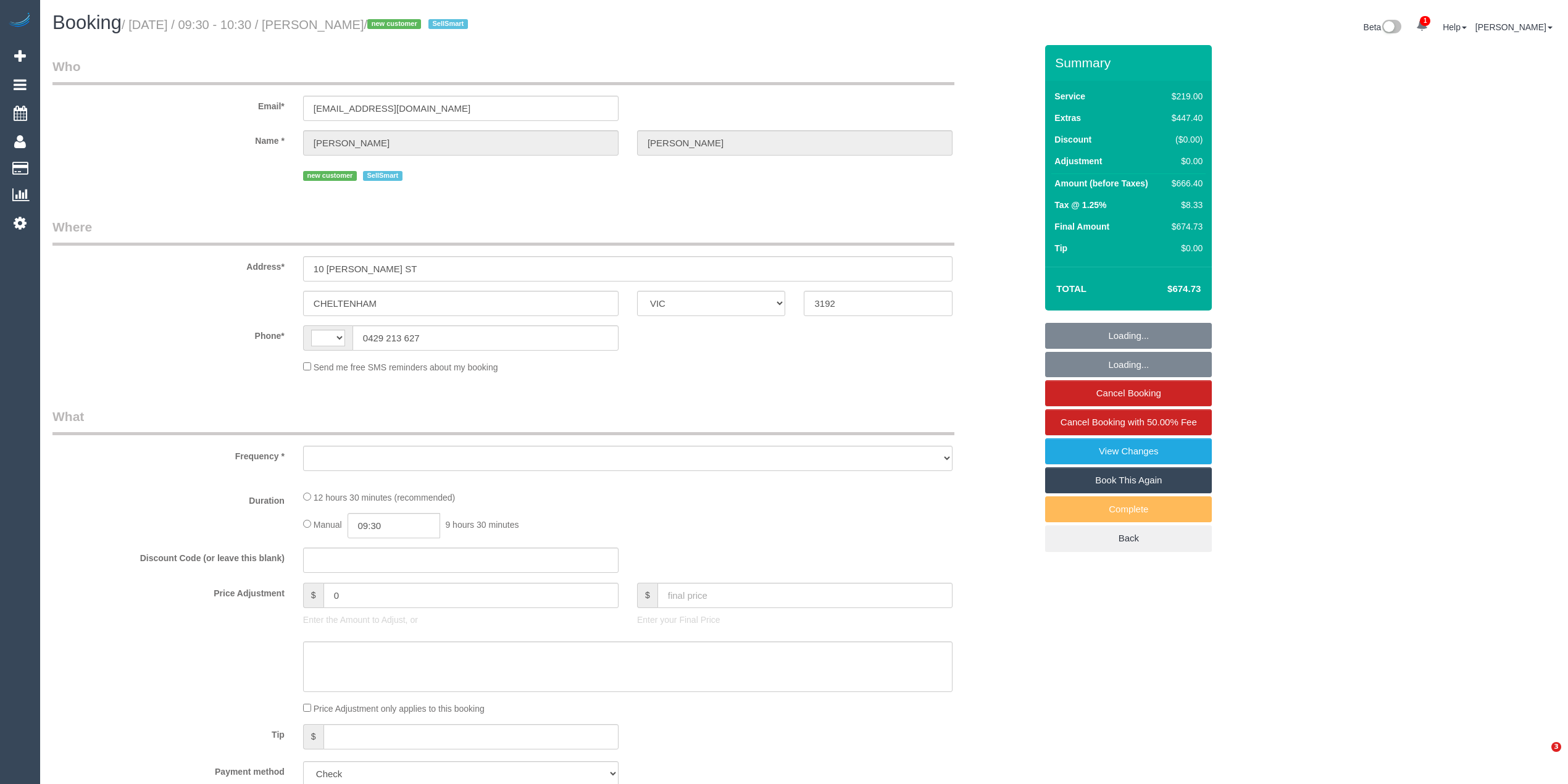
select select "VIC"
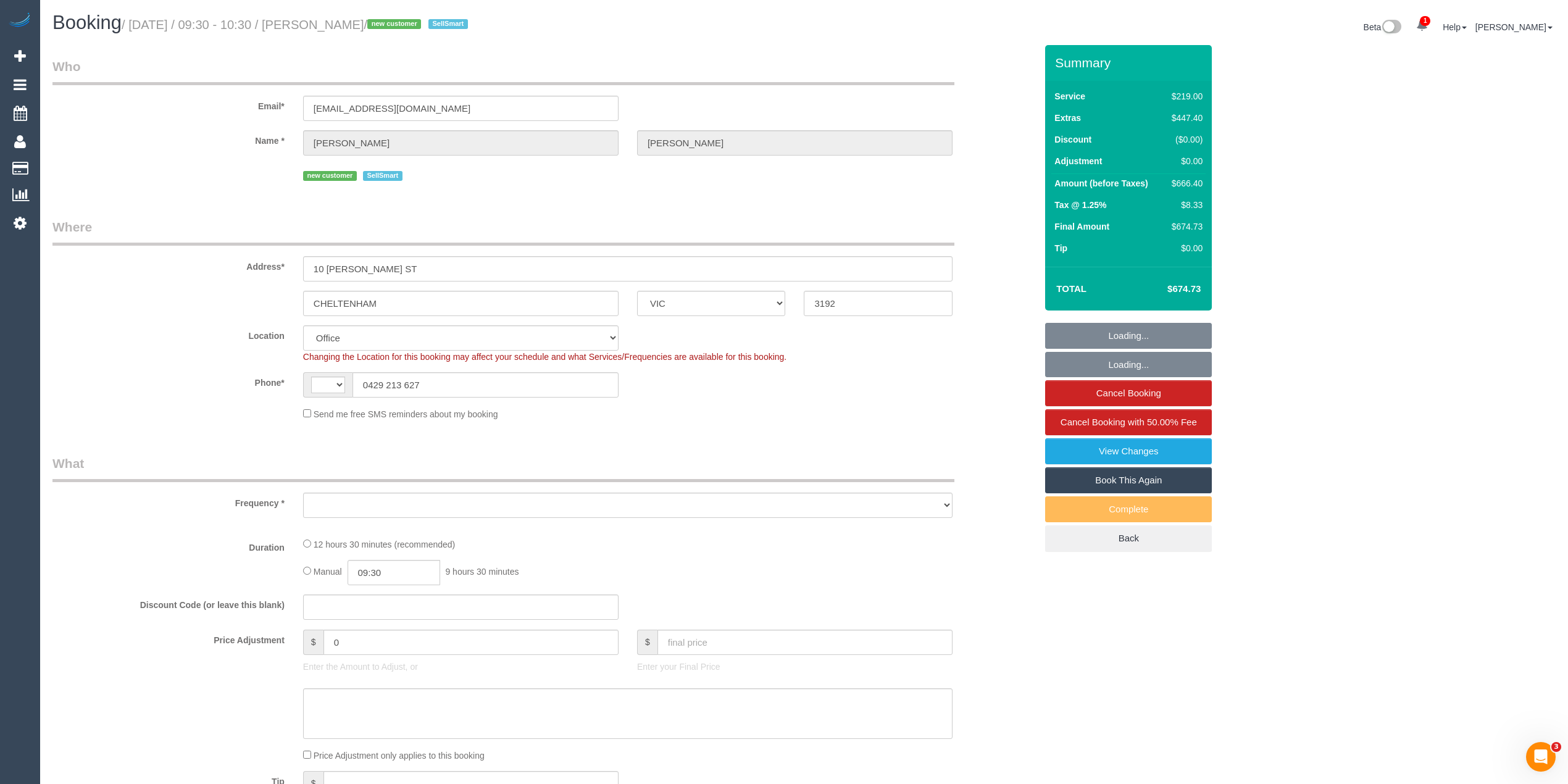
select select "string:AU"
select select "object:2137"
select select "number:28"
select select "number:16"
select select "number:19"
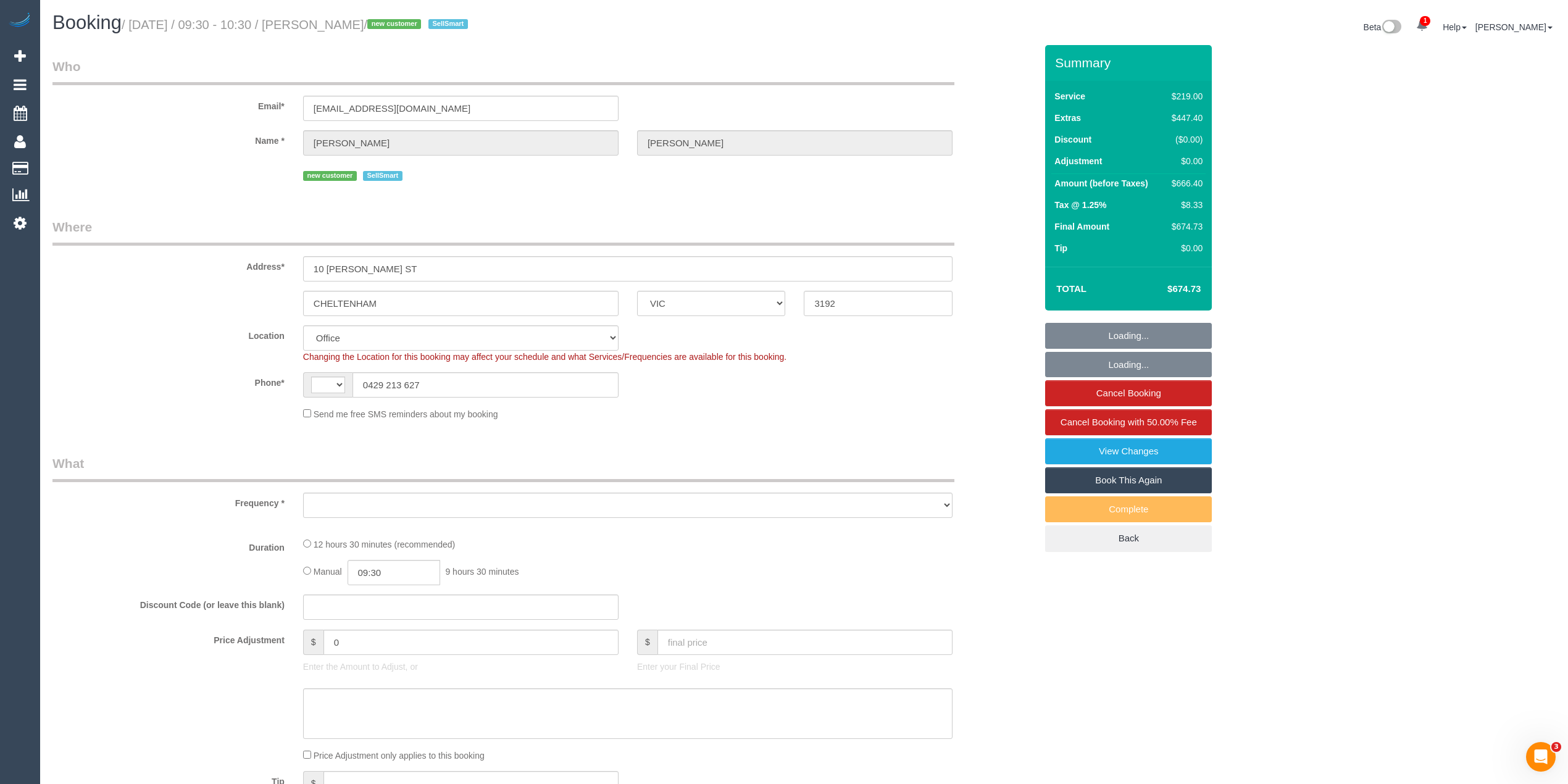
select select "number:24"
